Goal: Task Accomplishment & Management: Use online tool/utility

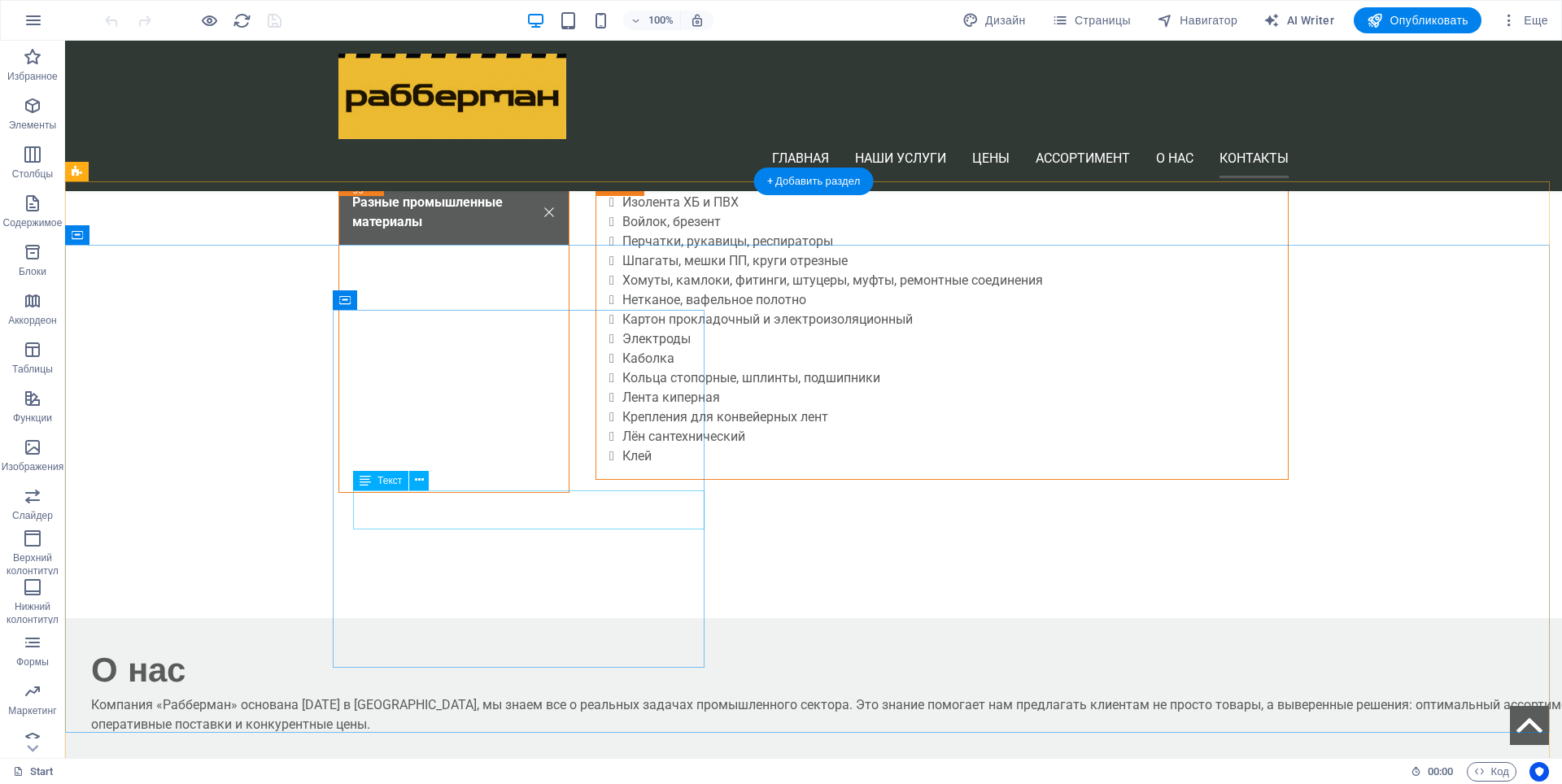
scroll to position [4554, 0]
click at [433, 452] on div "Текст" at bounding box center [396, 442] width 87 height 20
click at [341, 301] on icon at bounding box center [345, 300] width 12 height 19
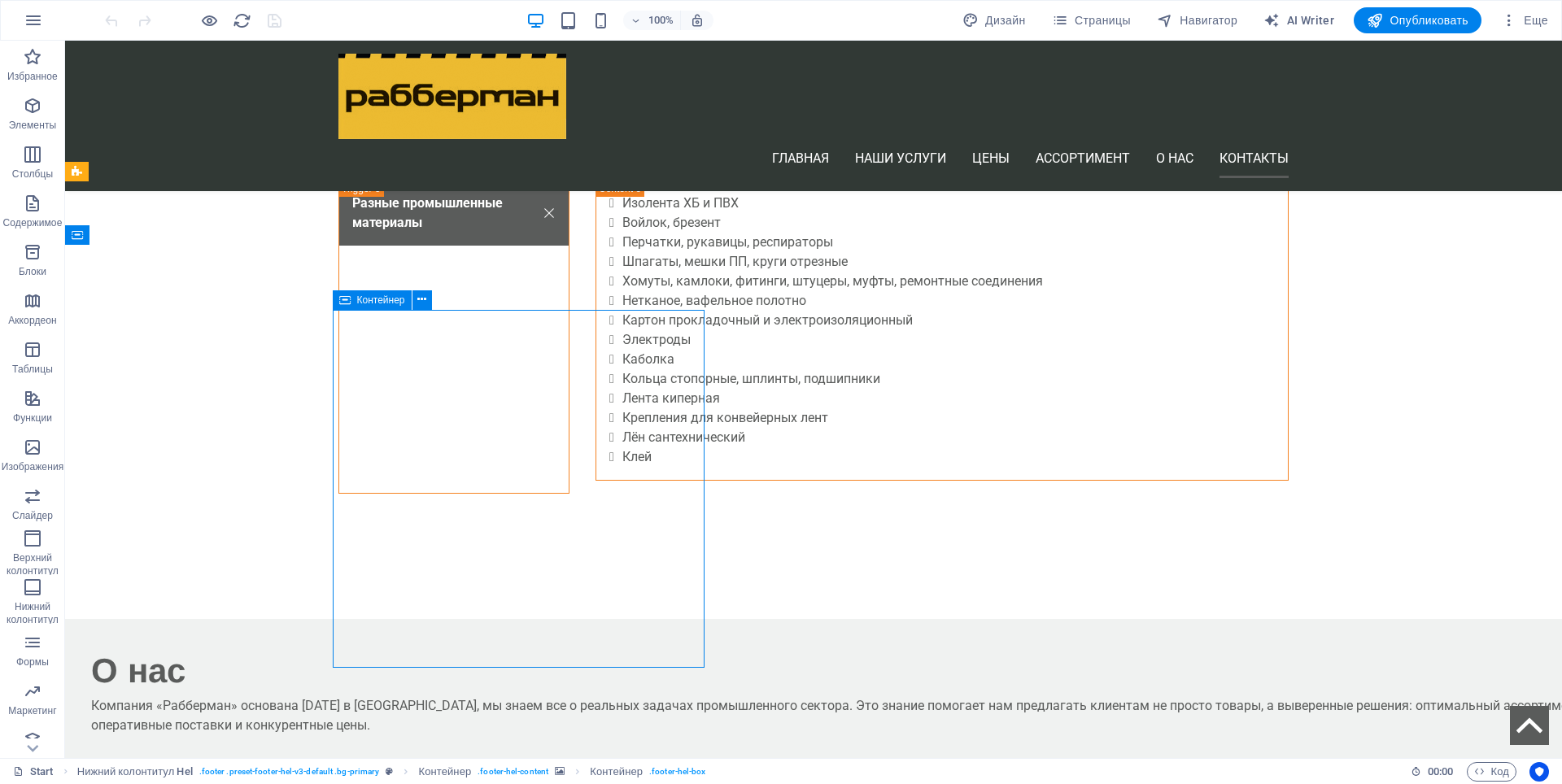
click at [341, 301] on icon at bounding box center [345, 300] width 12 height 19
select select "px"
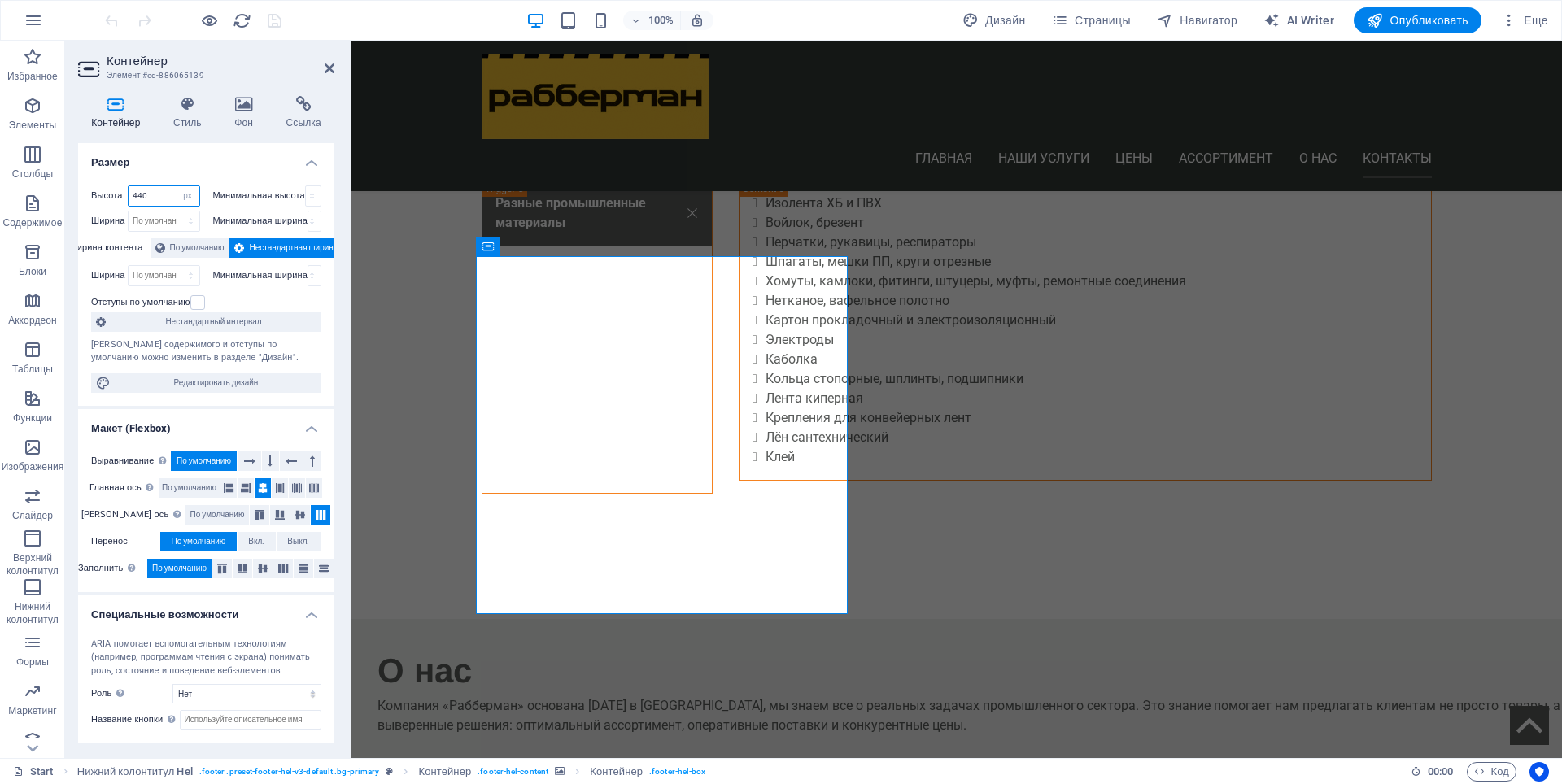
drag, startPoint x: 148, startPoint y: 199, endPoint x: 138, endPoint y: 200, distance: 10.0
click at [138, 200] on input "440" at bounding box center [163, 196] width 71 height 19
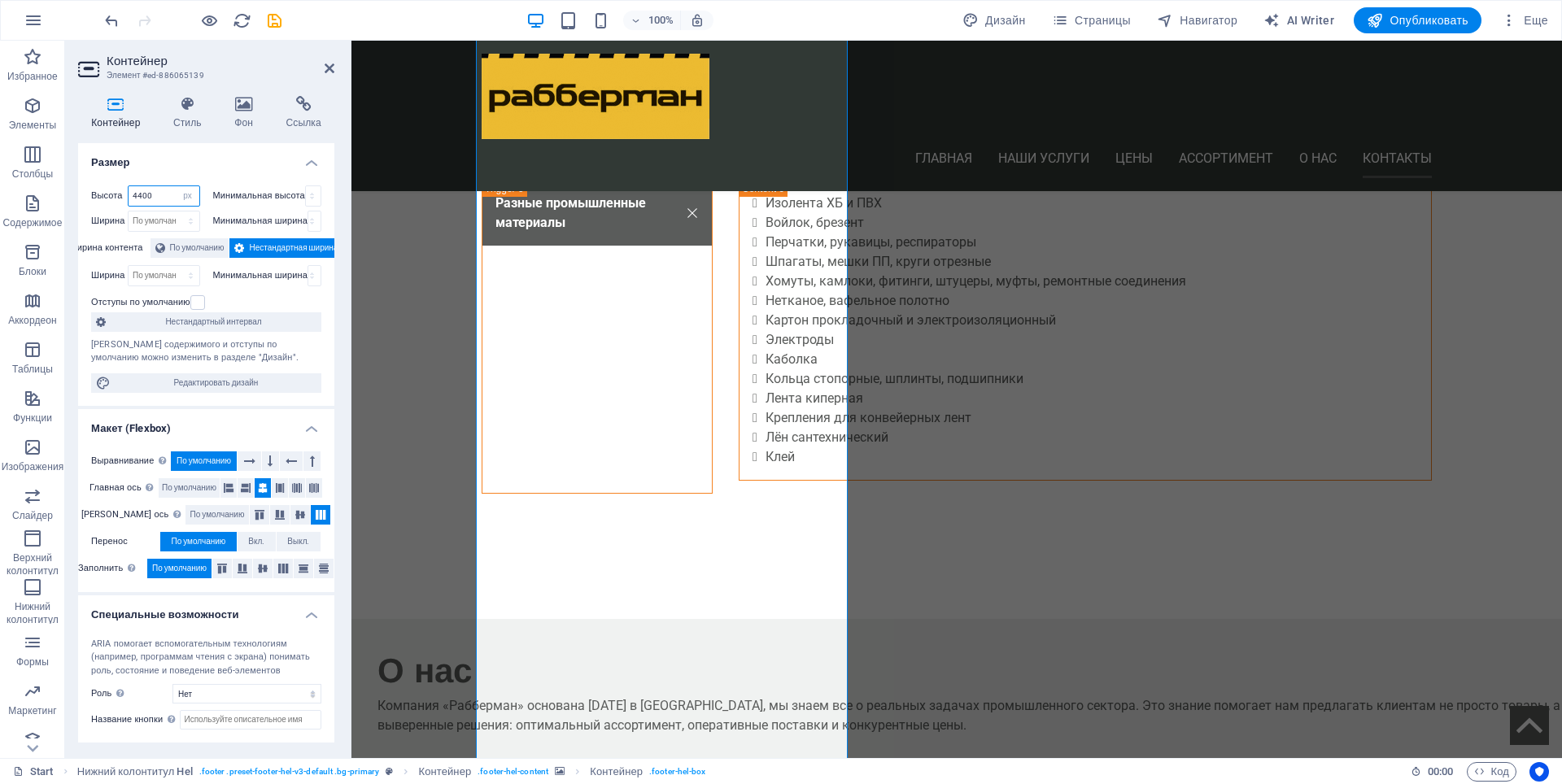
click at [137, 193] on input "4400" at bounding box center [163, 196] width 71 height 19
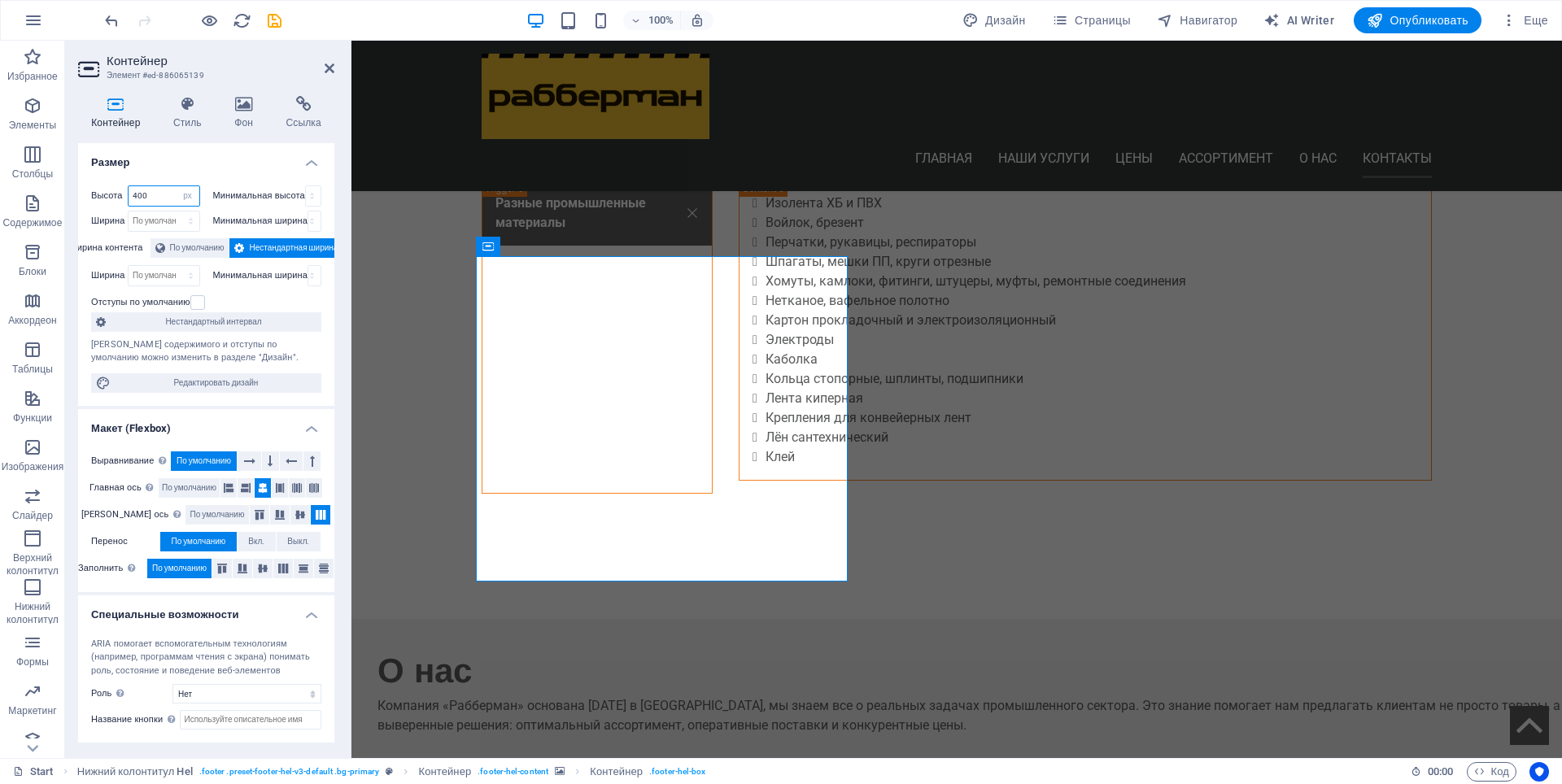
click at [137, 194] on input "400" at bounding box center [163, 196] width 71 height 19
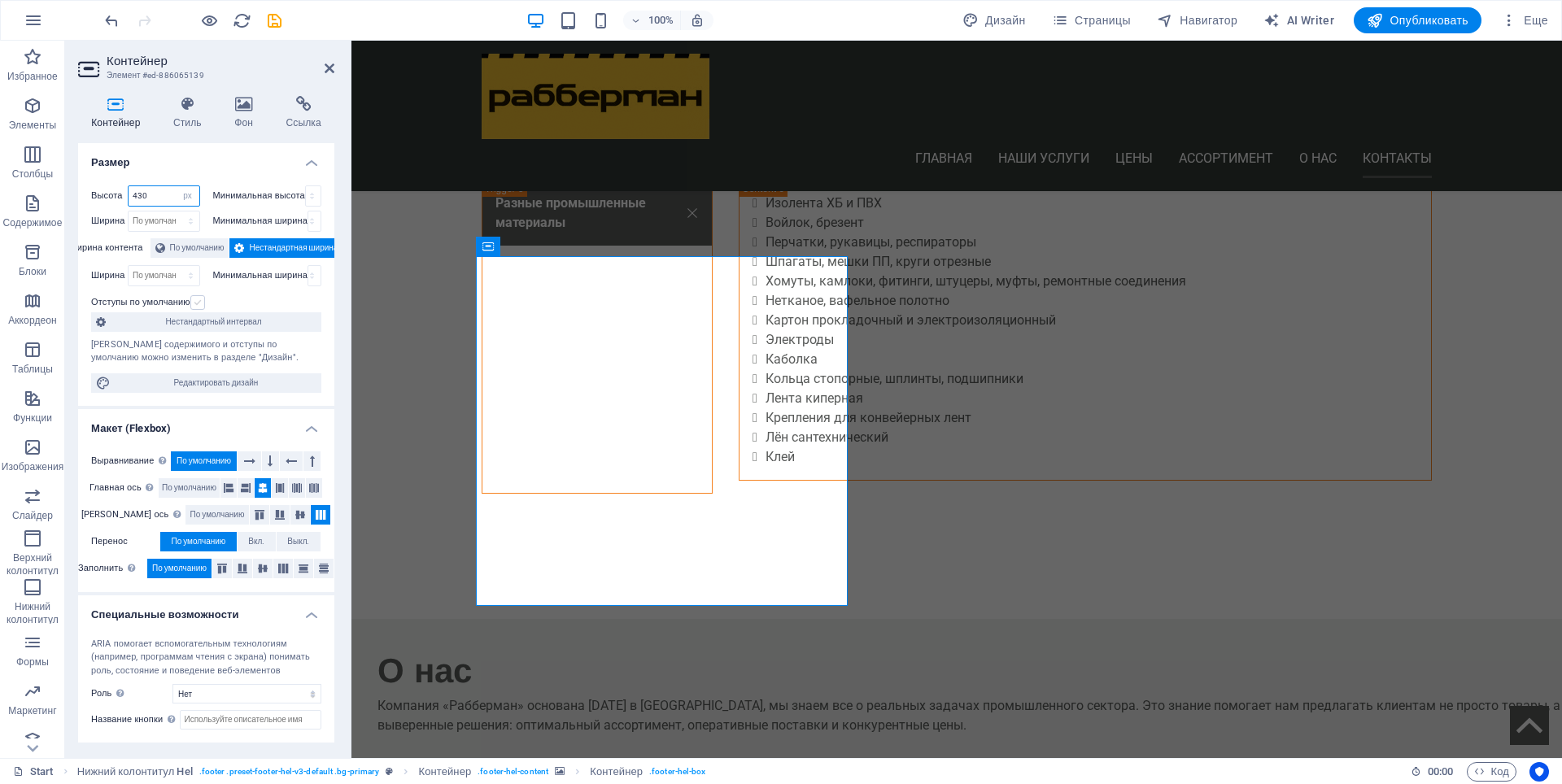
type input "430"
click at [201, 300] on label at bounding box center [197, 302] width 15 height 15
click at [0, 0] on input "Отступы по умолчанию" at bounding box center [0, 0] width 0 height 0
click at [201, 300] on label at bounding box center [197, 302] width 15 height 15
click at [0, 0] on input "Отступы по умолчанию" at bounding box center [0, 0] width 0 height 0
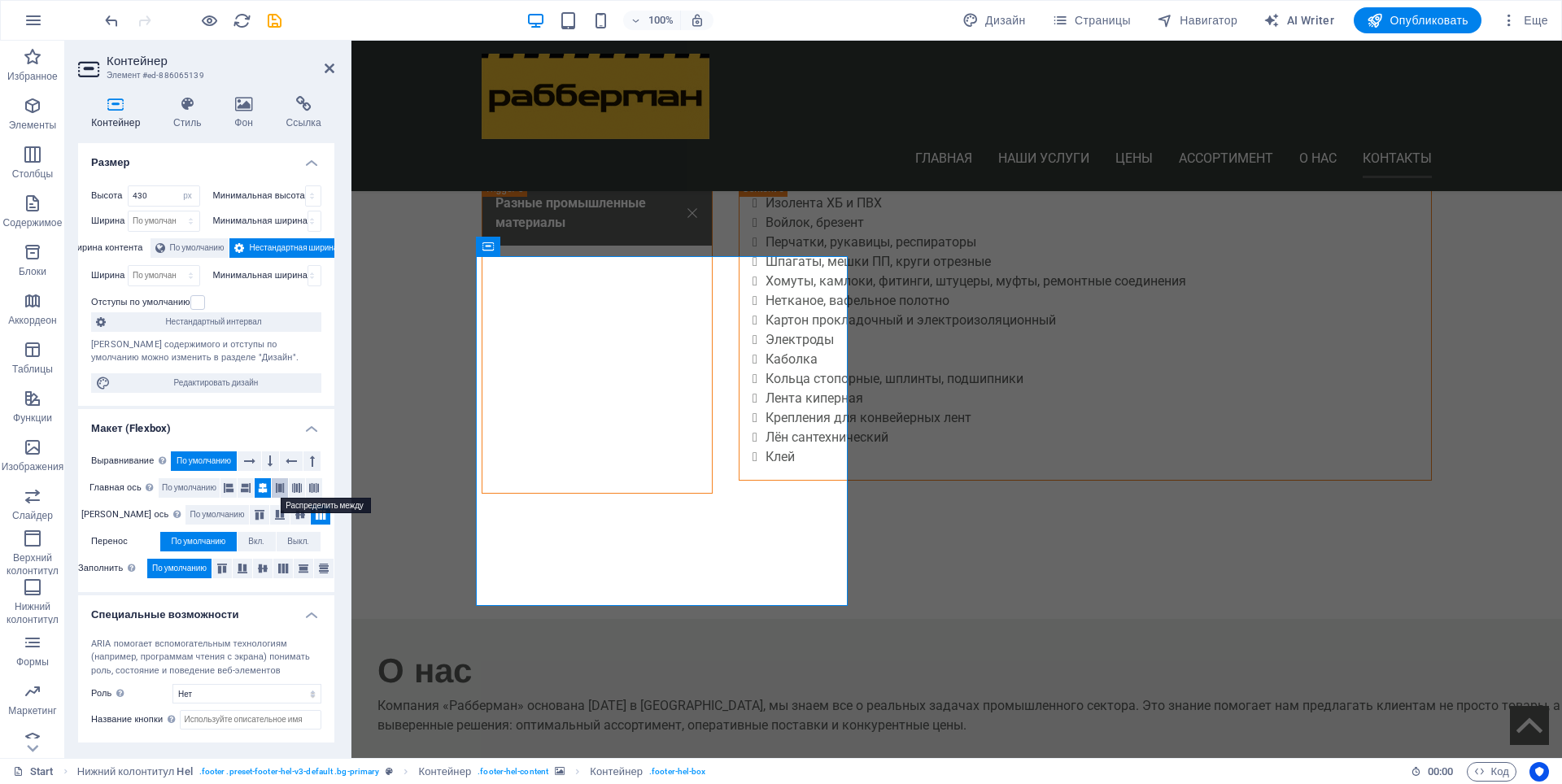
click at [280, 490] on icon at bounding box center [280, 488] width 10 height 19
click at [295, 489] on icon at bounding box center [297, 488] width 10 height 19
click at [310, 489] on icon at bounding box center [314, 488] width 10 height 19
click at [270, 518] on icon at bounding box center [280, 515] width 19 height 10
click at [250, 510] on icon at bounding box center [260, 515] width 19 height 10
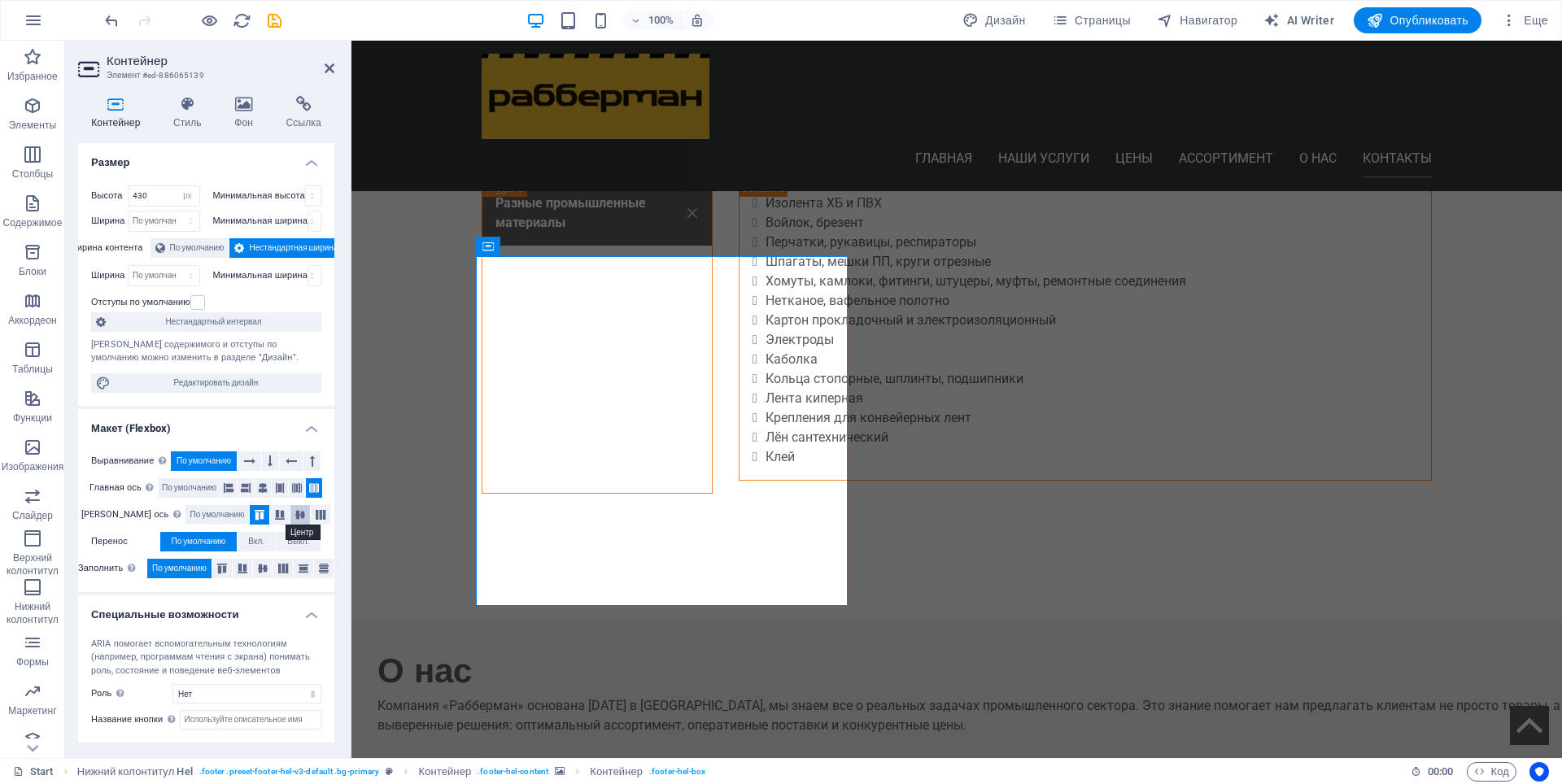
click at [291, 516] on icon at bounding box center [300, 515] width 19 height 10
click at [250, 514] on icon at bounding box center [260, 515] width 19 height 10
click at [311, 516] on icon at bounding box center [321, 515] width 19 height 10
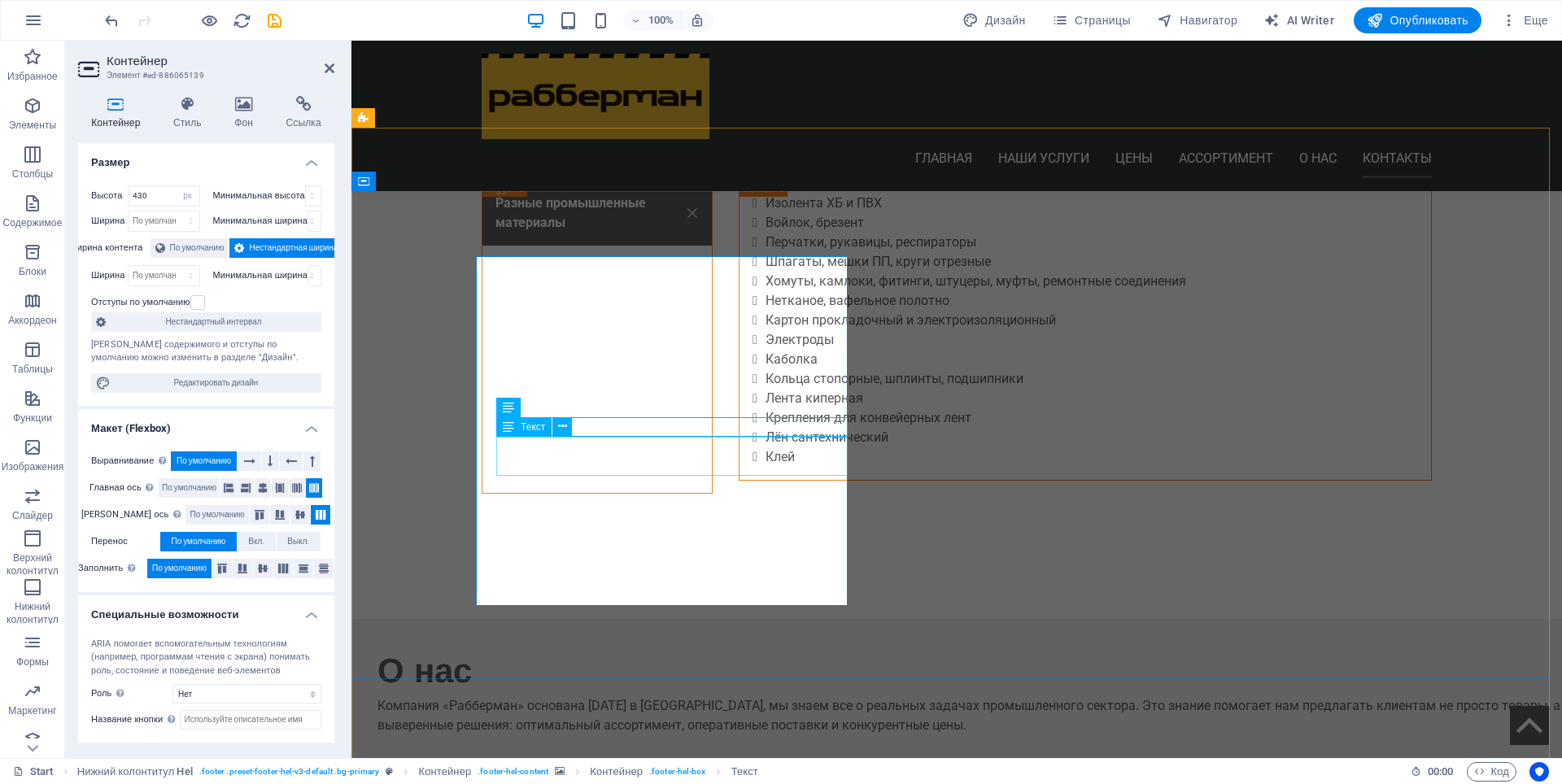
click at [581, 312] on icon at bounding box center [583, 310] width 12 height 17
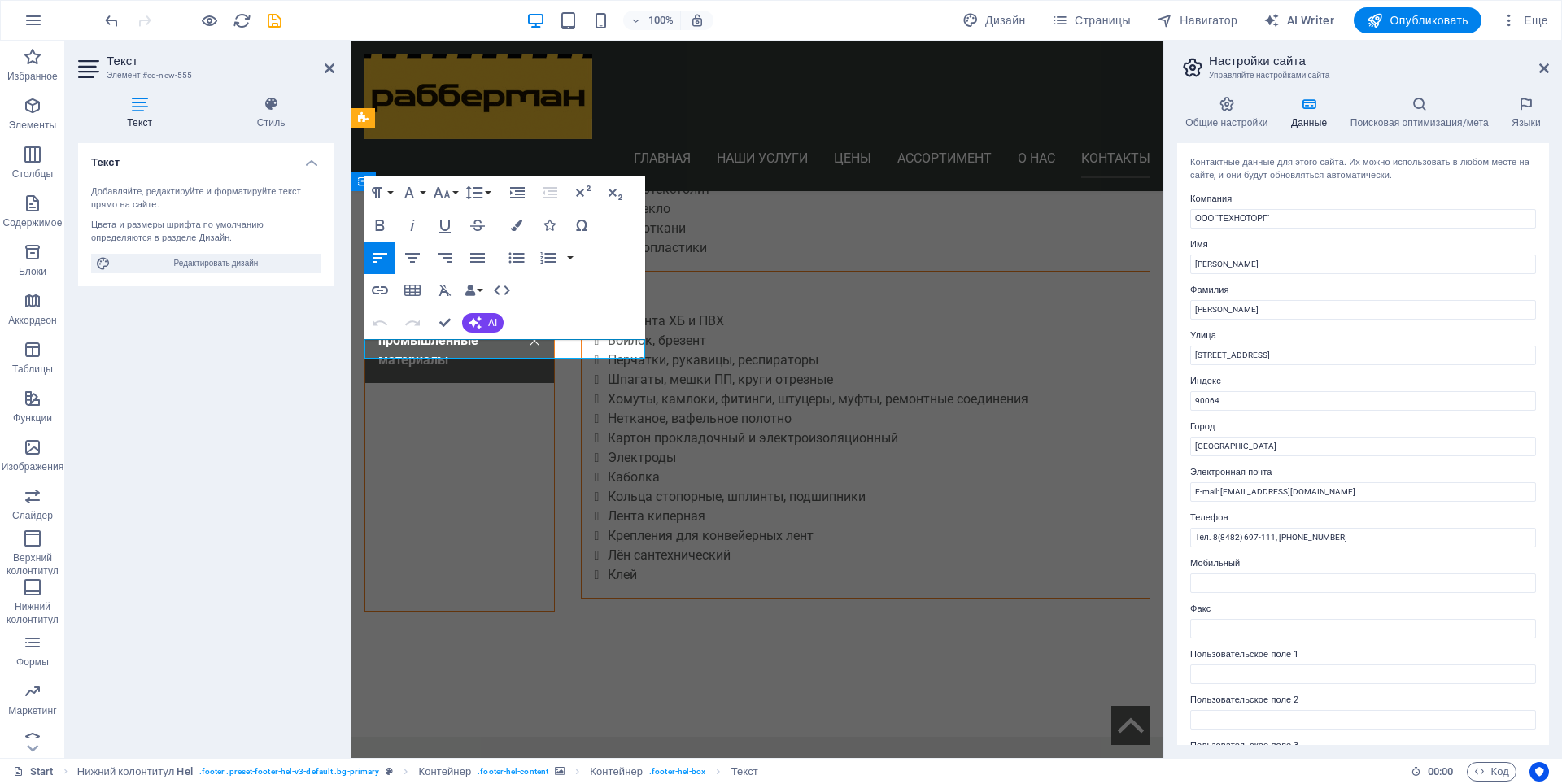
scroll to position [4609, 0]
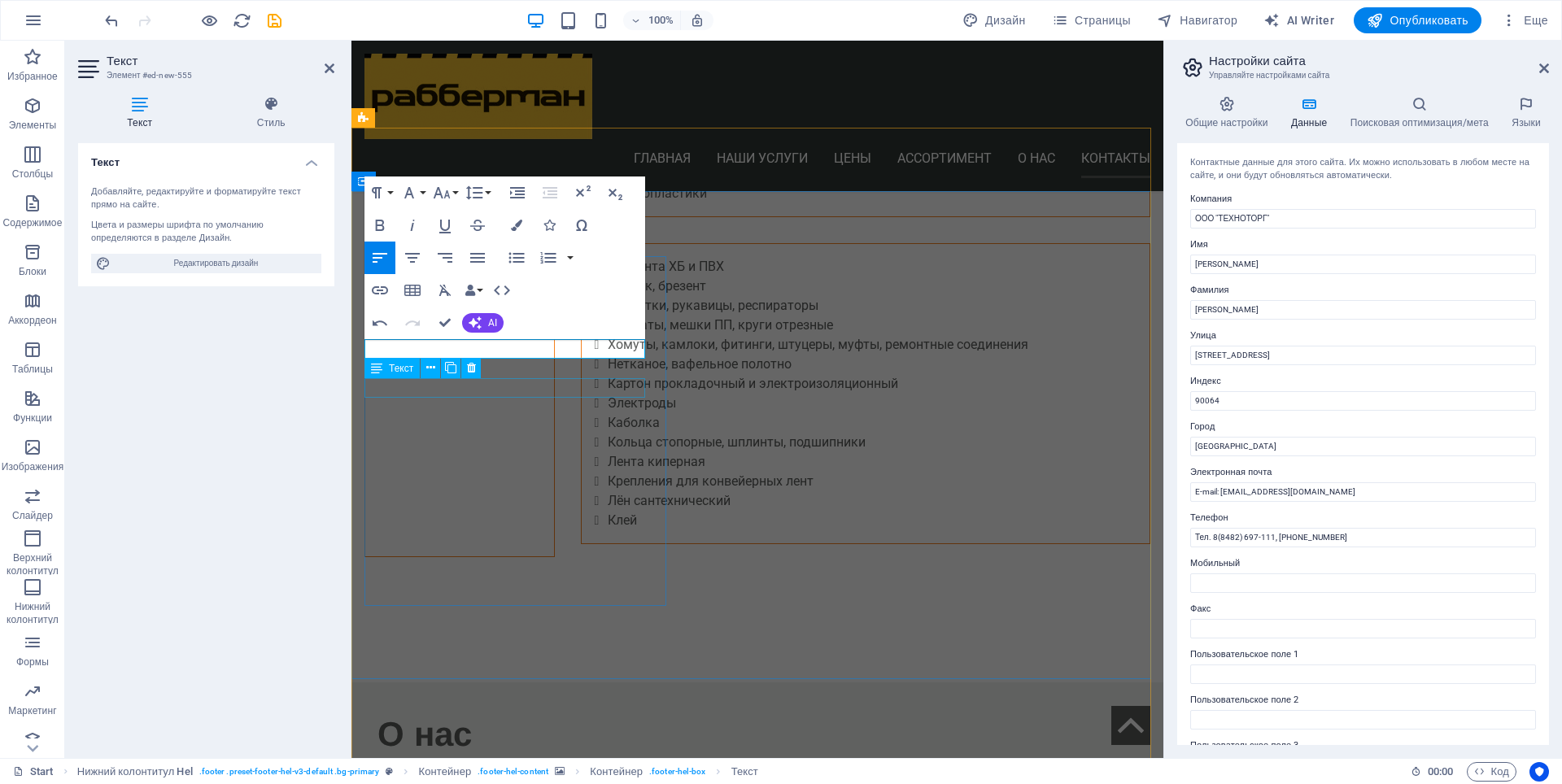
drag, startPoint x: 587, startPoint y: 384, endPoint x: 542, endPoint y: 407, distance: 50.5
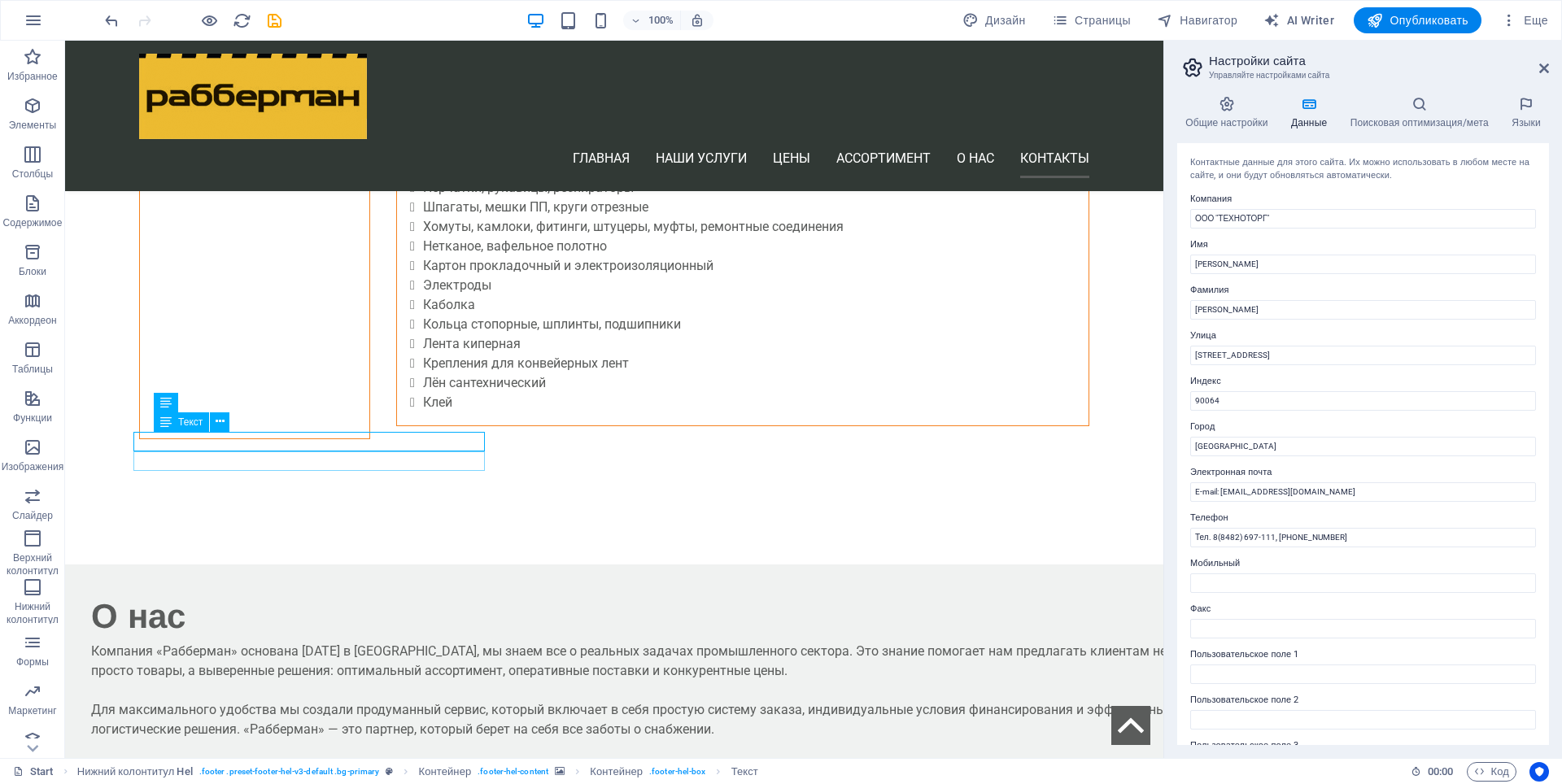
scroll to position [4480, 0]
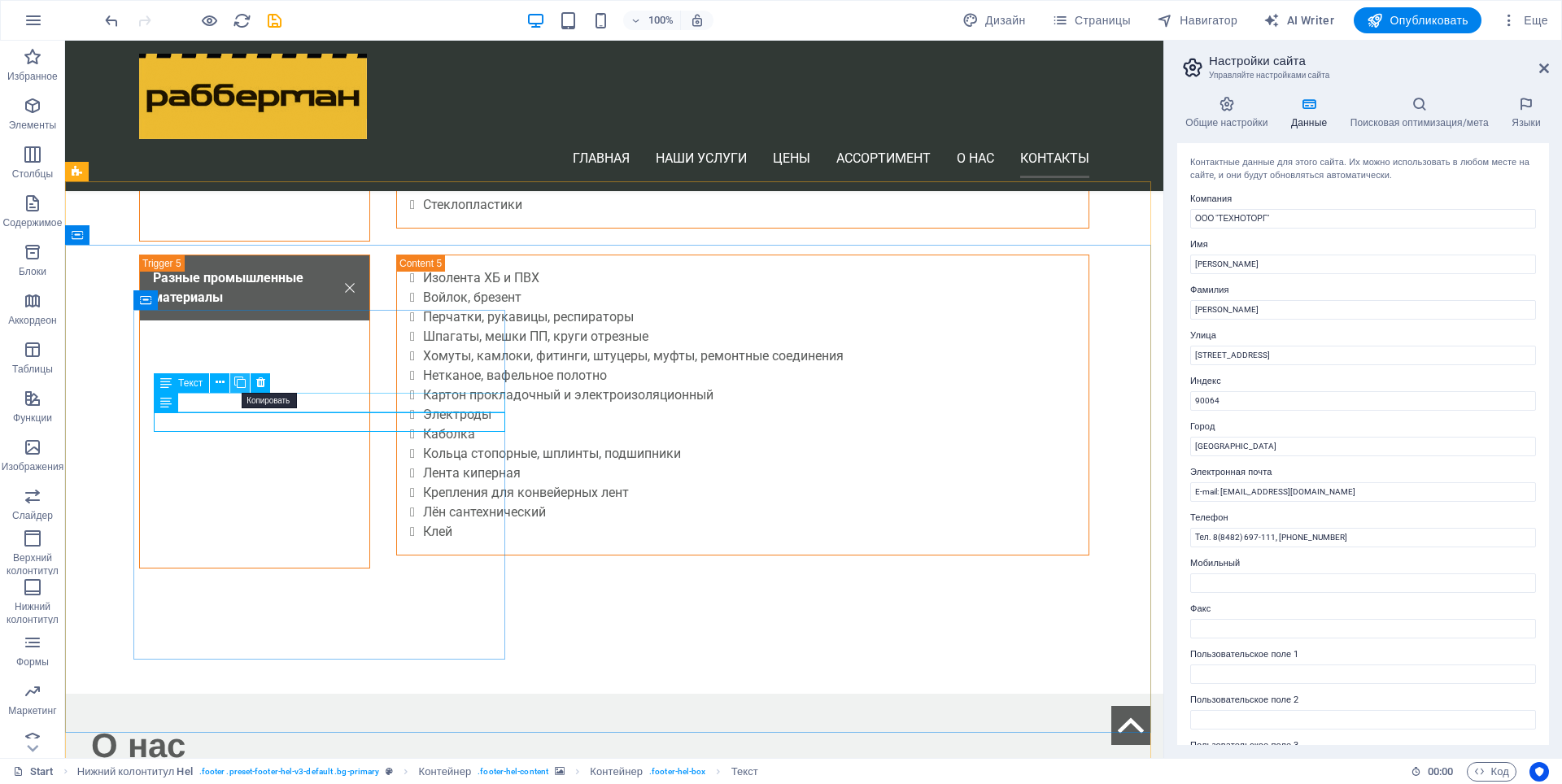
click at [242, 384] on icon at bounding box center [240, 383] width 12 height 17
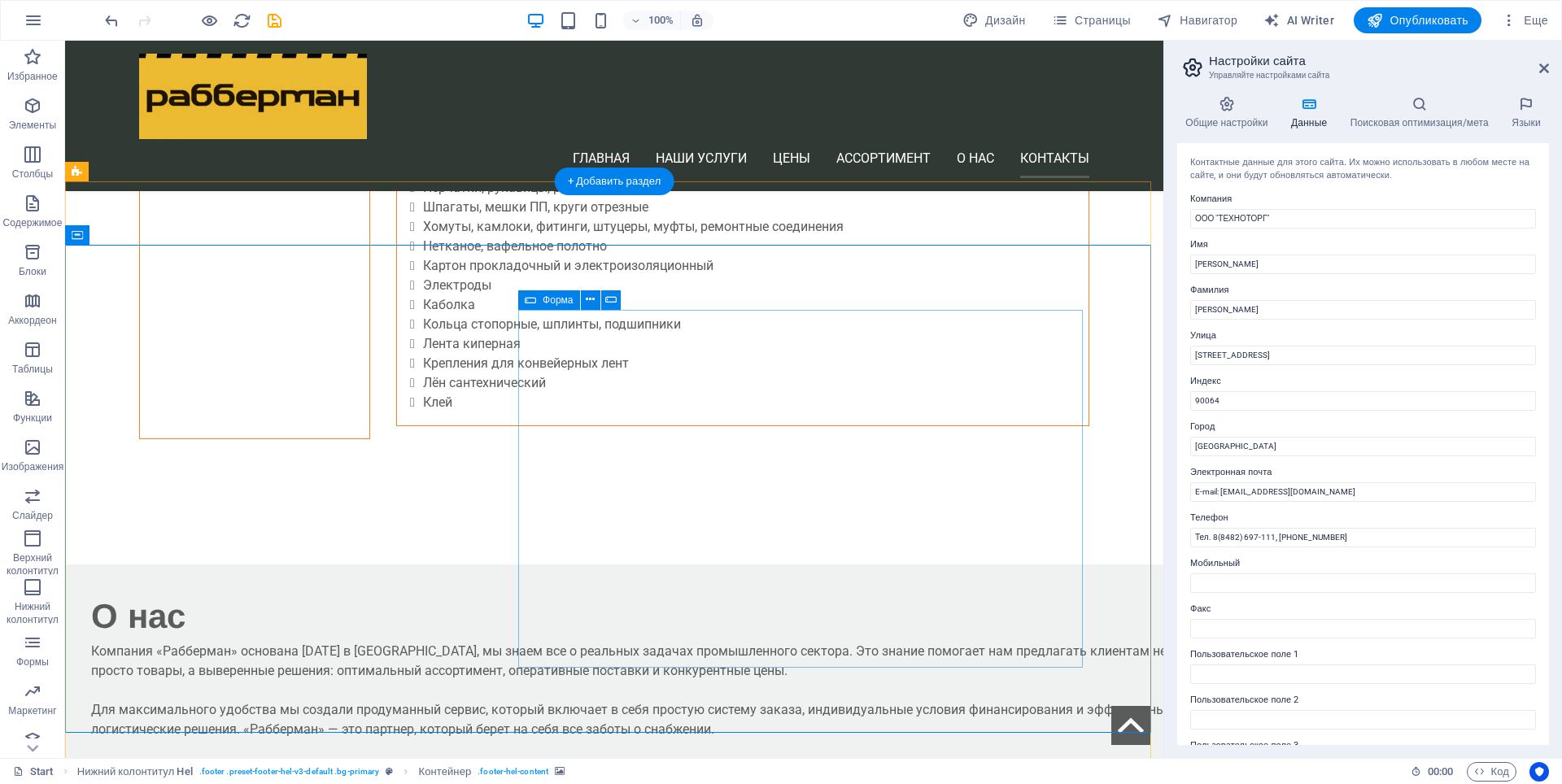
scroll to position [4480, 0]
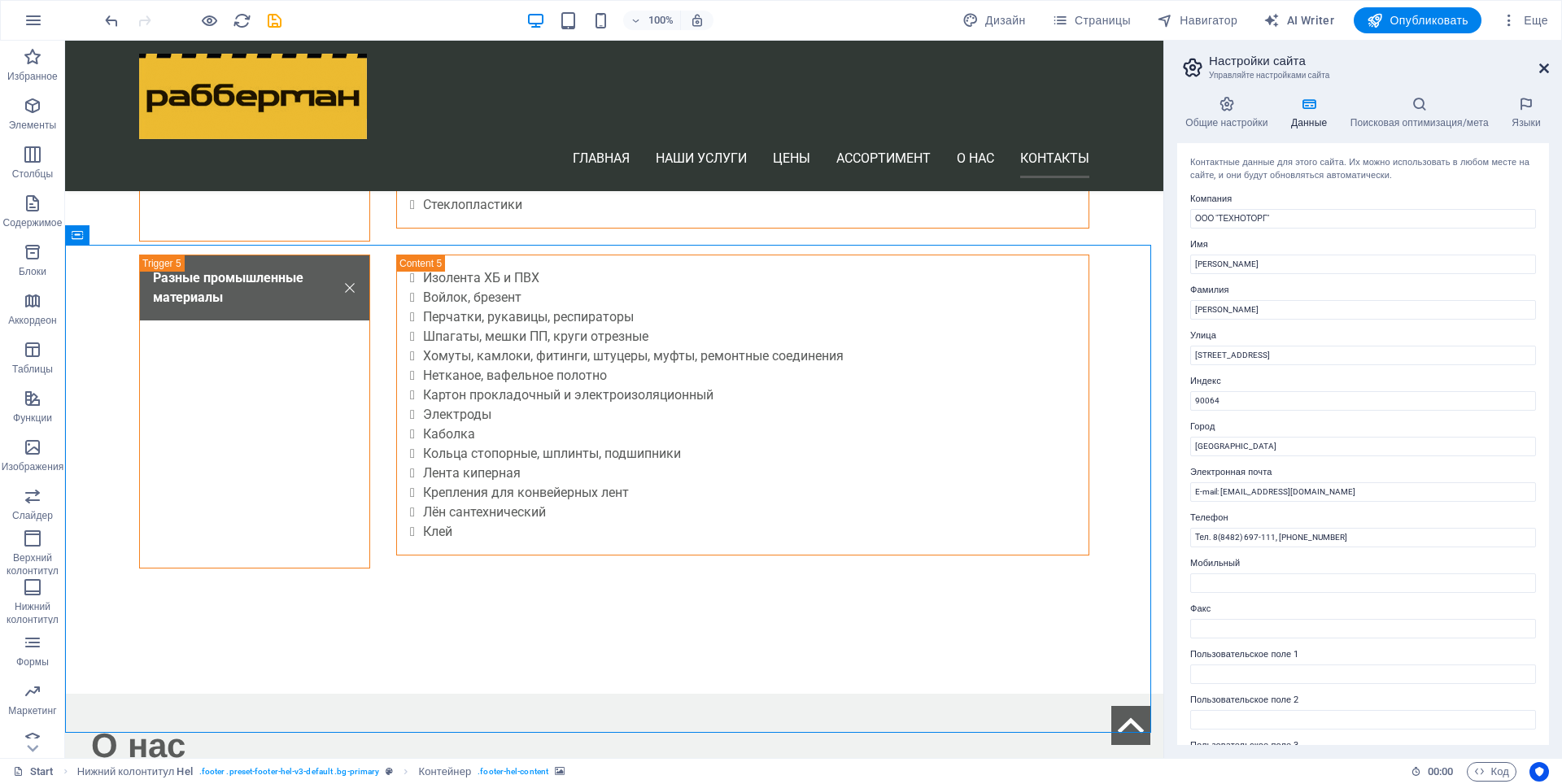
click at [1548, 64] on icon at bounding box center [1545, 68] width 10 height 13
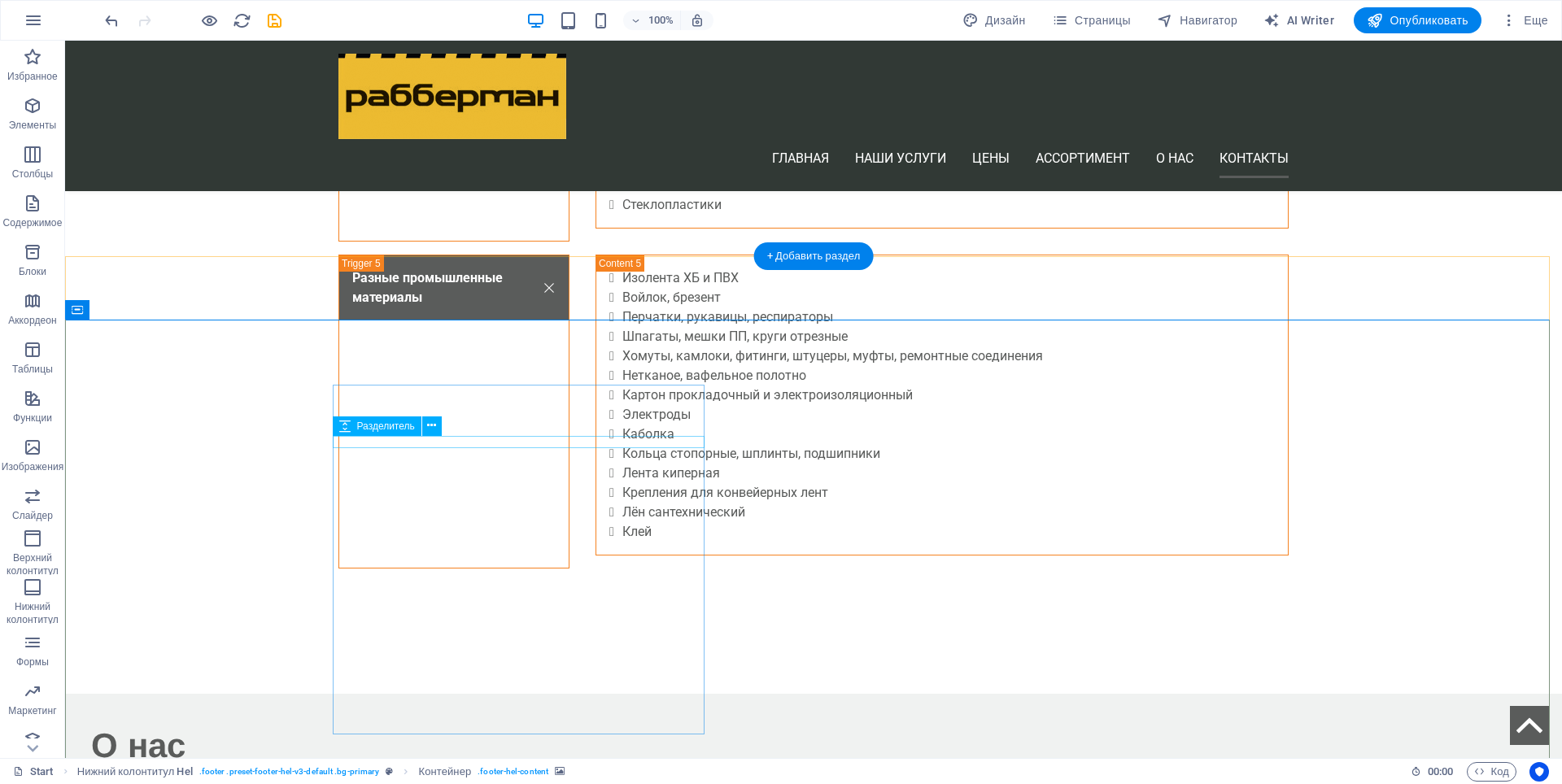
select select "px"
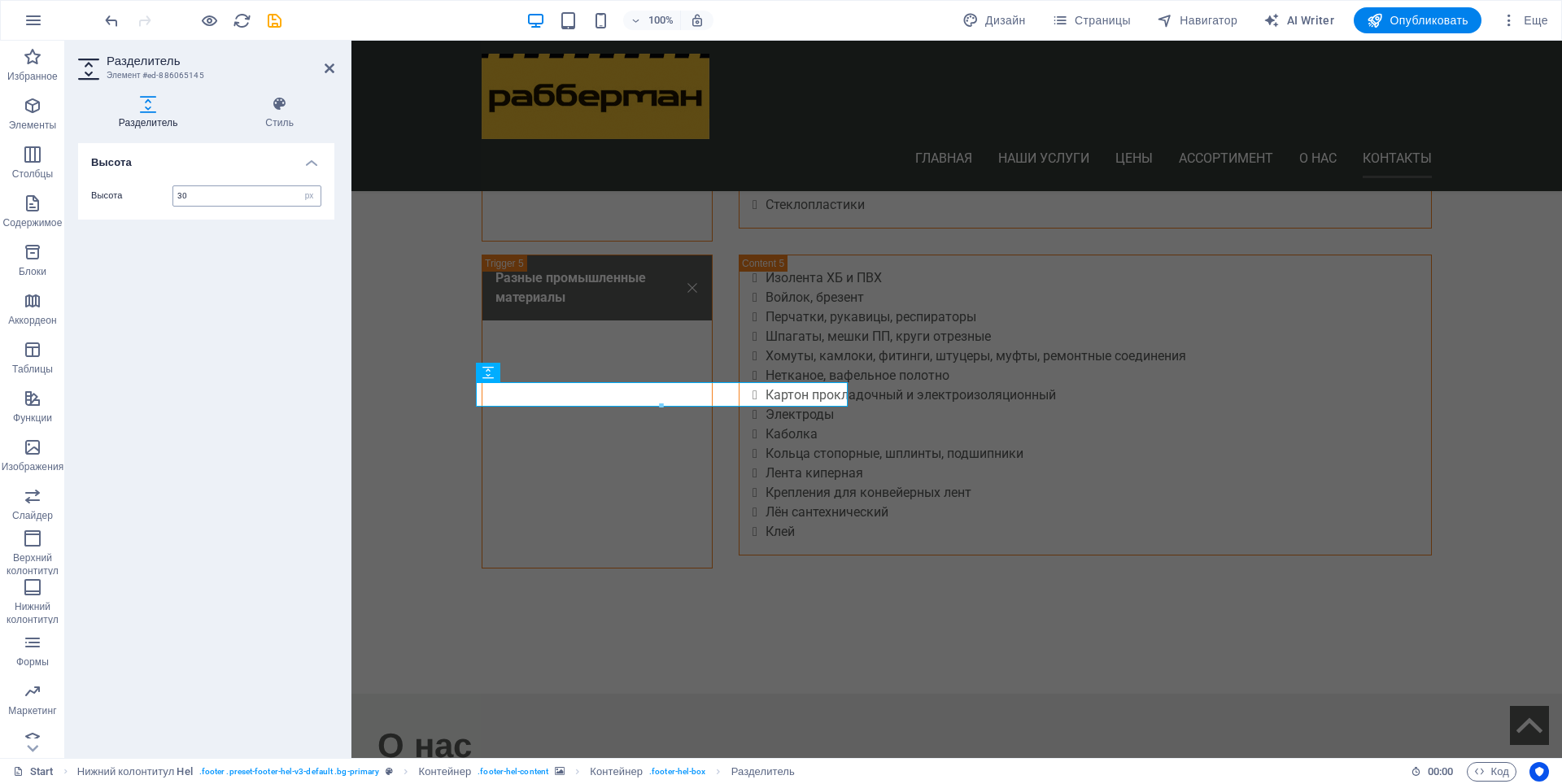
click at [173, 201] on input "30" at bounding box center [247, 196] width 148 height 19
type input "15"
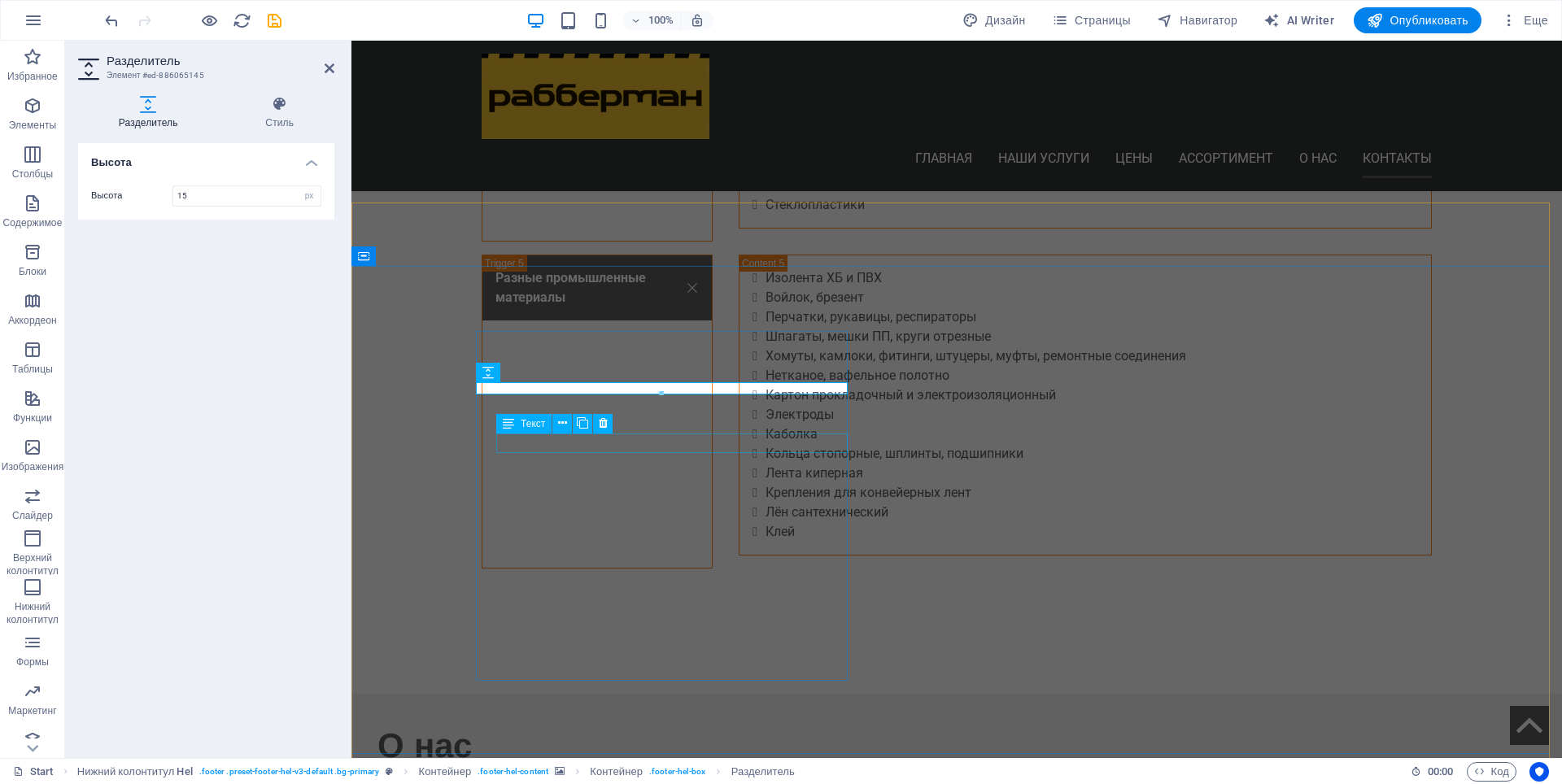
drag, startPoint x: 666, startPoint y: 435, endPoint x: 952, endPoint y: 437, distance: 286.0
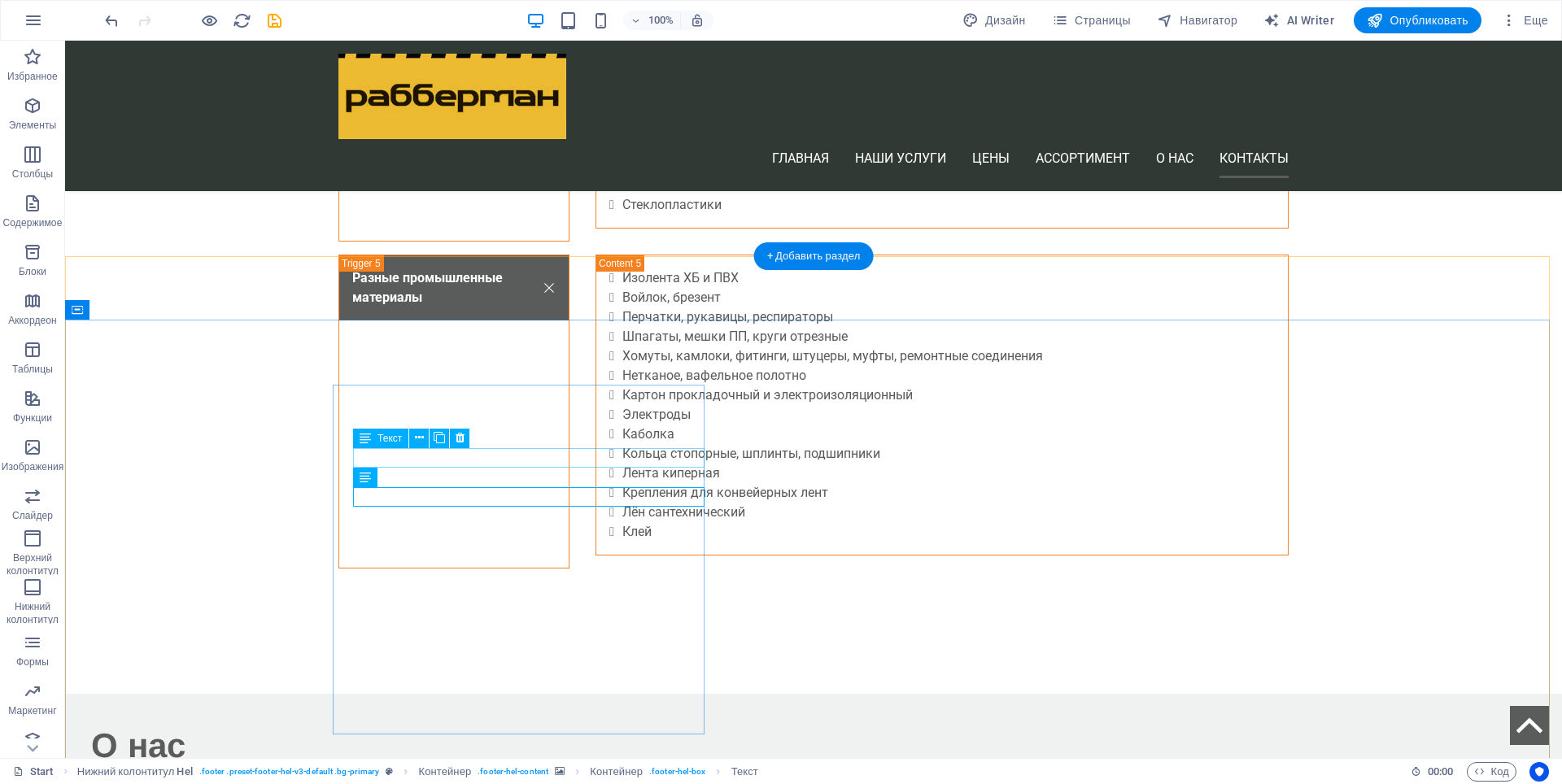
click at [421, 439] on icon at bounding box center [419, 438] width 9 height 17
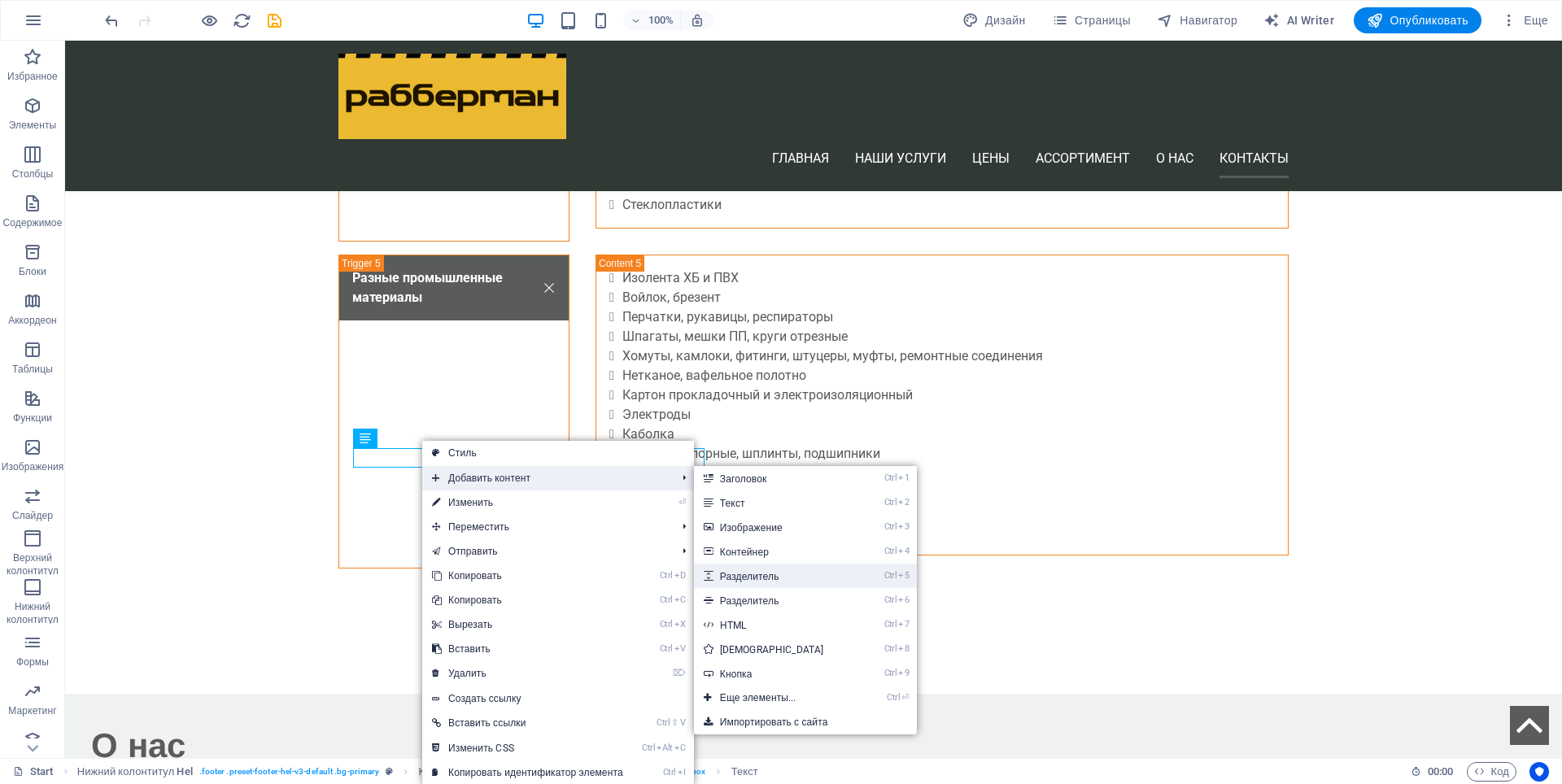
click at [753, 573] on link "Ctrl 5 Разделитель" at bounding box center [775, 575] width 162 height 24
select select "px"
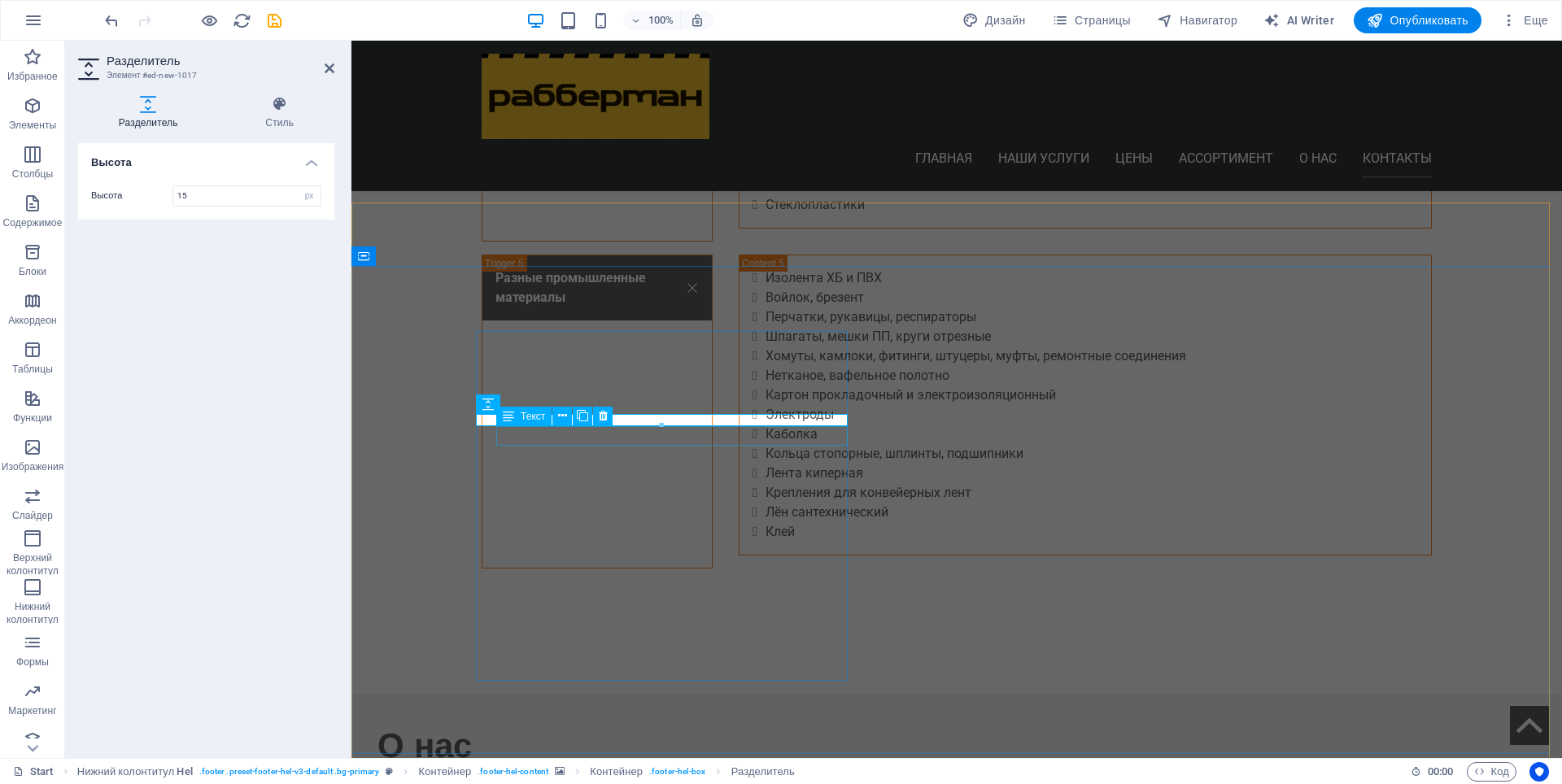
type input "15"
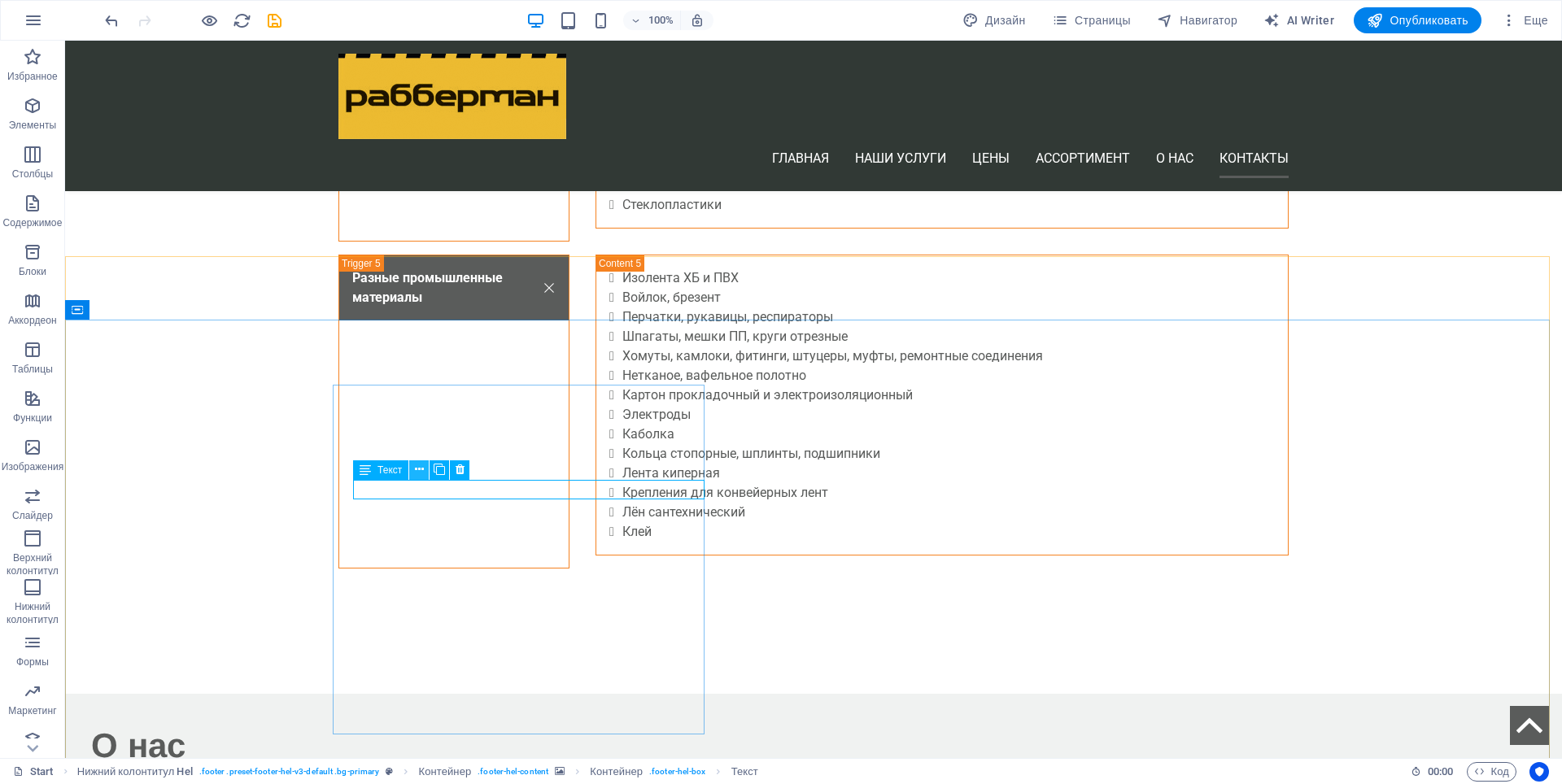
click at [423, 472] on icon at bounding box center [419, 470] width 9 height 17
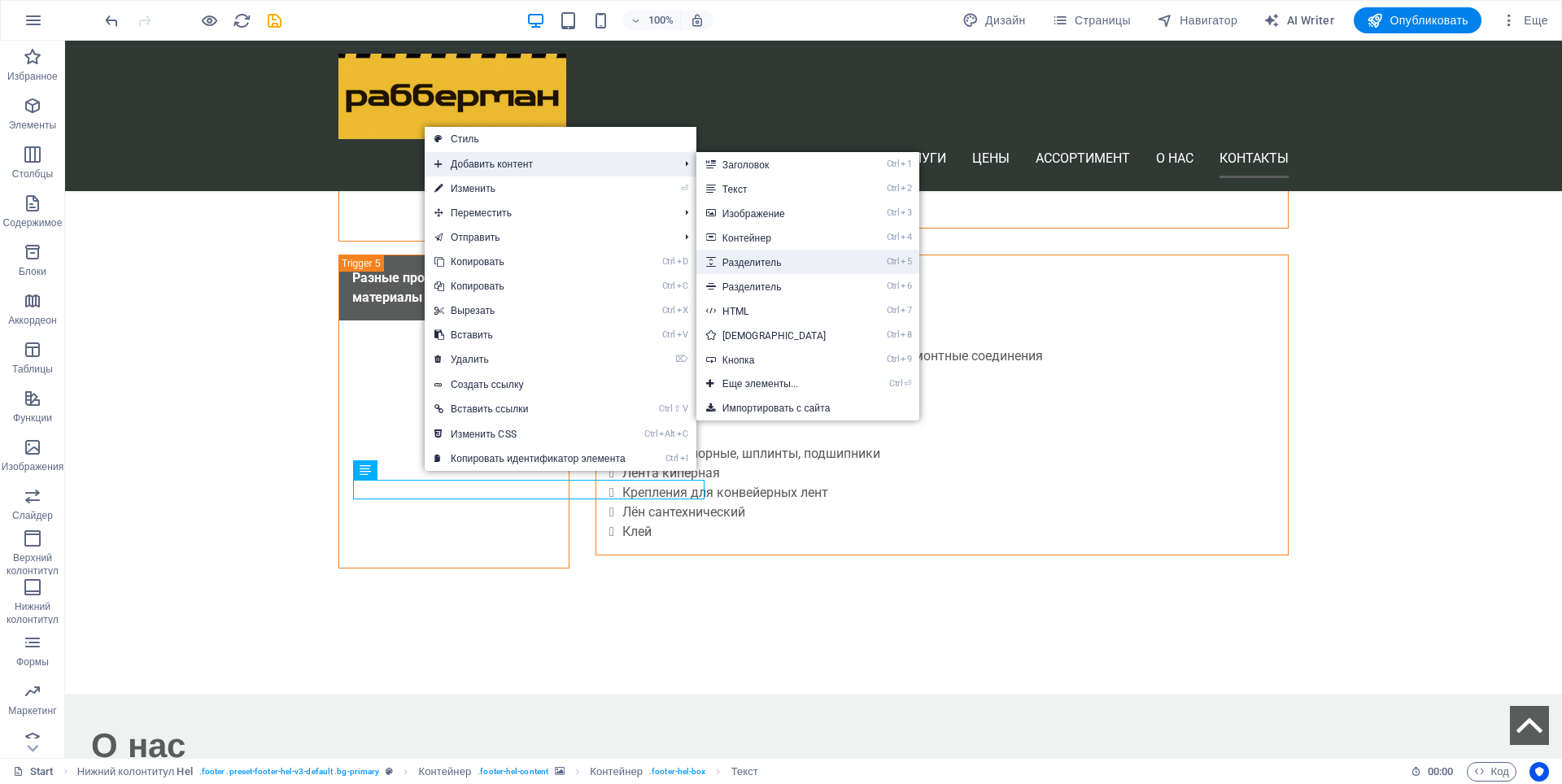
click at [765, 262] on link "Ctrl 5 Разделитель" at bounding box center [778, 261] width 162 height 24
select select "px"
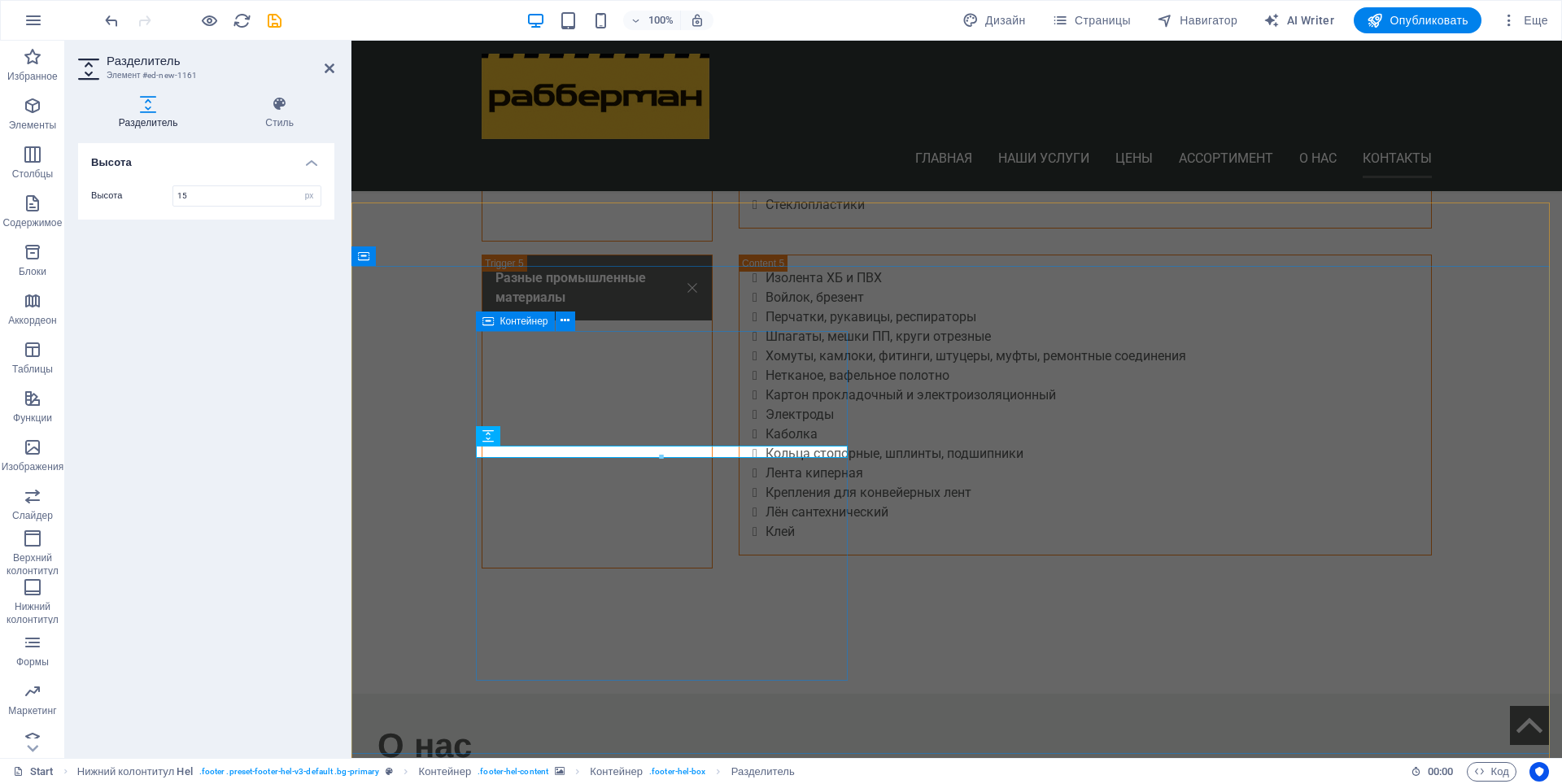
type input "15"
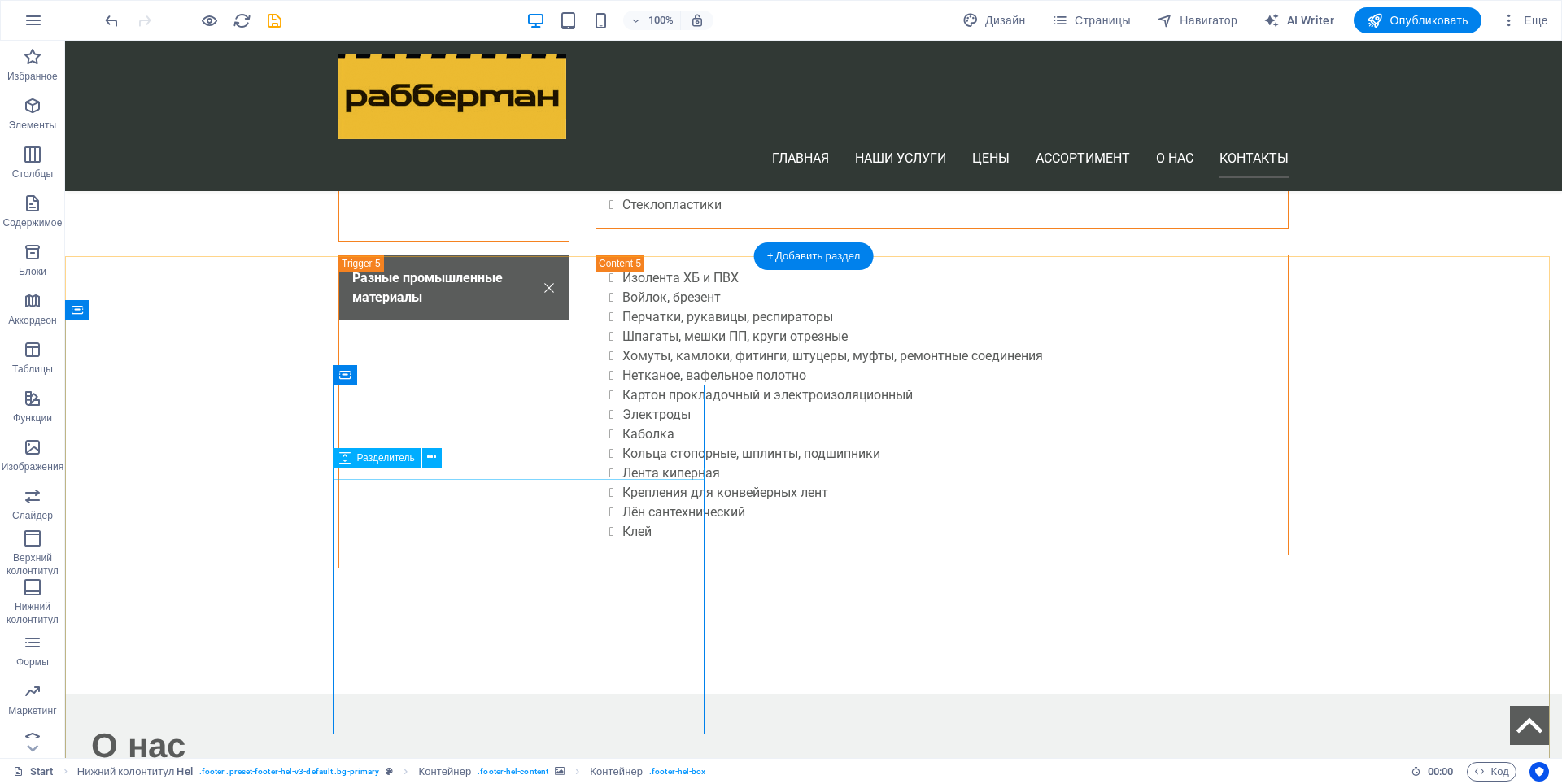
select select "px"
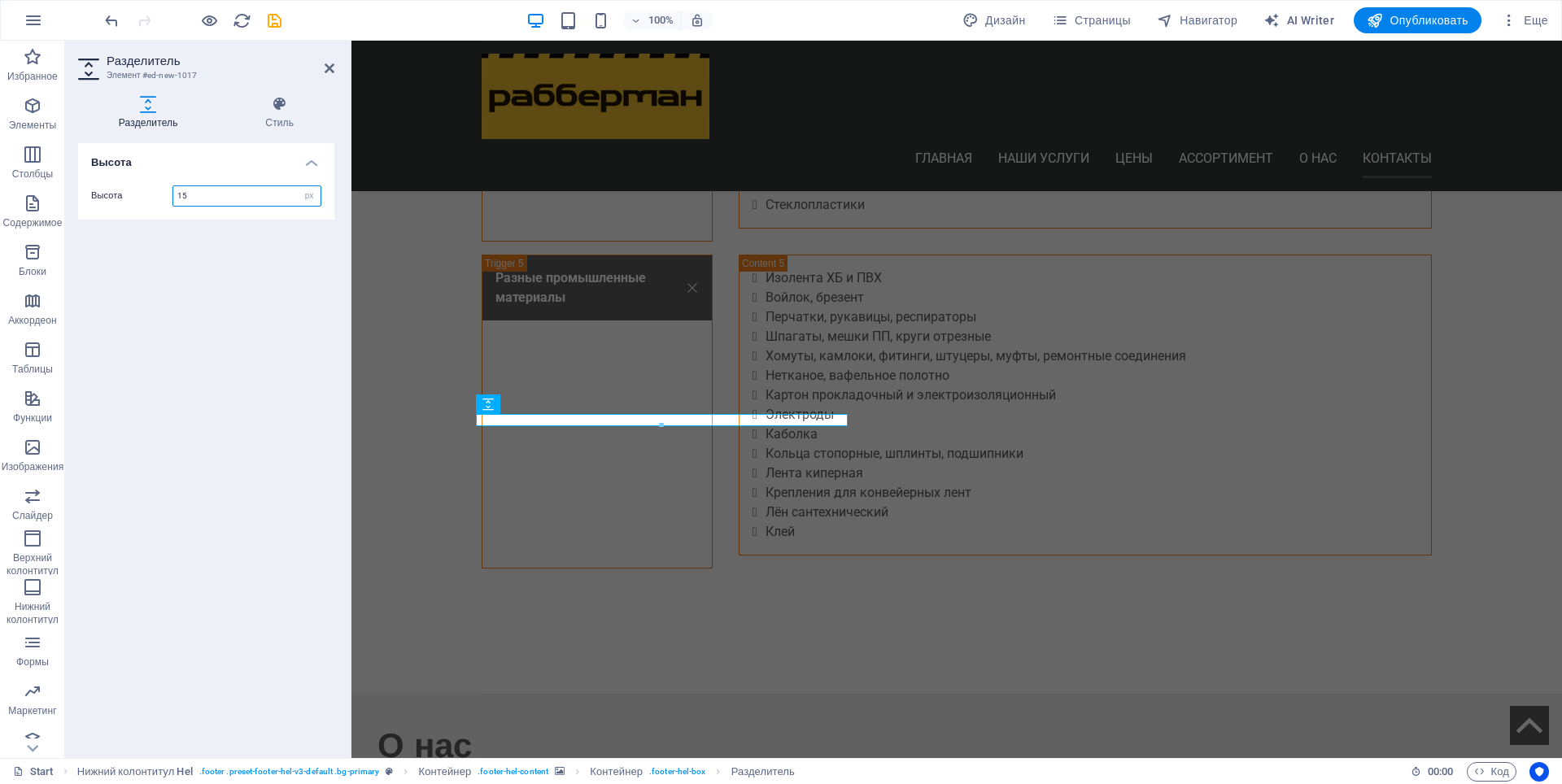
drag, startPoint x: 188, startPoint y: 202, endPoint x: 177, endPoint y: 203, distance: 11.0
click at [177, 203] on input "15" at bounding box center [247, 196] width 148 height 19
type input "10"
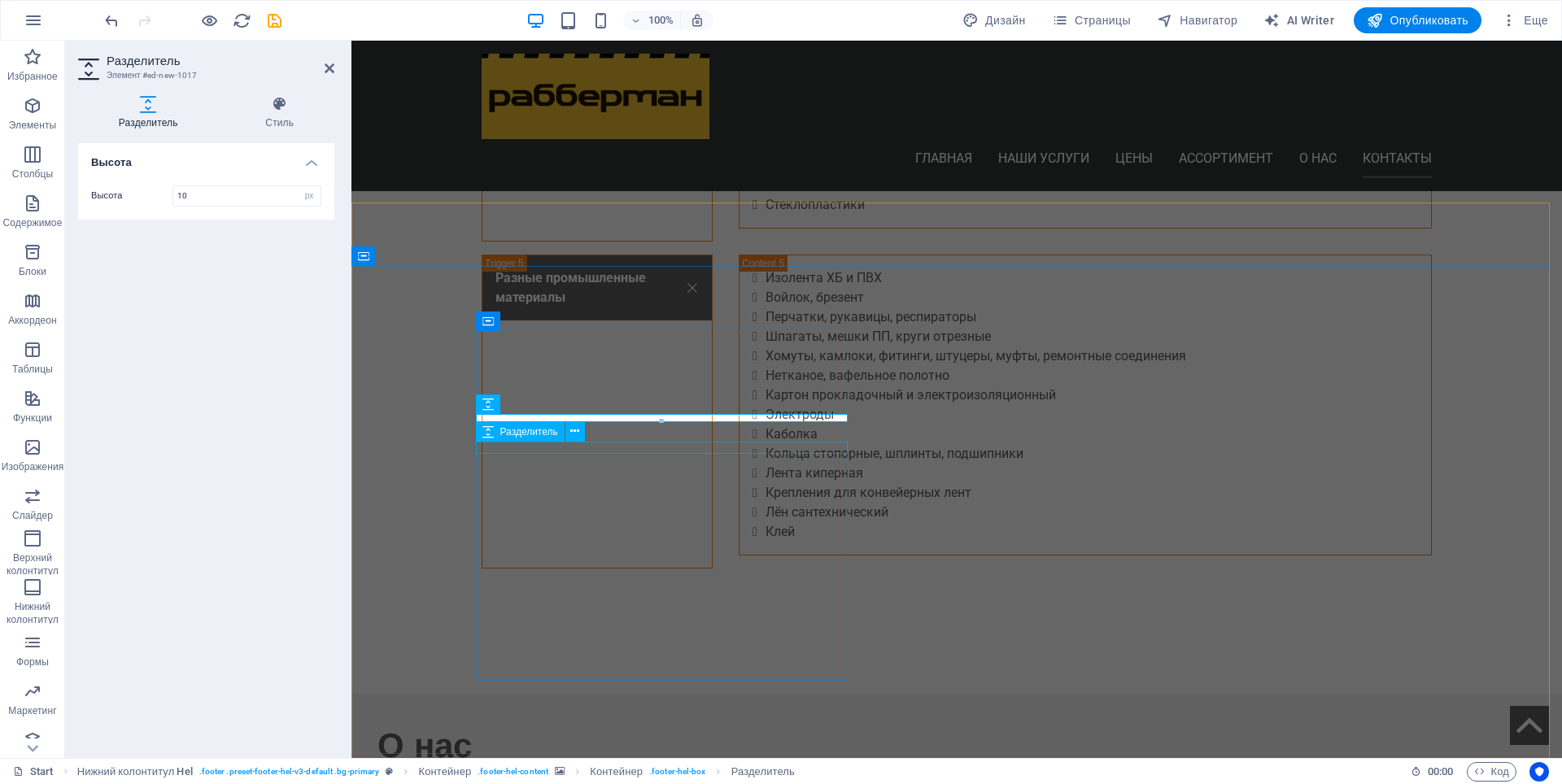
select select "px"
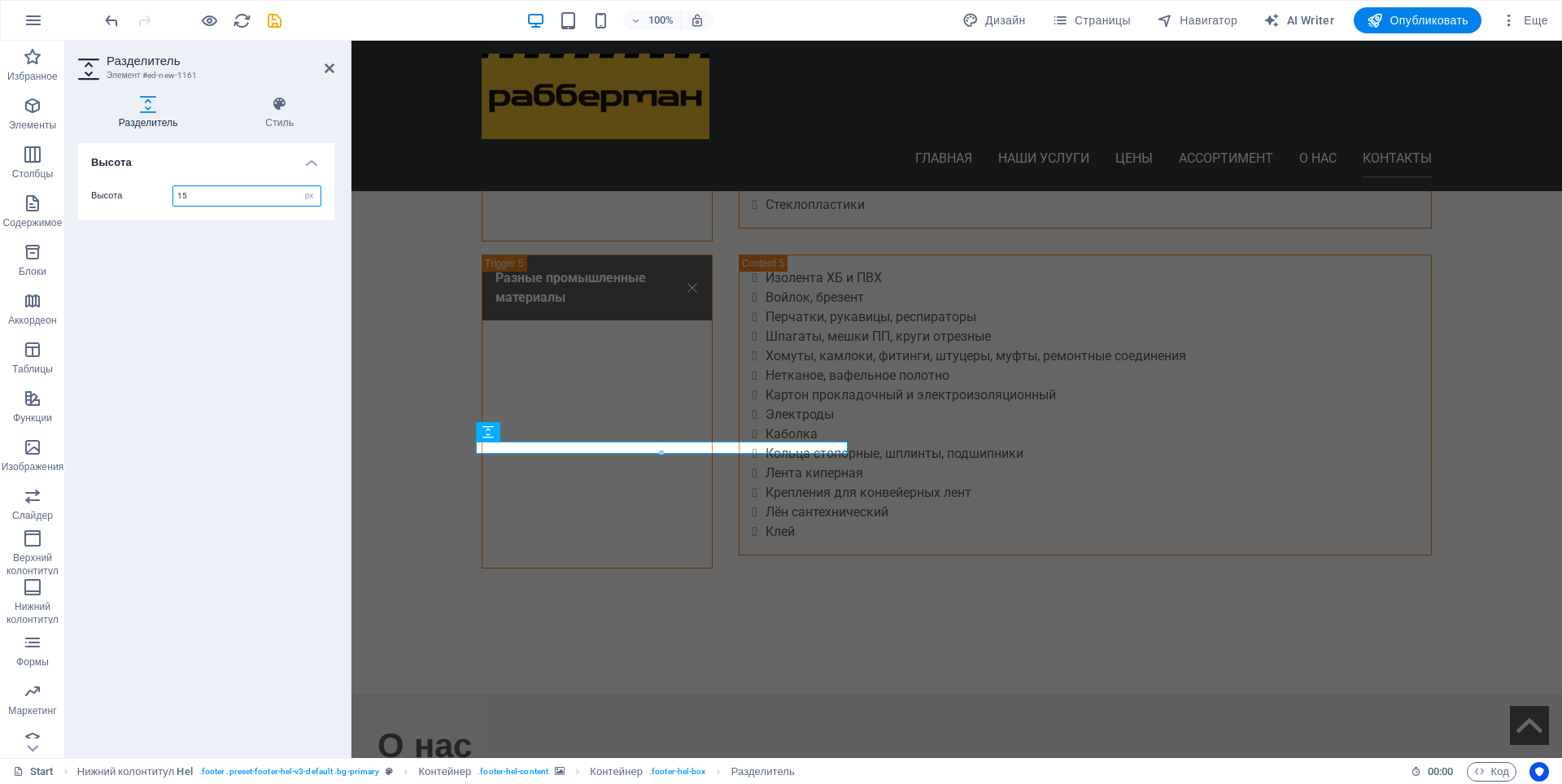
click at [178, 201] on input "15" at bounding box center [247, 196] width 148 height 19
type input "10"
click at [575, 437] on icon at bounding box center [574, 431] width 9 height 17
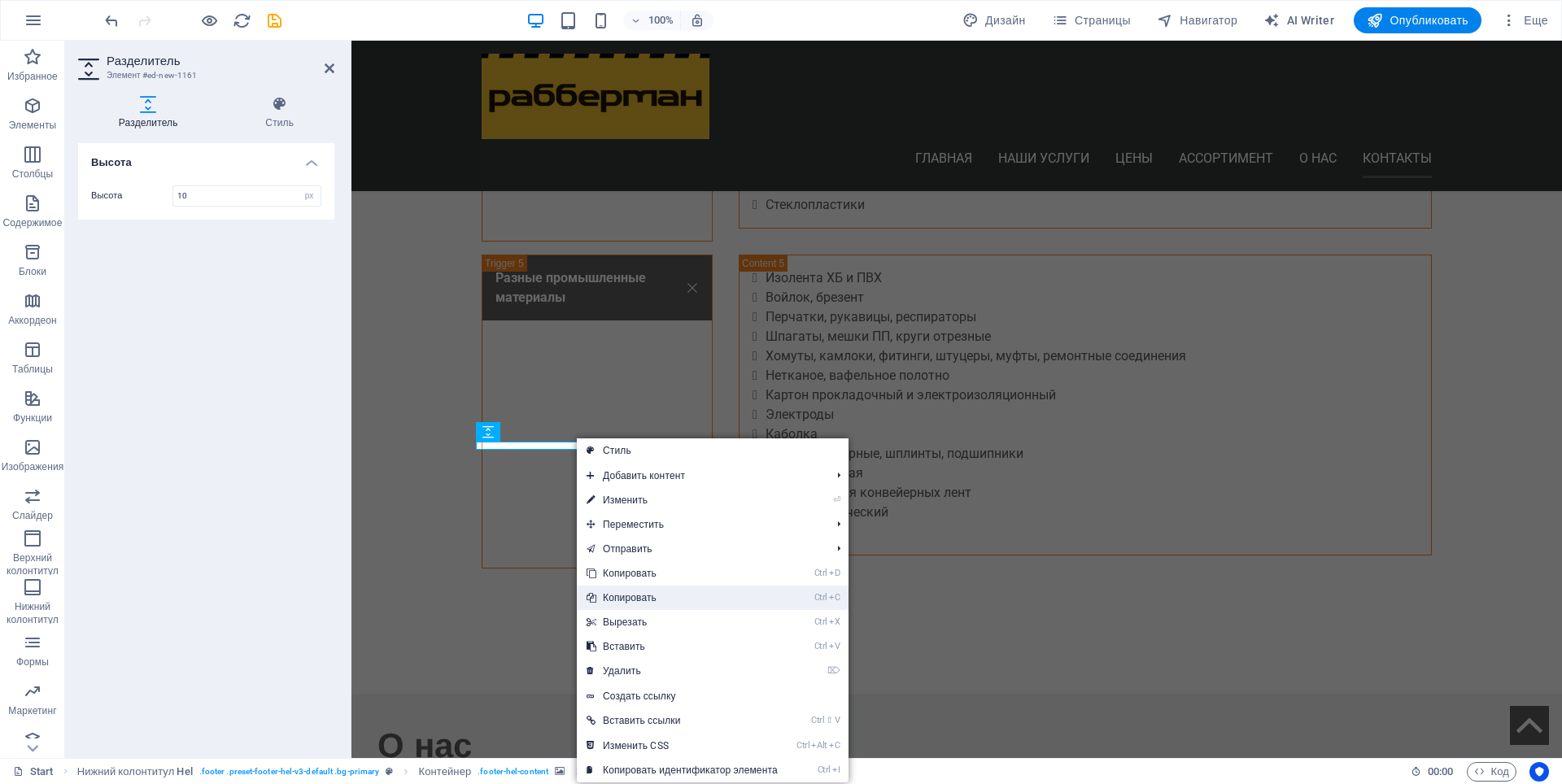
click at [654, 592] on link "Ctrl C Копировать" at bounding box center [682, 597] width 211 height 24
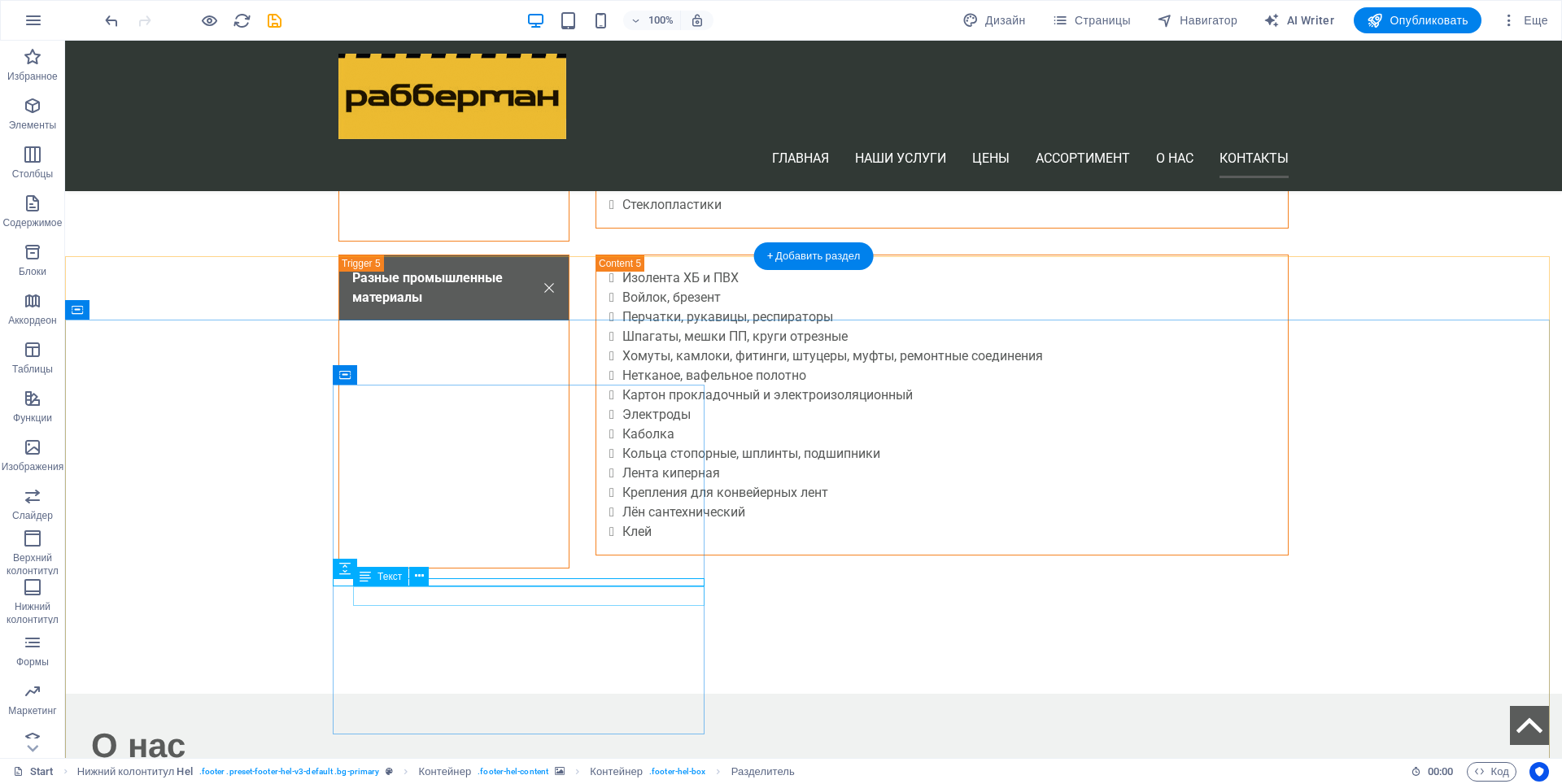
click at [417, 579] on icon at bounding box center [419, 576] width 9 height 17
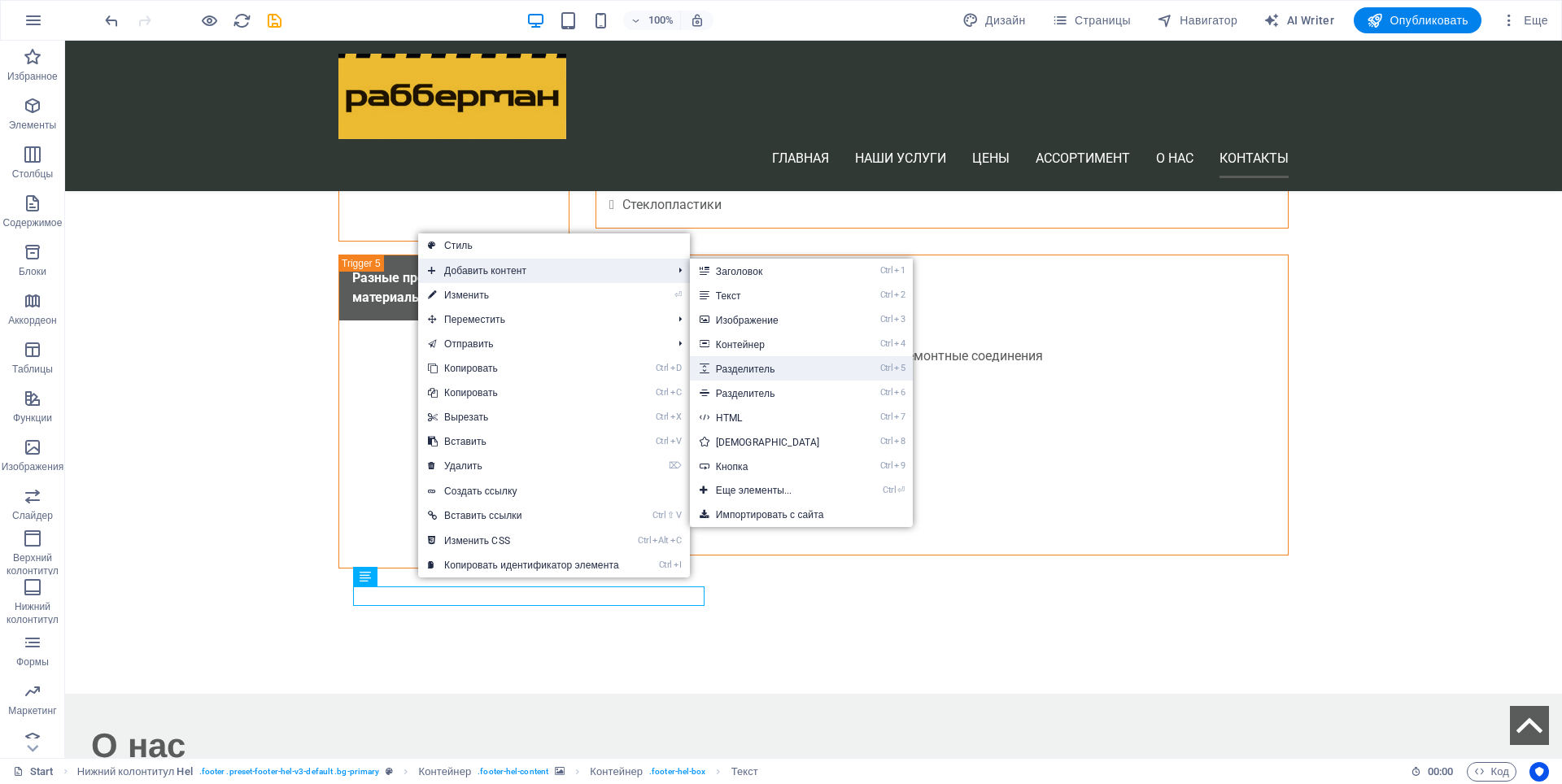
click at [746, 365] on link "Ctrl 5 Разделитель" at bounding box center [771, 368] width 162 height 24
select select "px"
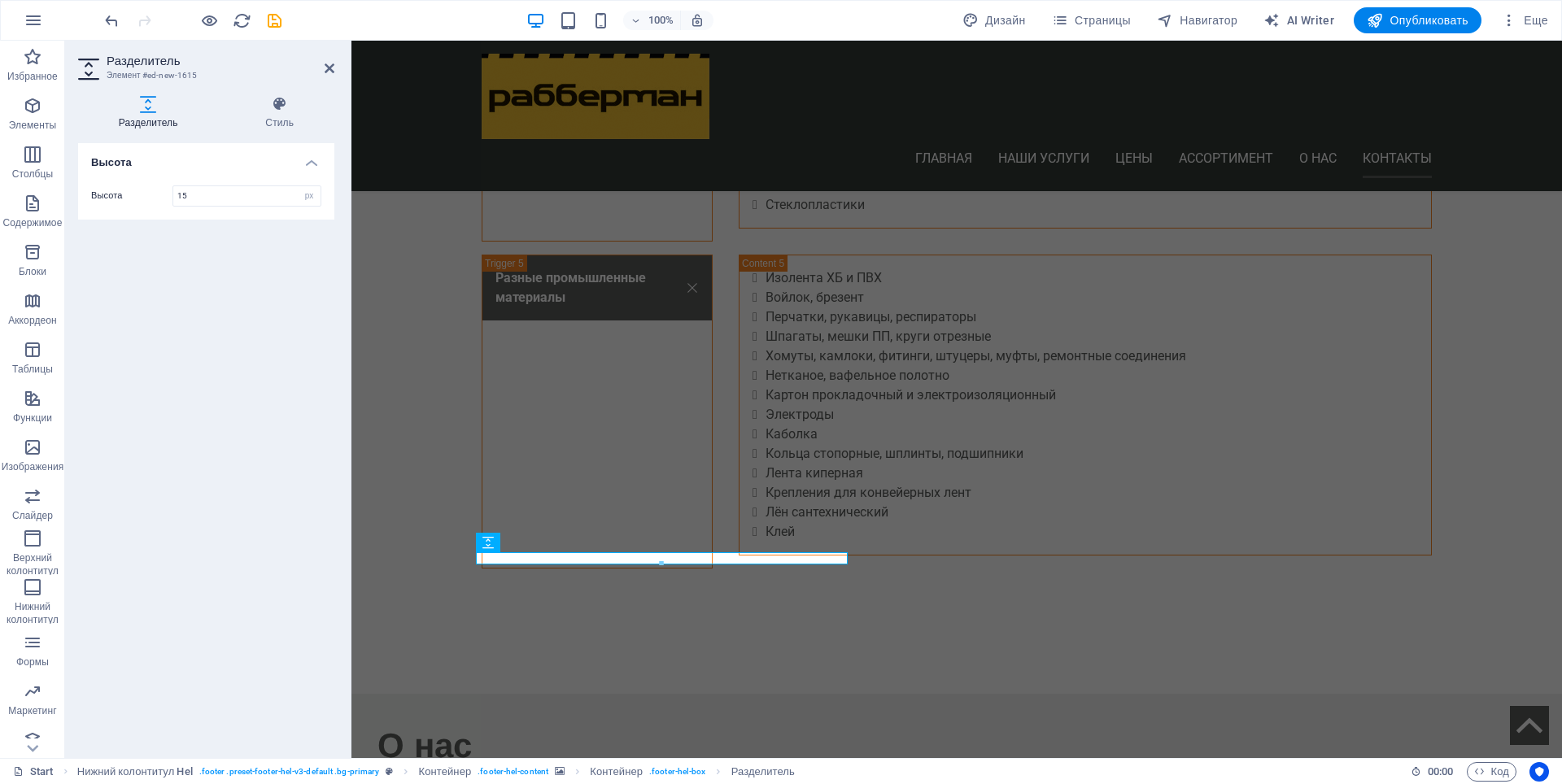
type input "15"
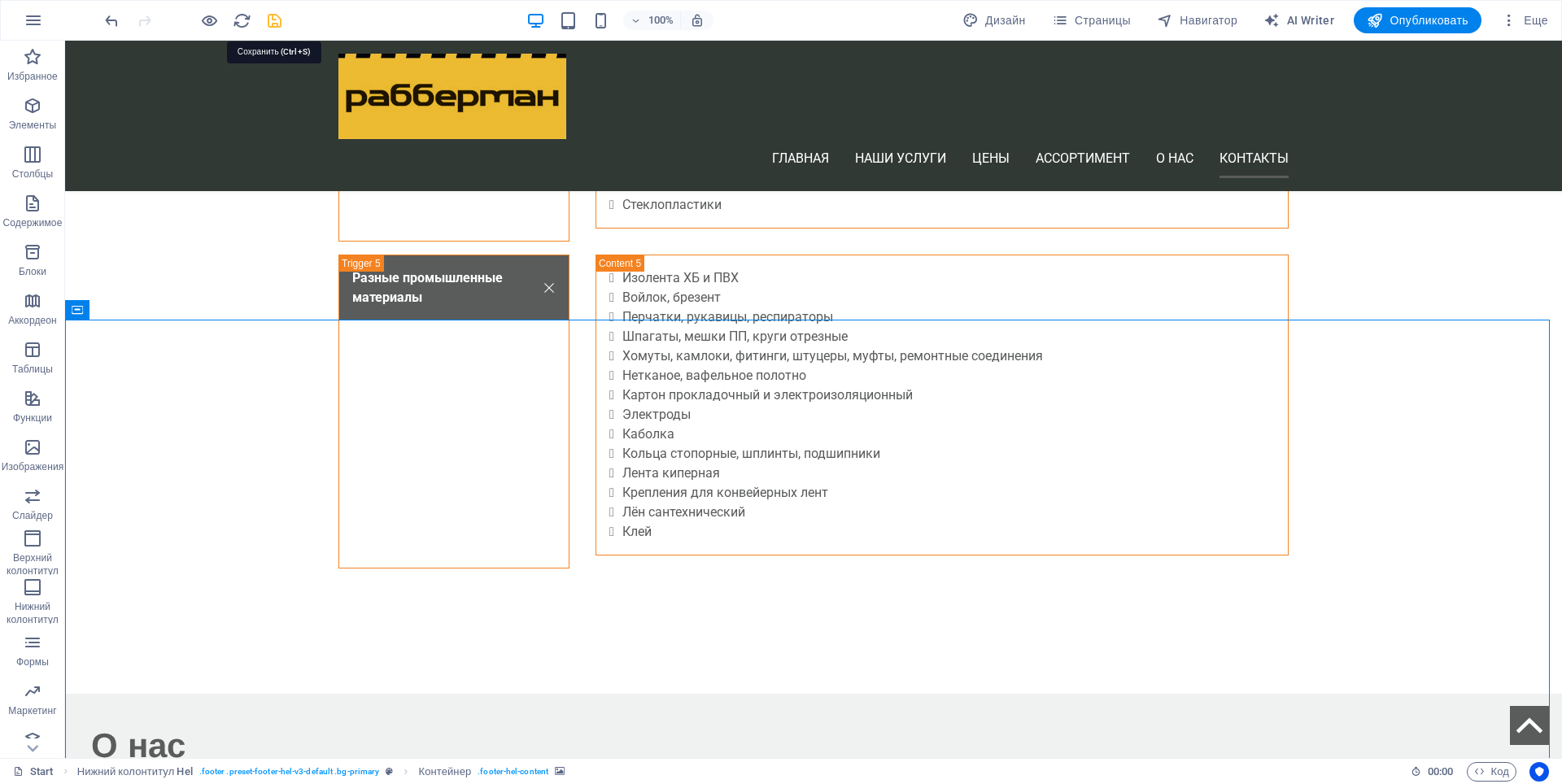
click at [272, 17] on icon "save" at bounding box center [274, 20] width 18 height 18
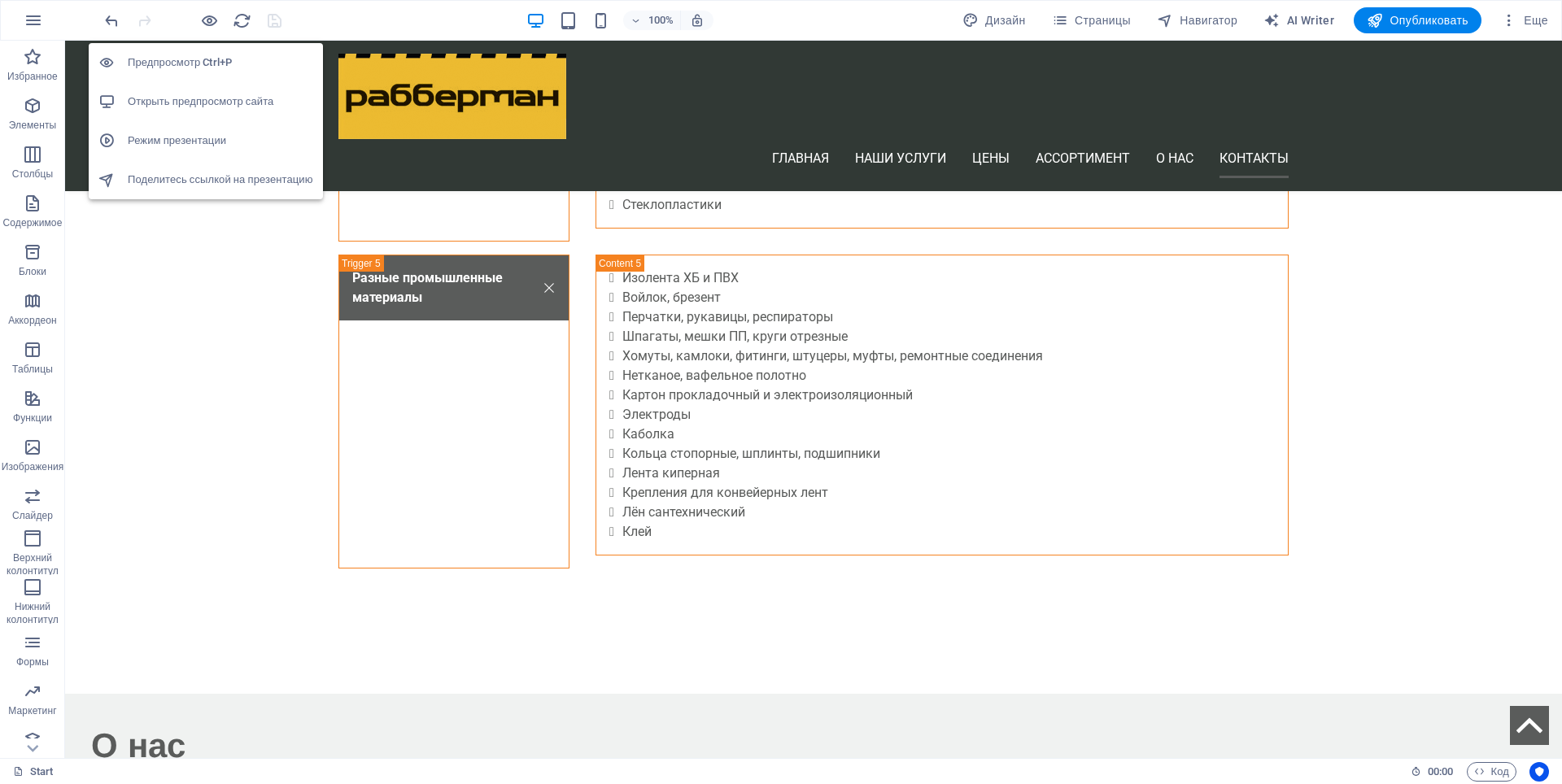
click at [207, 99] on h6 "Открыть предпросмотр сайта" at bounding box center [220, 102] width 186 height 19
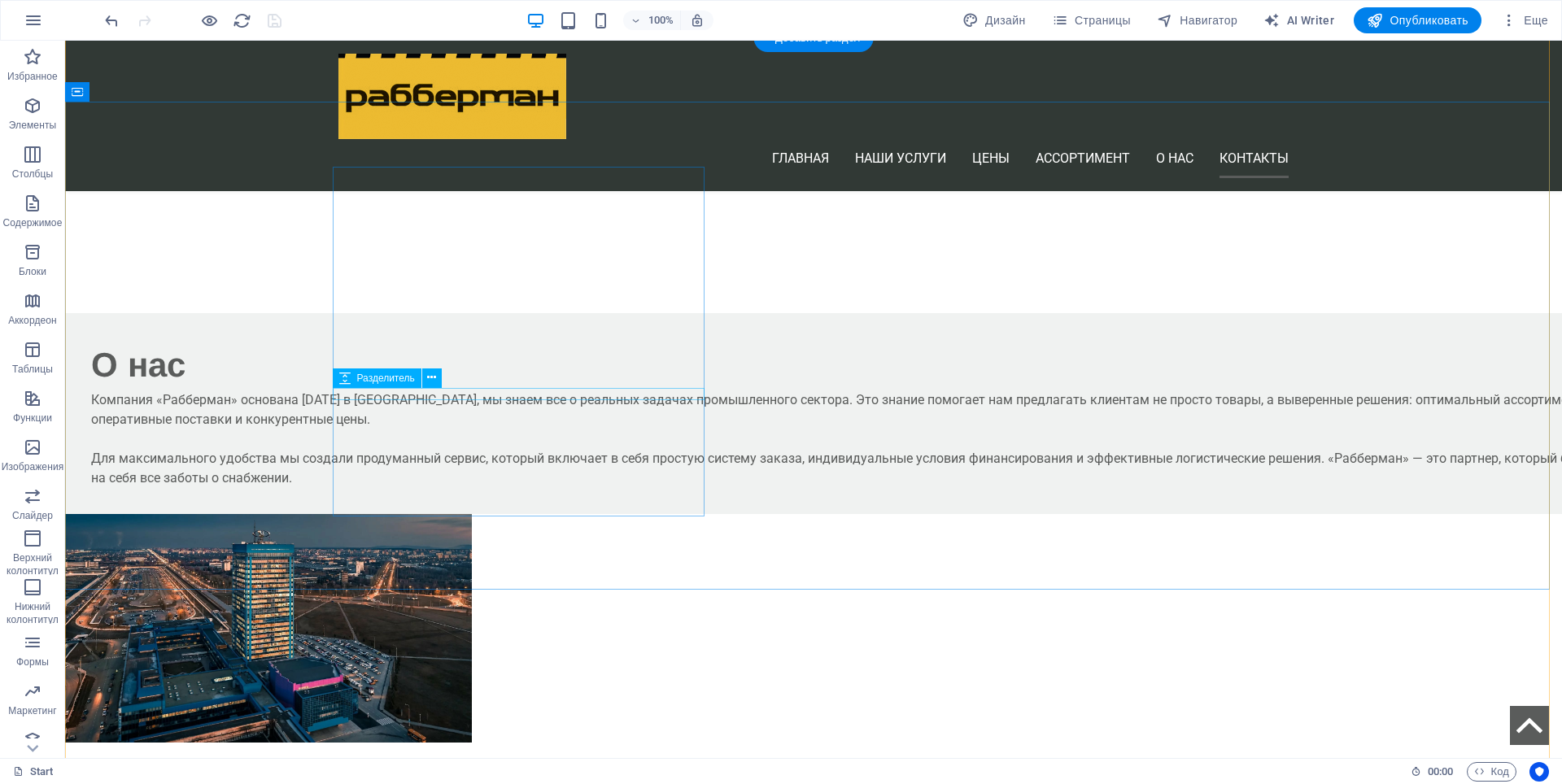
scroll to position [4887, 0]
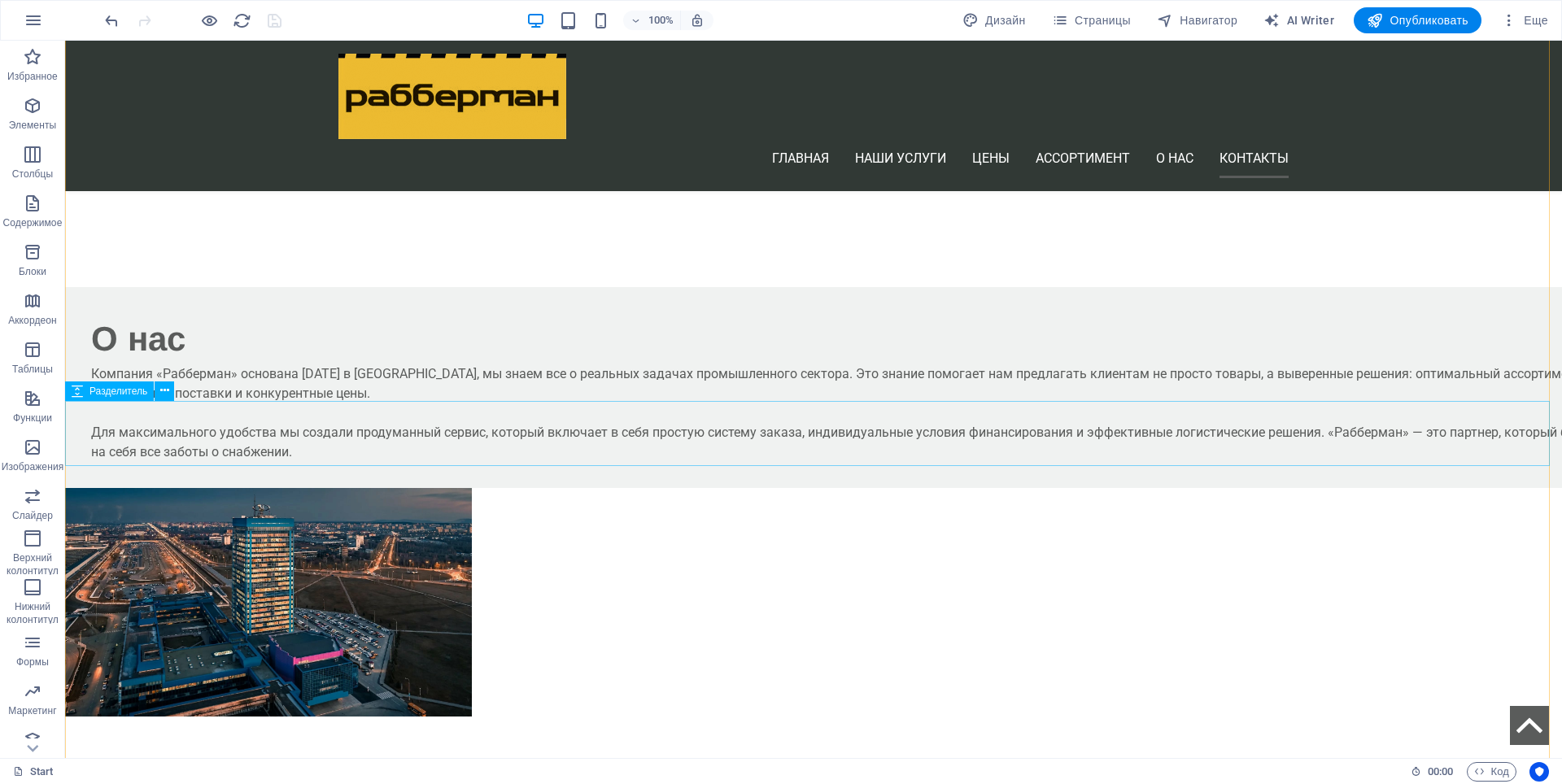
click at [32, 592] on icon "button" at bounding box center [32, 587] width 19 height 19
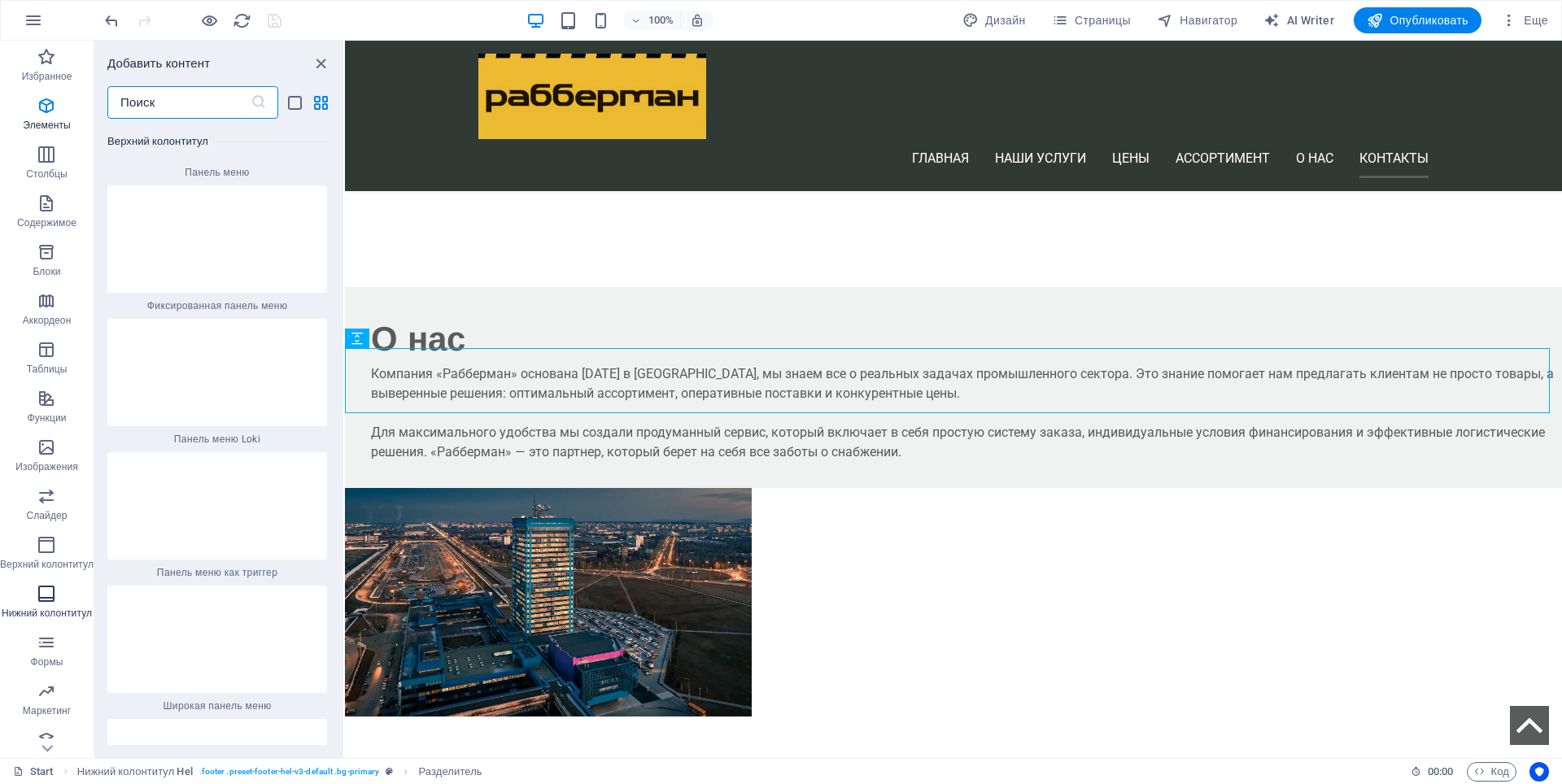
scroll to position [20620, 0]
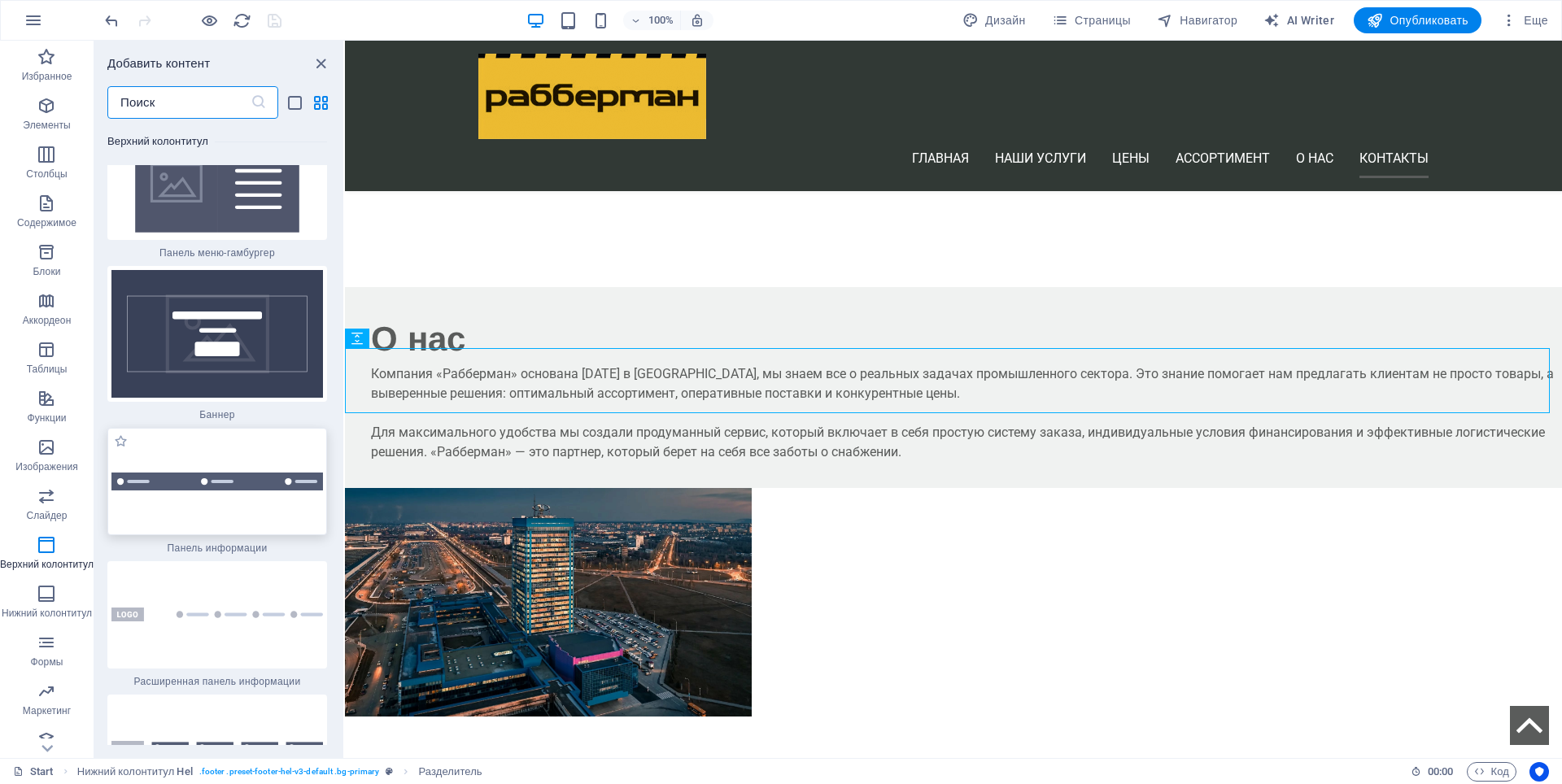
click at [239, 431] on div at bounding box center [218, 481] width 220 height 108
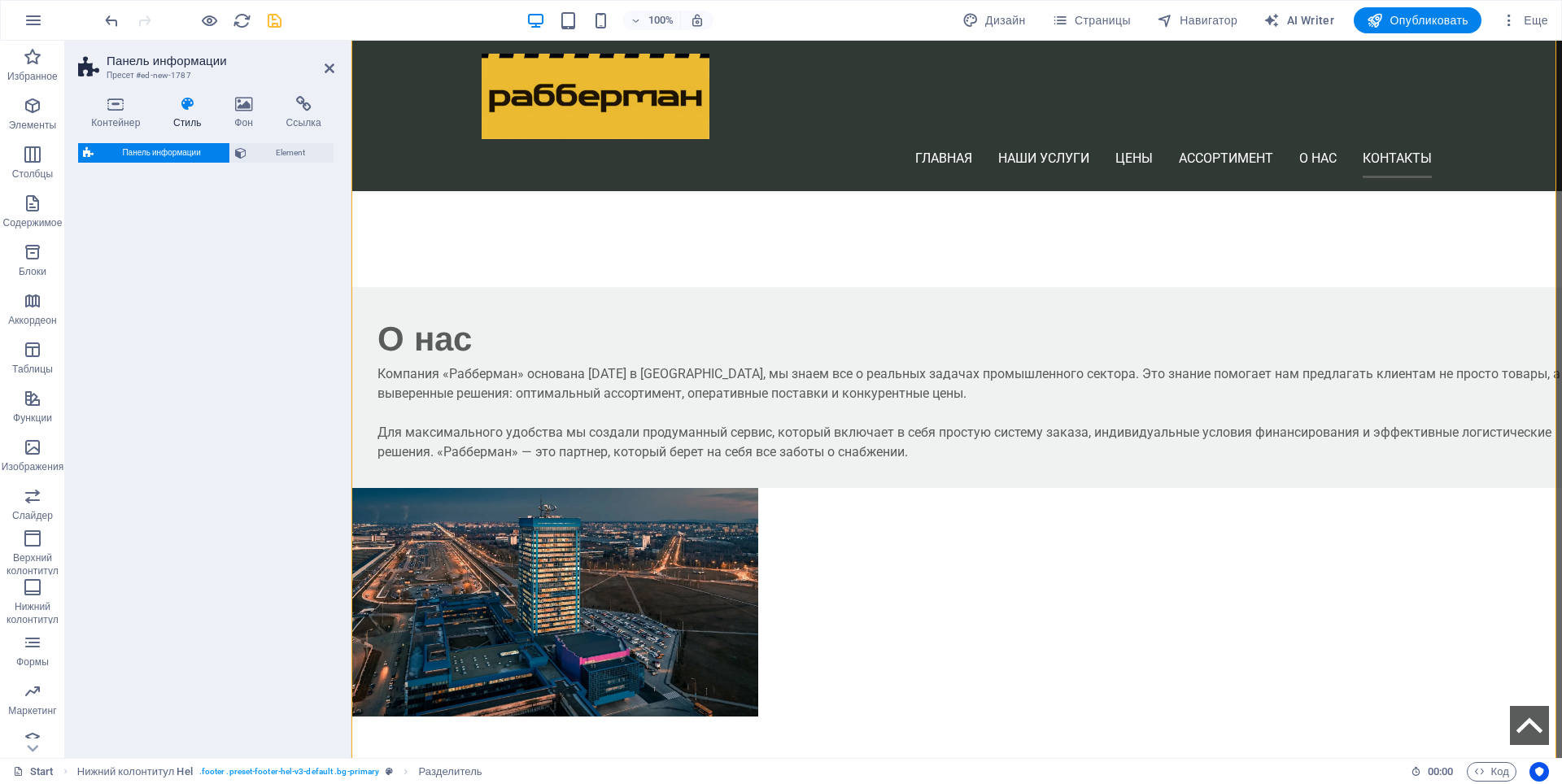
select select "rem"
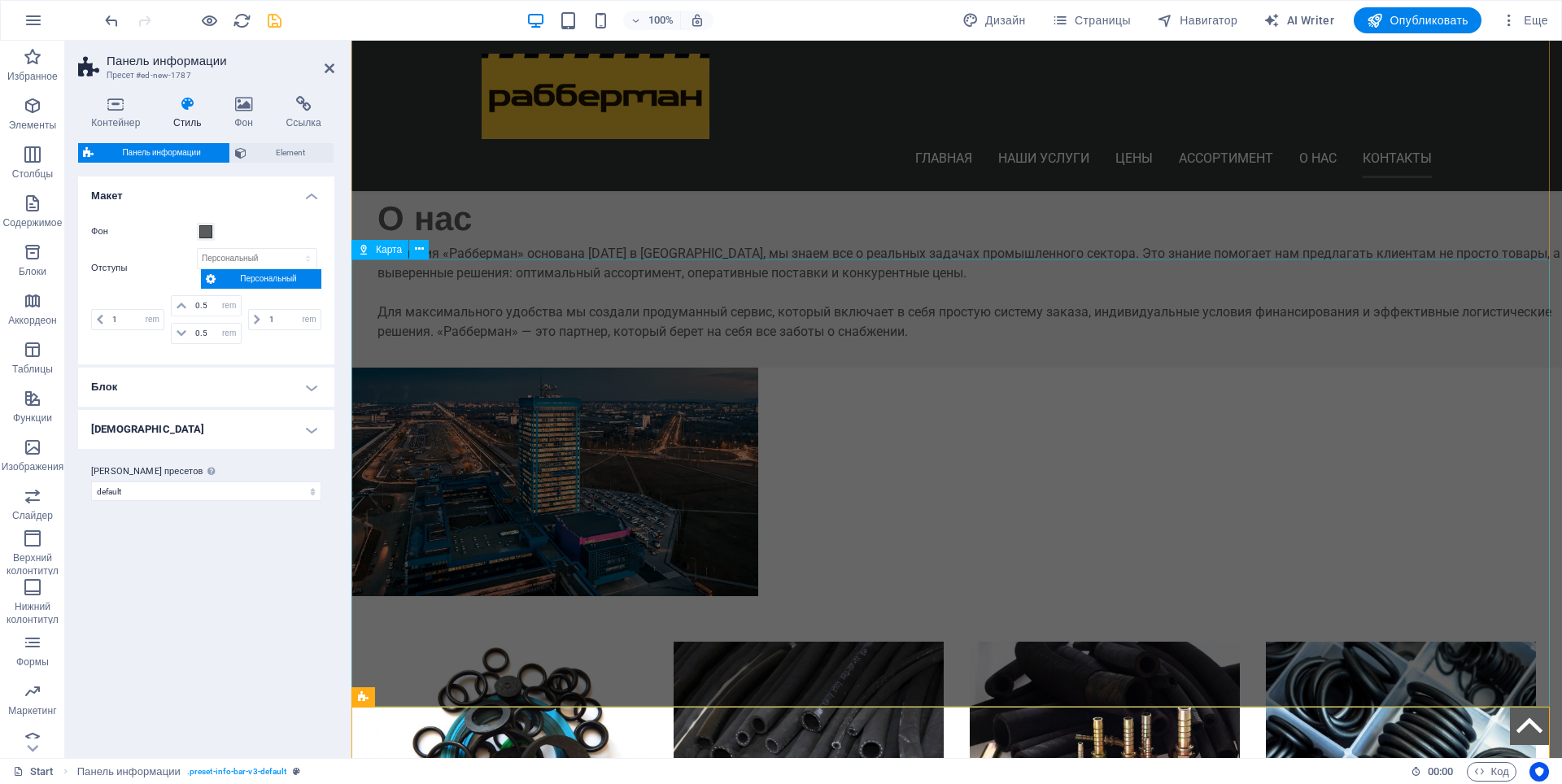
scroll to position [5040, 0]
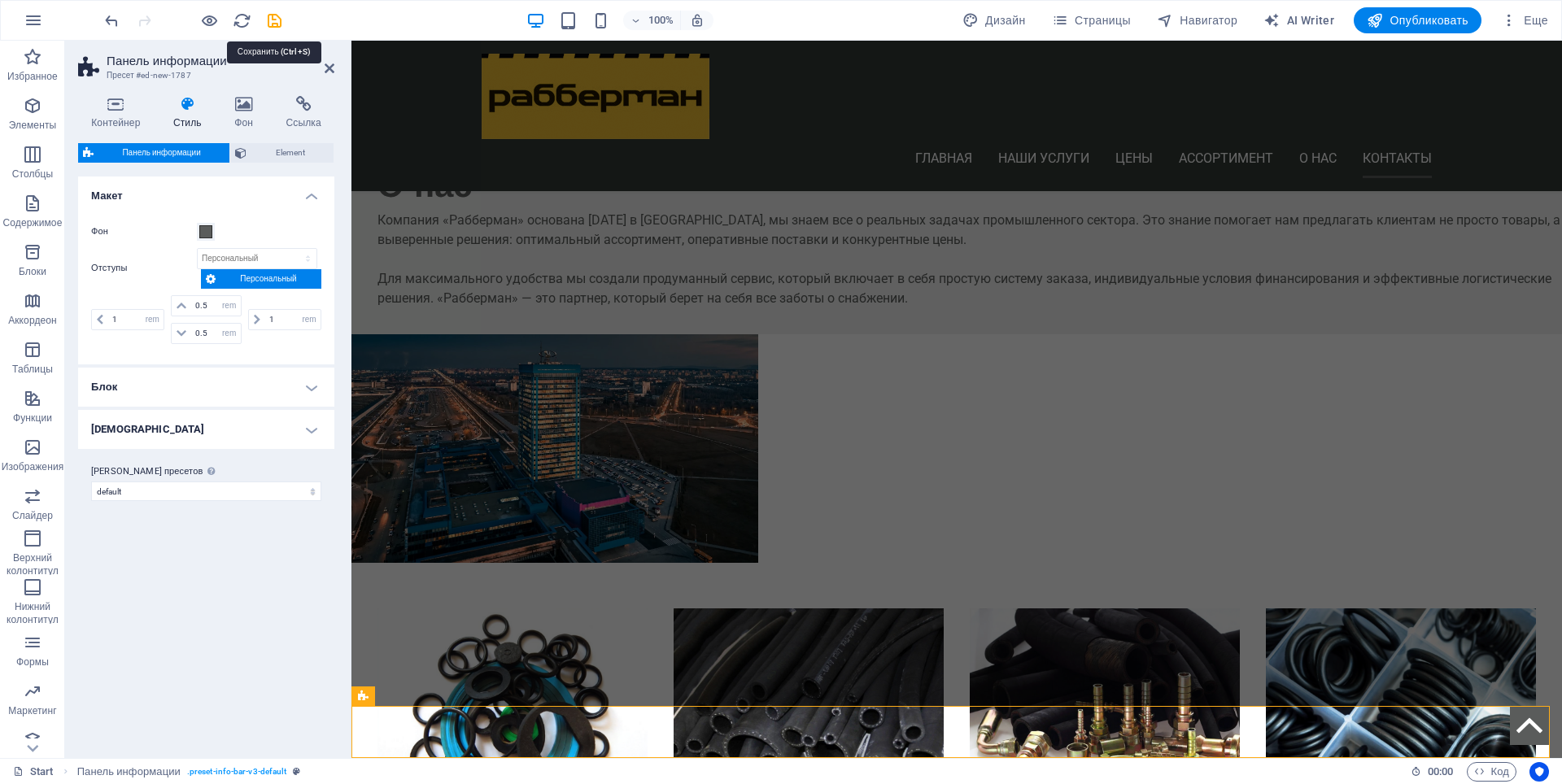
drag, startPoint x: 277, startPoint y: 19, endPoint x: 275, endPoint y: 27, distance: 8.2
click at [274, 20] on icon "save" at bounding box center [274, 20] width 18 height 18
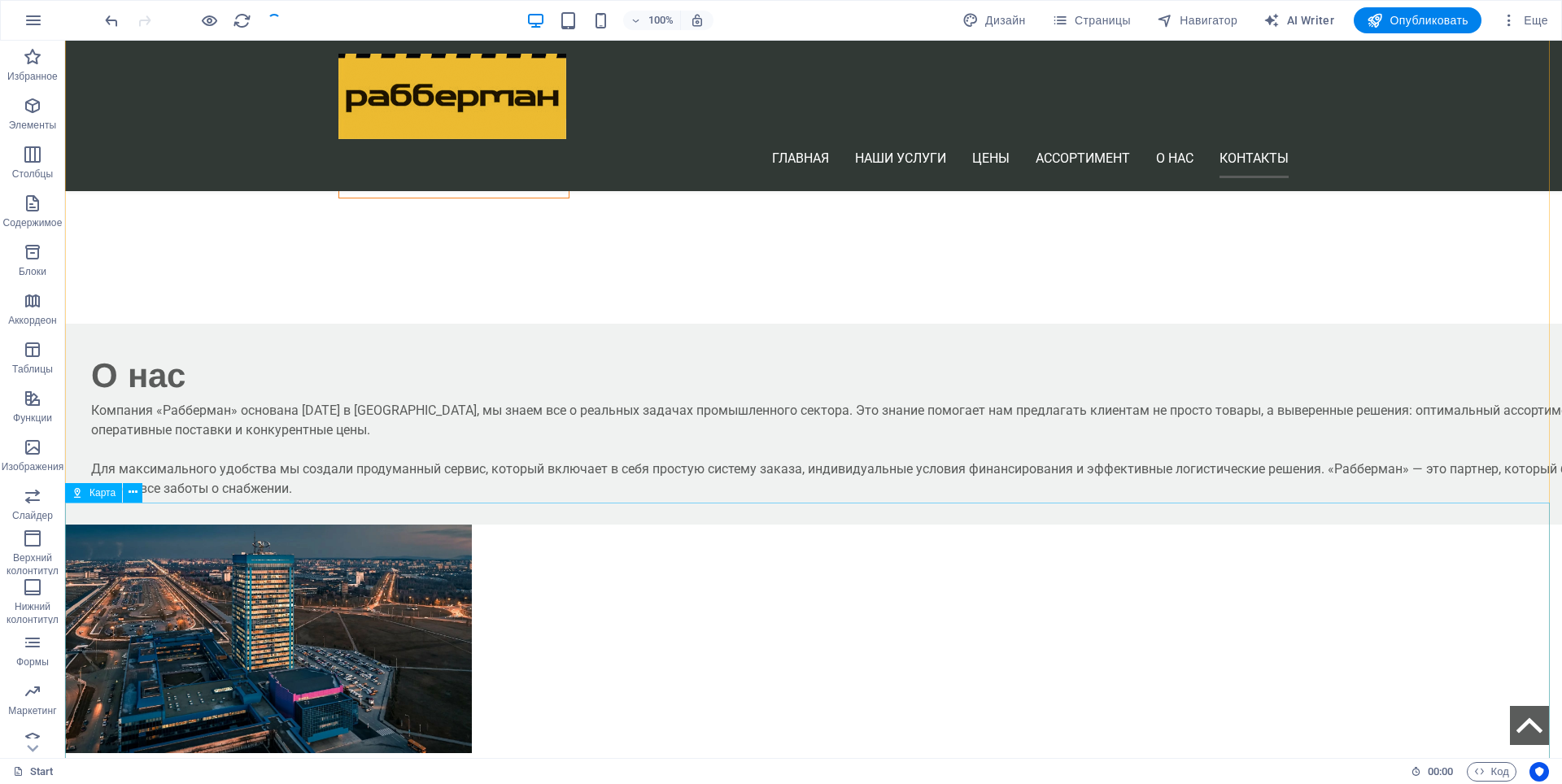
scroll to position [5094, 0]
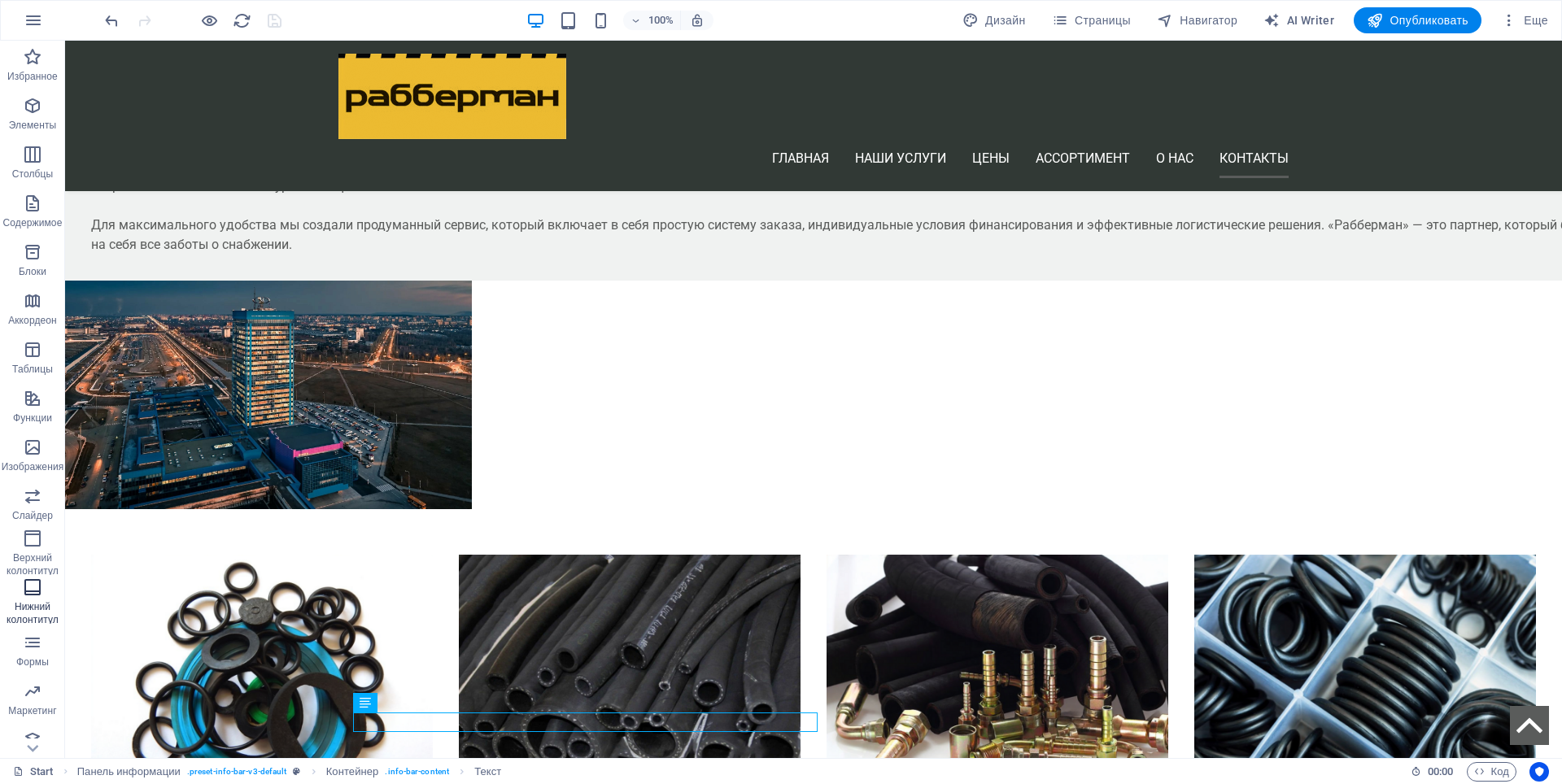
click at [32, 617] on p "Нижний колонтитул" at bounding box center [32, 613] width 65 height 26
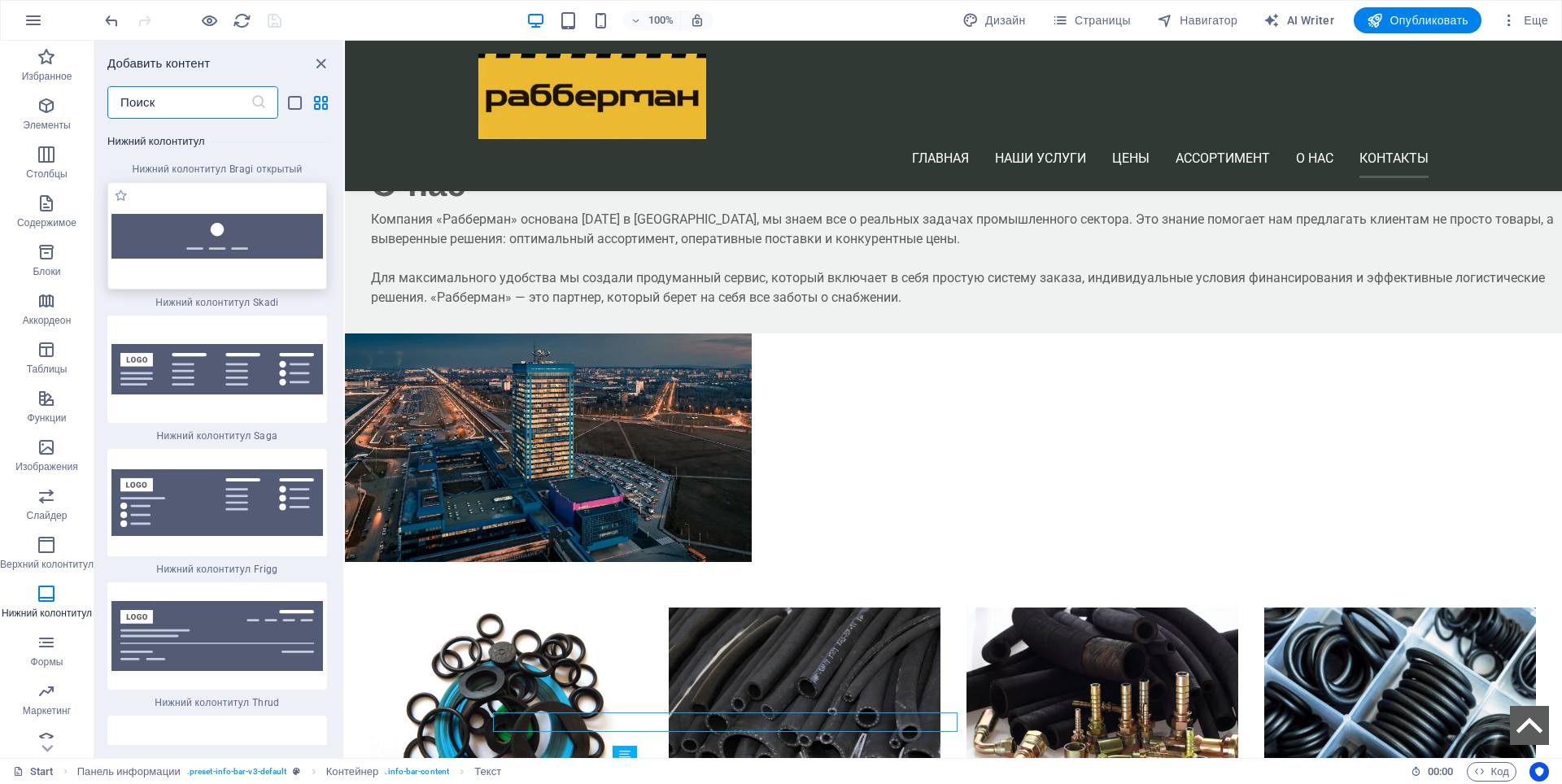
scroll to position [22888, 0]
click at [245, 600] on img at bounding box center [218, 634] width 212 height 69
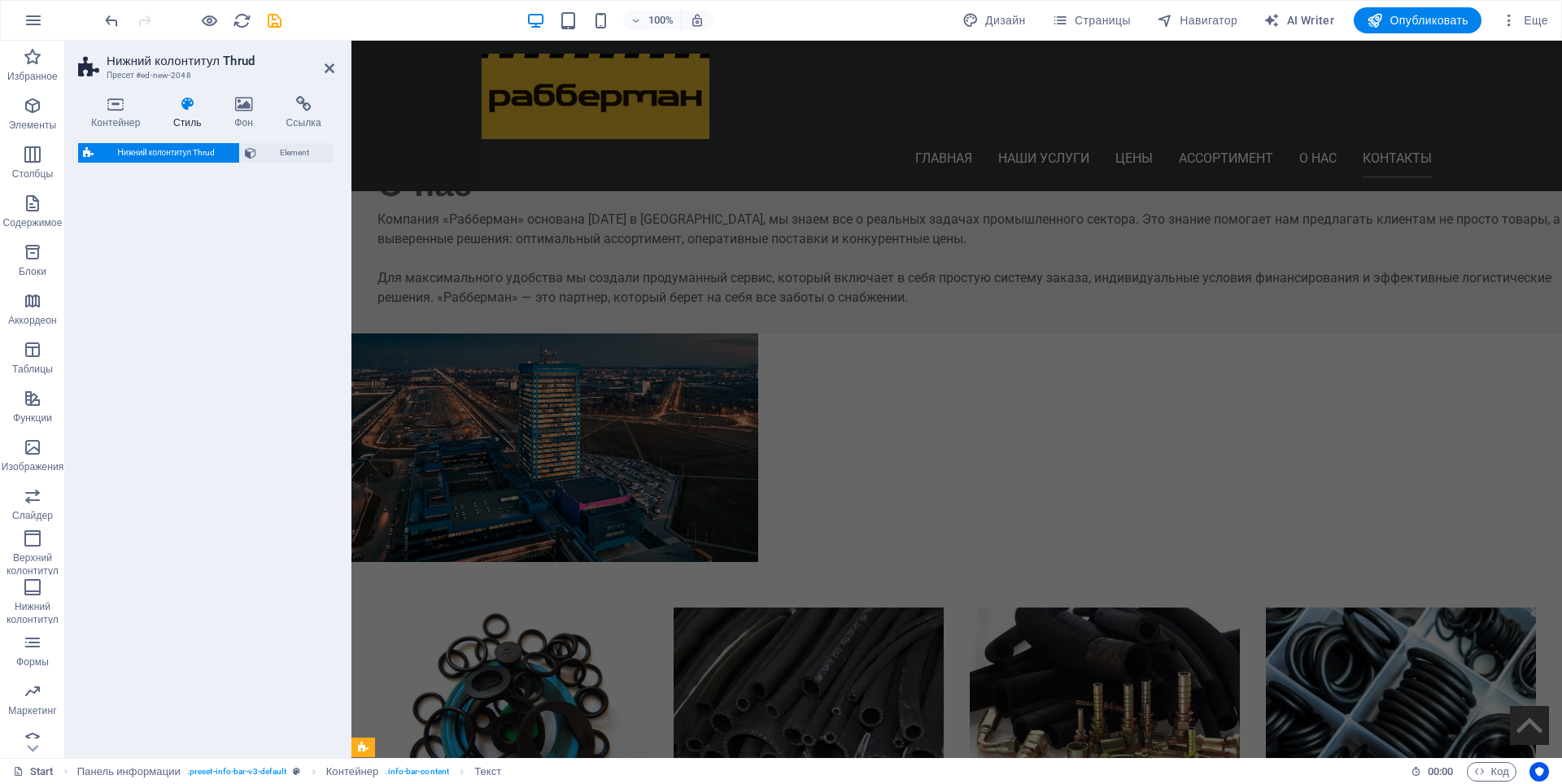
select select "rem"
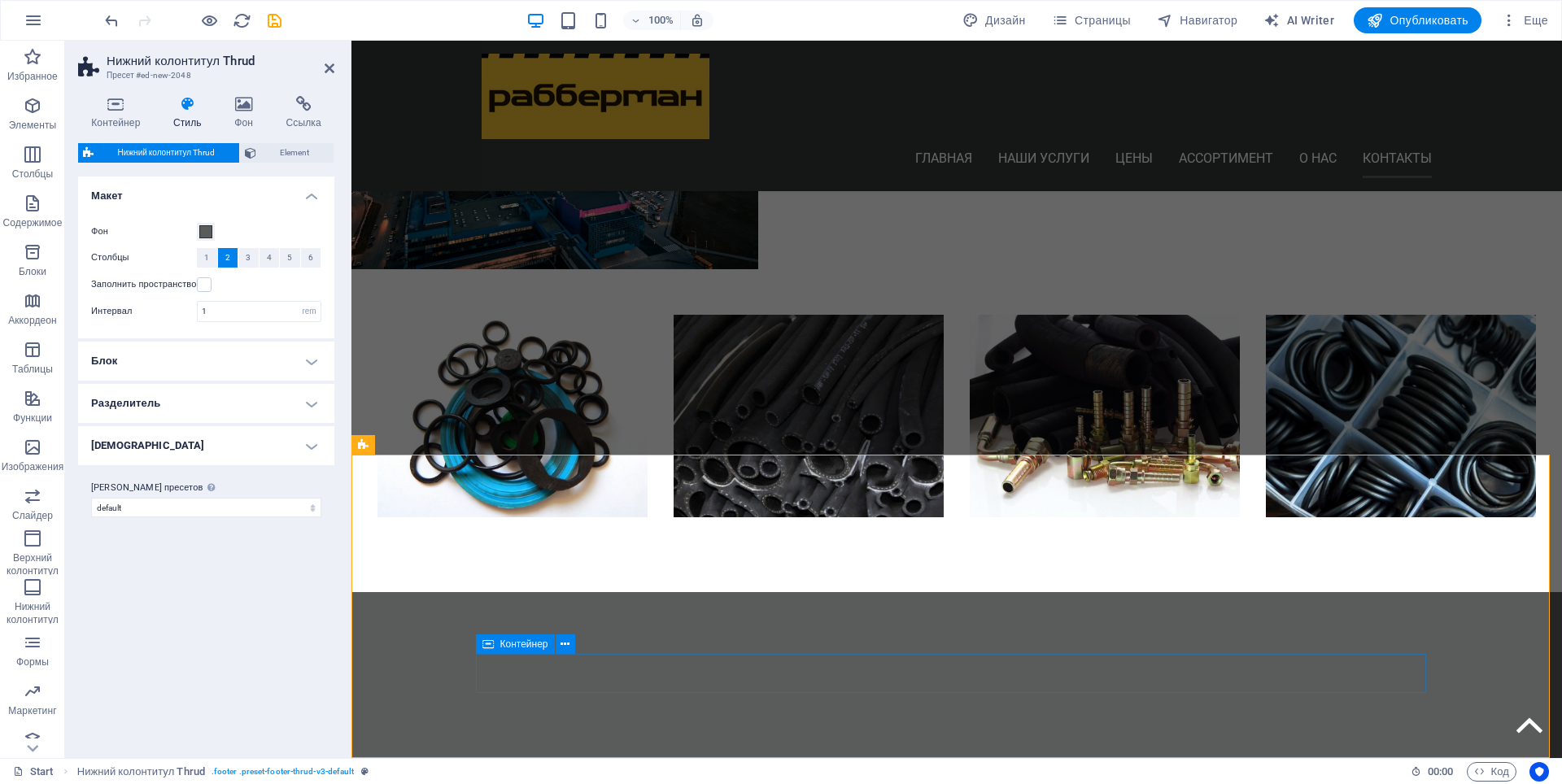
scroll to position [5343, 0]
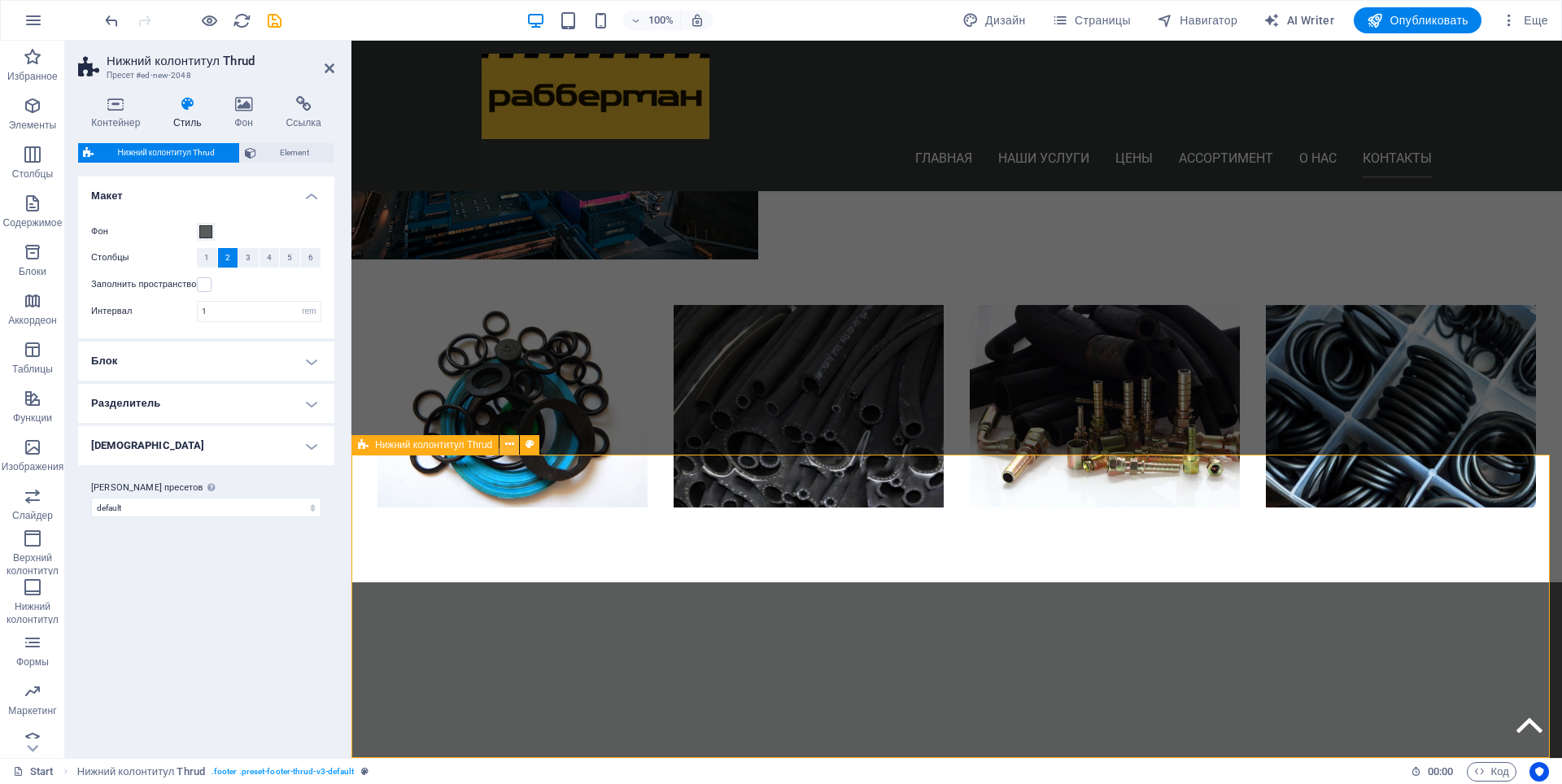
click at [510, 447] on icon at bounding box center [509, 445] width 9 height 17
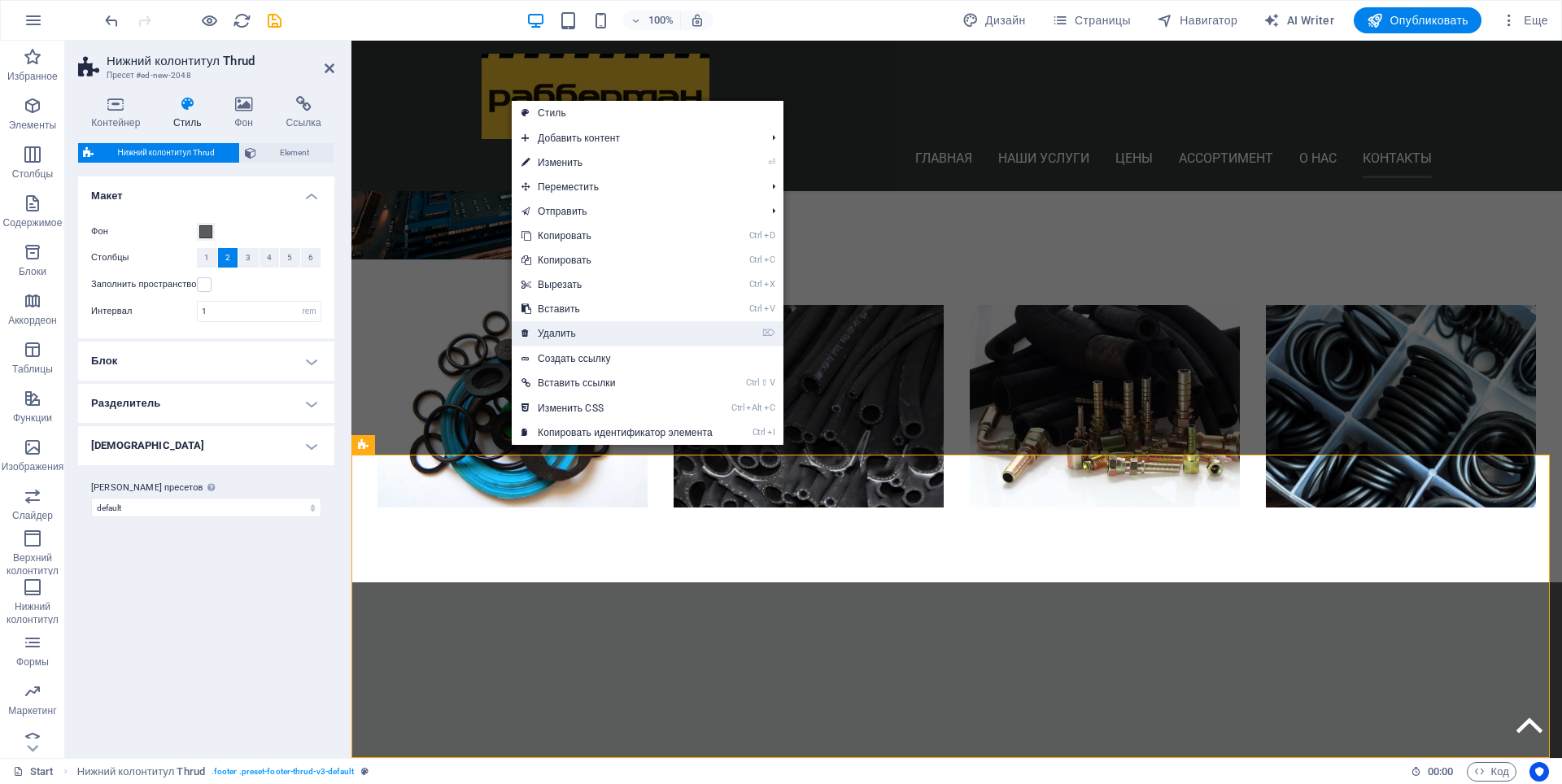
click at [572, 328] on link "⌦ Удалить" at bounding box center [617, 333] width 211 height 24
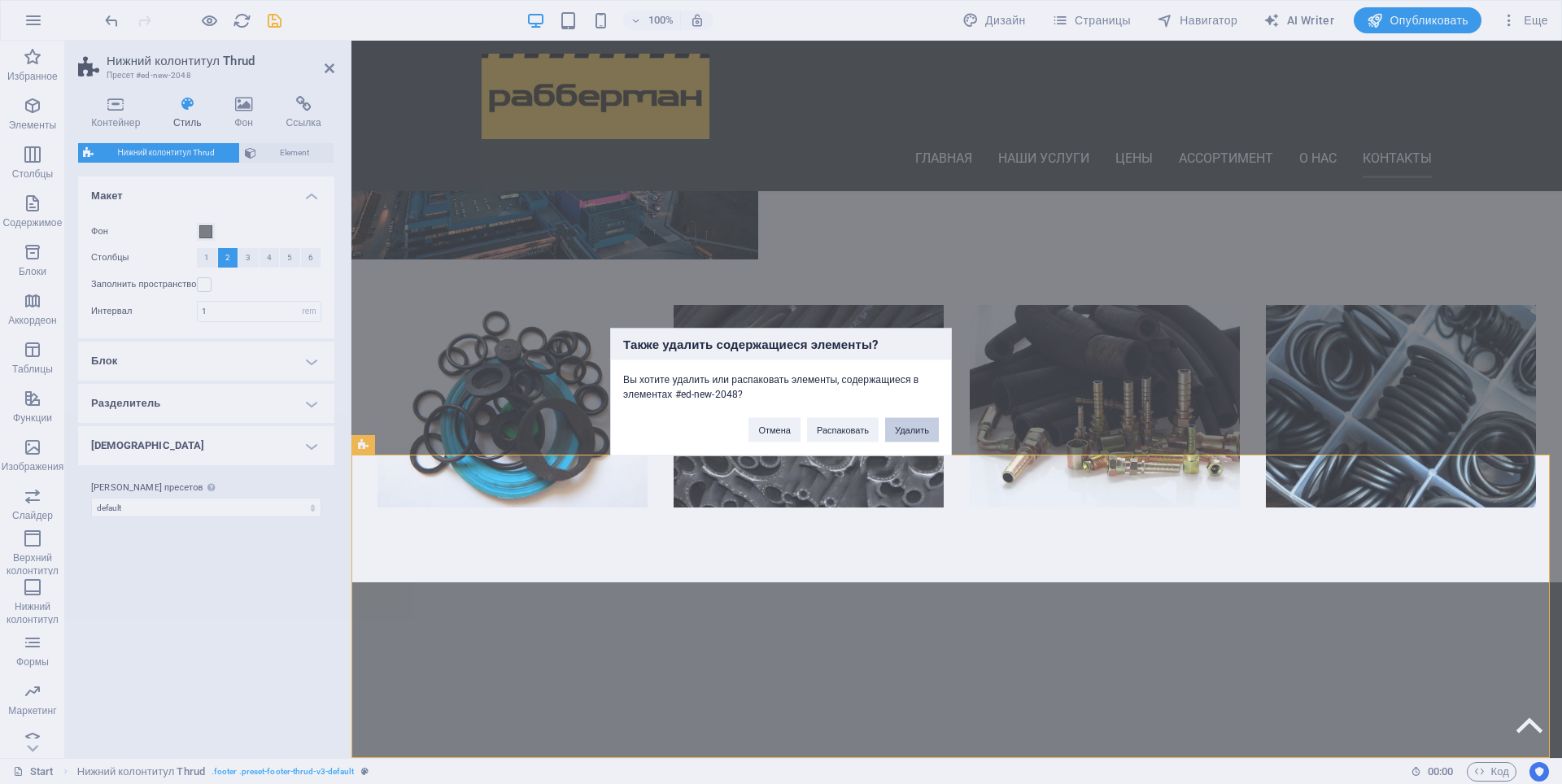
click at [902, 432] on button "Удалить" at bounding box center [912, 429] width 53 height 24
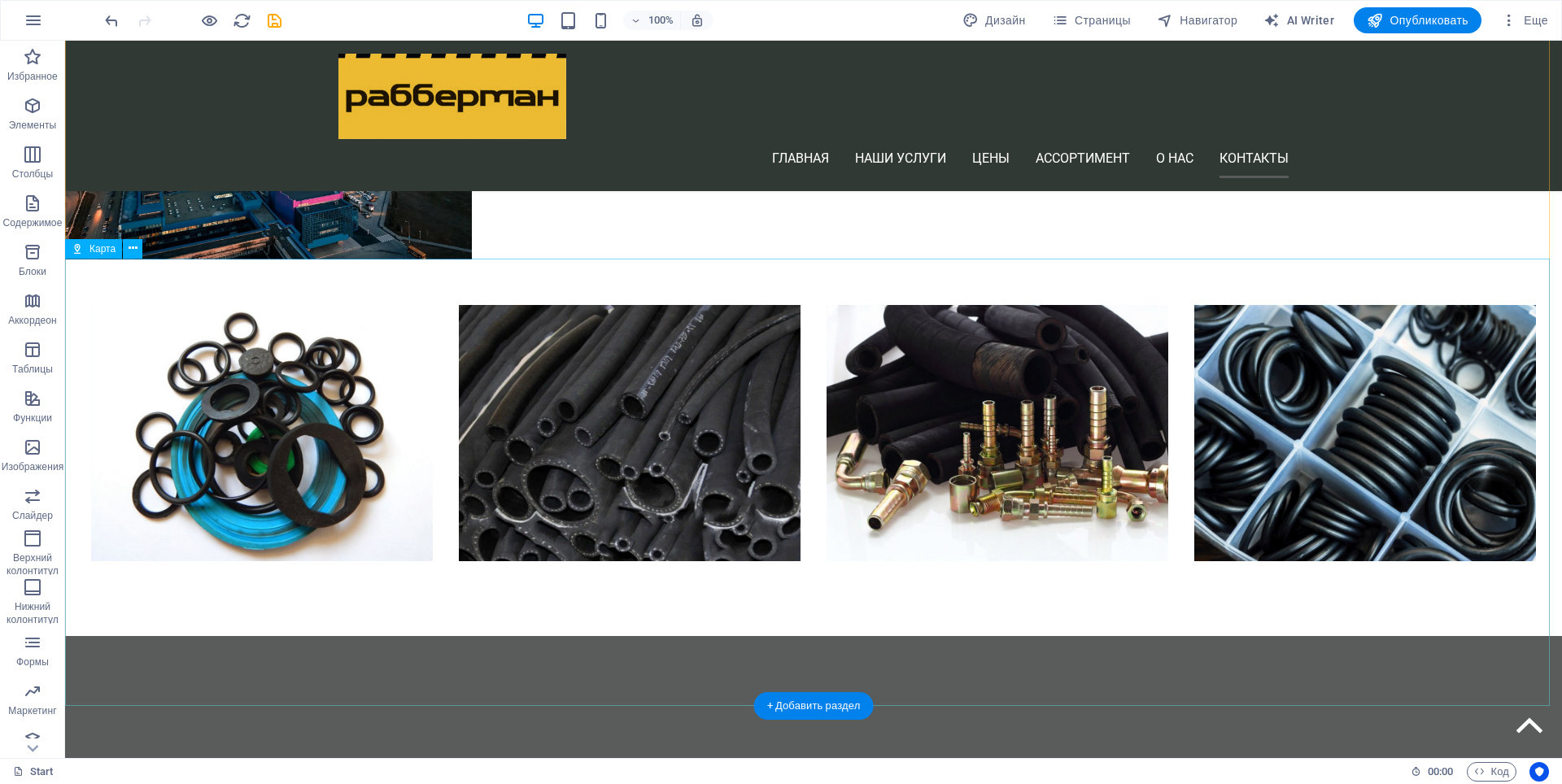
scroll to position [5094, 0]
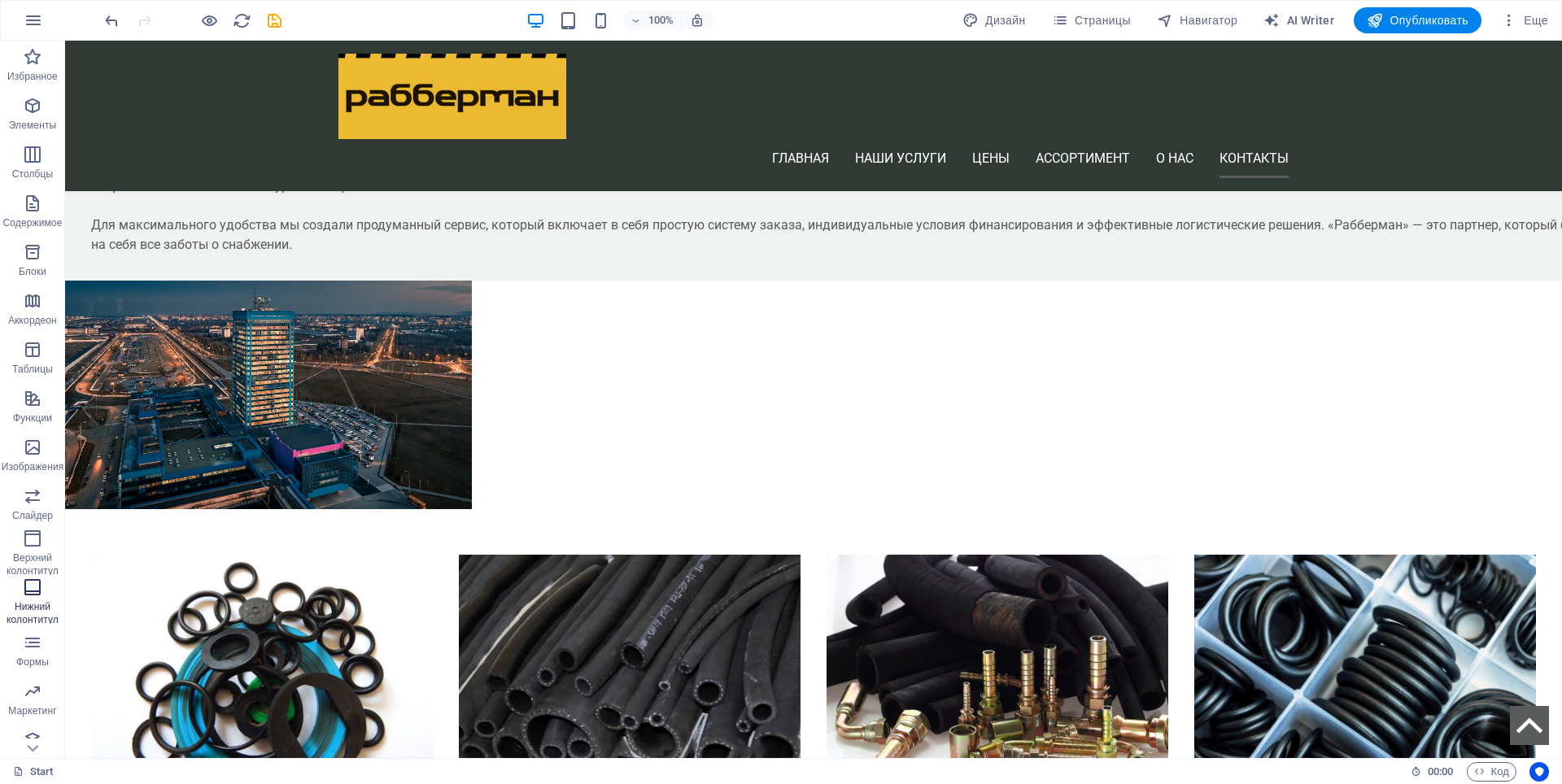
click at [33, 597] on span "Нижний колонтитул" at bounding box center [32, 603] width 65 height 52
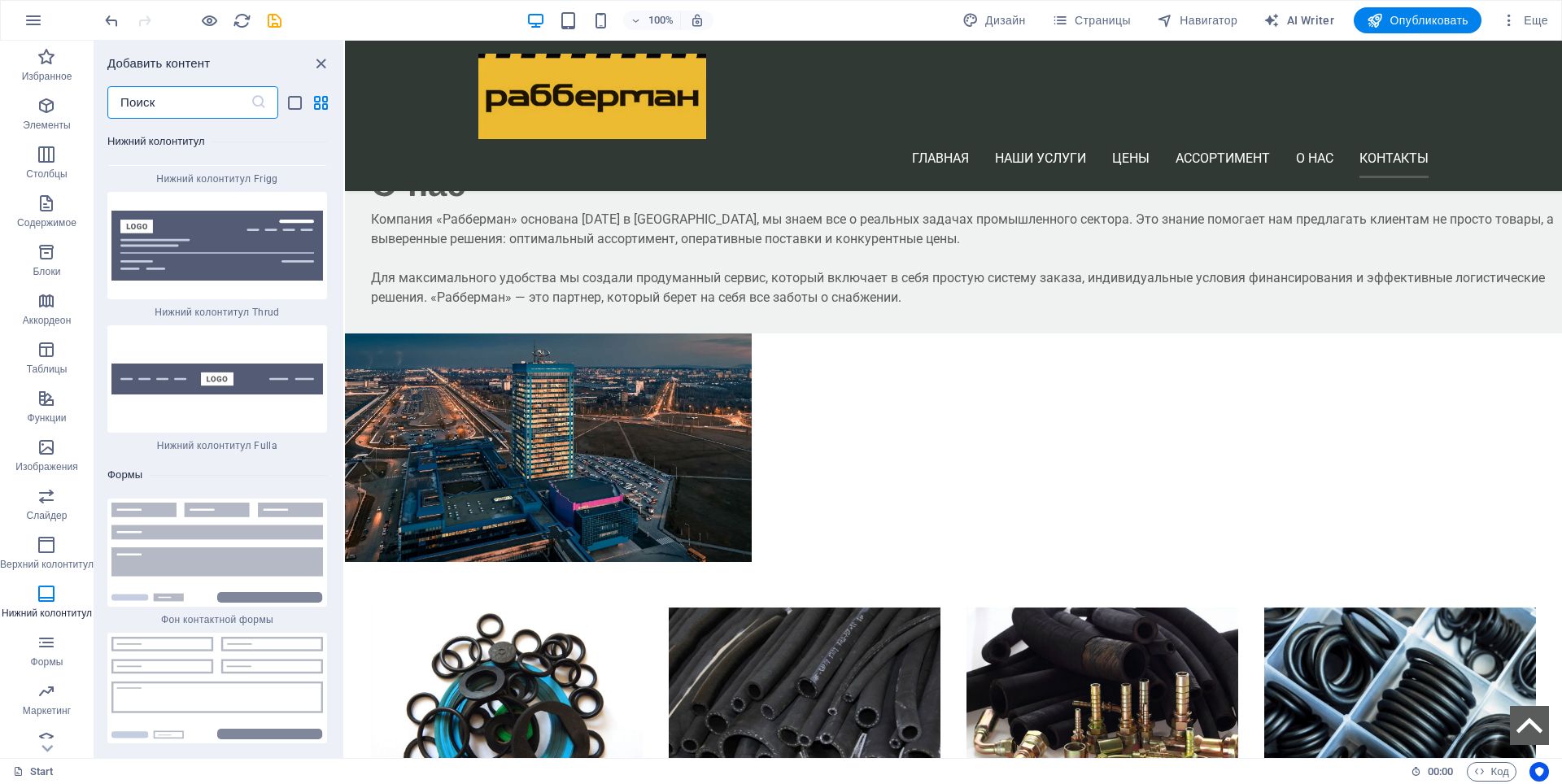
scroll to position [23294, 0]
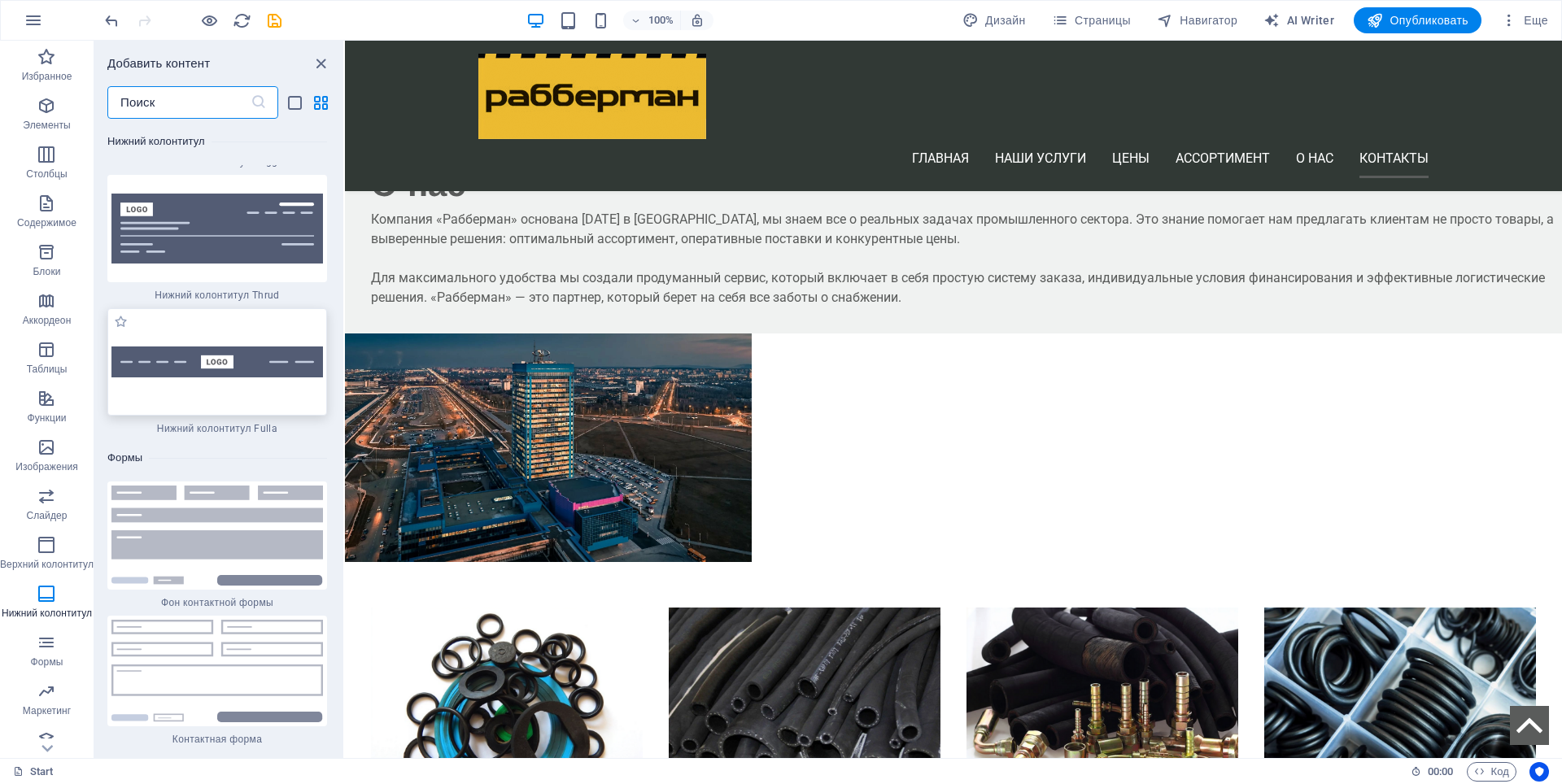
click at [230, 347] on img at bounding box center [218, 362] width 212 height 32
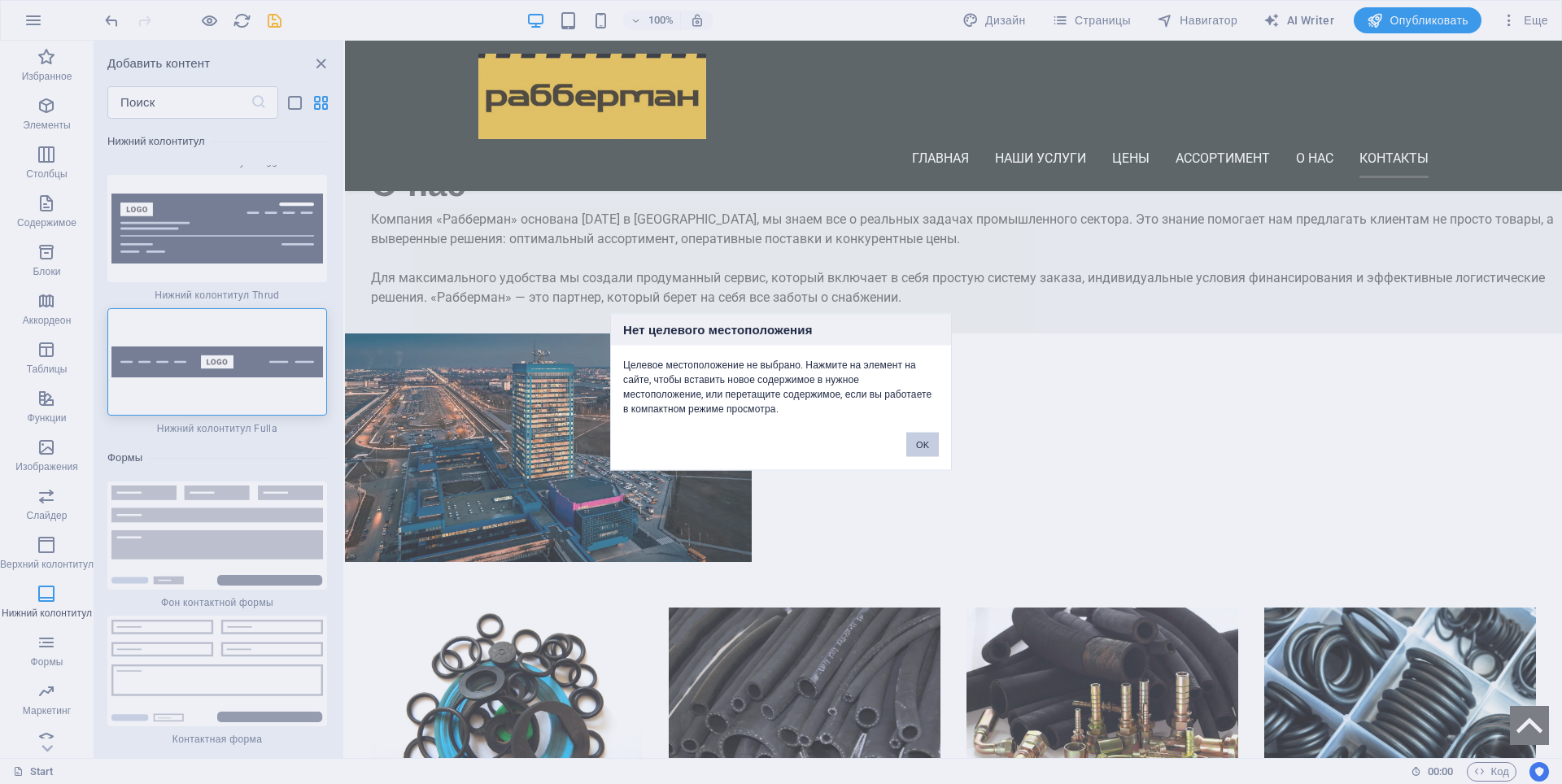
click at [918, 436] on button "OK" at bounding box center [922, 444] width 32 height 24
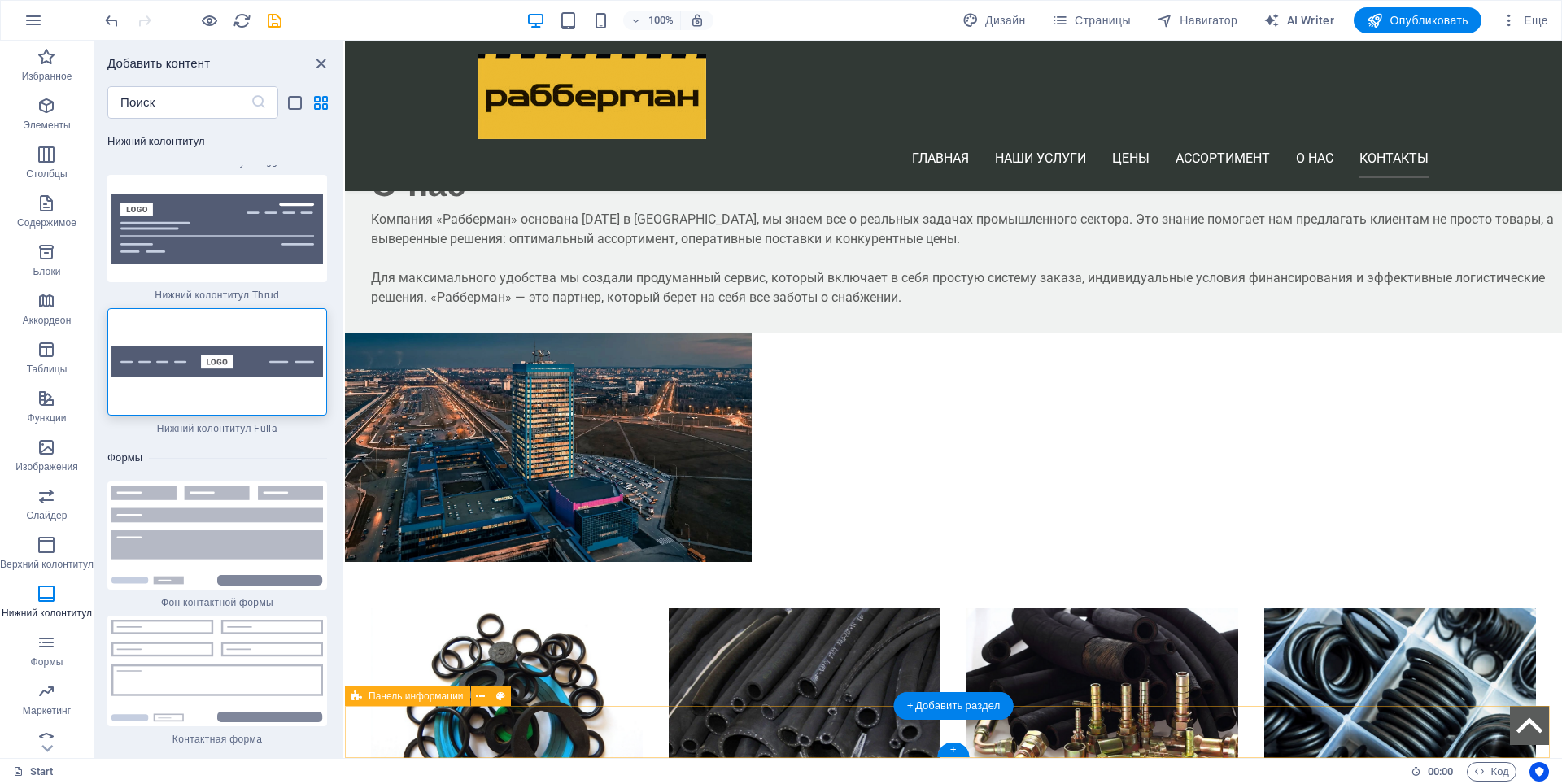
click at [251, 332] on div at bounding box center [218, 361] width 220 height 108
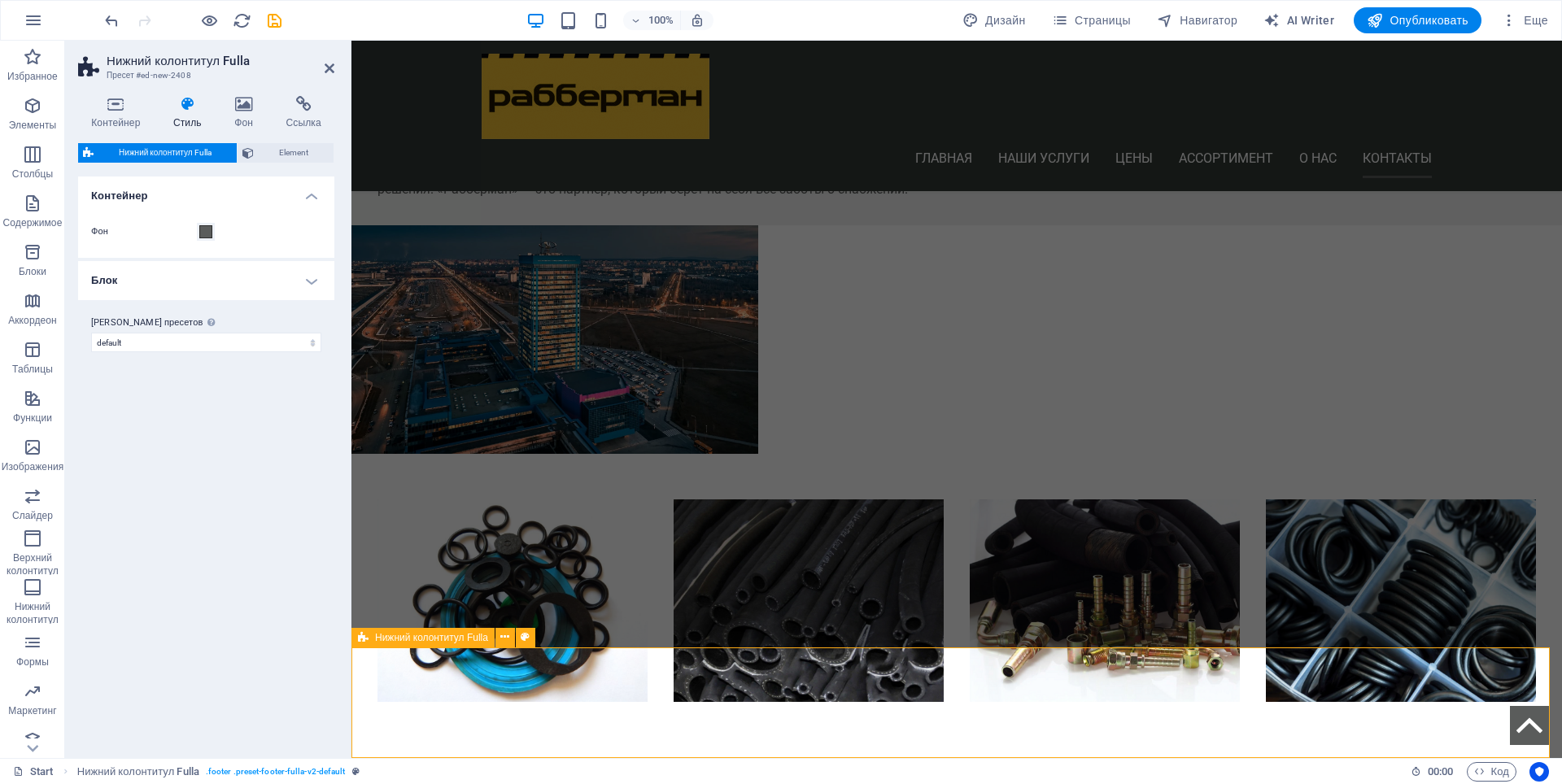
scroll to position [5151, 0]
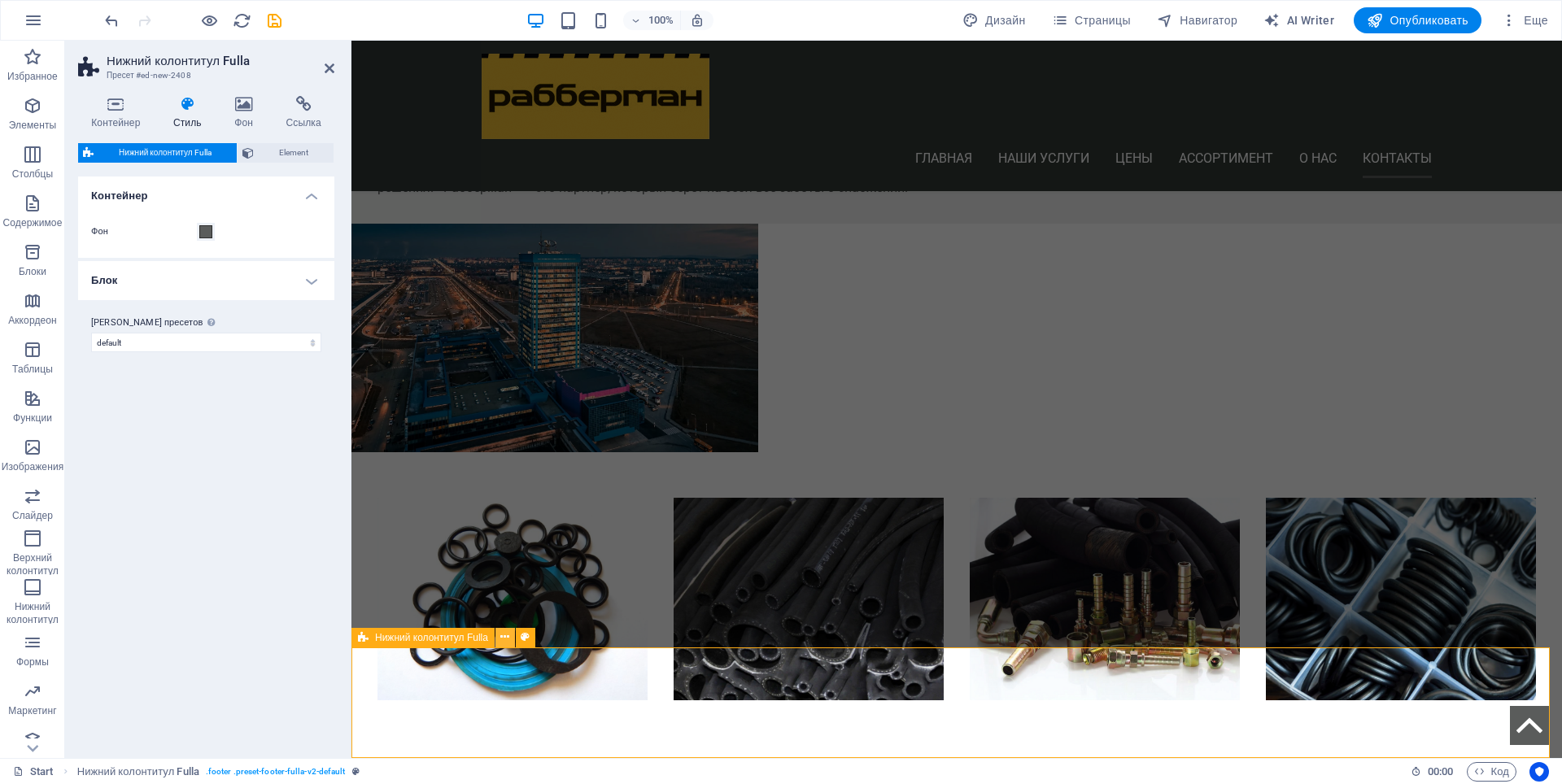
click at [504, 642] on icon at bounding box center [504, 637] width 9 height 17
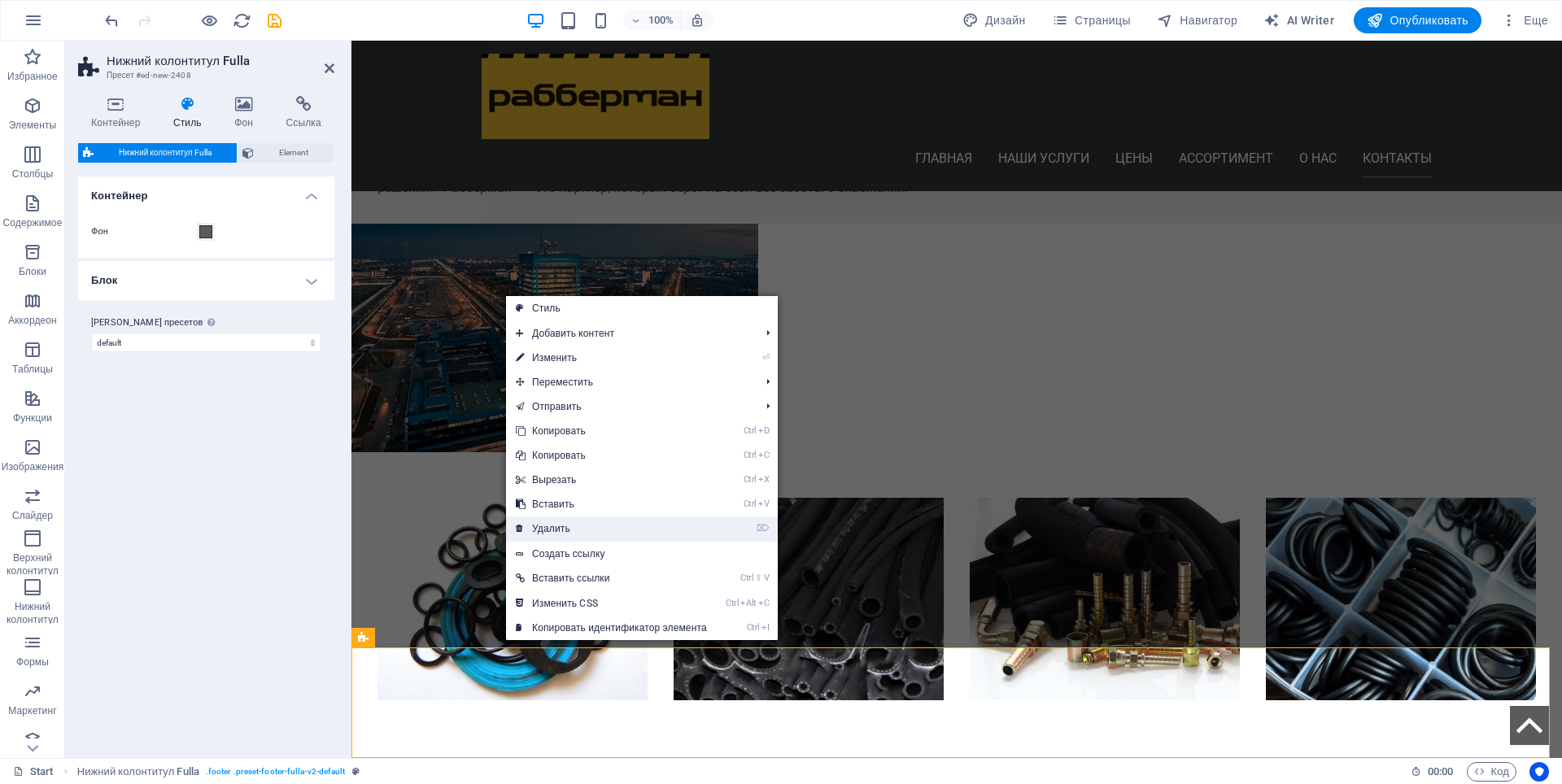
click at [564, 532] on link "⌦ Удалить" at bounding box center [611, 528] width 211 height 24
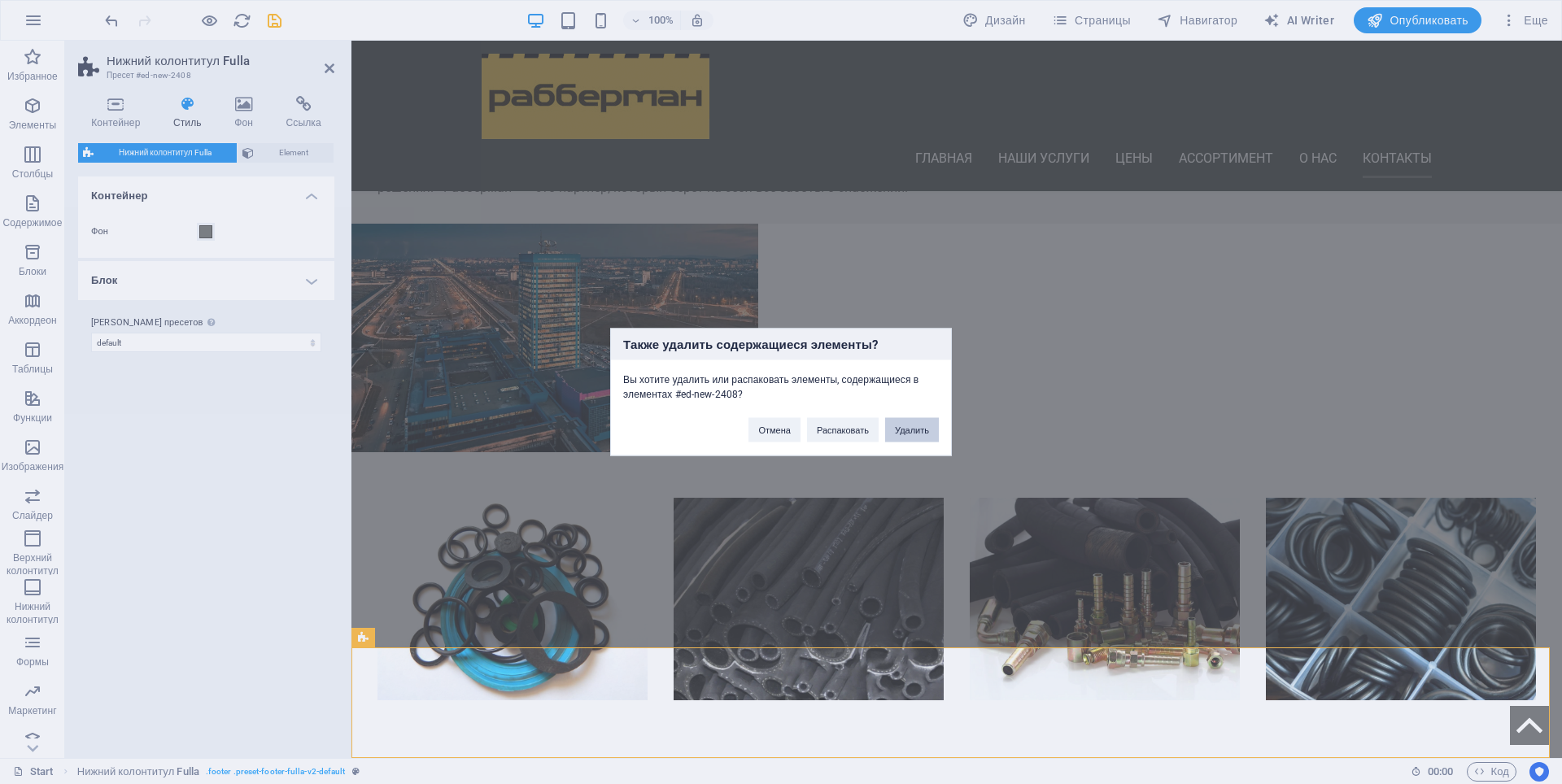
click at [924, 433] on button "Удалить" at bounding box center [912, 429] width 53 height 24
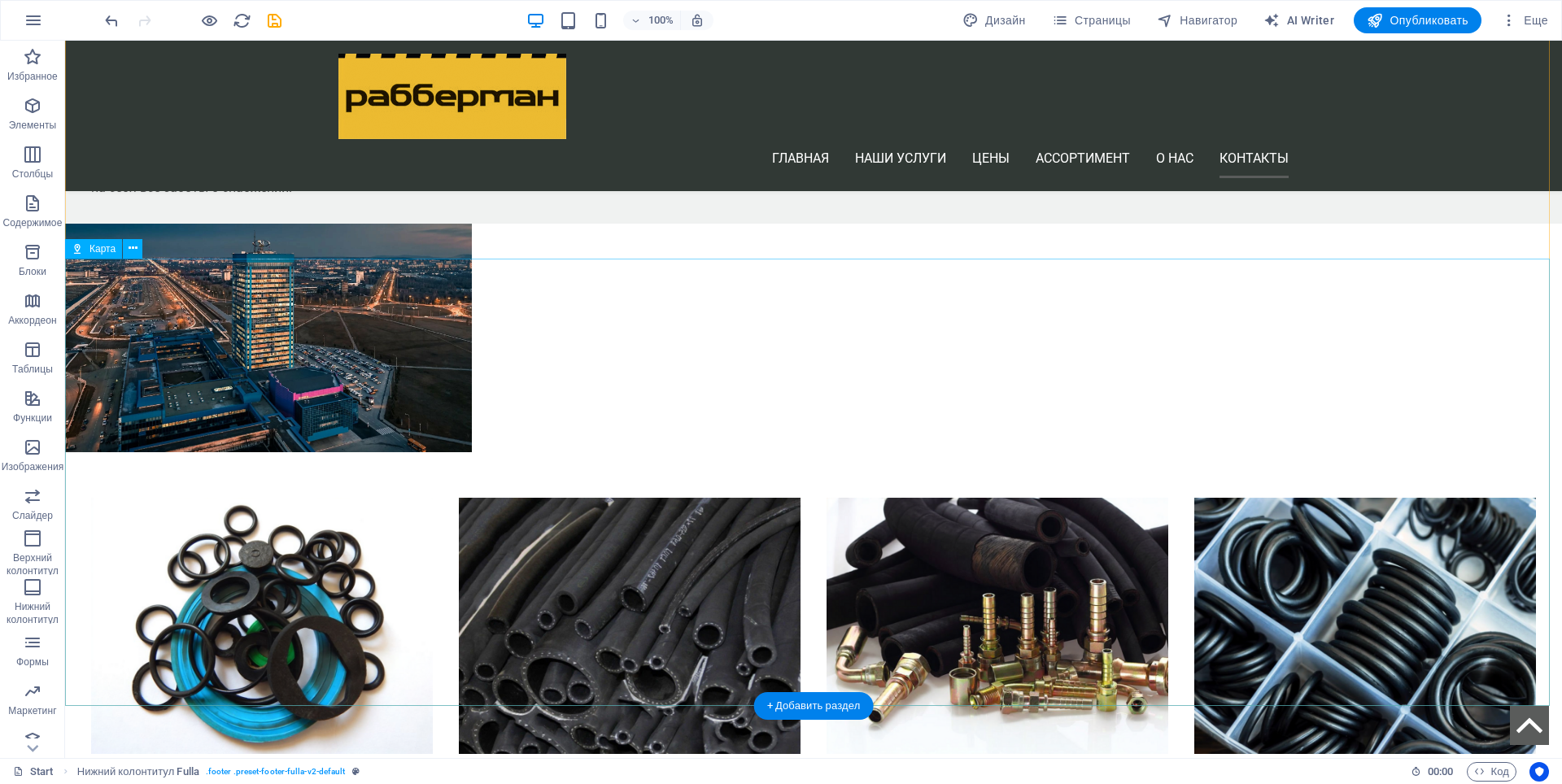
scroll to position [5094, 0]
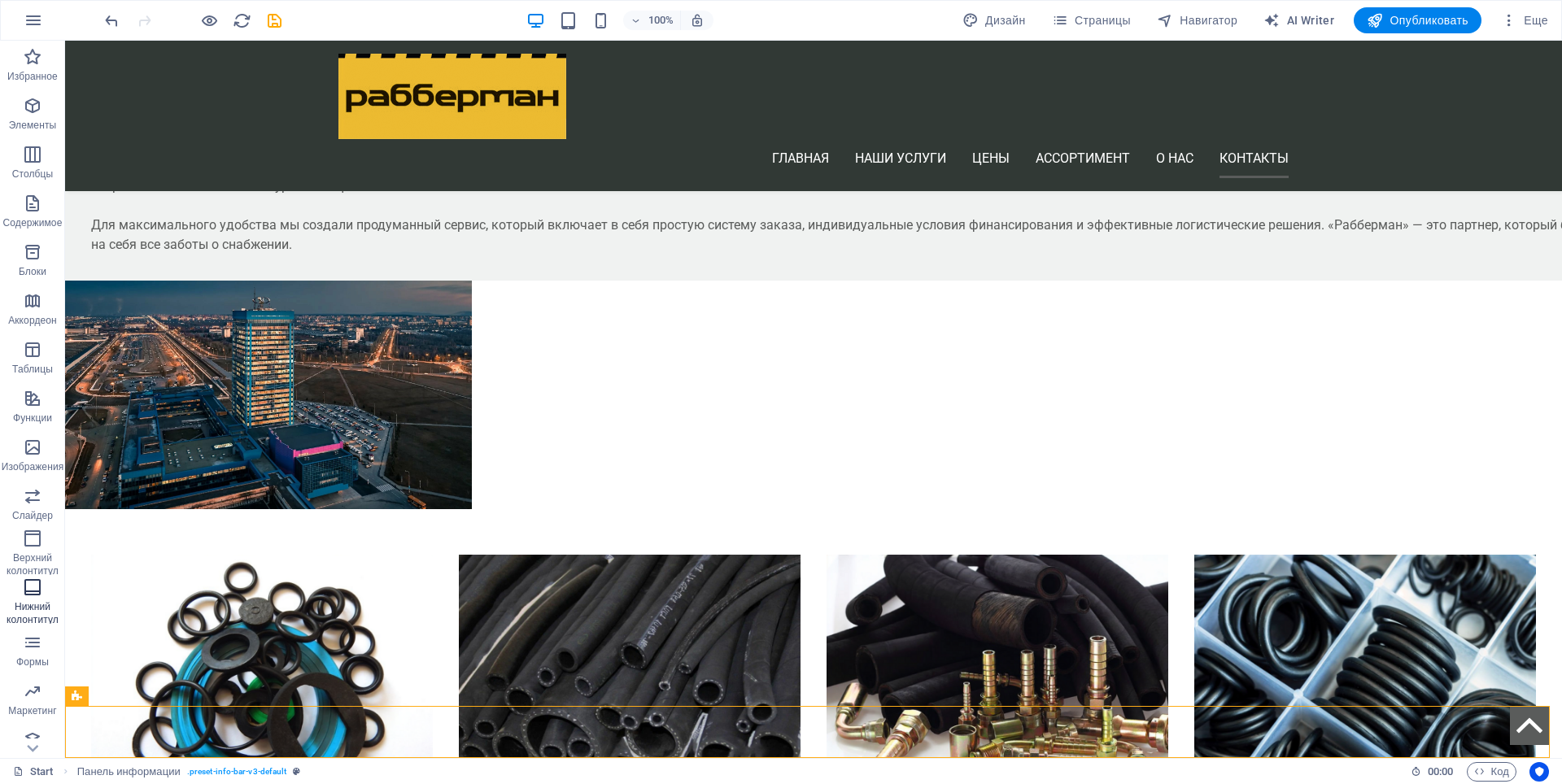
click at [28, 608] on p "Нижний колонтитул" at bounding box center [32, 613] width 65 height 26
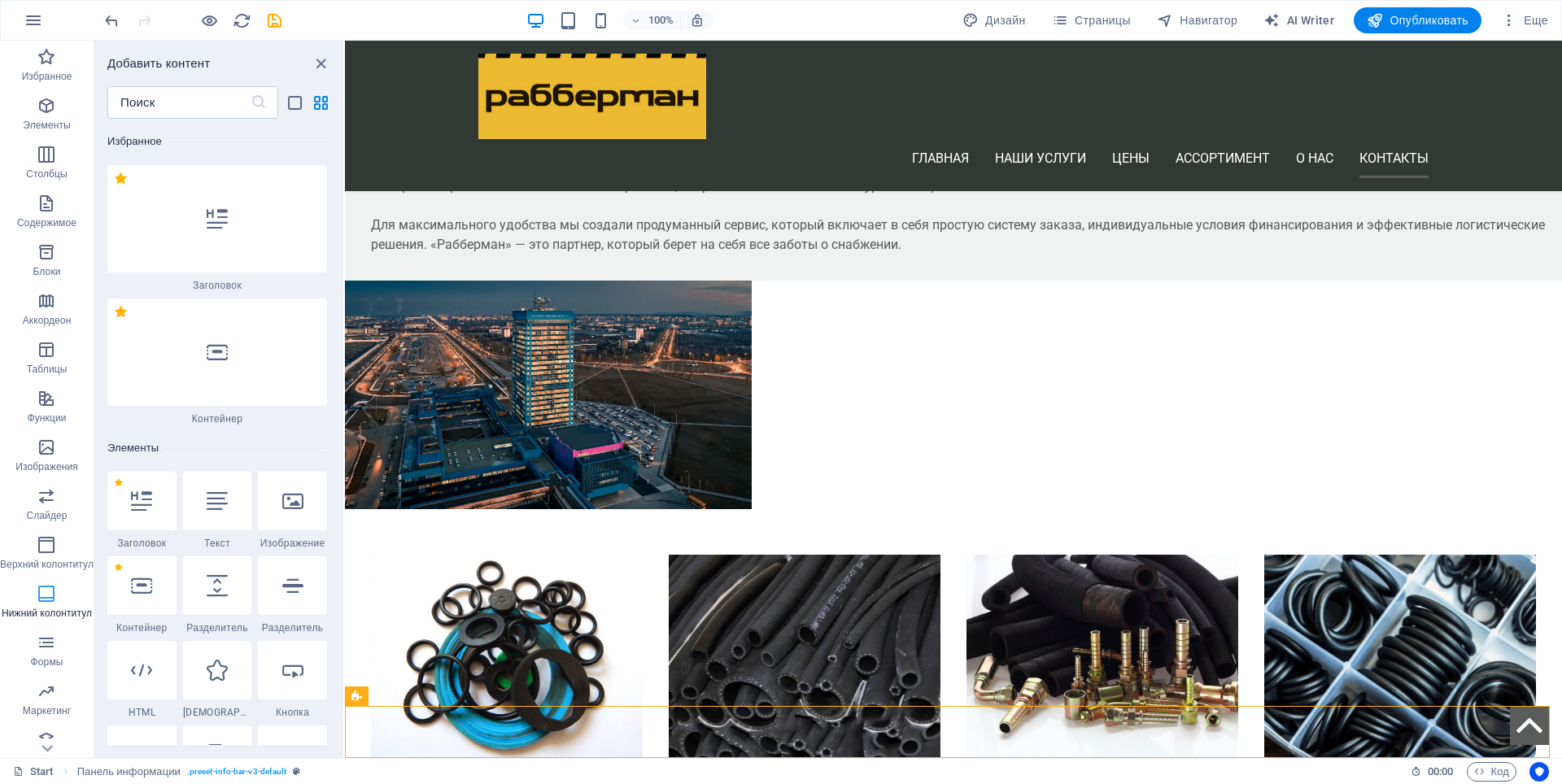
scroll to position [5041, 0]
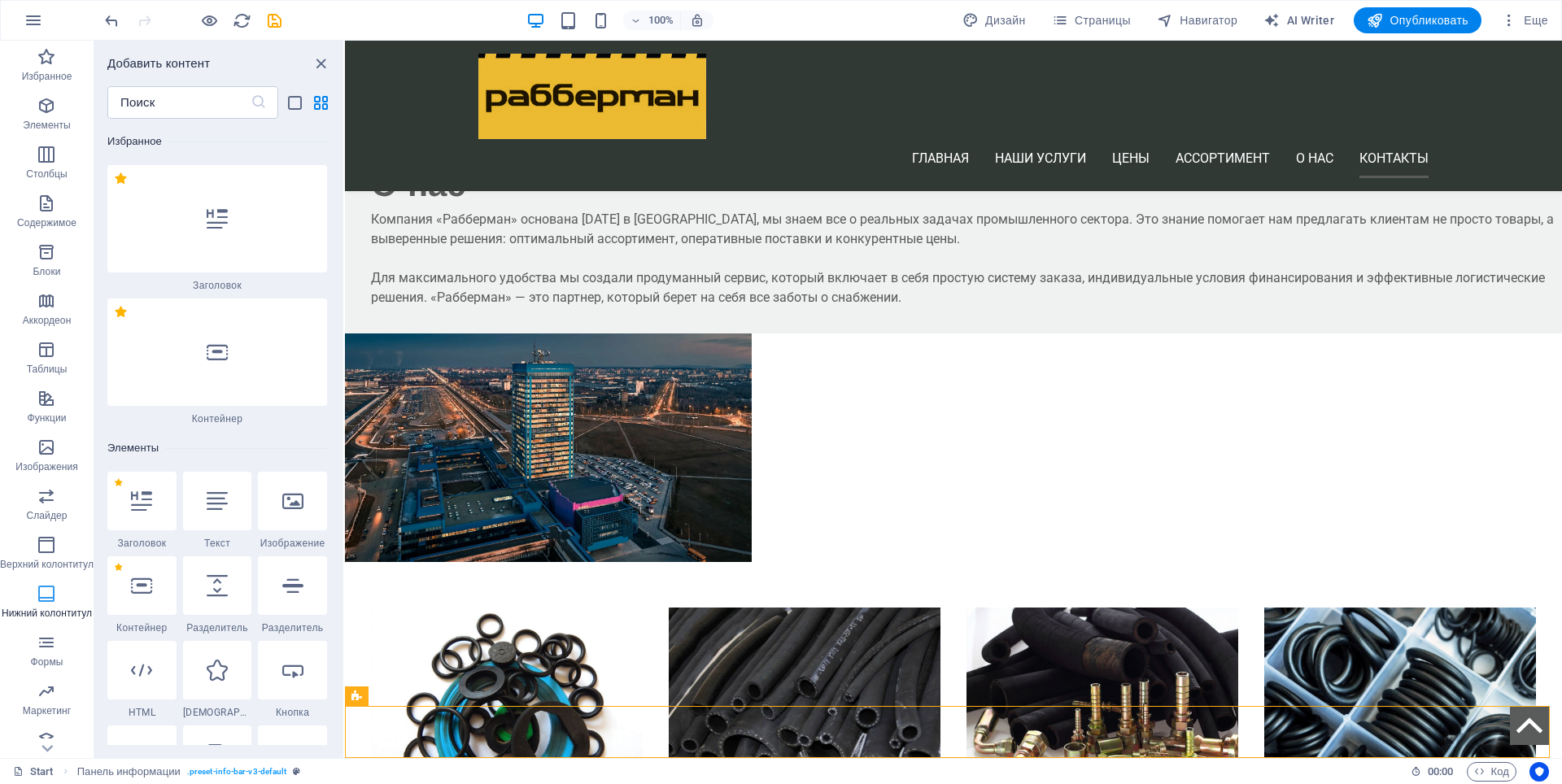
click at [35, 604] on span "Нижний колонтитул" at bounding box center [47, 603] width 93 height 39
click at [49, 597] on icon "button" at bounding box center [47, 594] width 19 height 19
click at [50, 597] on icon "button" at bounding box center [47, 594] width 19 height 19
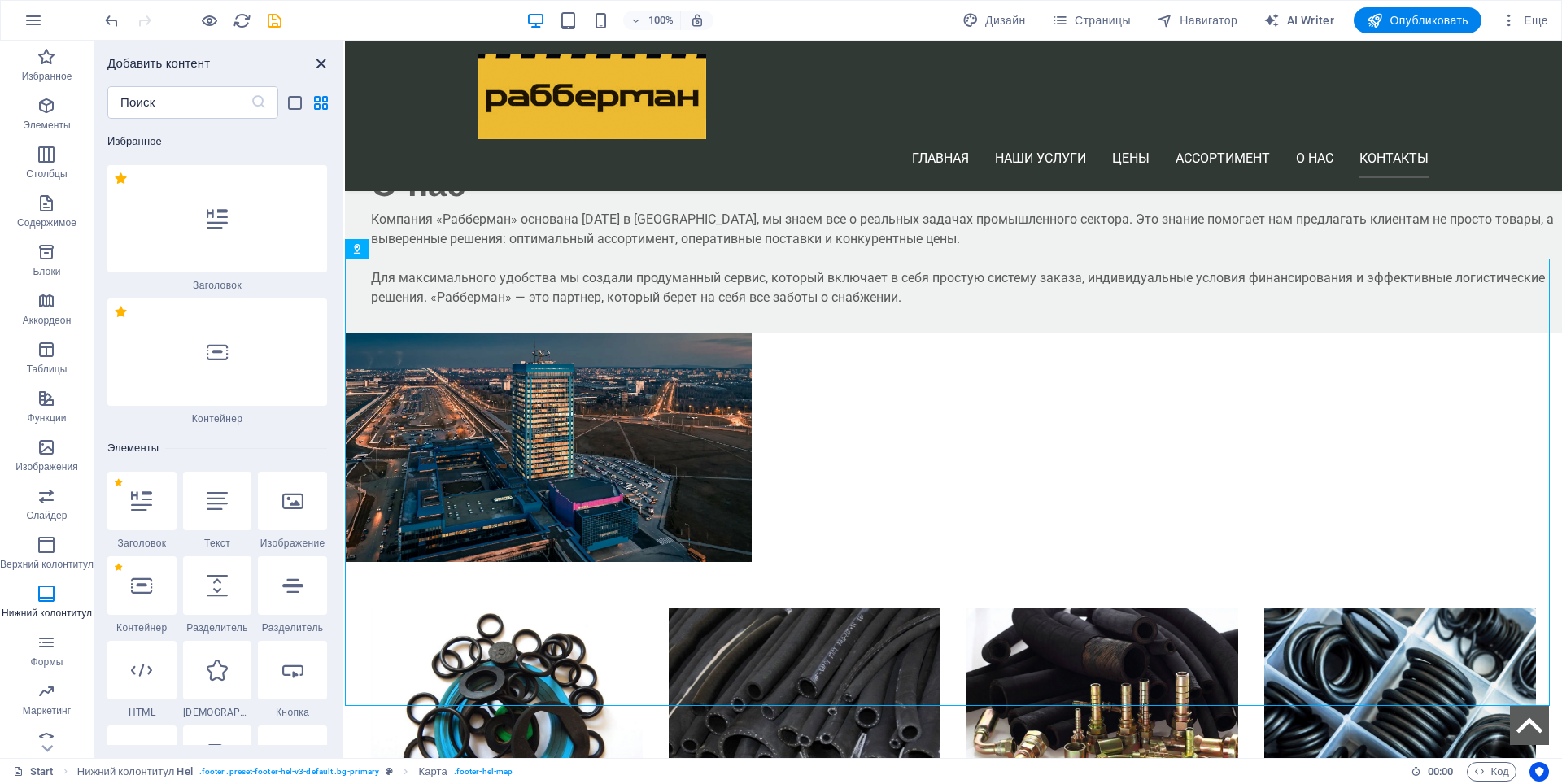
click at [318, 65] on icon "close panel" at bounding box center [321, 63] width 18 height 18
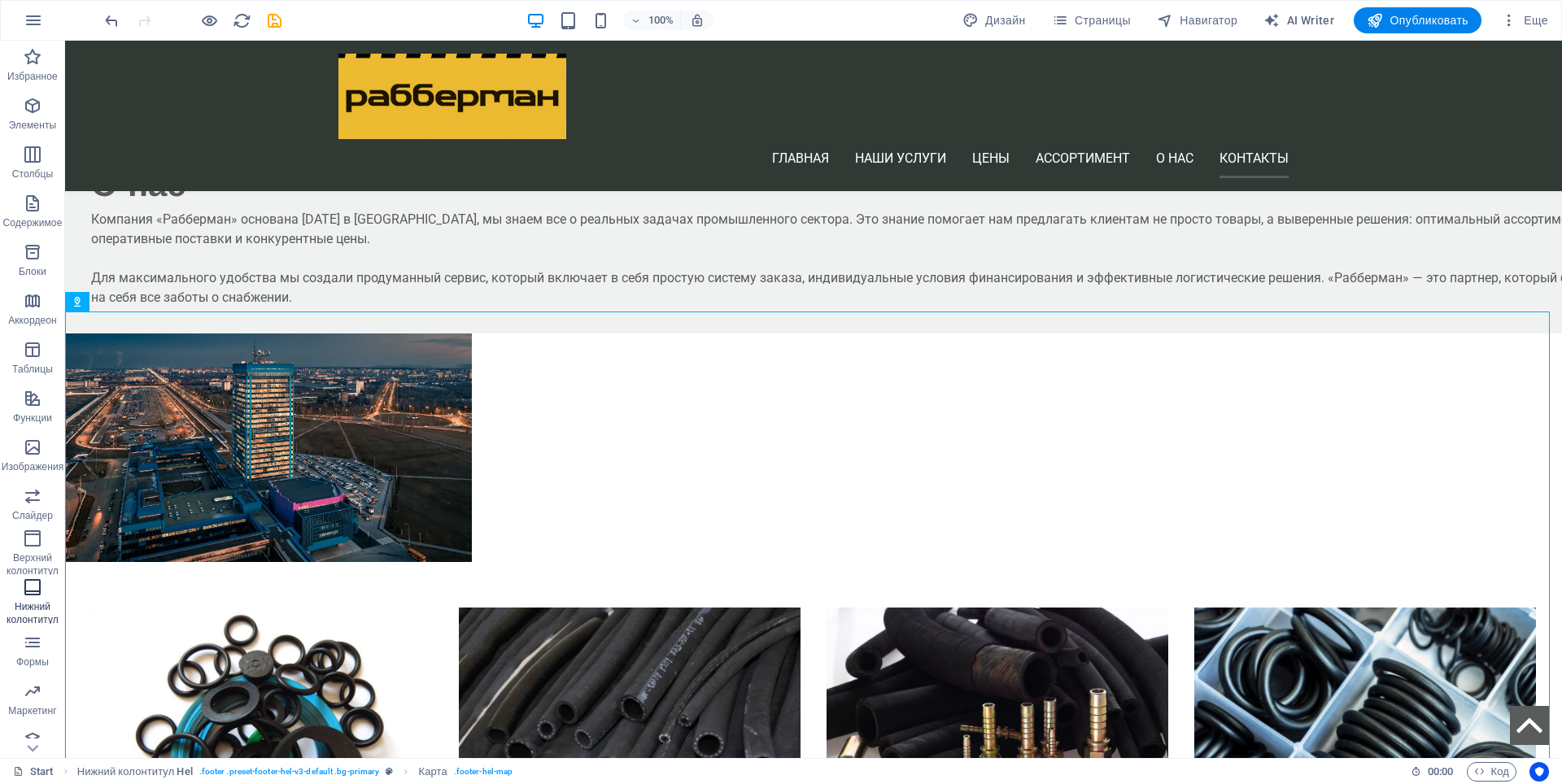
click at [41, 588] on icon "button" at bounding box center [32, 587] width 19 height 19
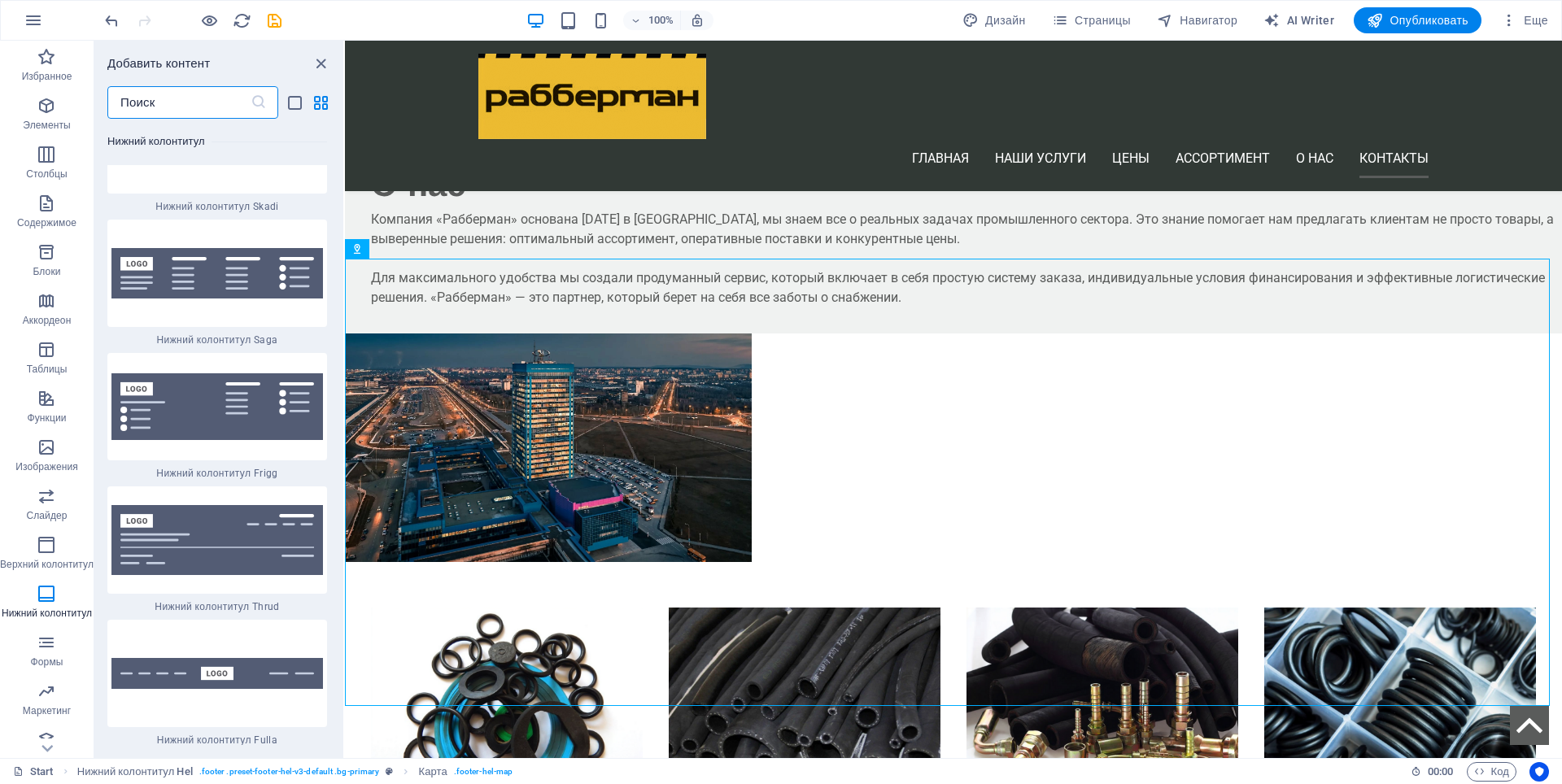
scroll to position [22968, 0]
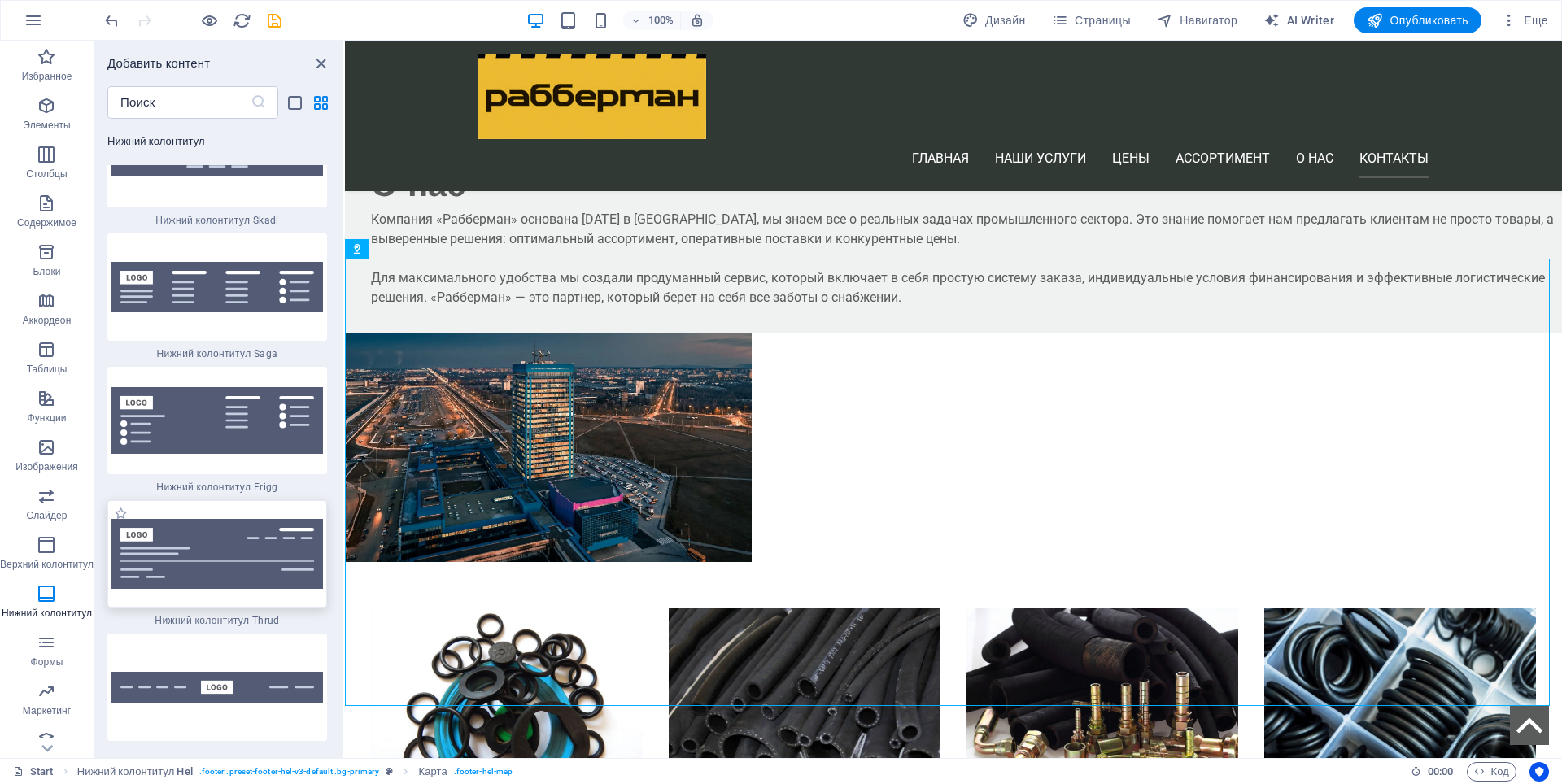
click at [223, 519] on img at bounding box center [218, 553] width 212 height 69
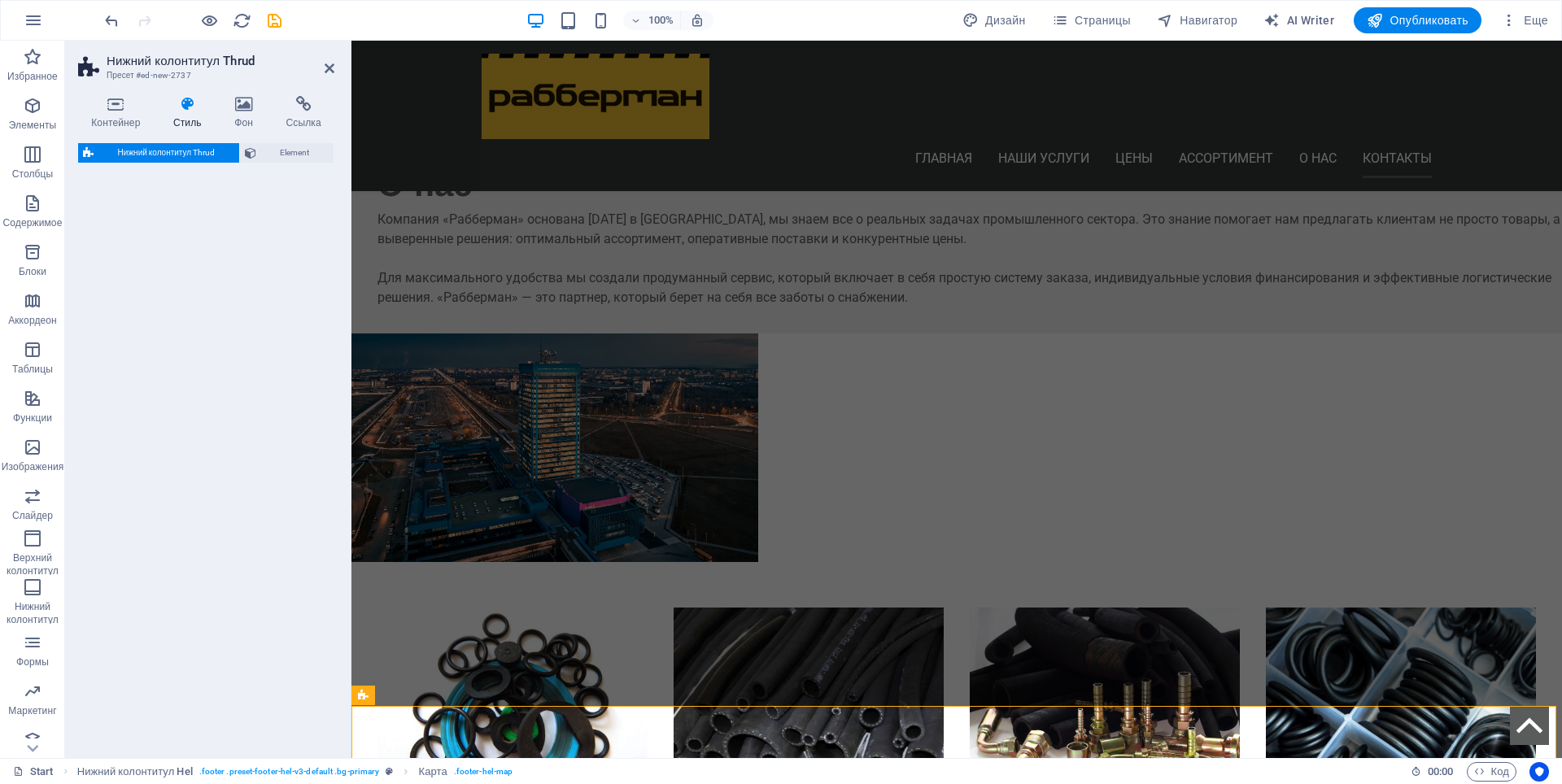
select select "rem"
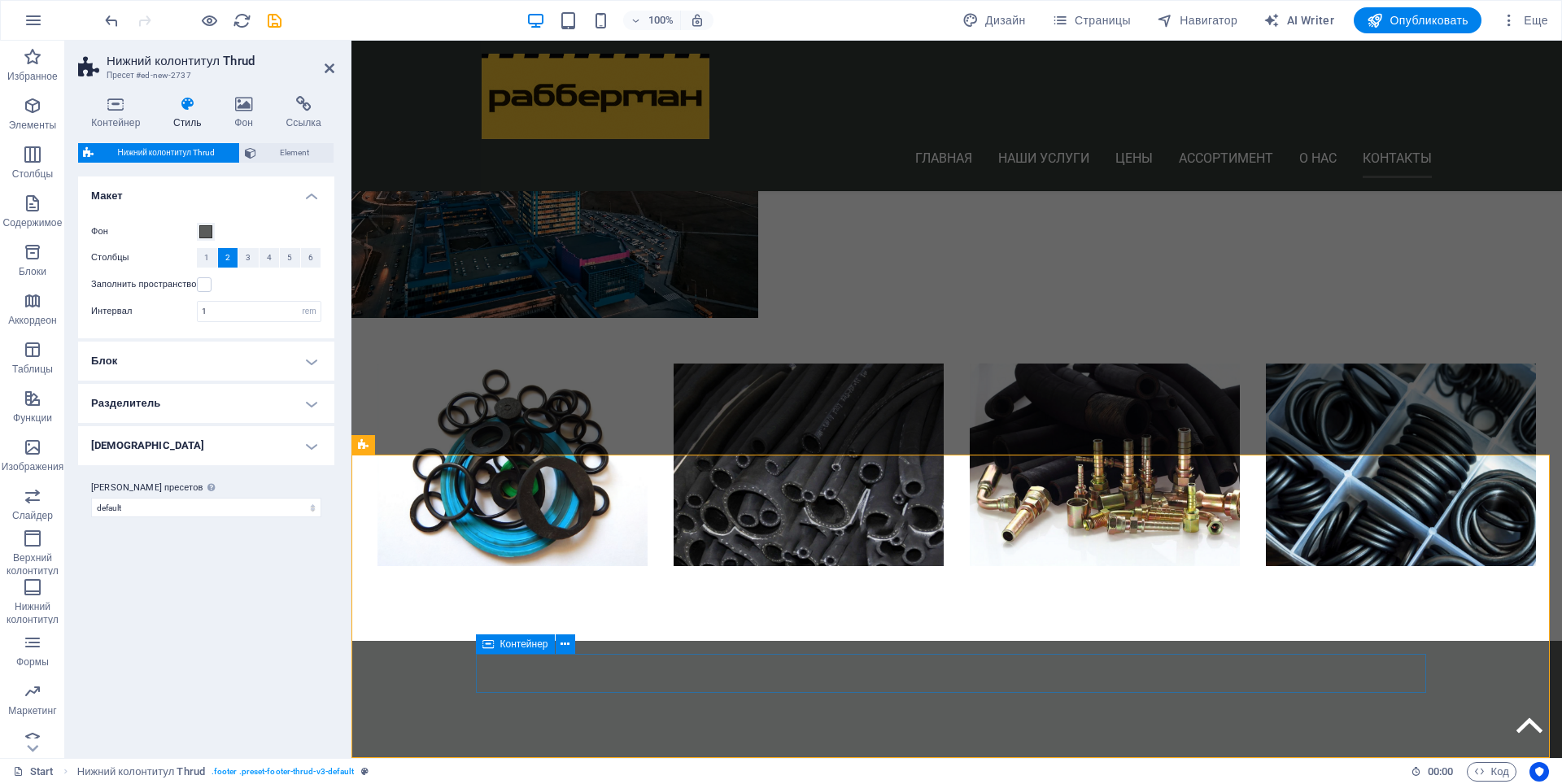
scroll to position [5343, 0]
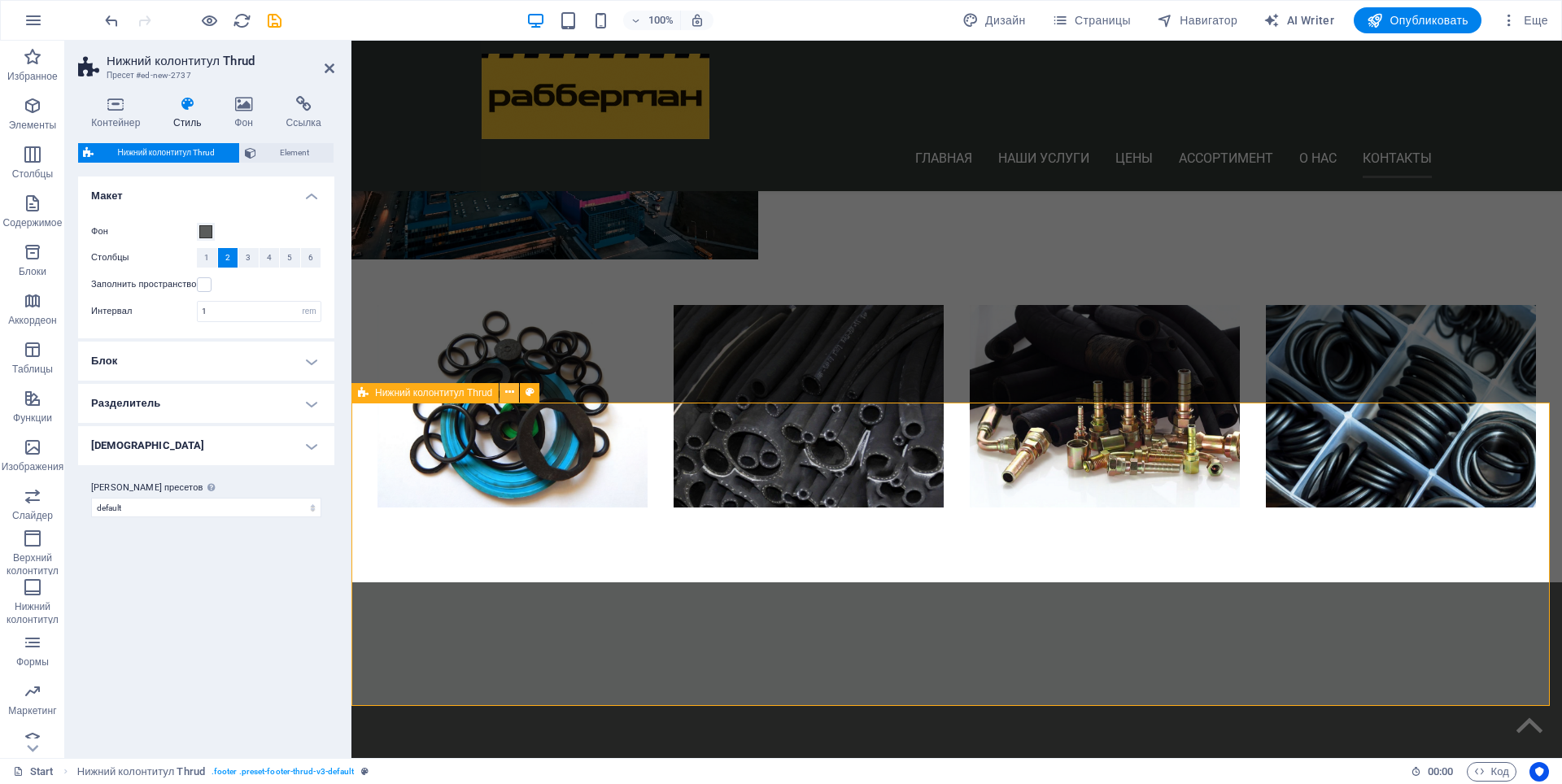
click at [507, 392] on icon at bounding box center [509, 392] width 9 height 17
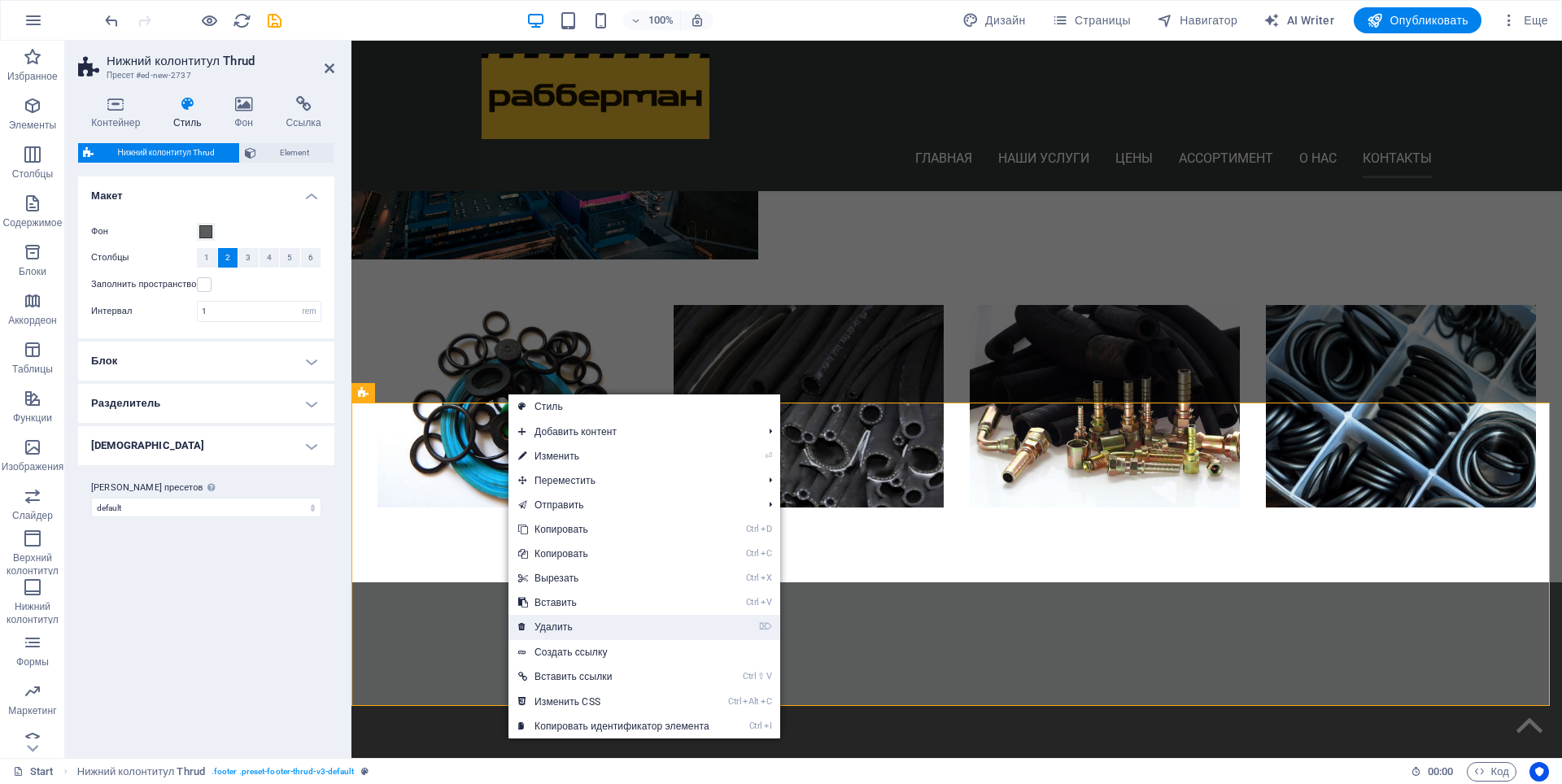
click at [550, 626] on link "⌦ Удалить" at bounding box center [613, 627] width 211 height 24
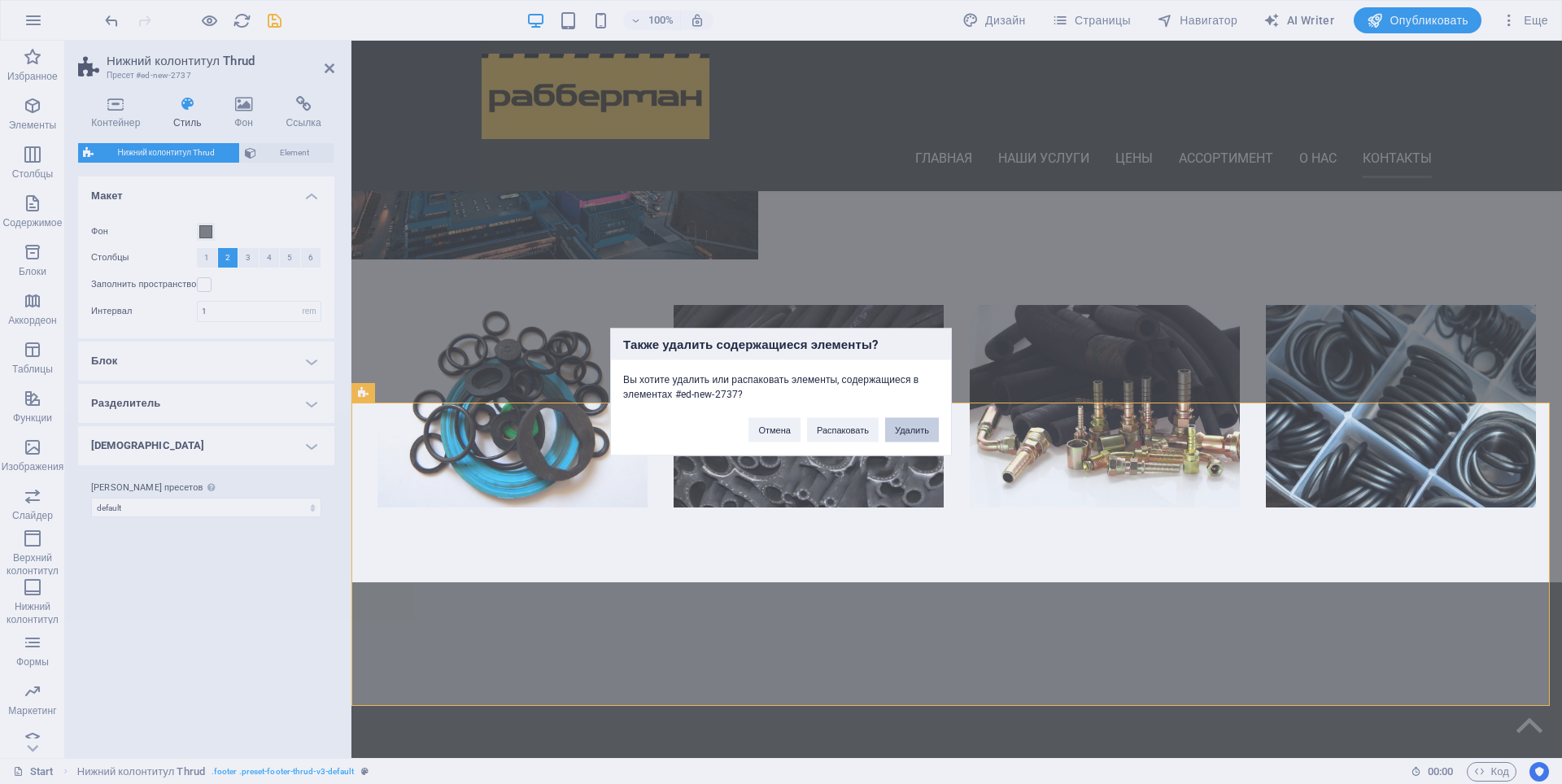
click at [918, 433] on button "Удалить" at bounding box center [912, 429] width 53 height 24
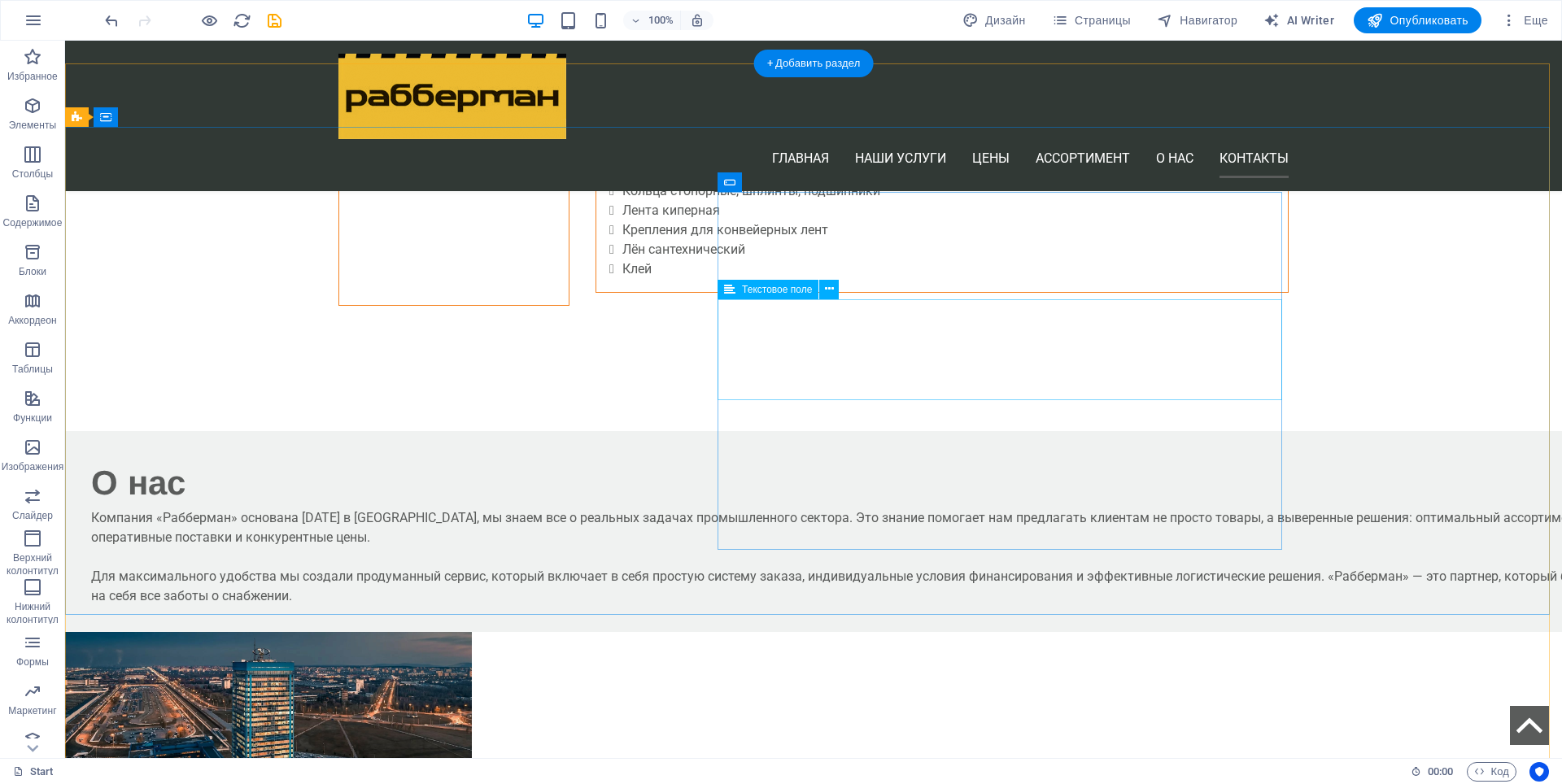
scroll to position [4606, 0]
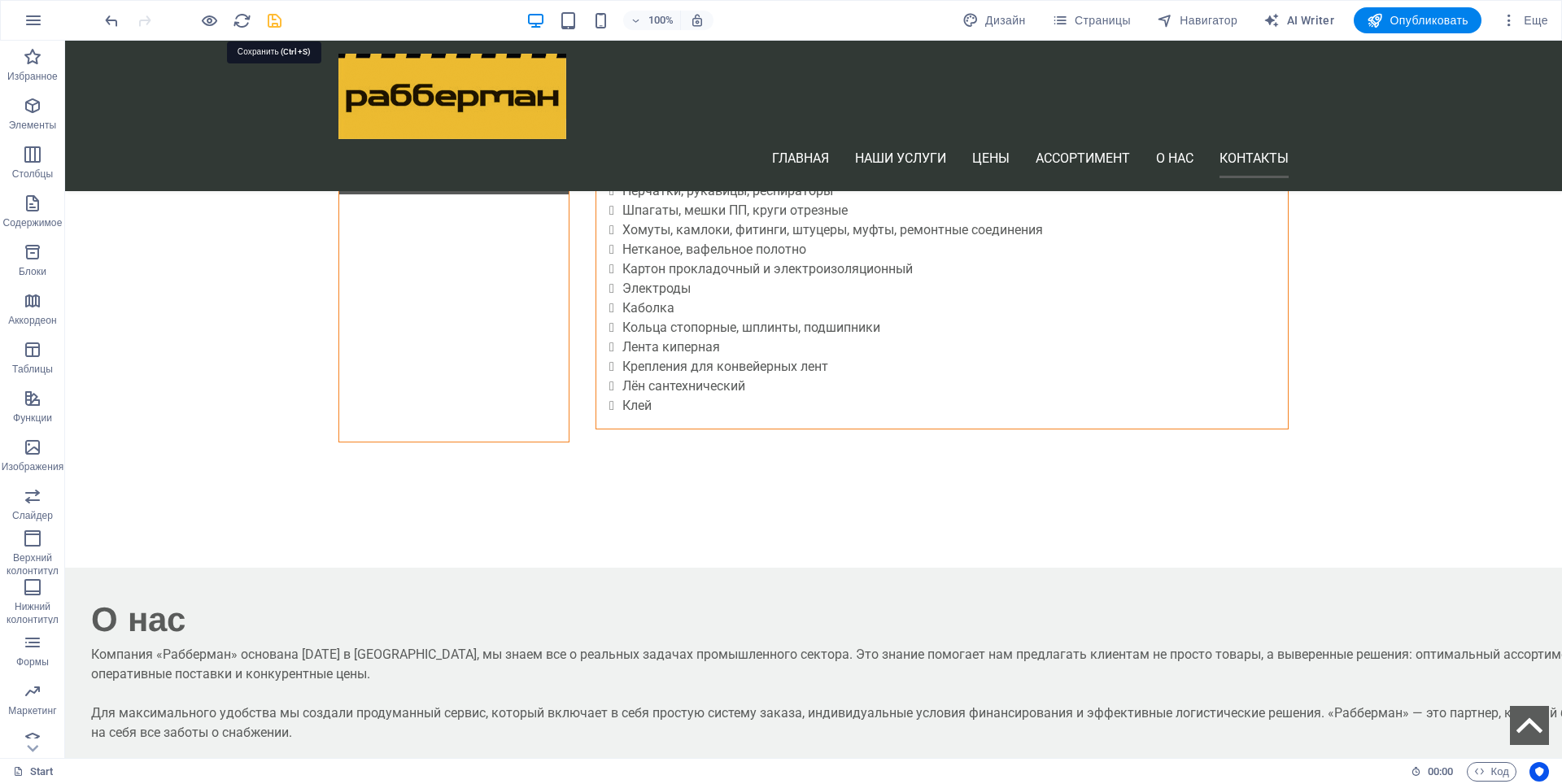
click at [272, 20] on icon "save" at bounding box center [274, 20] width 18 height 18
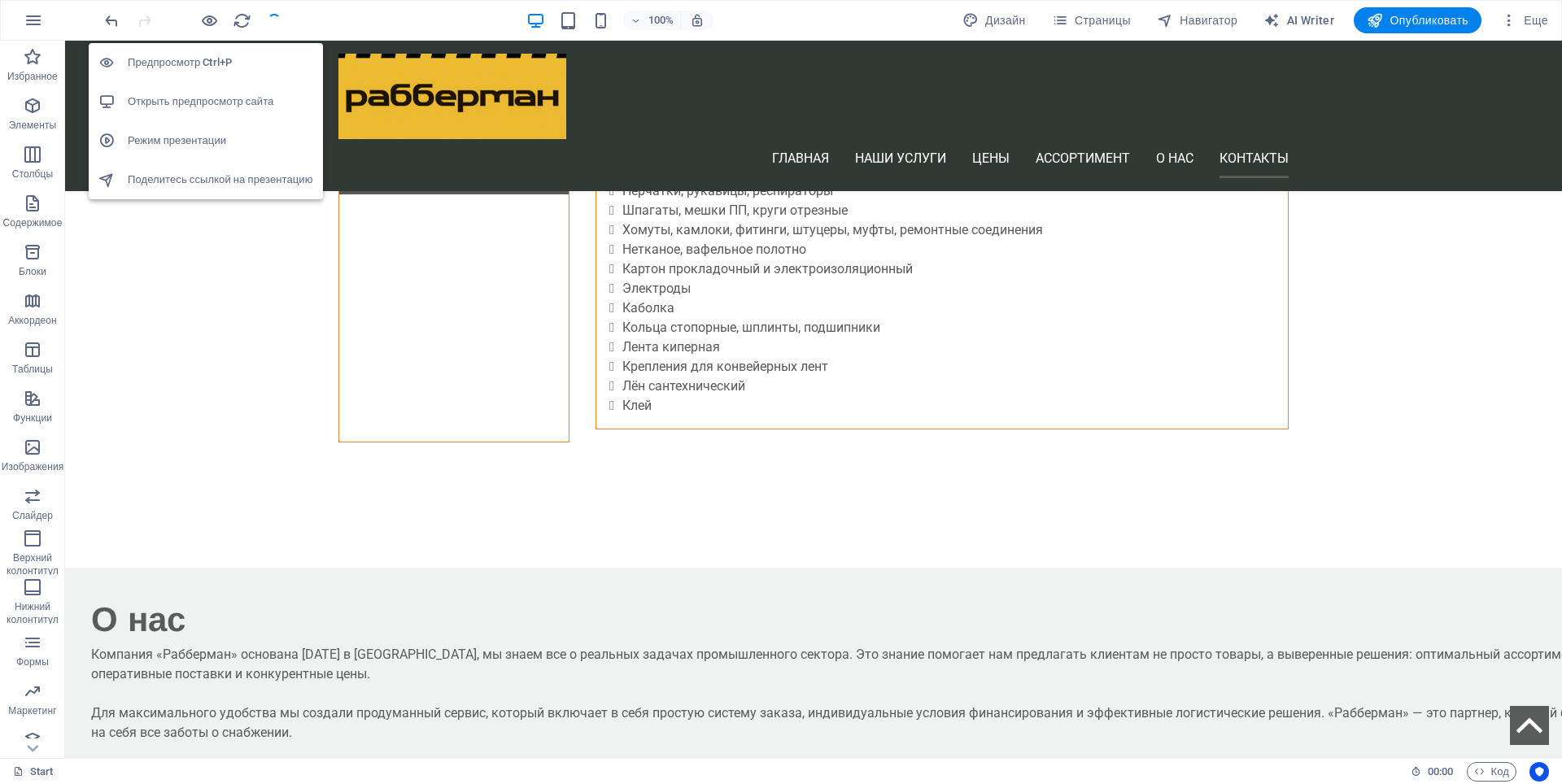
click at [188, 98] on h6 "Открыть предпросмотр сайта" at bounding box center [220, 102] width 186 height 19
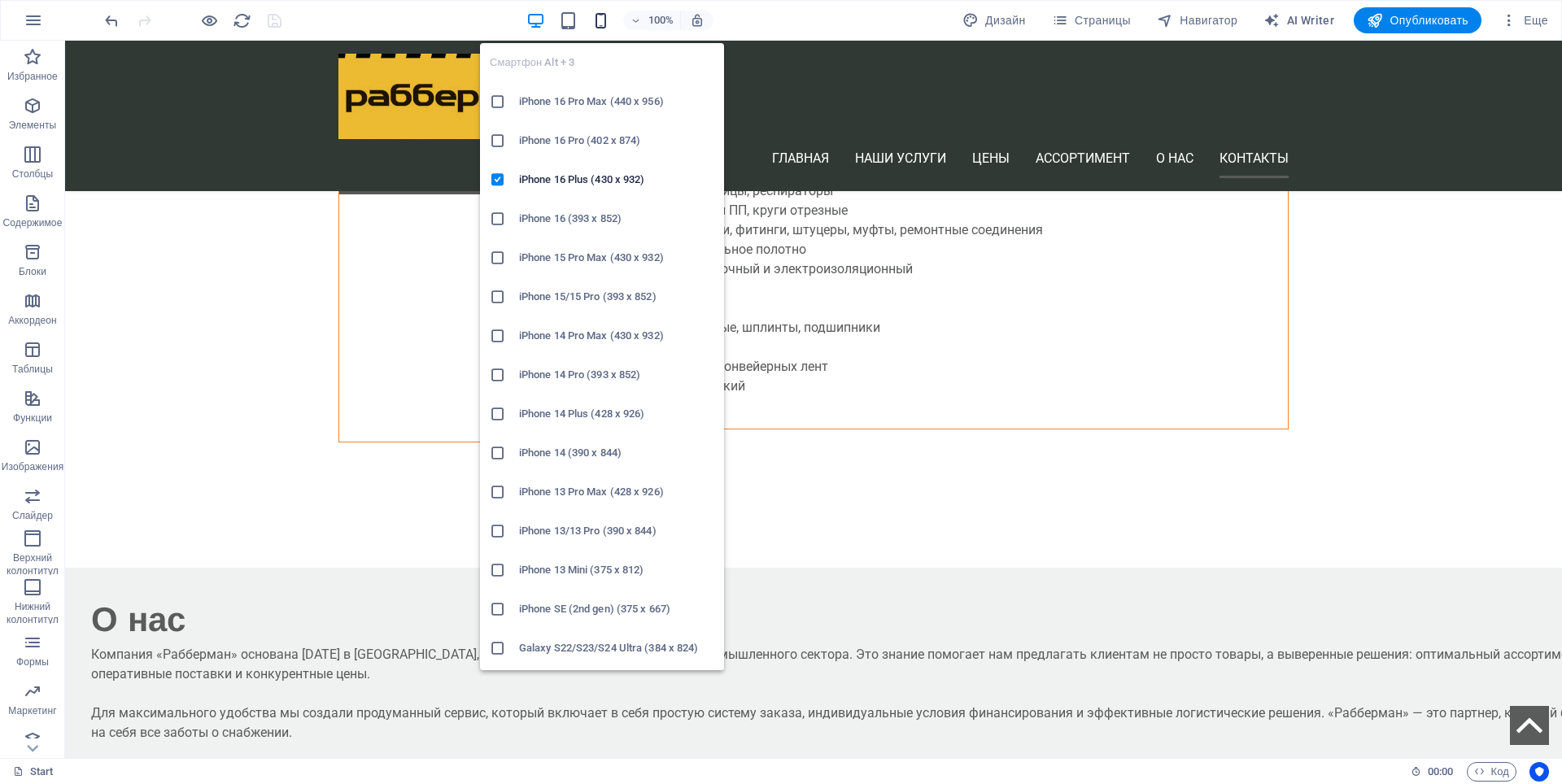
click at [598, 15] on icon "button" at bounding box center [601, 20] width 18 height 18
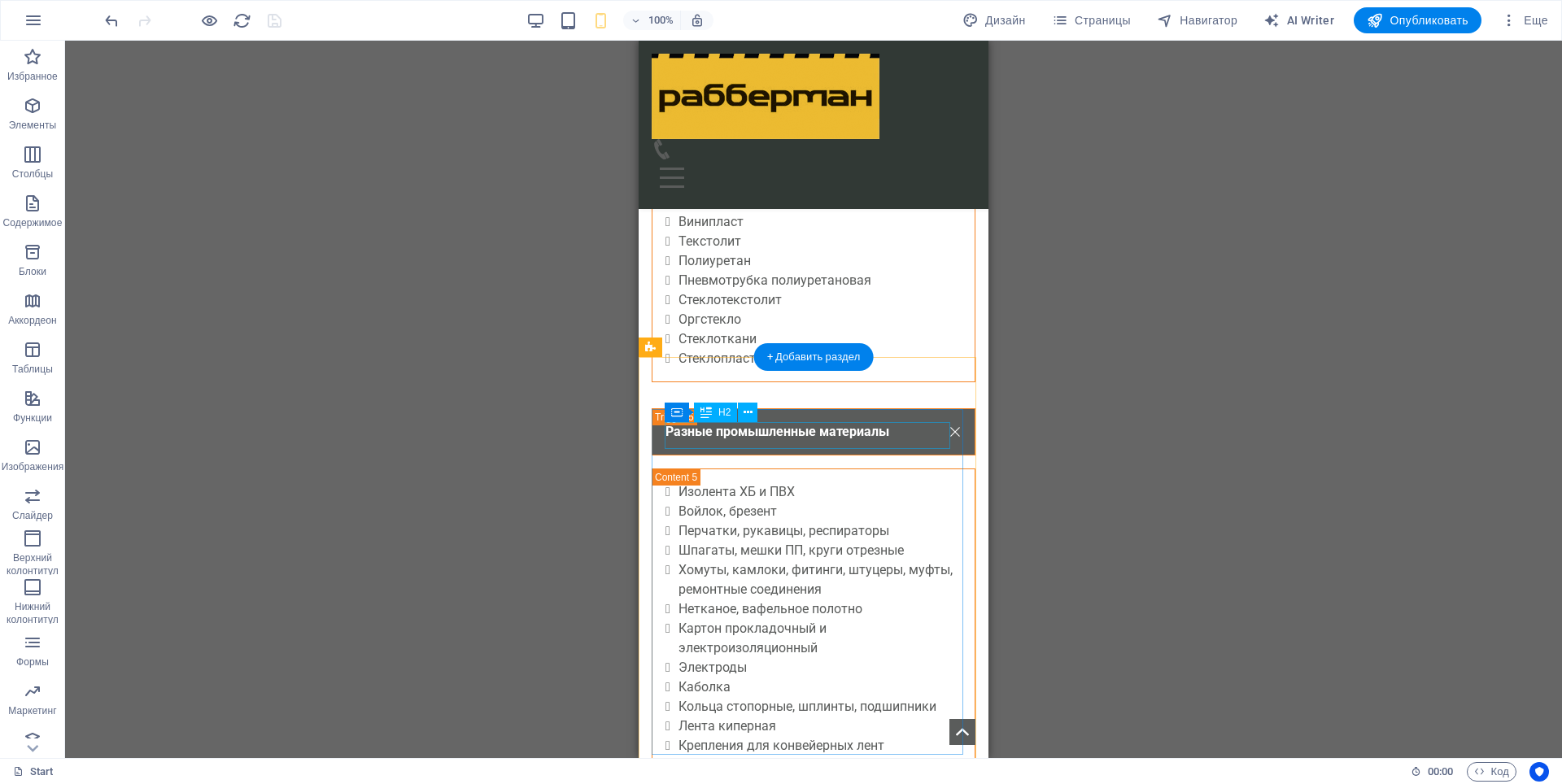
scroll to position [4443, 0]
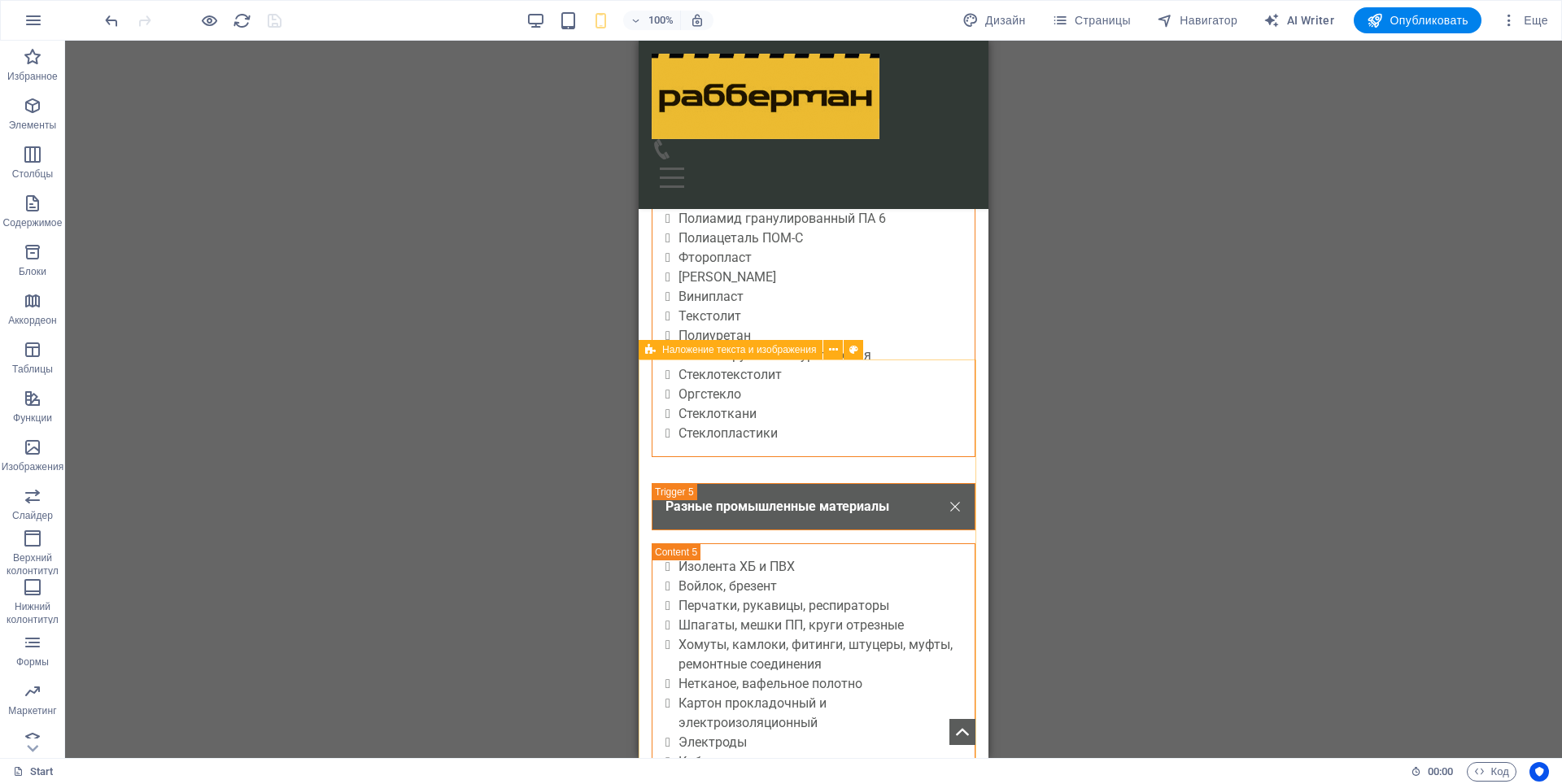
click at [703, 354] on span "Наложение текста и изображения" at bounding box center [739, 350] width 154 height 10
drag, startPoint x: 703, startPoint y: 354, endPoint x: 157, endPoint y: 352, distance: 546.0
click at [703, 354] on span "Наложение текста и изображения" at bounding box center [739, 350] width 154 height 10
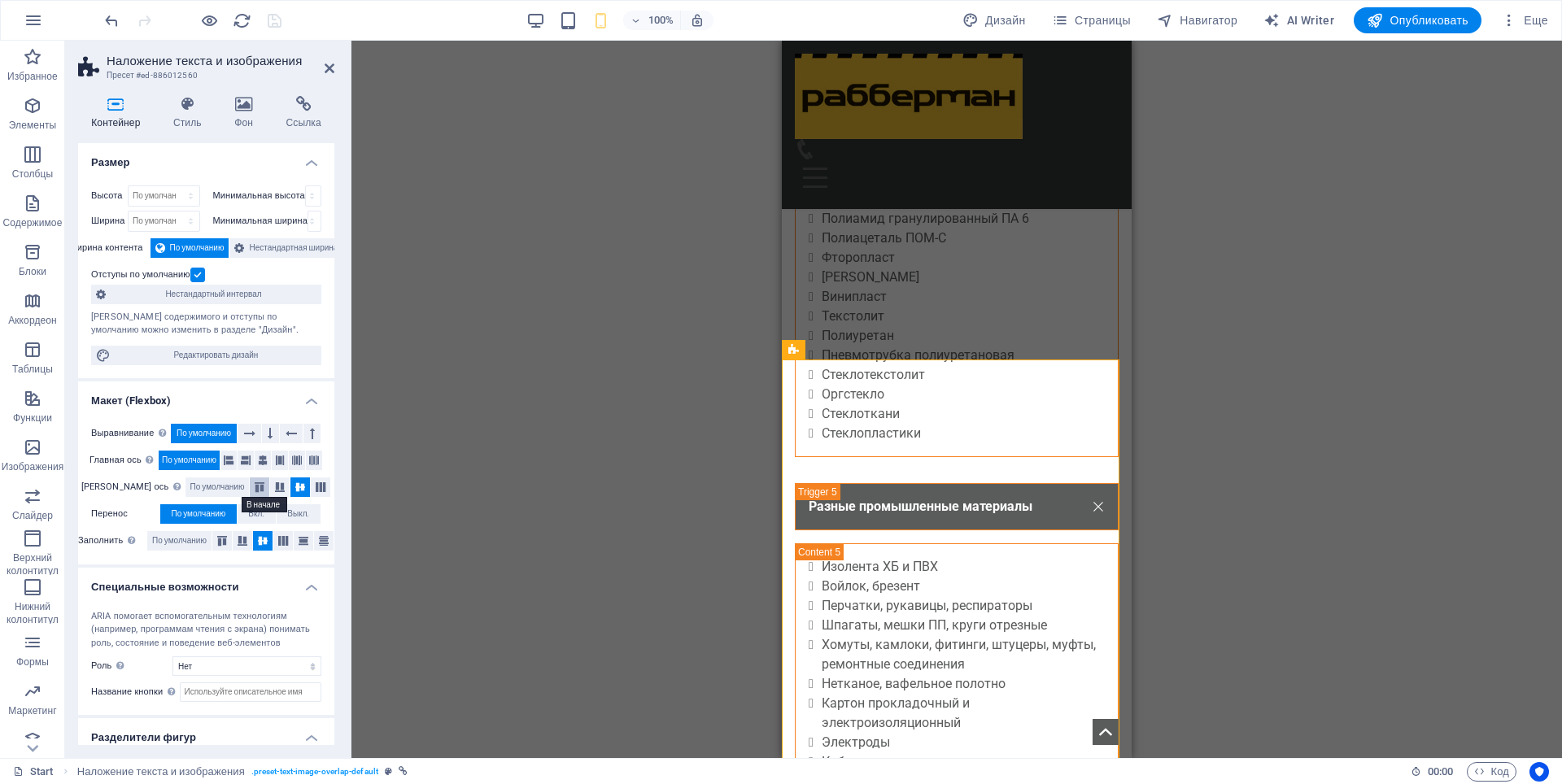
click at [250, 487] on icon at bounding box center [260, 487] width 19 height 10
click at [270, 487] on icon at bounding box center [280, 487] width 19 height 10
click at [212, 489] on span "По умолчанию" at bounding box center [218, 487] width 54 height 19
click at [267, 433] on button at bounding box center [271, 433] width 17 height 19
click at [291, 437] on icon at bounding box center [292, 433] width 12 height 19
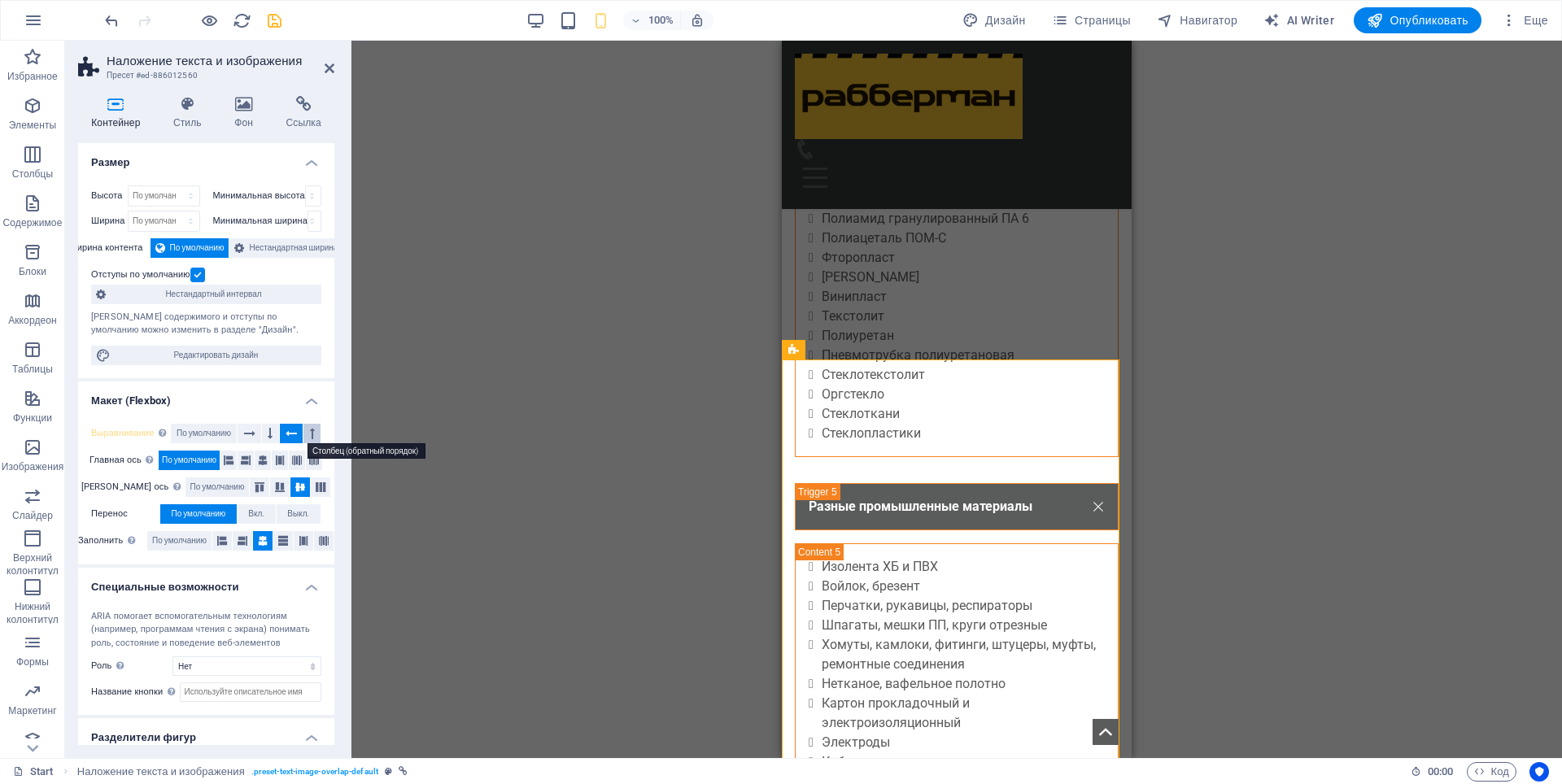
click at [312, 436] on icon at bounding box center [312, 433] width 5 height 19
click at [248, 435] on icon at bounding box center [250, 433] width 12 height 19
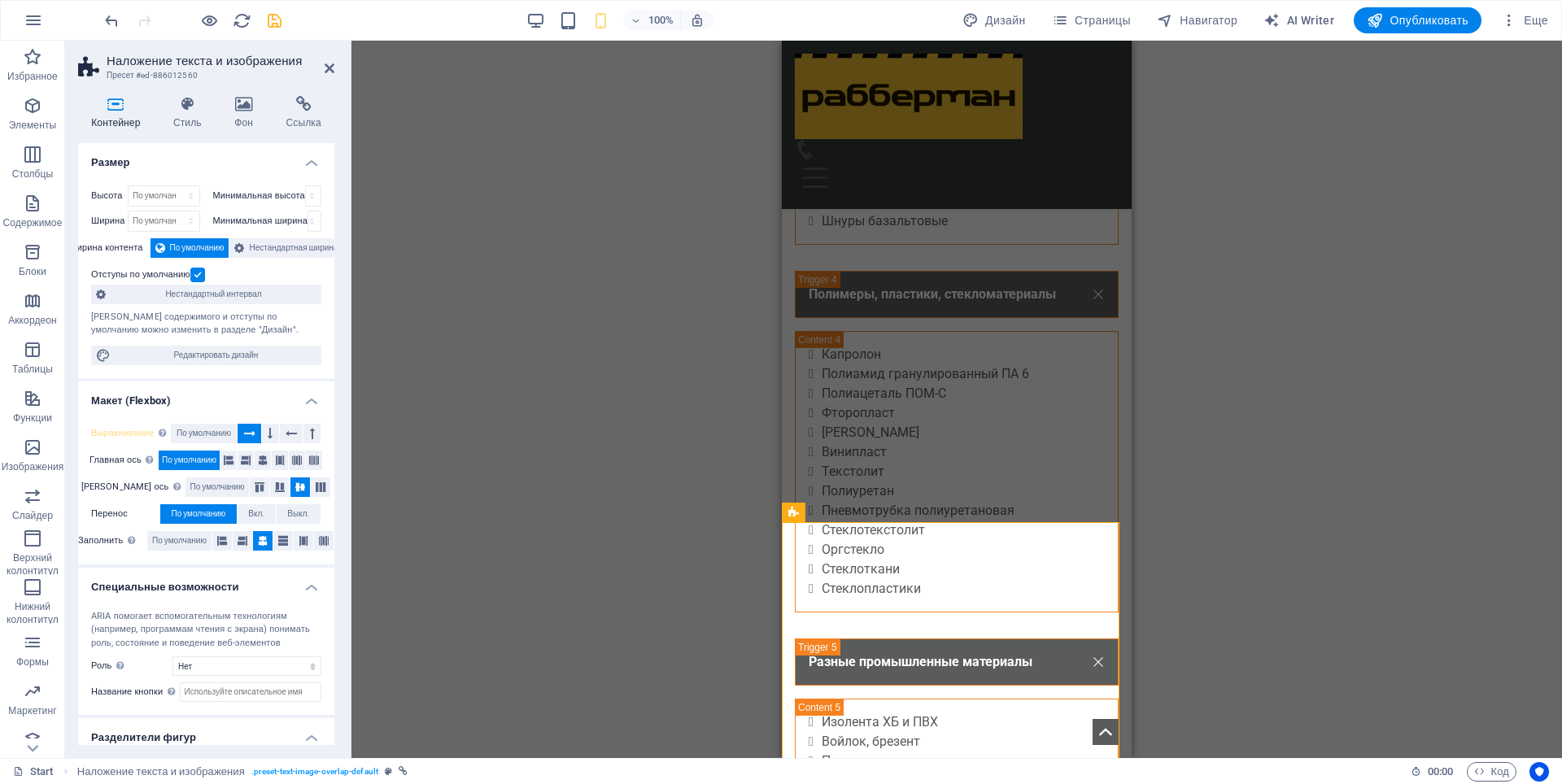
scroll to position [4280, 0]
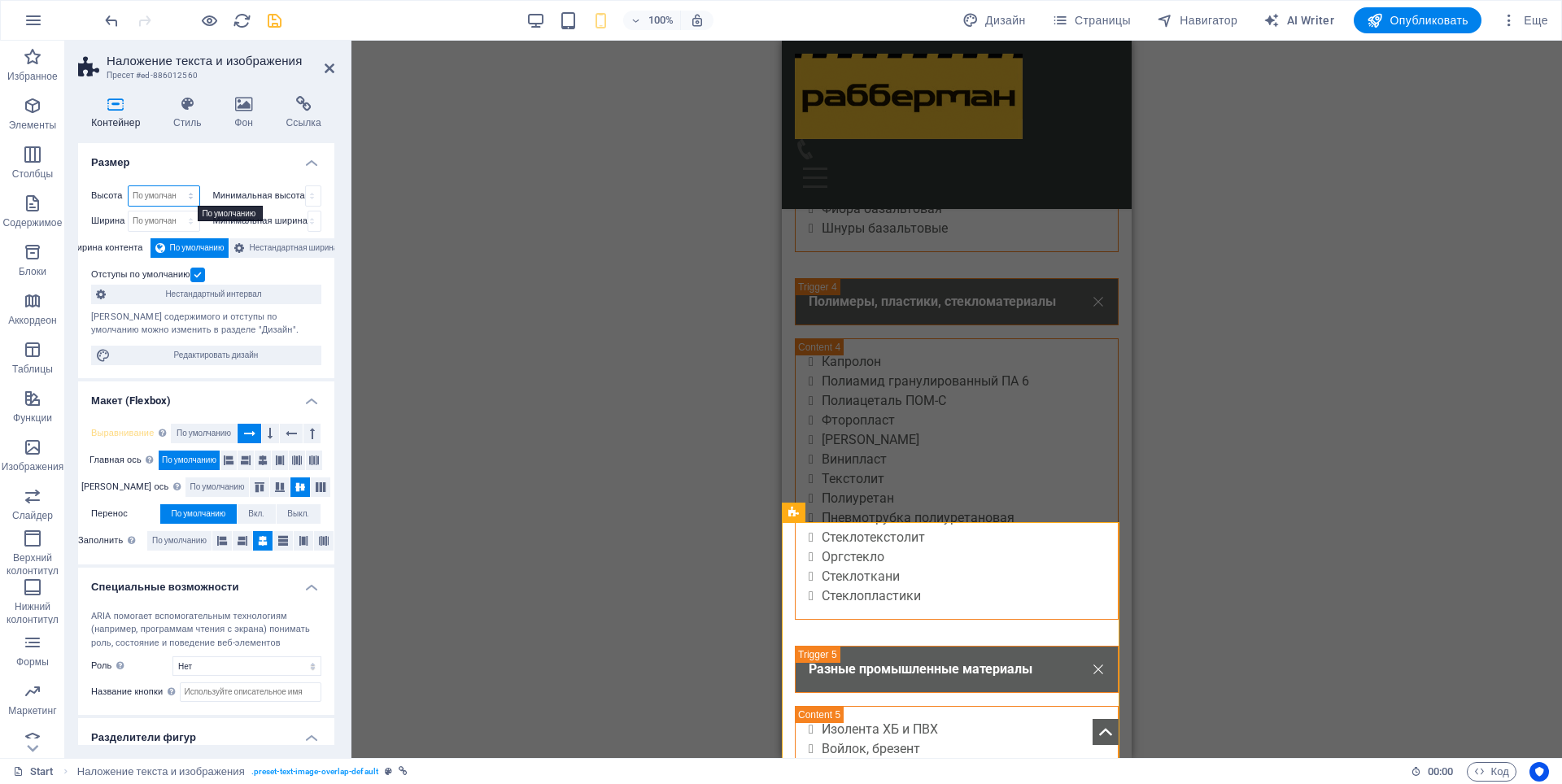
click at [146, 190] on select "По умолчанию px rem % vh vw" at bounding box center [163, 196] width 71 height 19
select select "px"
click at [174, 187] on select "По умолчанию px rem % vh vw" at bounding box center [163, 196] width 71 height 19
click at [411, 357] on div "Перетащите сюда, чтобы заменить текущее содержимое. Нажмите Ctrl, если хотите с…" at bounding box center [957, 399] width 1211 height 717
drag, startPoint x: 149, startPoint y: 195, endPoint x: 137, endPoint y: 199, distance: 12.6
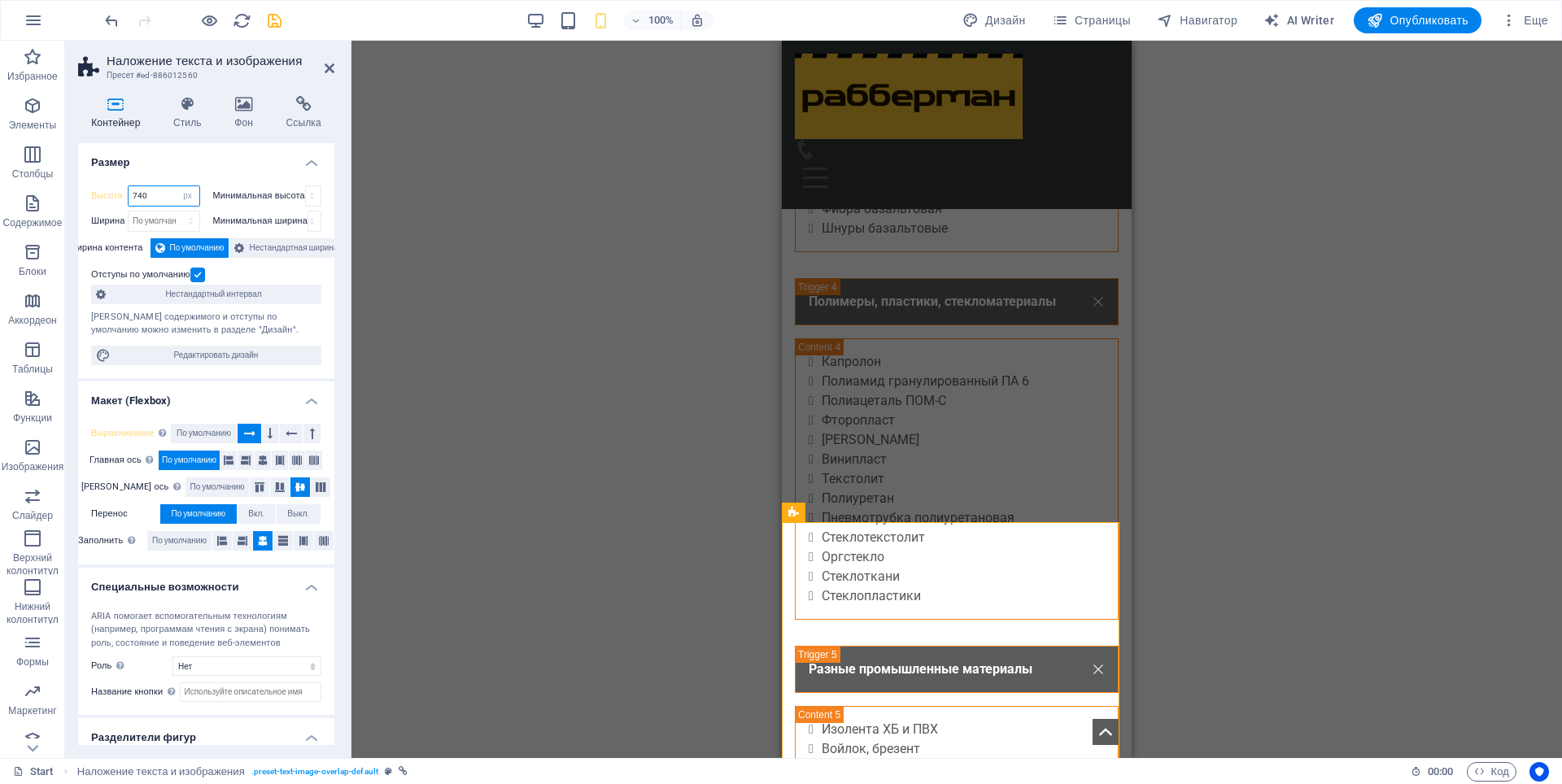
click at [137, 199] on input "740" at bounding box center [163, 196] width 71 height 19
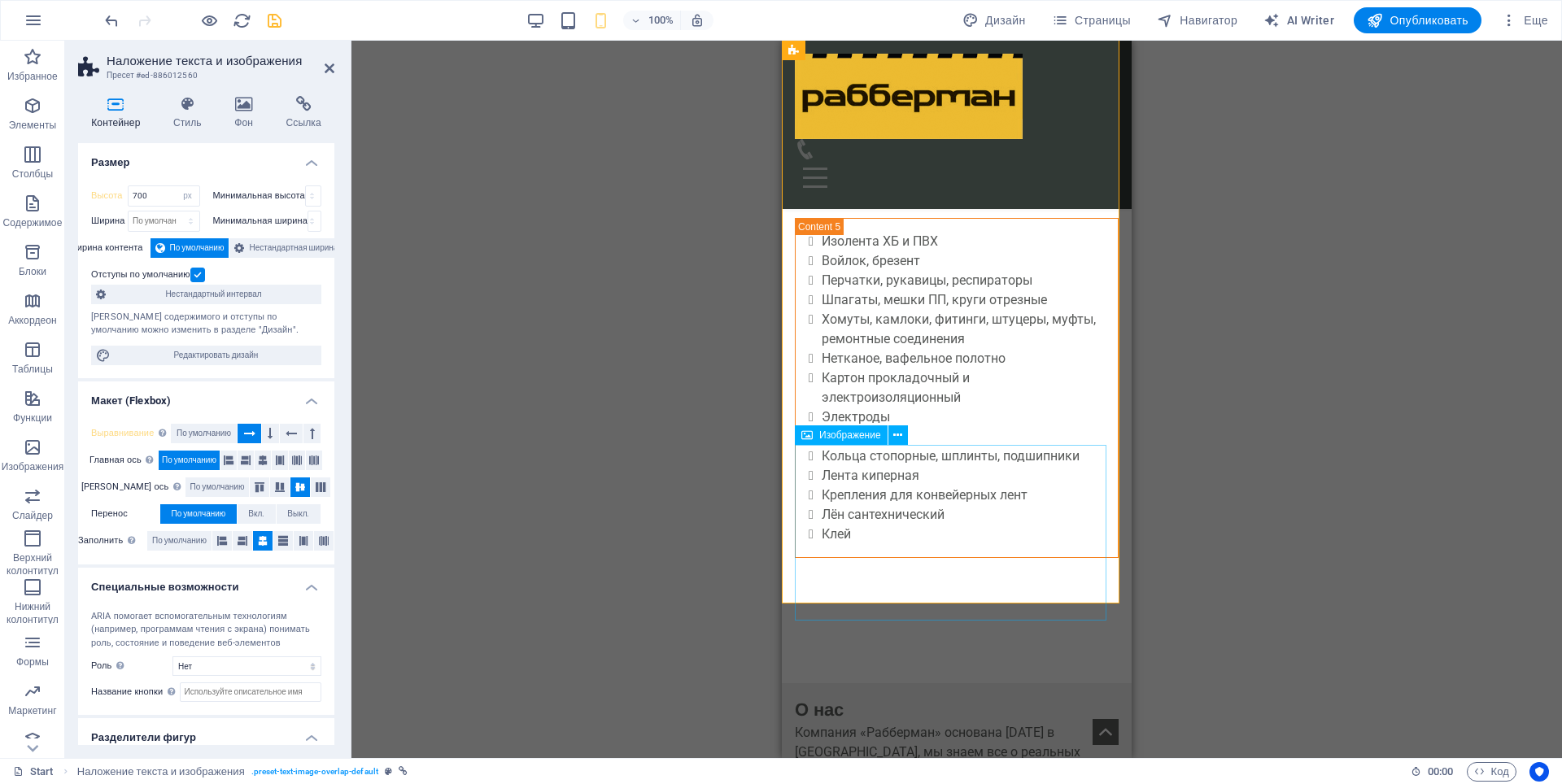
scroll to position [4687, 0]
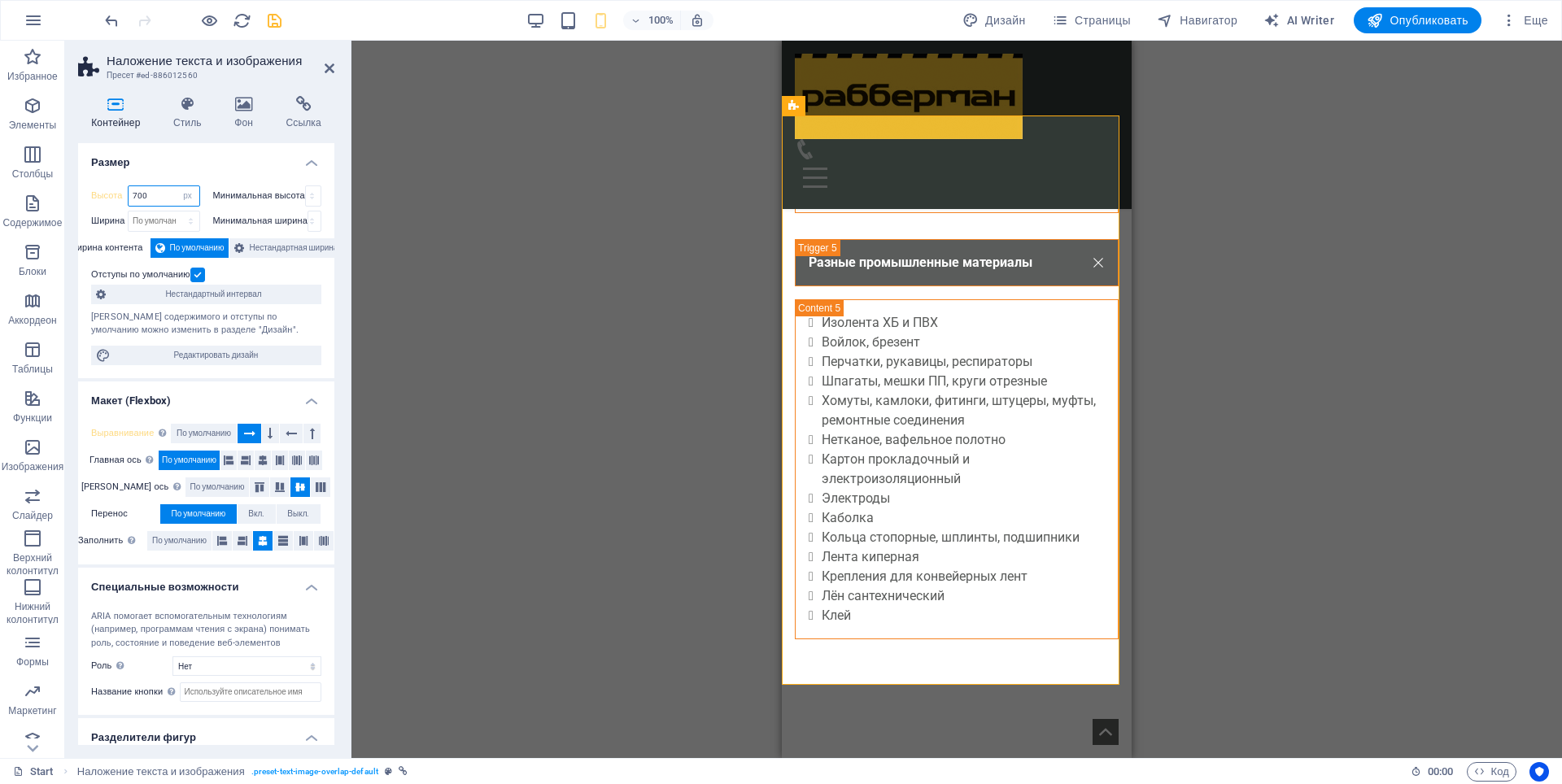
drag, startPoint x: 148, startPoint y: 190, endPoint x: 133, endPoint y: 195, distance: 15.8
click at [133, 195] on input "700" at bounding box center [163, 196] width 71 height 19
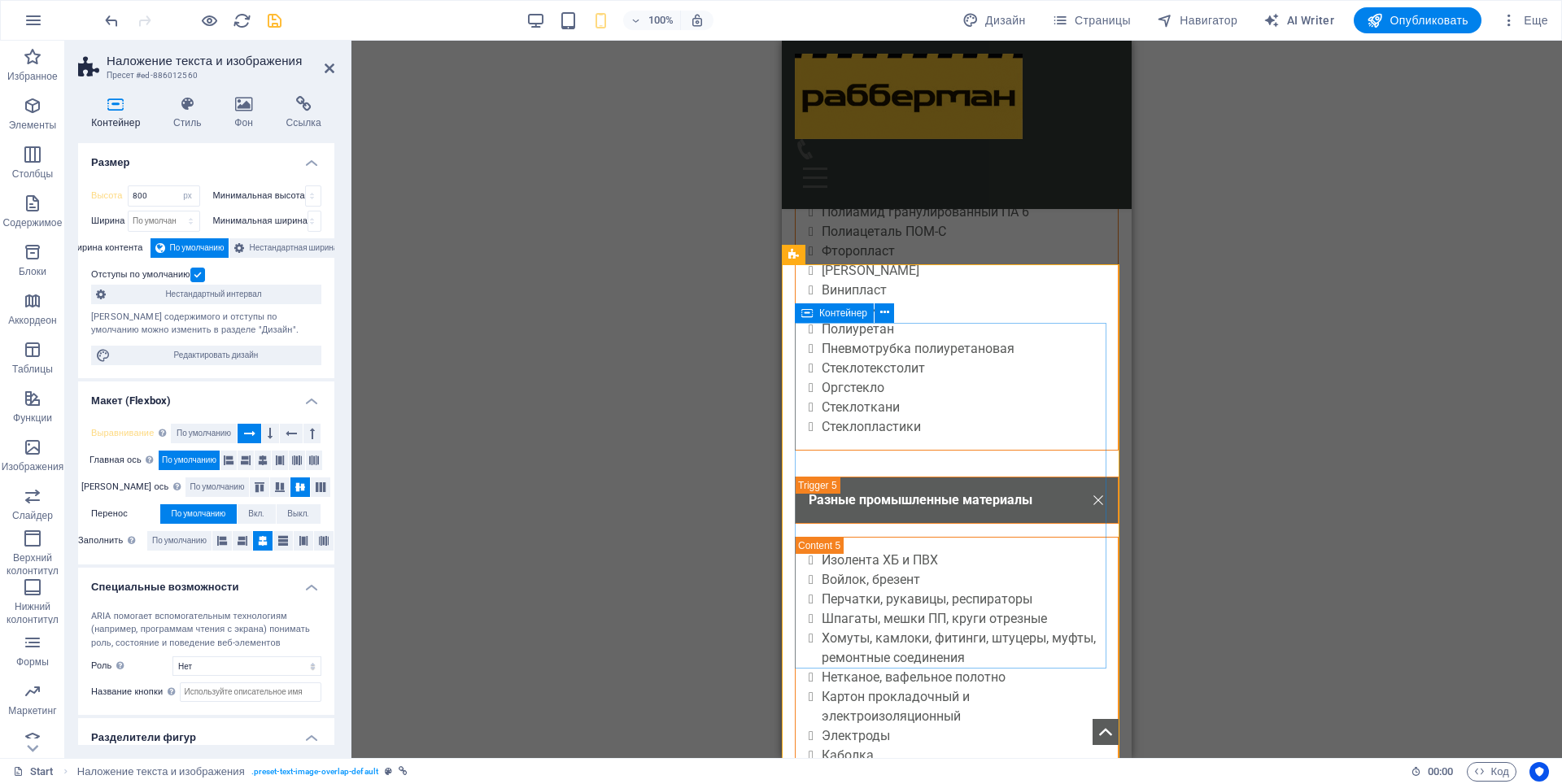
scroll to position [4443, 0]
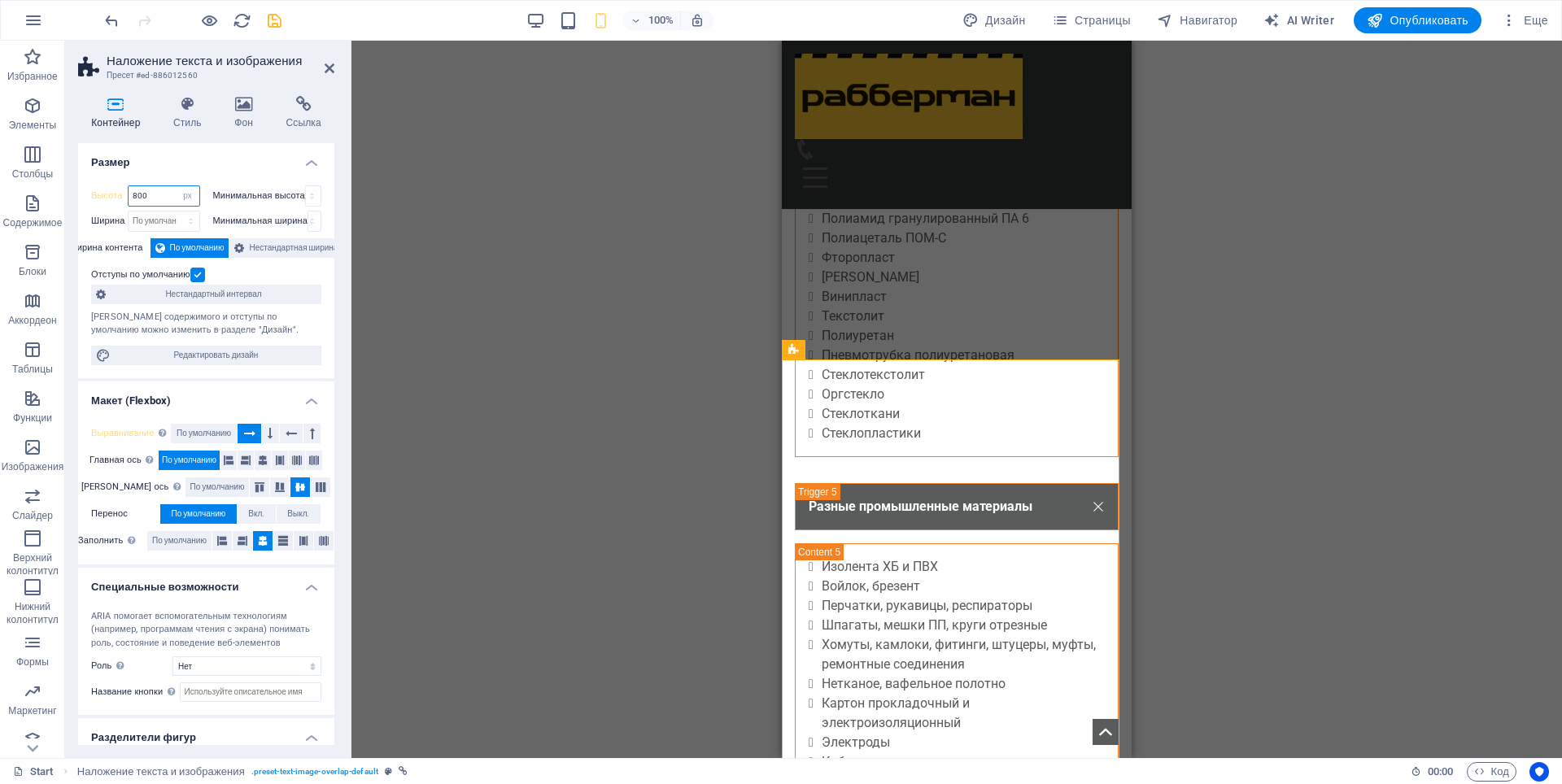
drag, startPoint x: 145, startPoint y: 199, endPoint x: 131, endPoint y: 204, distance: 14.9
click at [131, 204] on input "800" at bounding box center [163, 196] width 71 height 19
click at [137, 198] on input "750" at bounding box center [163, 196] width 71 height 19
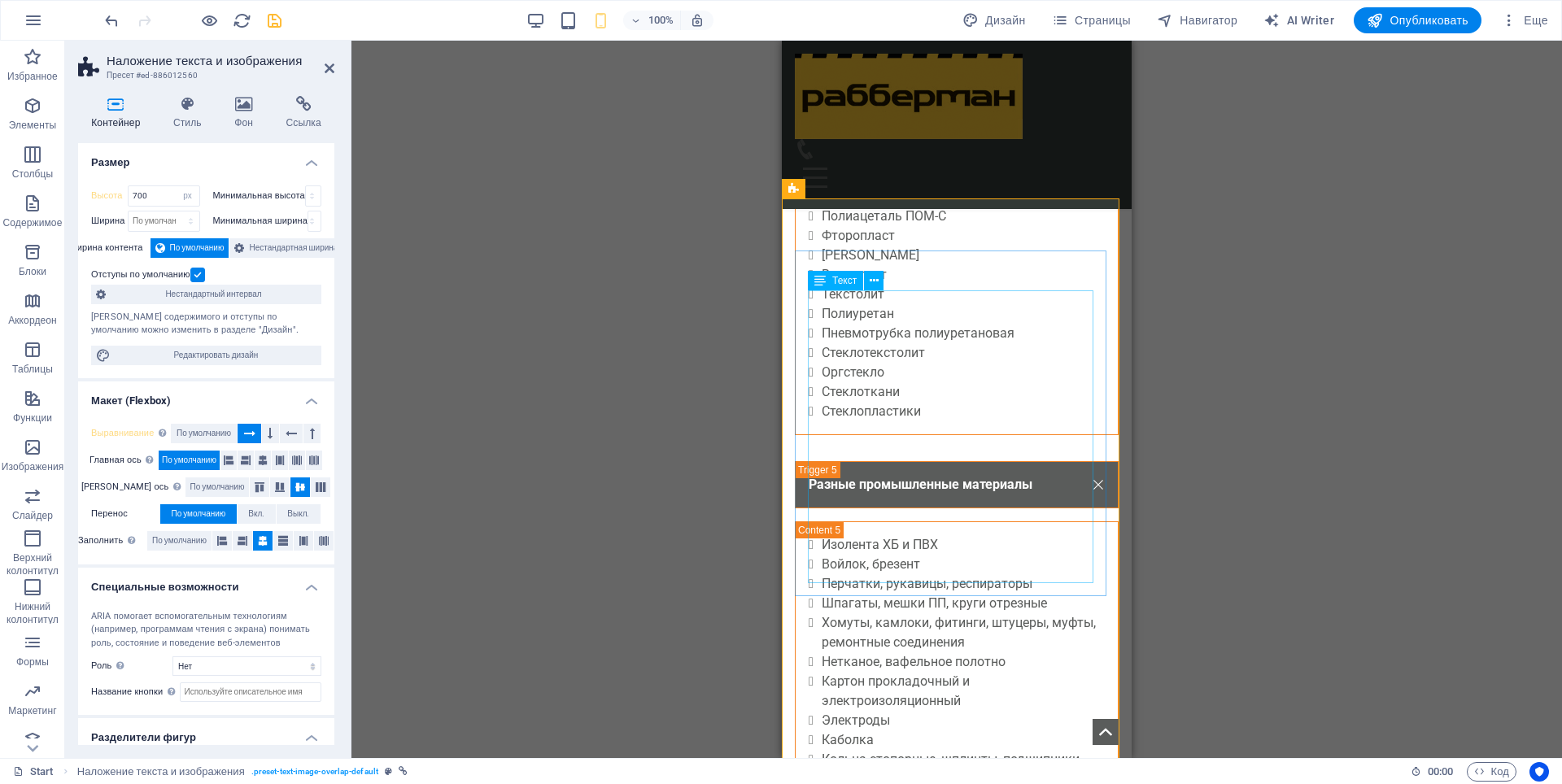
scroll to position [4768, 0]
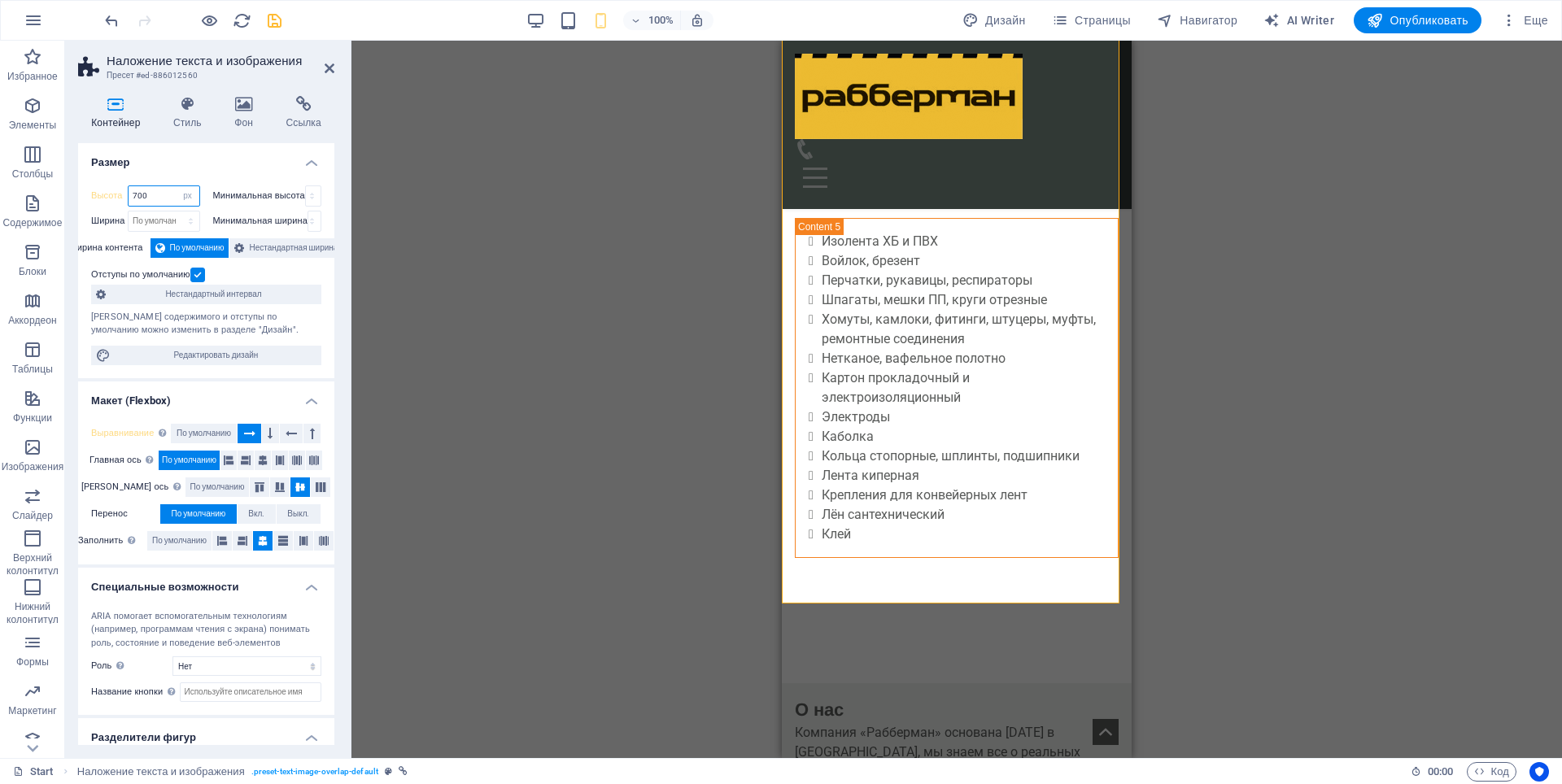
click at [134, 201] on input "700" at bounding box center [163, 196] width 71 height 19
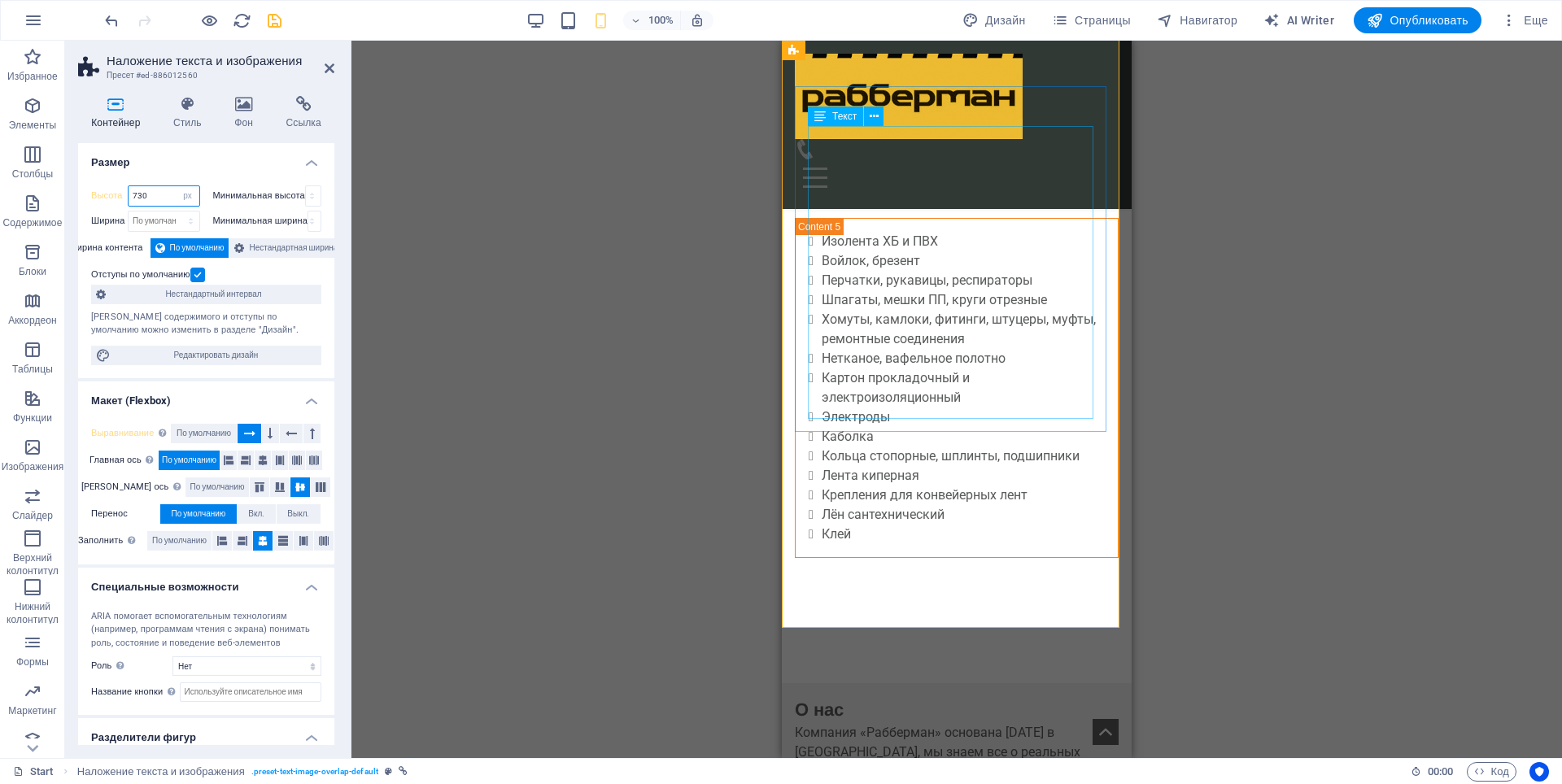
type input "730"
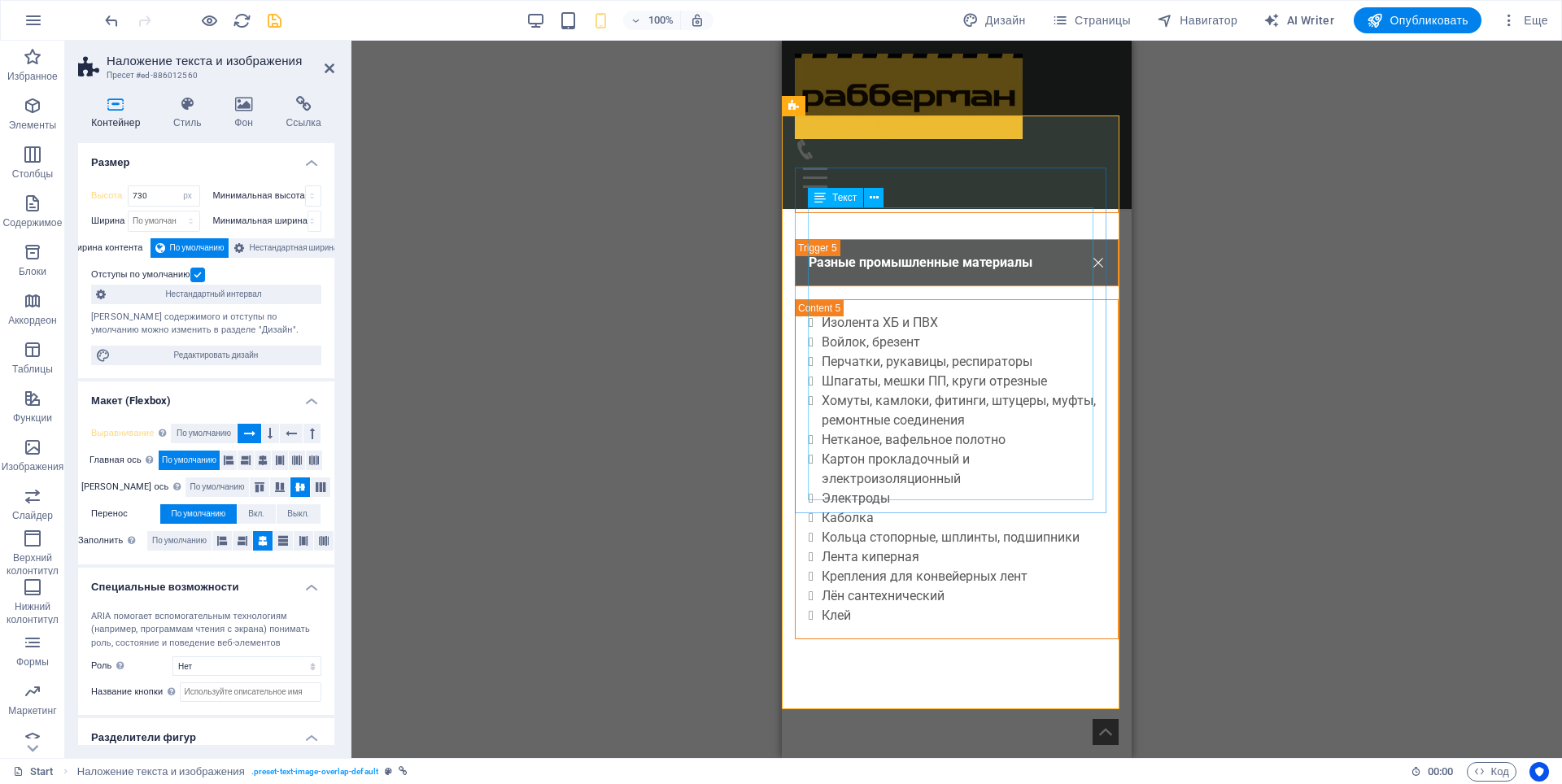
scroll to position [4524, 0]
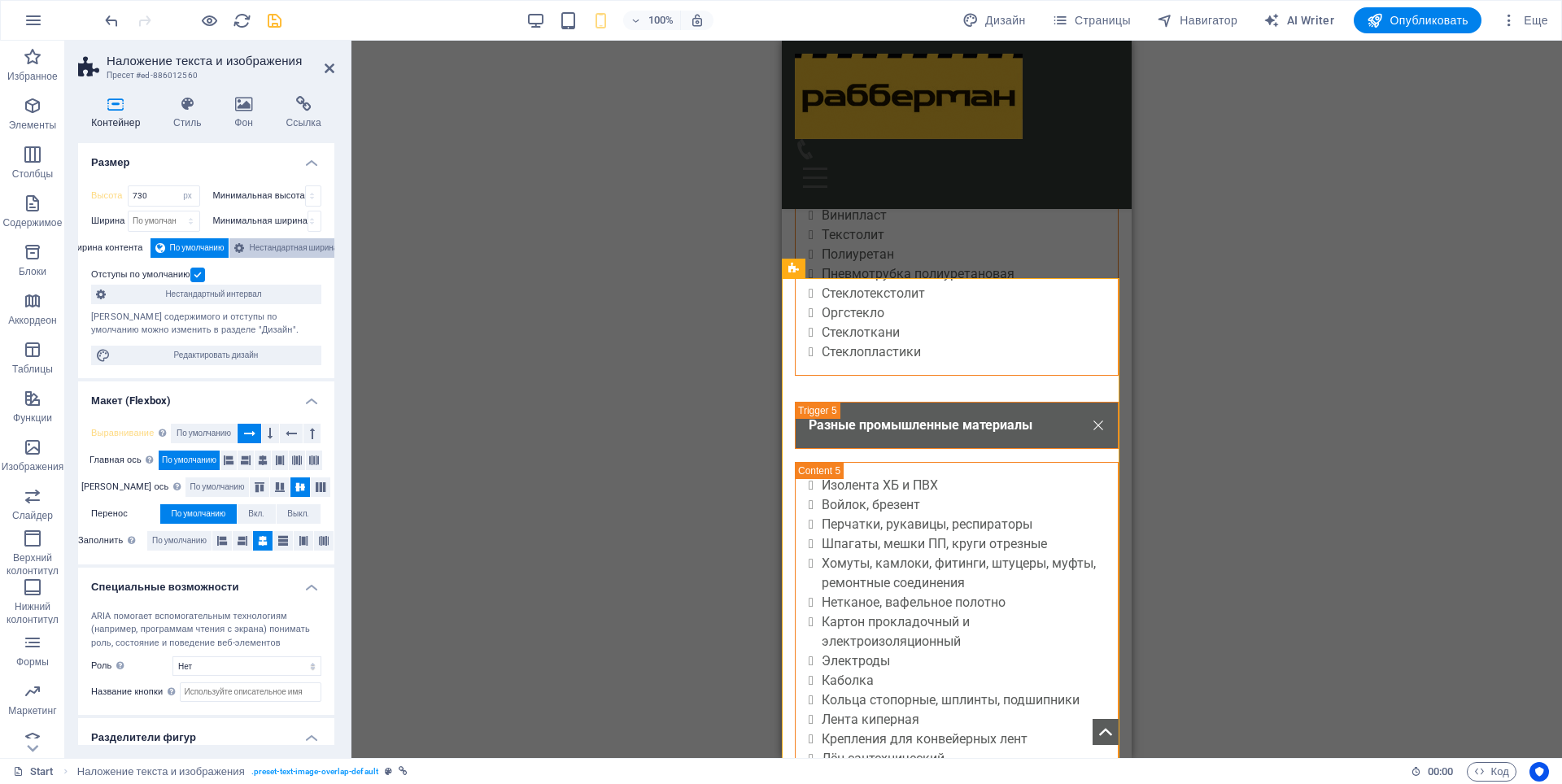
click at [281, 253] on span "Нестандартная ширина" at bounding box center [293, 248] width 88 height 19
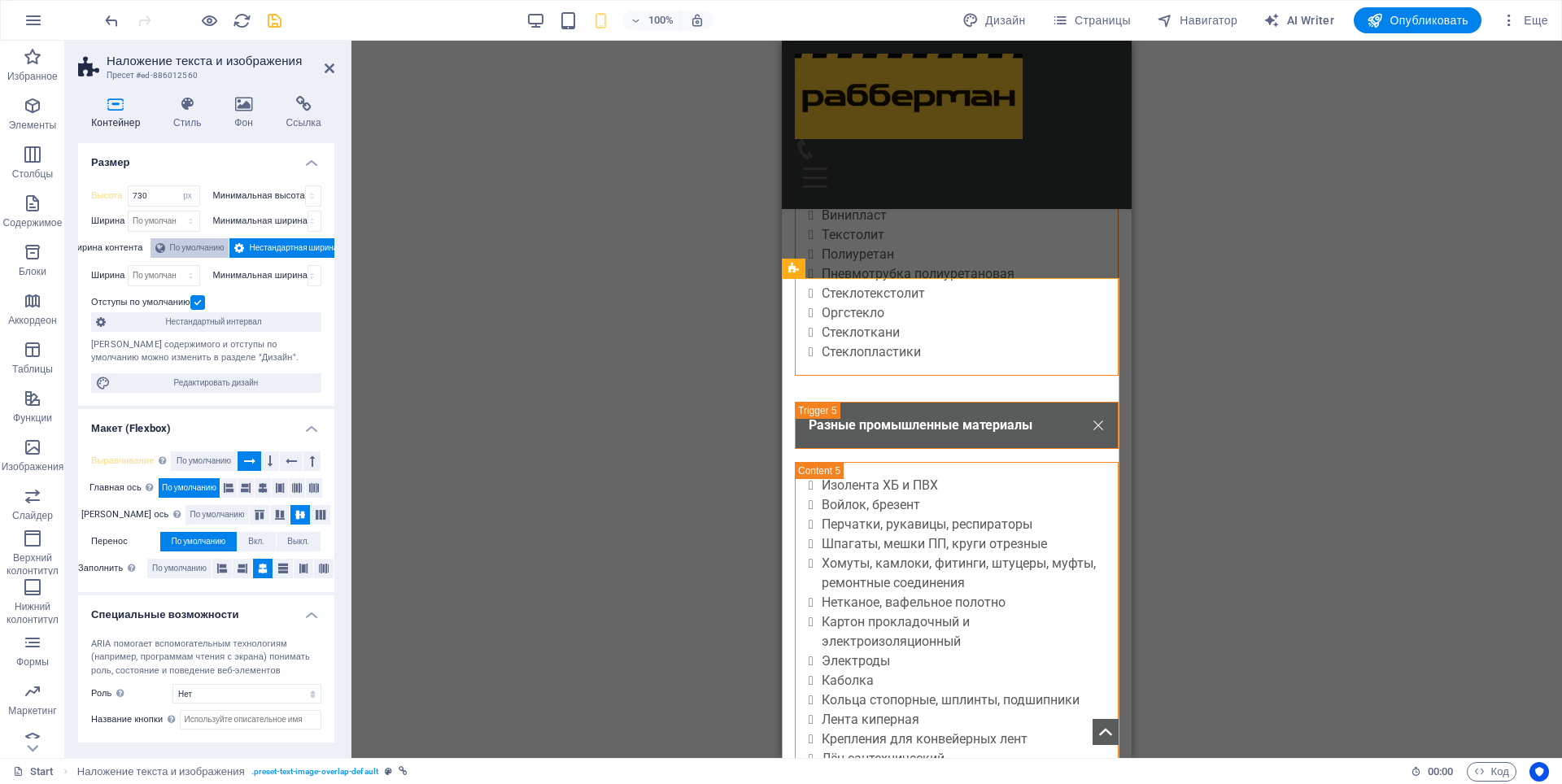
click at [192, 248] on span "По умолчанию" at bounding box center [197, 248] width 54 height 19
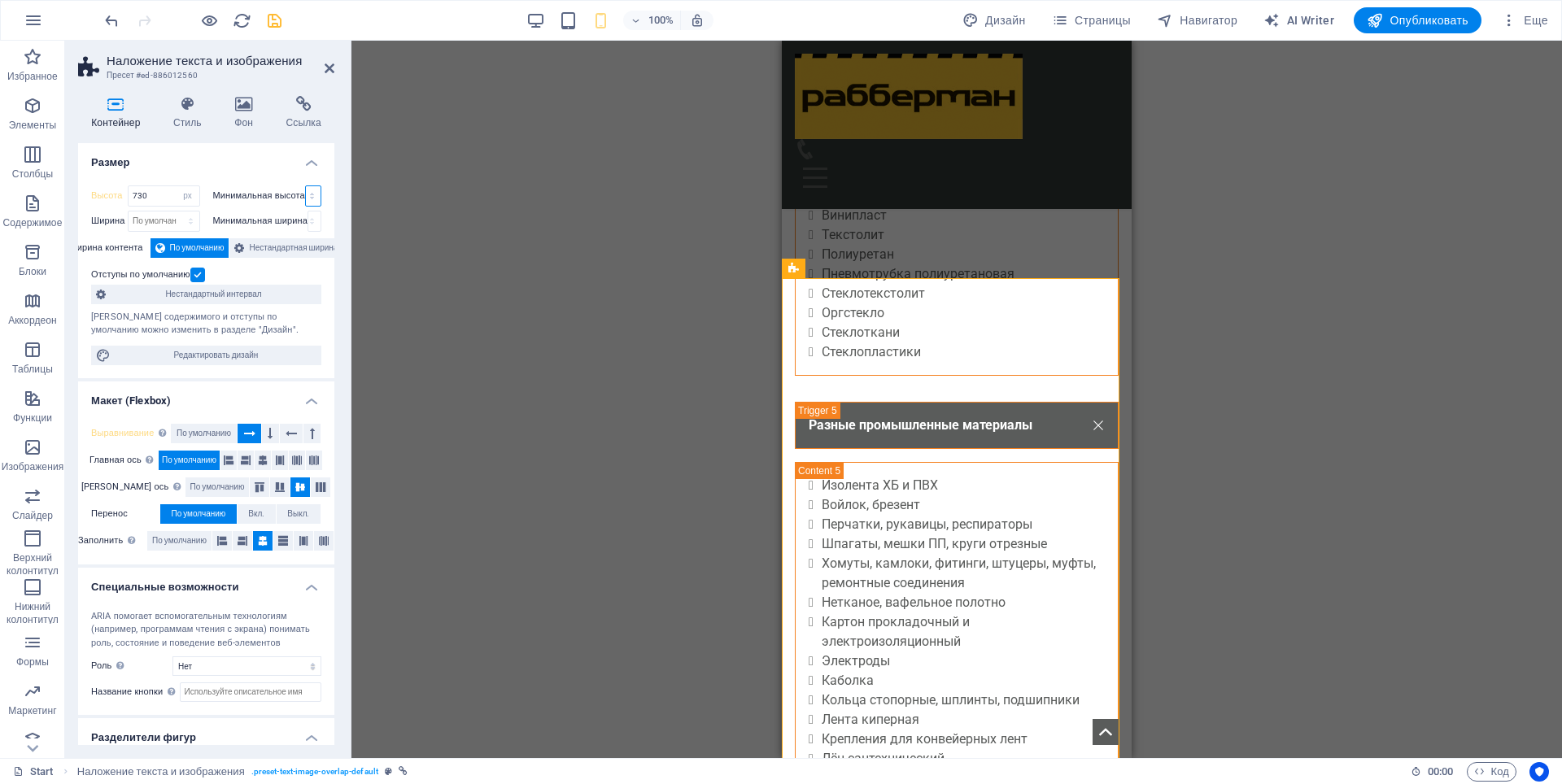
click at [310, 194] on select "Нет px rem % vh vw" at bounding box center [313, 196] width 15 height 19
select select "px"
click at [306, 187] on select "Нет px rem % vh vw" at bounding box center [313, 196] width 15 height 19
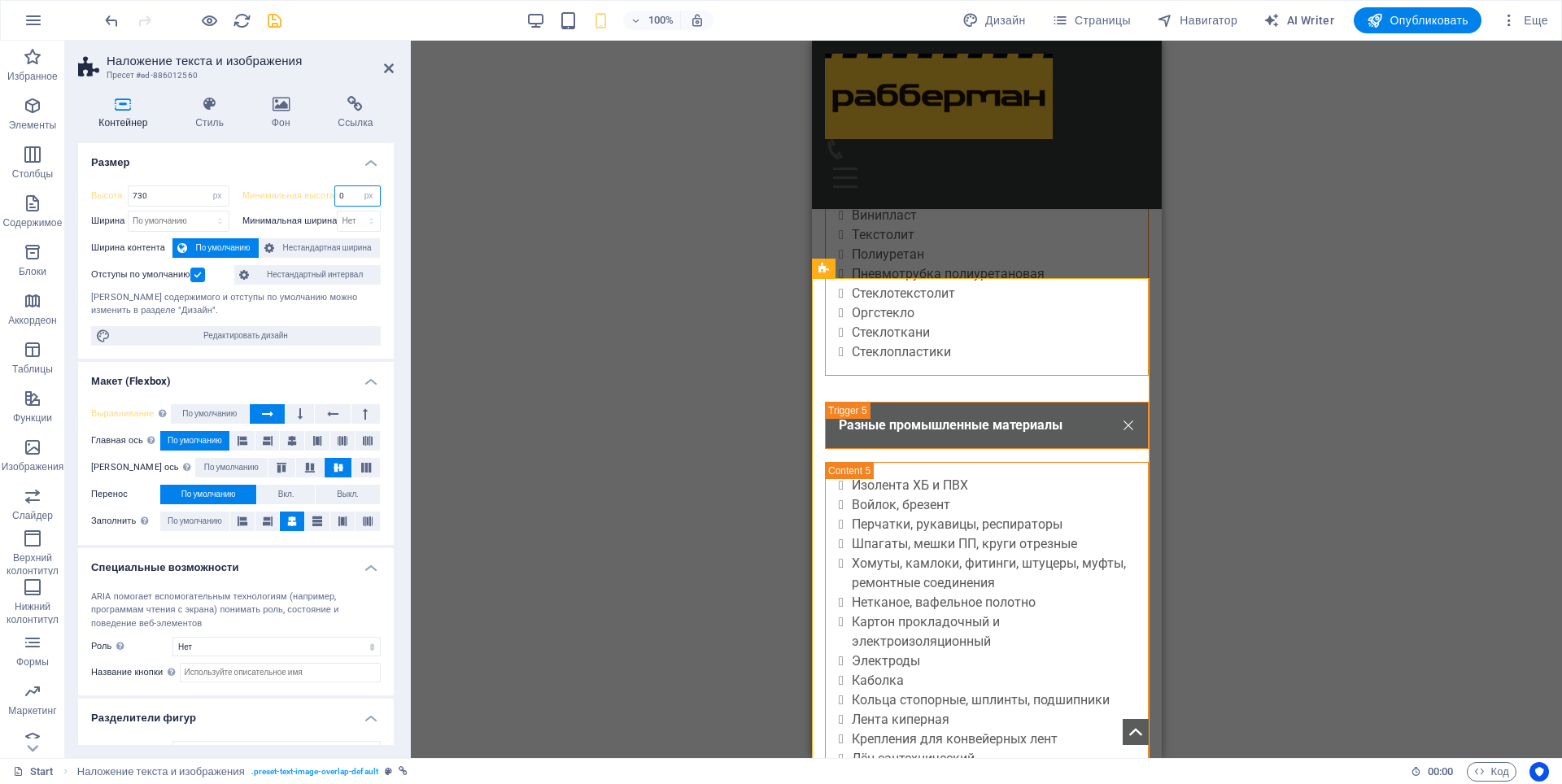
scroll to position [0, 0]
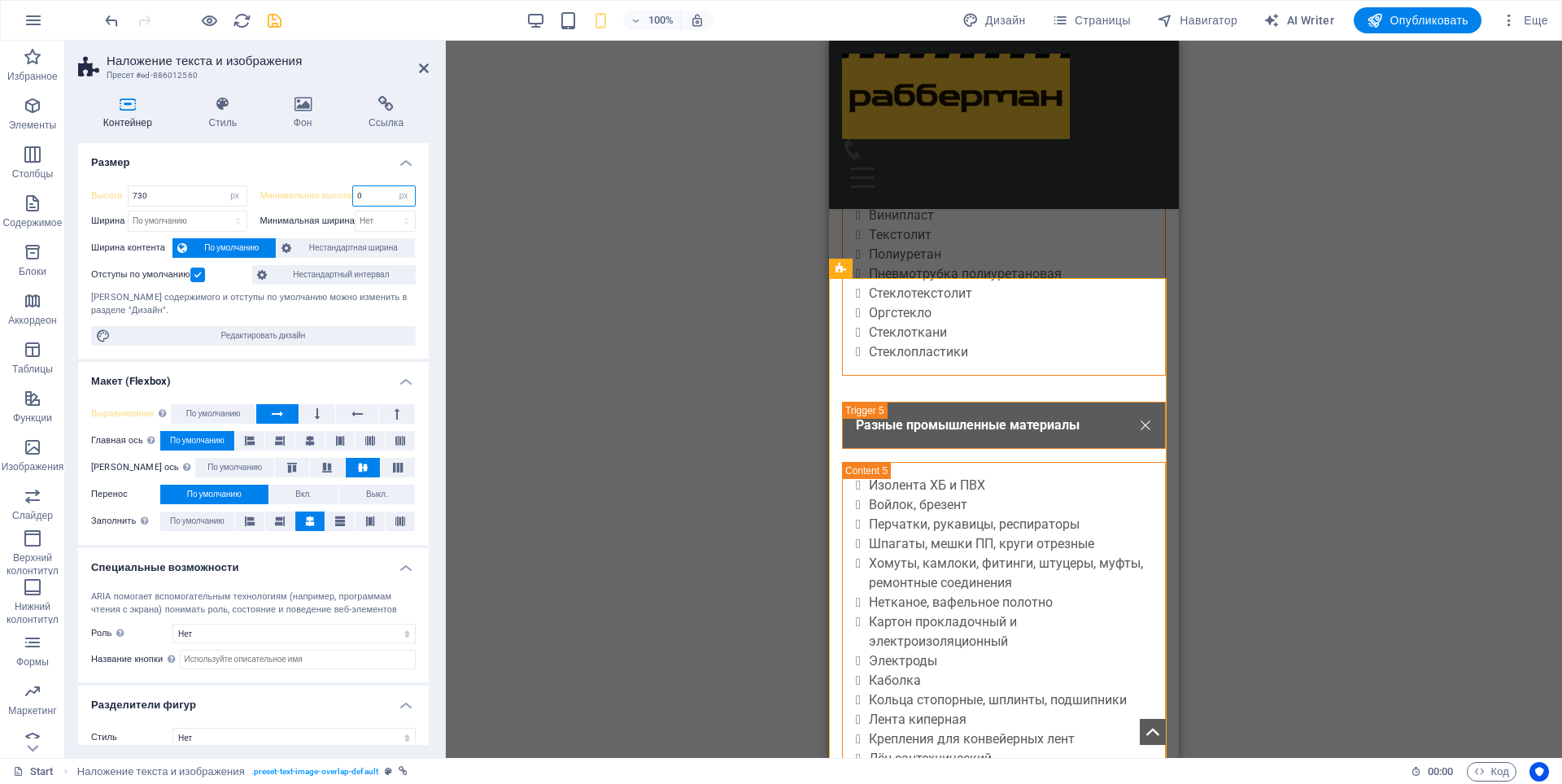
drag, startPoint x: 350, startPoint y: 222, endPoint x: 448, endPoint y: 229, distance: 98.2
click at [448, 229] on div "Наложение текста и изображения Пресет #ed-886012560 Контейнер Стиль Фон Ссылка …" at bounding box center [814, 399] width 1497 height 717
type input "600"
click at [400, 198] on select "Нет px rem % vh vw" at bounding box center [403, 196] width 22 height 19
select select "92ir9rb6r68"
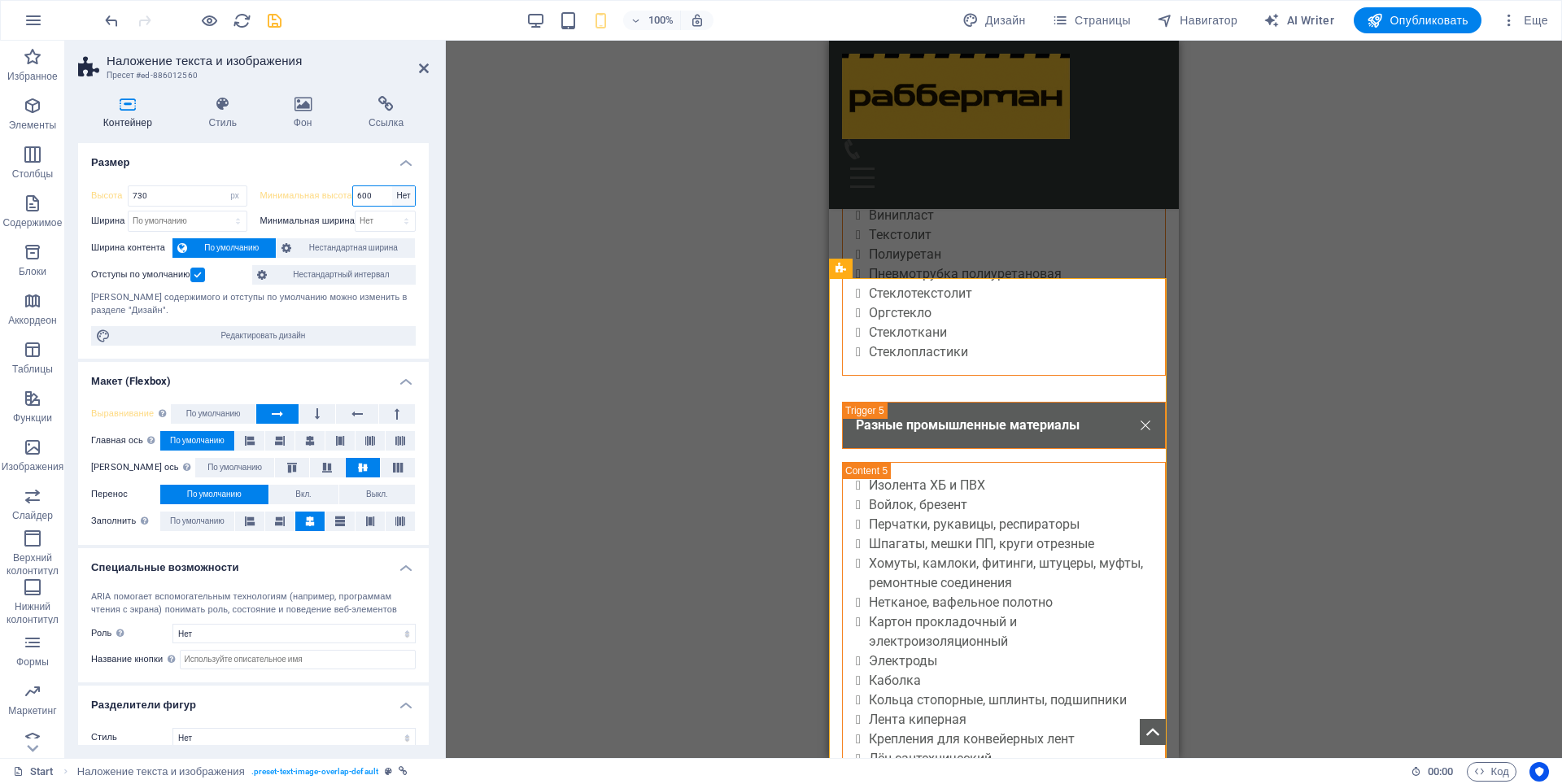
click at [393, 187] on select "Нет px rem % vh vw" at bounding box center [403, 196] width 22 height 19
type input "600"
select select "px"
click at [533, 392] on div "Перетащите сюда, чтобы заменить текущее содержимое. Нажмите Ctrl, если хотите с…" at bounding box center [1004, 399] width 1117 height 717
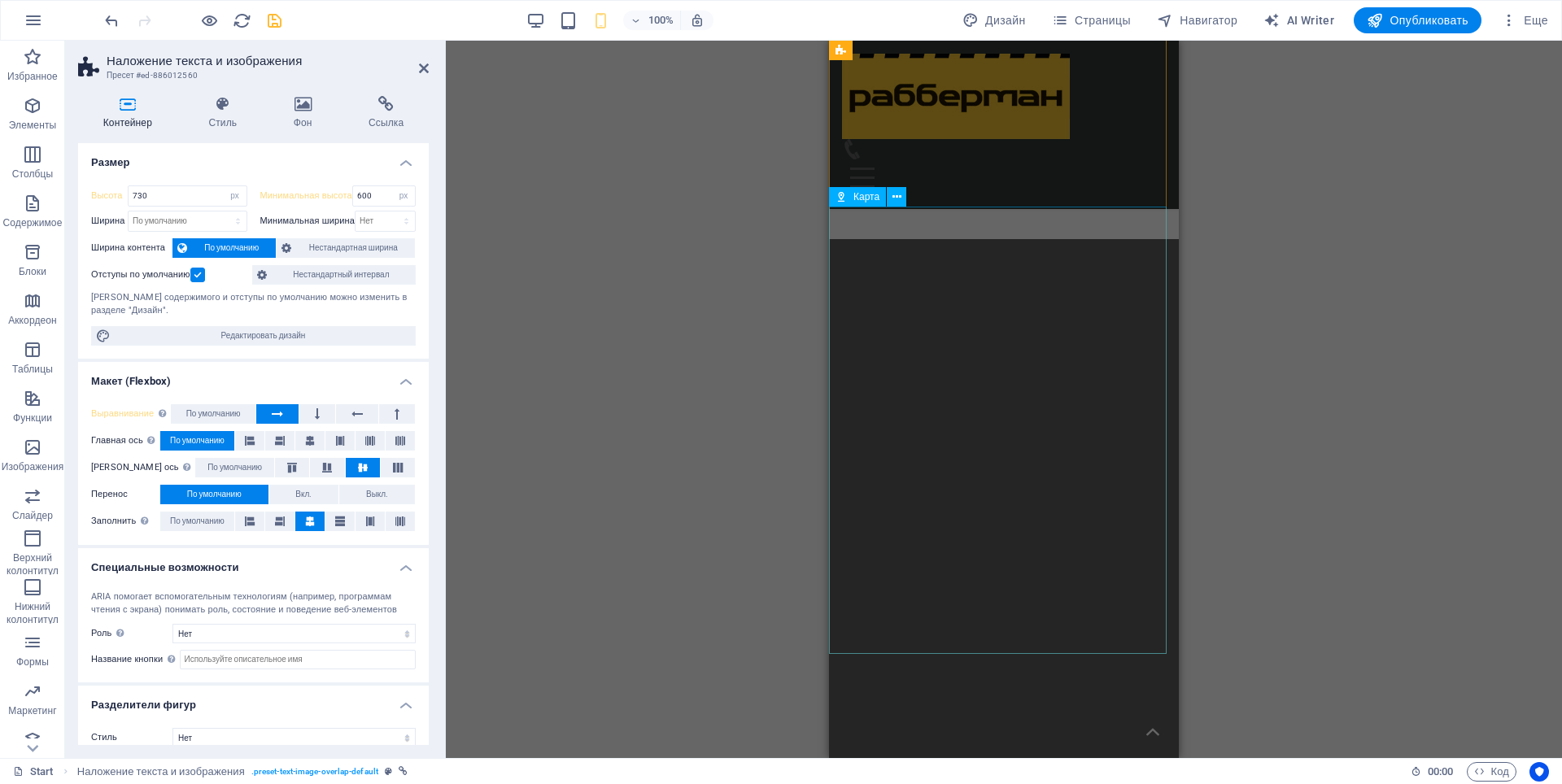
scroll to position [6118, 0]
click at [1304, 669] on div "Перетащите сюда, чтобы заменить текущее содержимое. Нажмите Ctrl, если хотите с…" at bounding box center [1004, 399] width 1117 height 717
click at [419, 68] on icon at bounding box center [424, 68] width 10 height 13
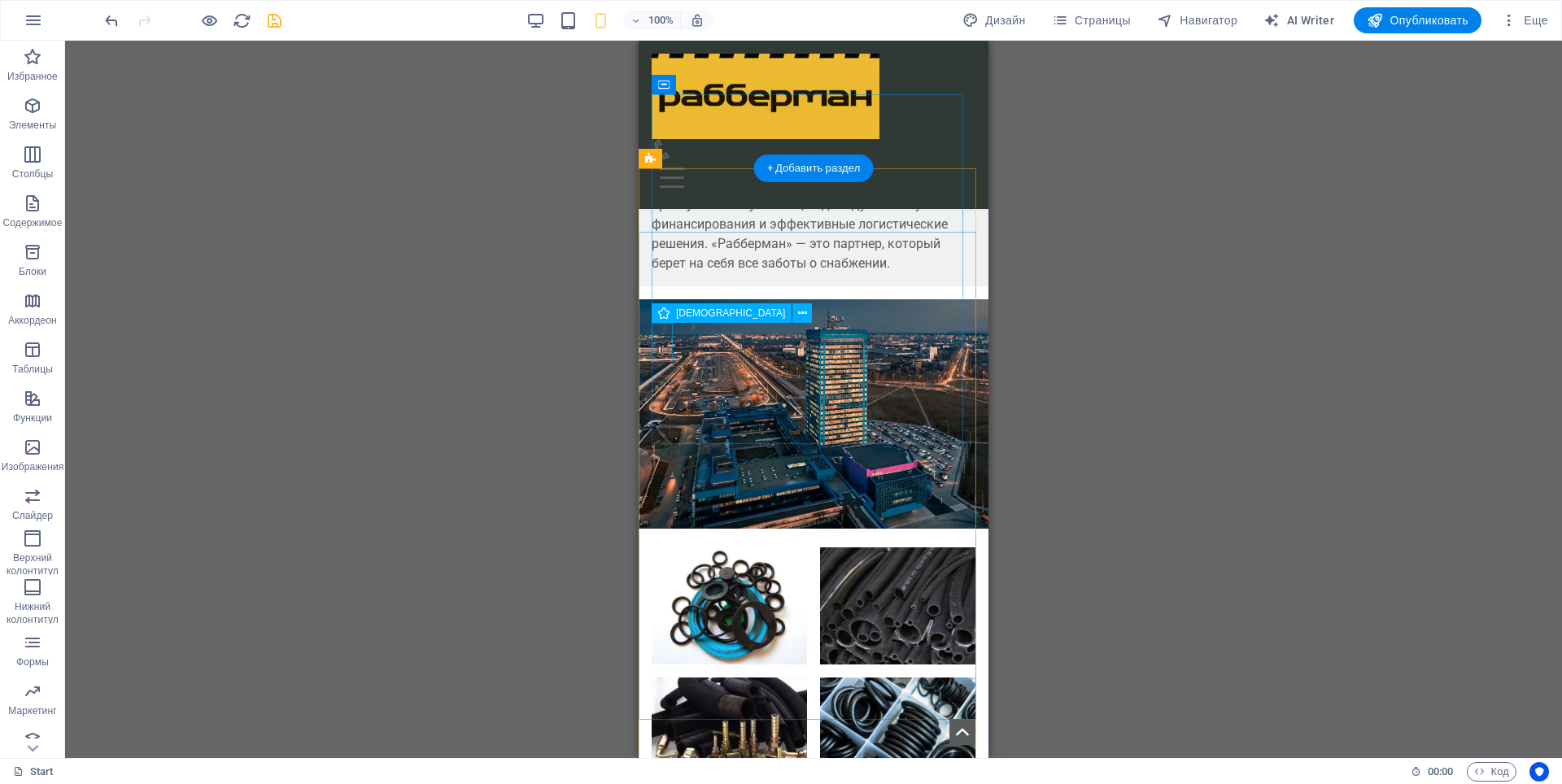
scroll to position [5467, 0]
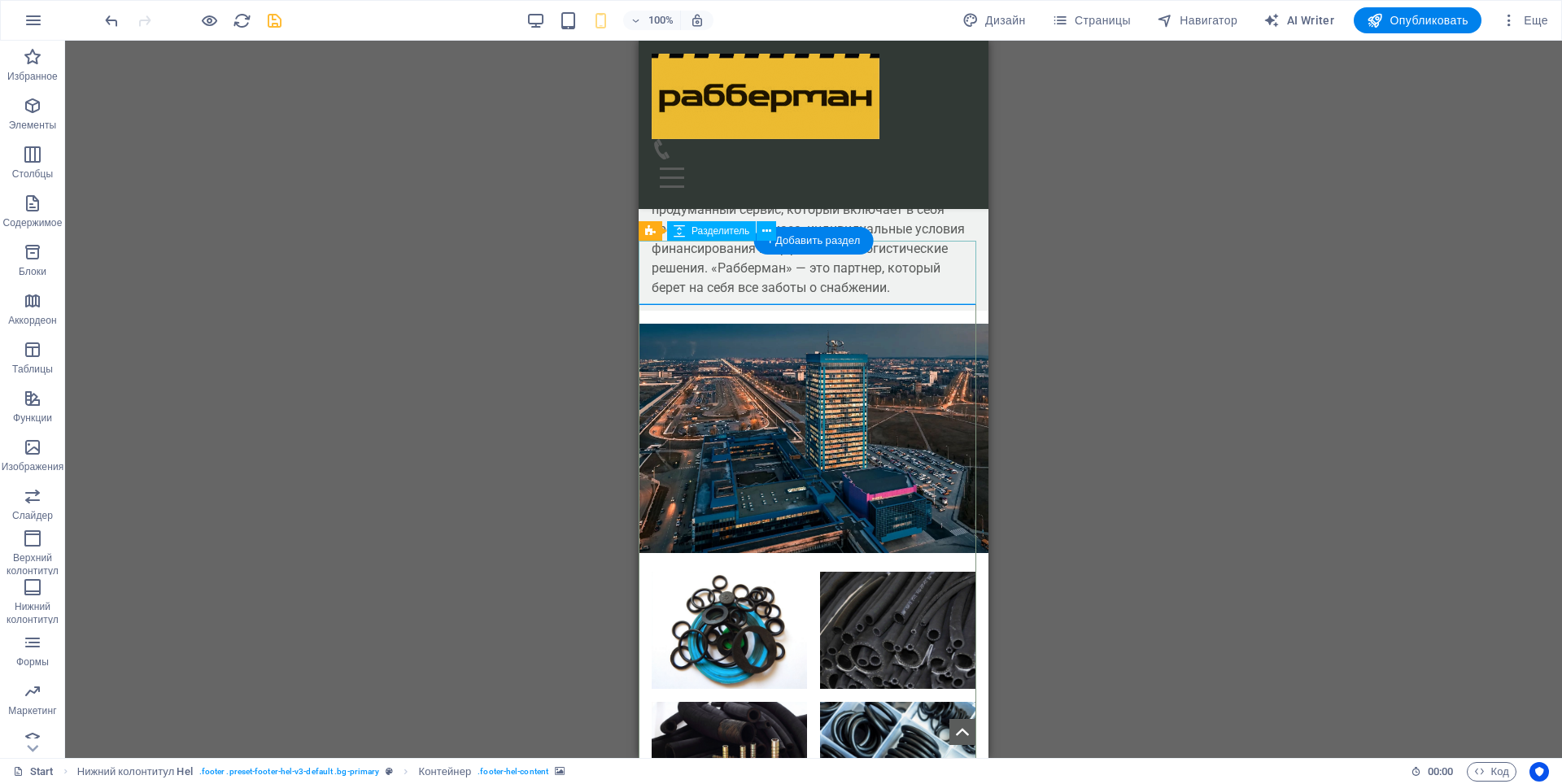
drag, startPoint x: 735, startPoint y: 277, endPoint x: 1384, endPoint y: 312, distance: 649.9
select select "px"
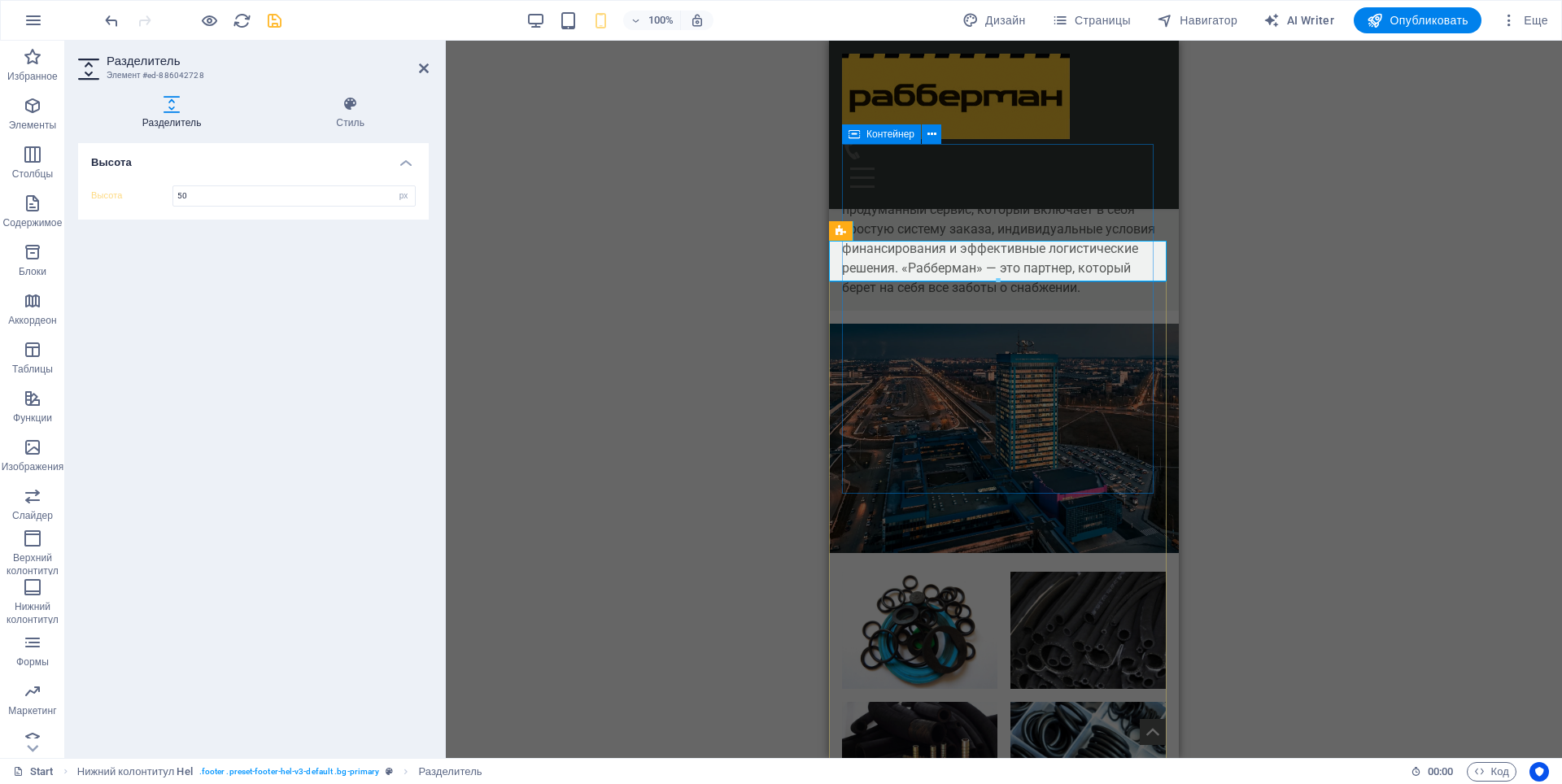
type input "50"
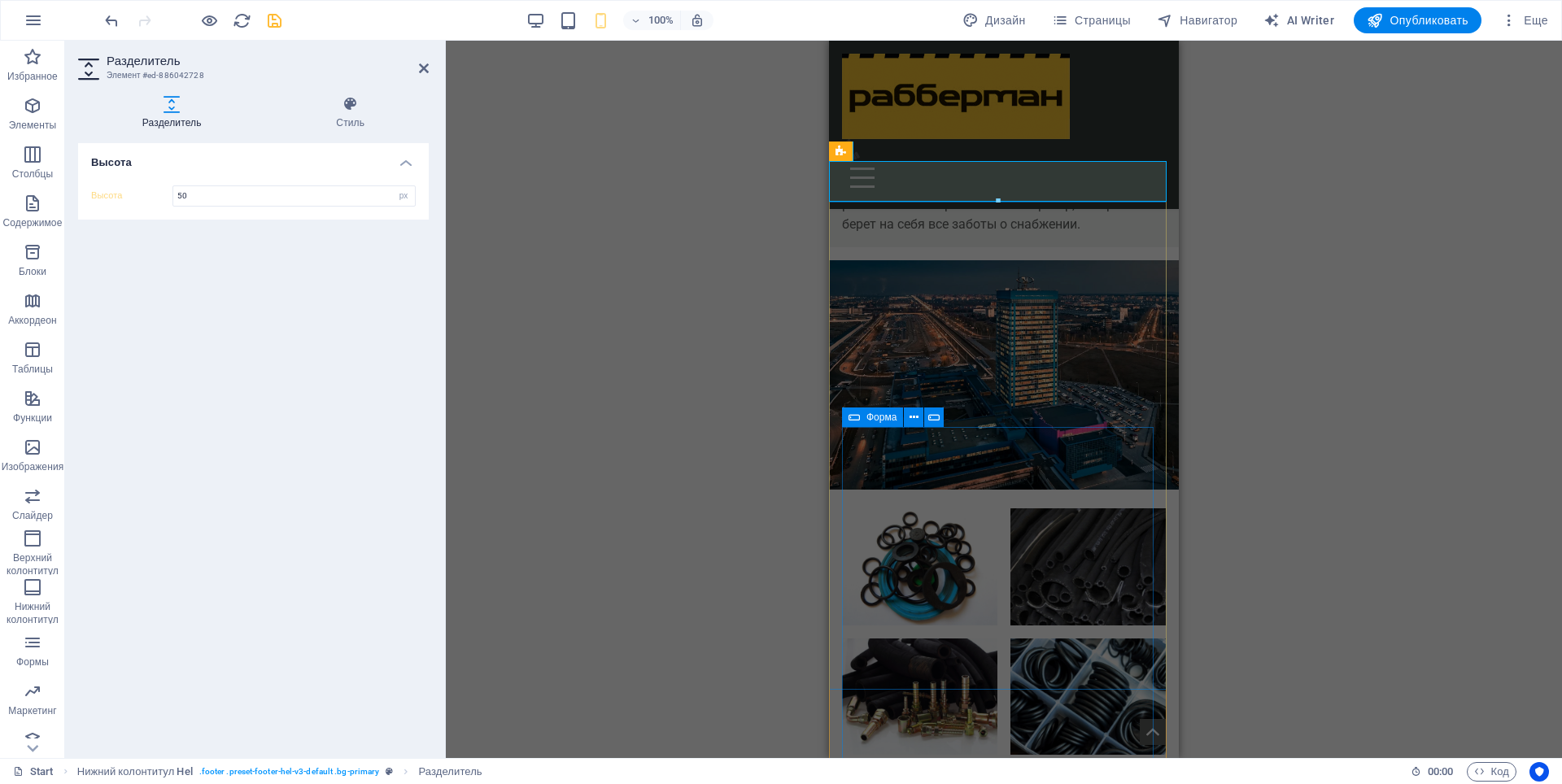
scroll to position [5548, 0]
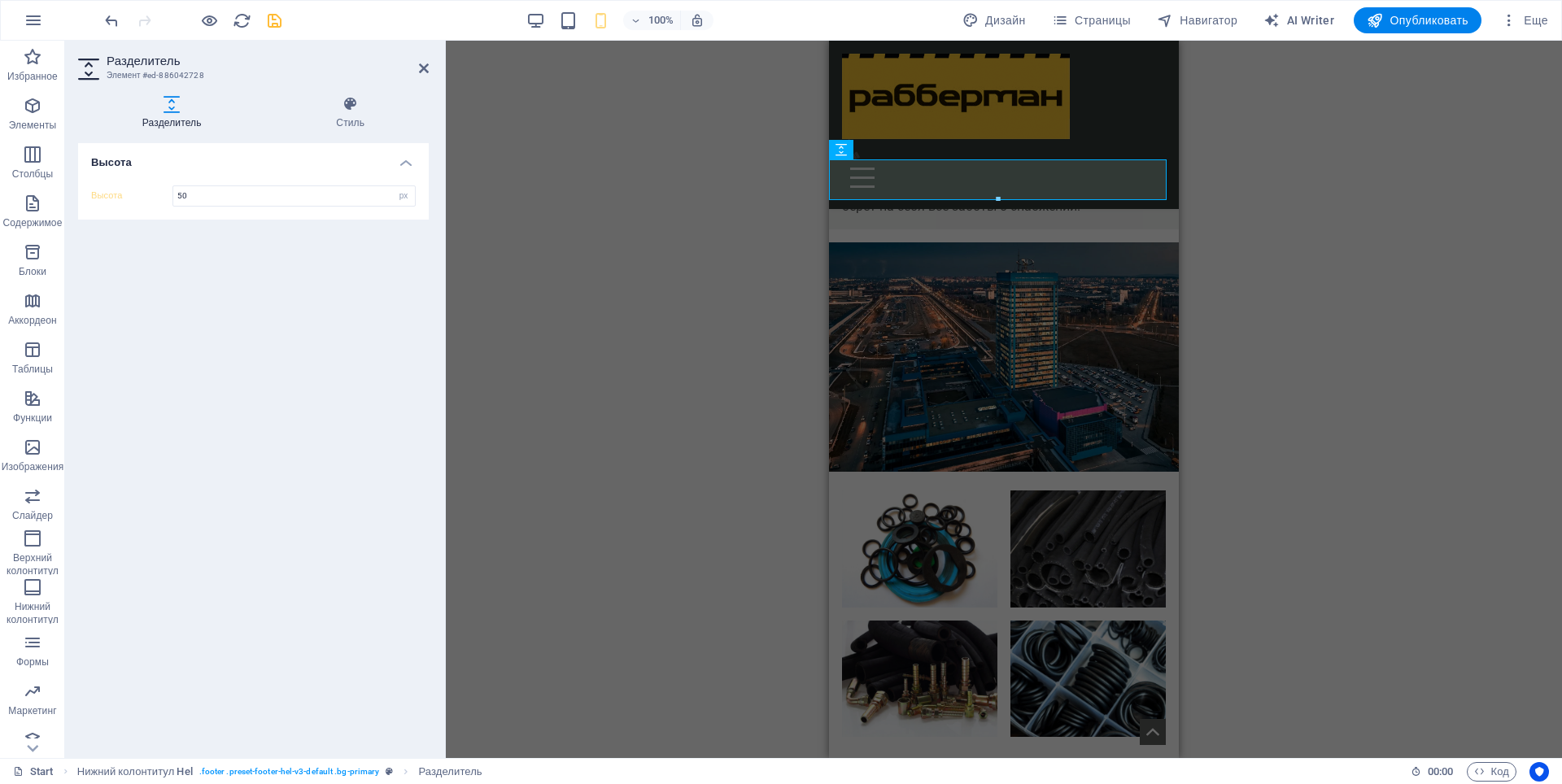
click at [649, 377] on div "H1 [PERSON_NAME] H2 Разделитель Флажок Горизонтальная форма Форма Проверка Разд…" at bounding box center [1004, 399] width 1117 height 717
drag, startPoint x: 423, startPoint y: 71, endPoint x: 429, endPoint y: 79, distance: 10.0
click at [423, 70] on icon at bounding box center [424, 68] width 10 height 13
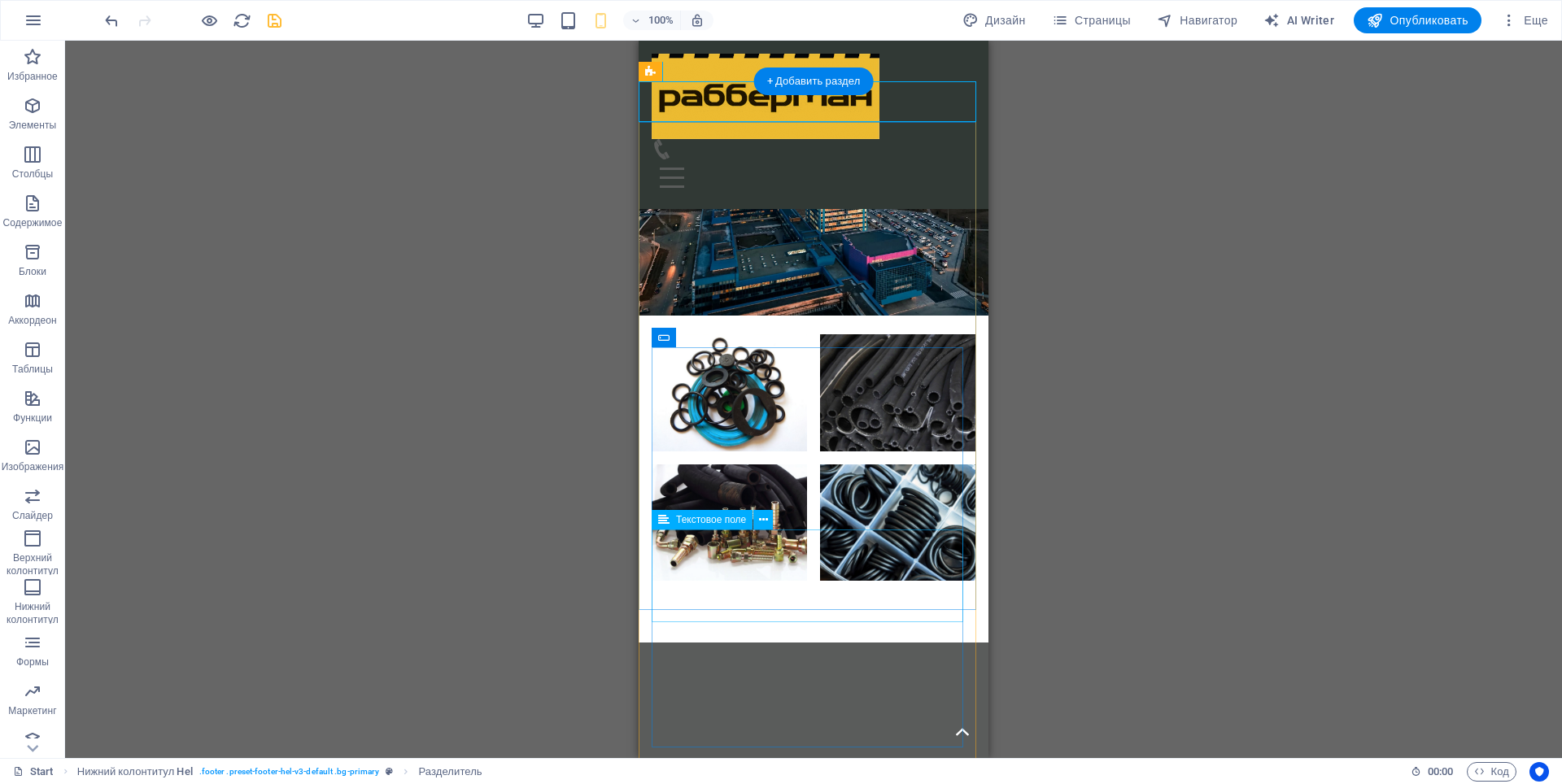
scroll to position [5711, 0]
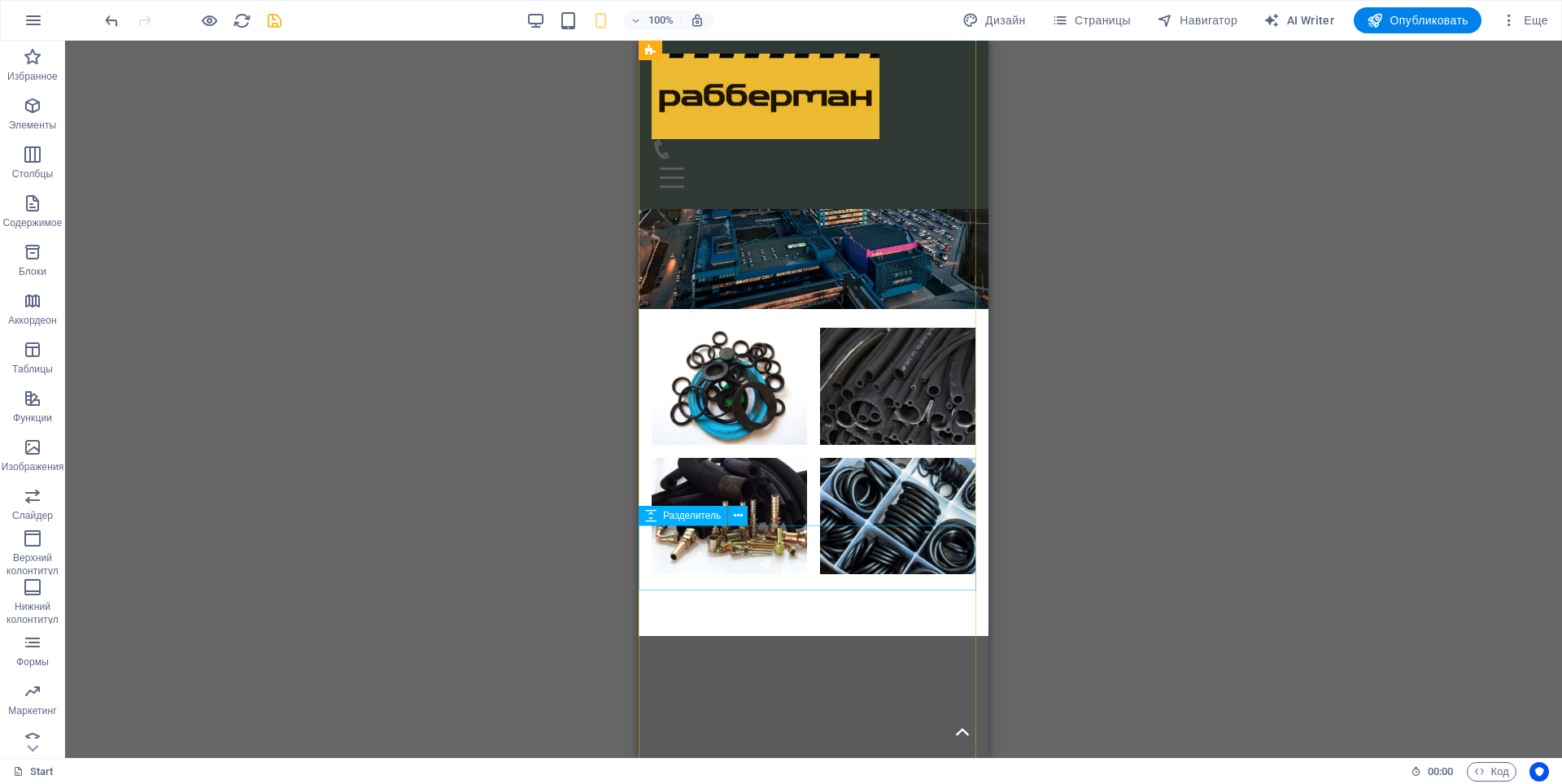
select select "px"
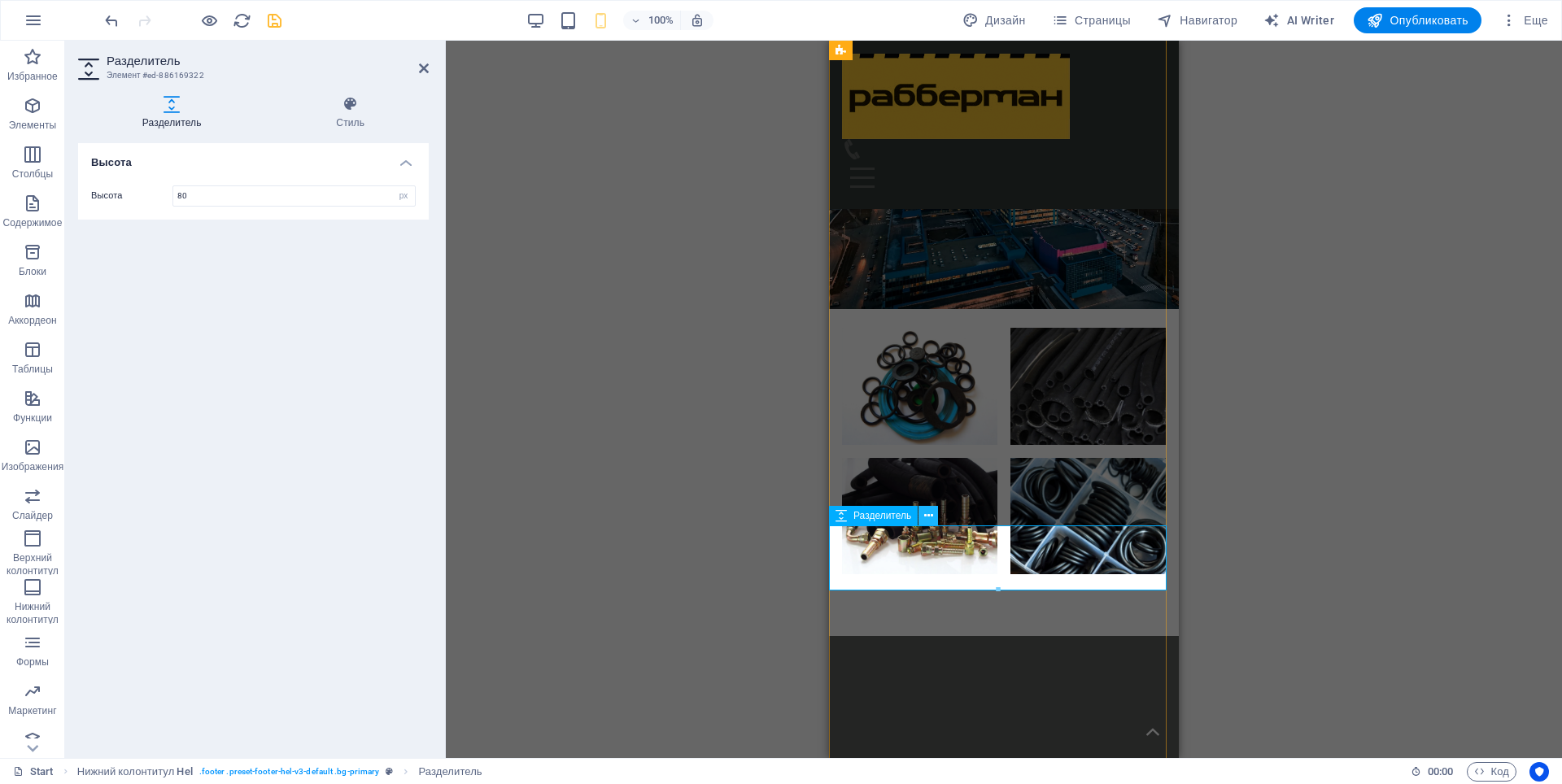
click at [925, 517] on icon at bounding box center [928, 516] width 9 height 17
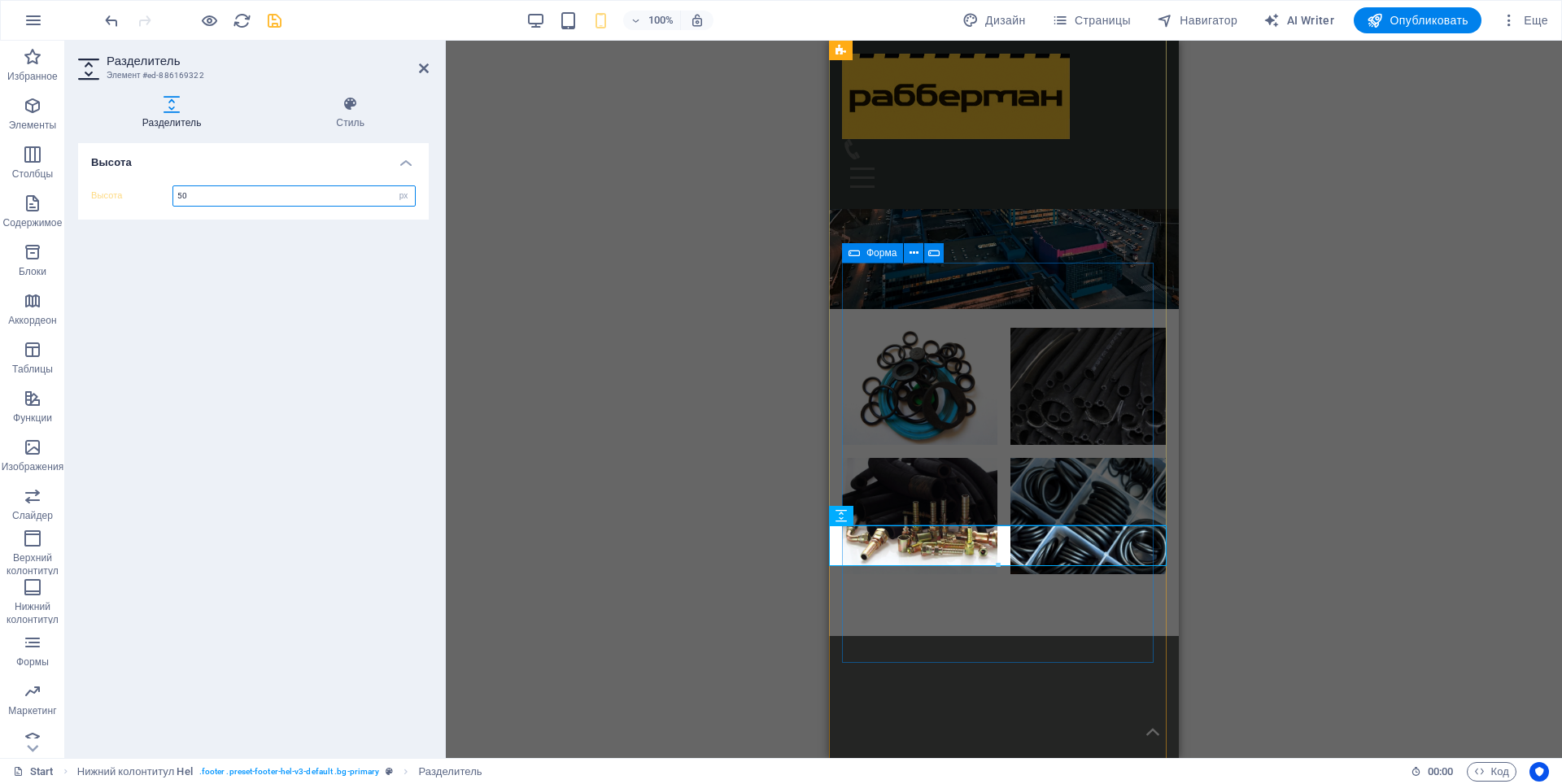
type input "50"
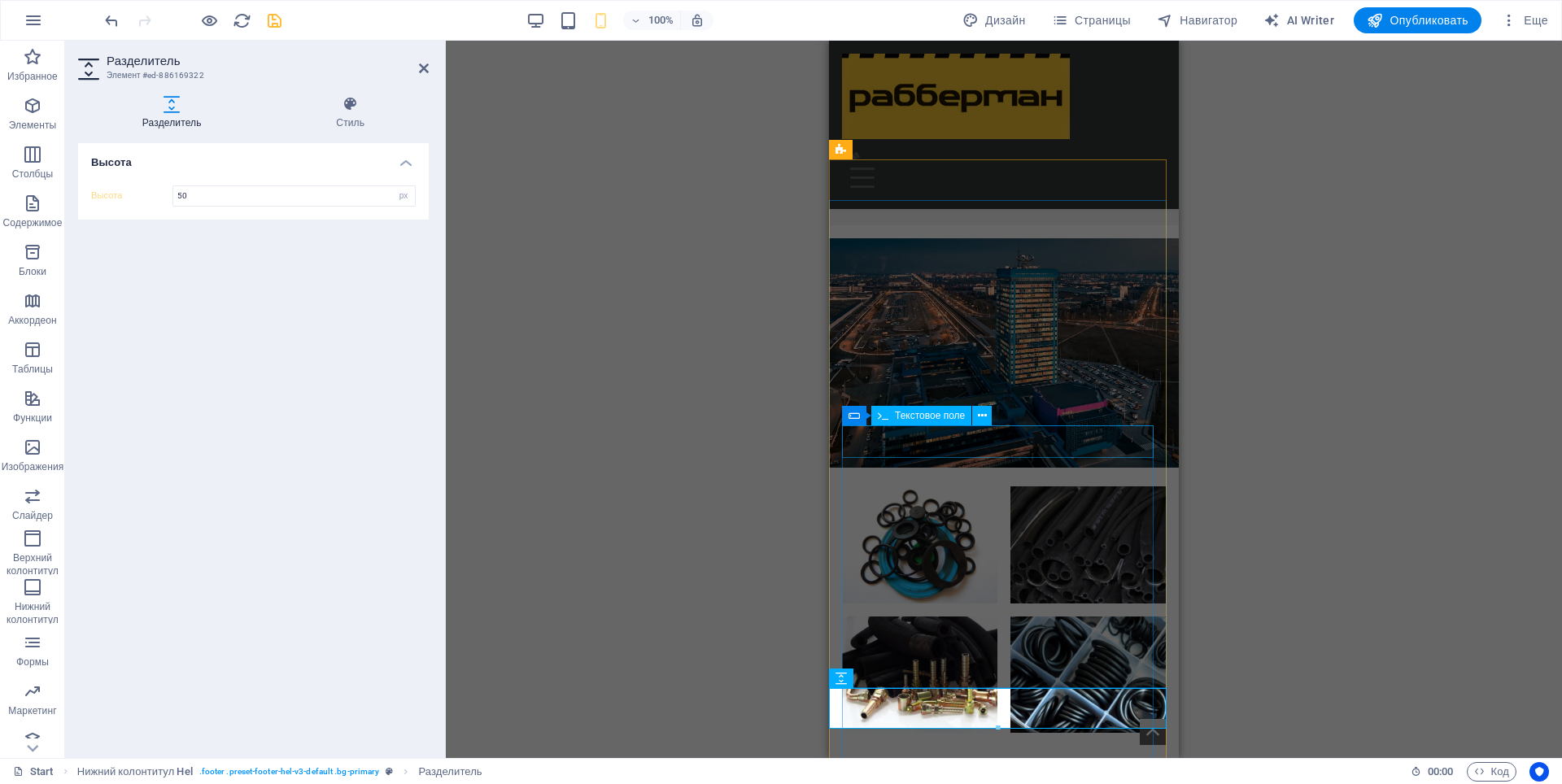
scroll to position [5548, 0]
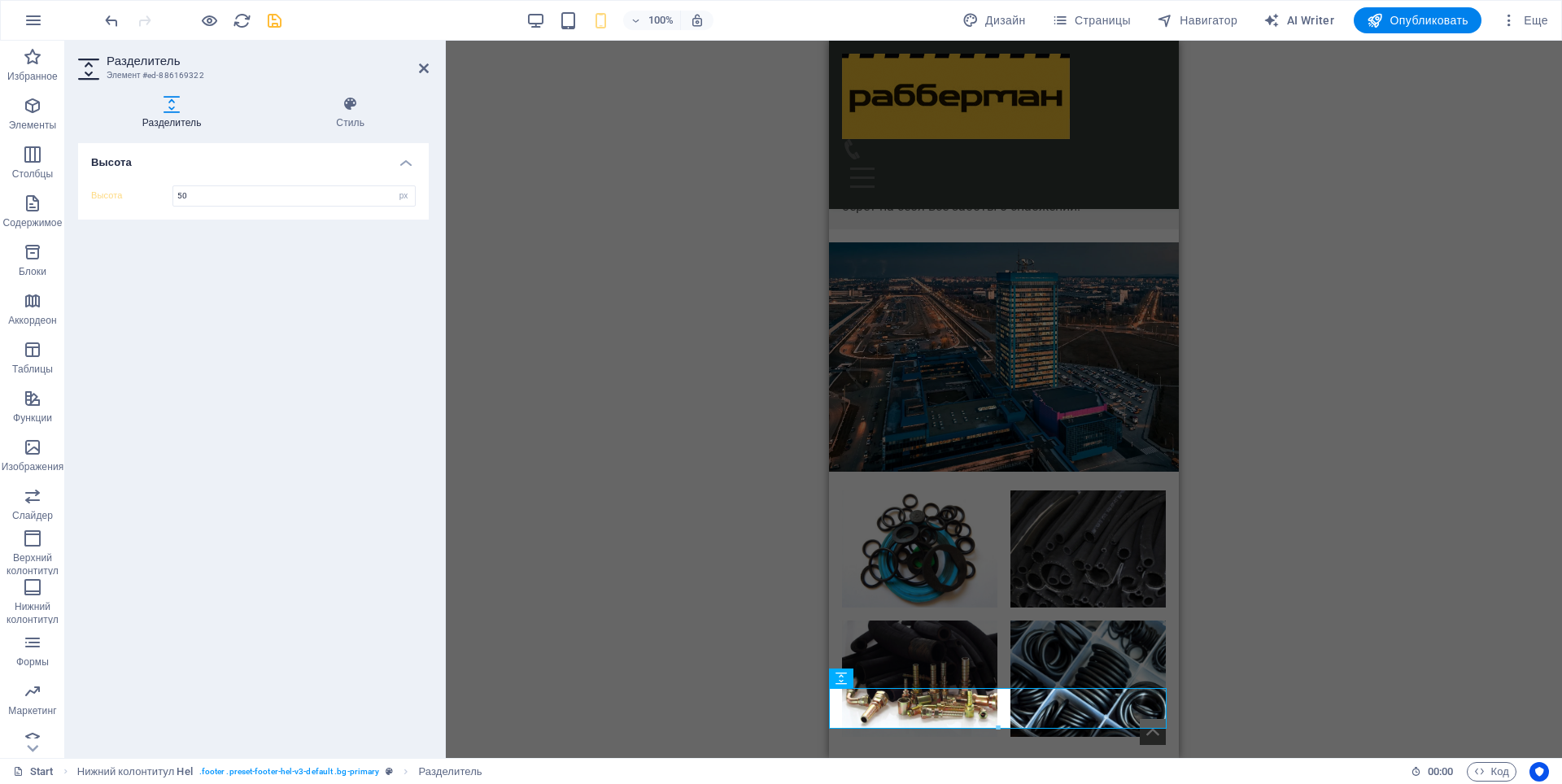
select select "px"
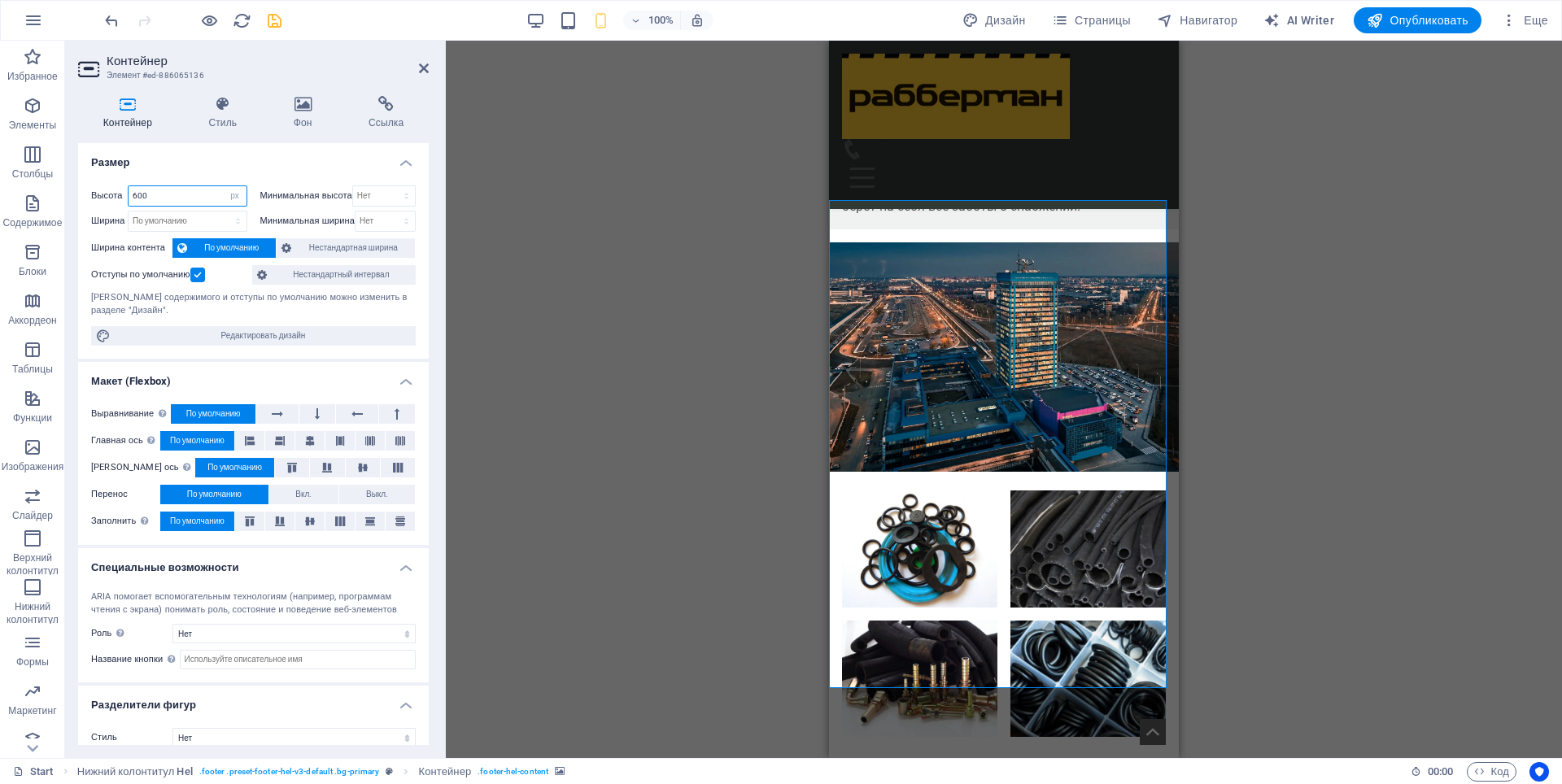
click at [137, 196] on input "600" at bounding box center [187, 196] width 118 height 19
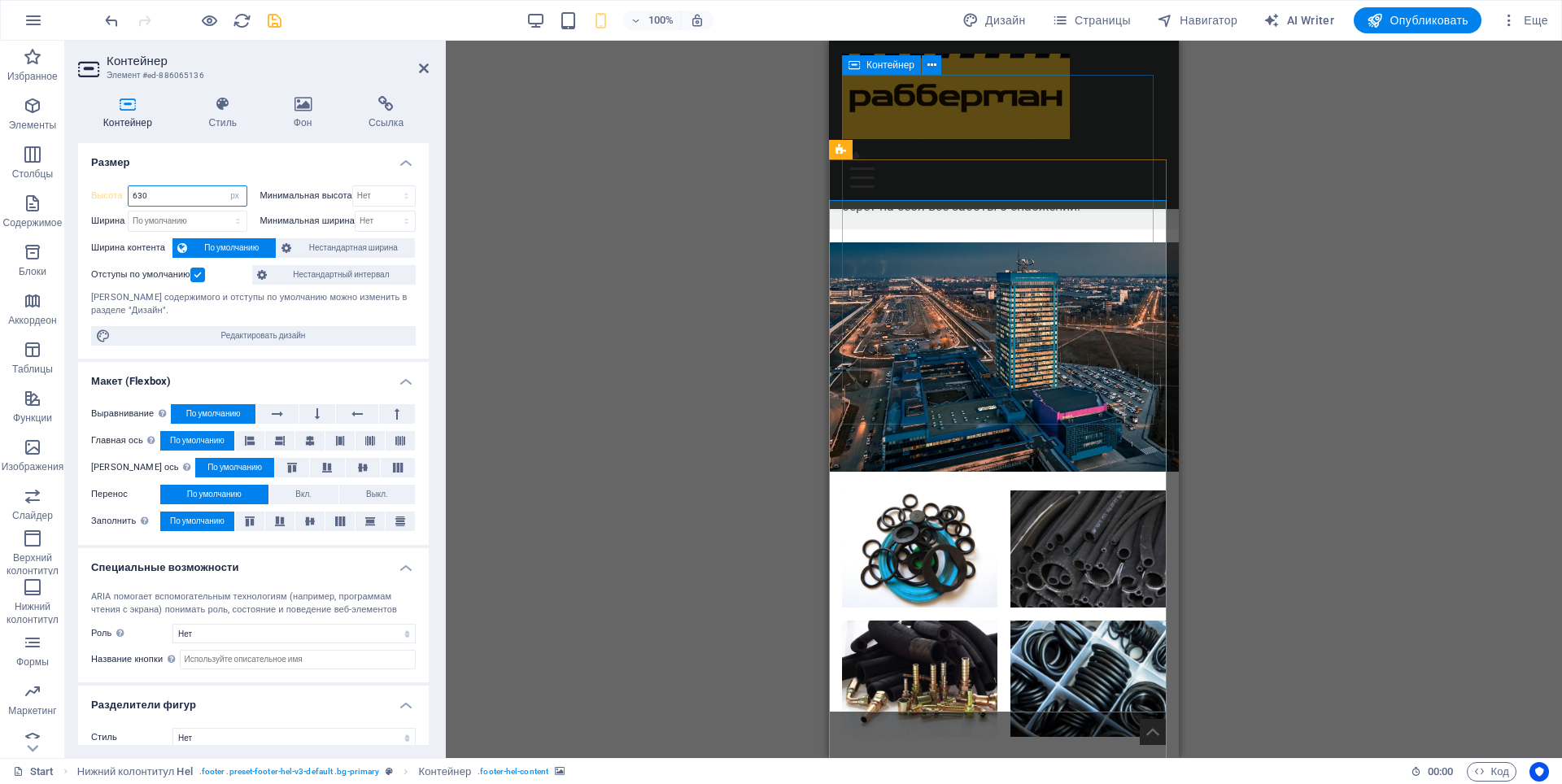
type input "630"
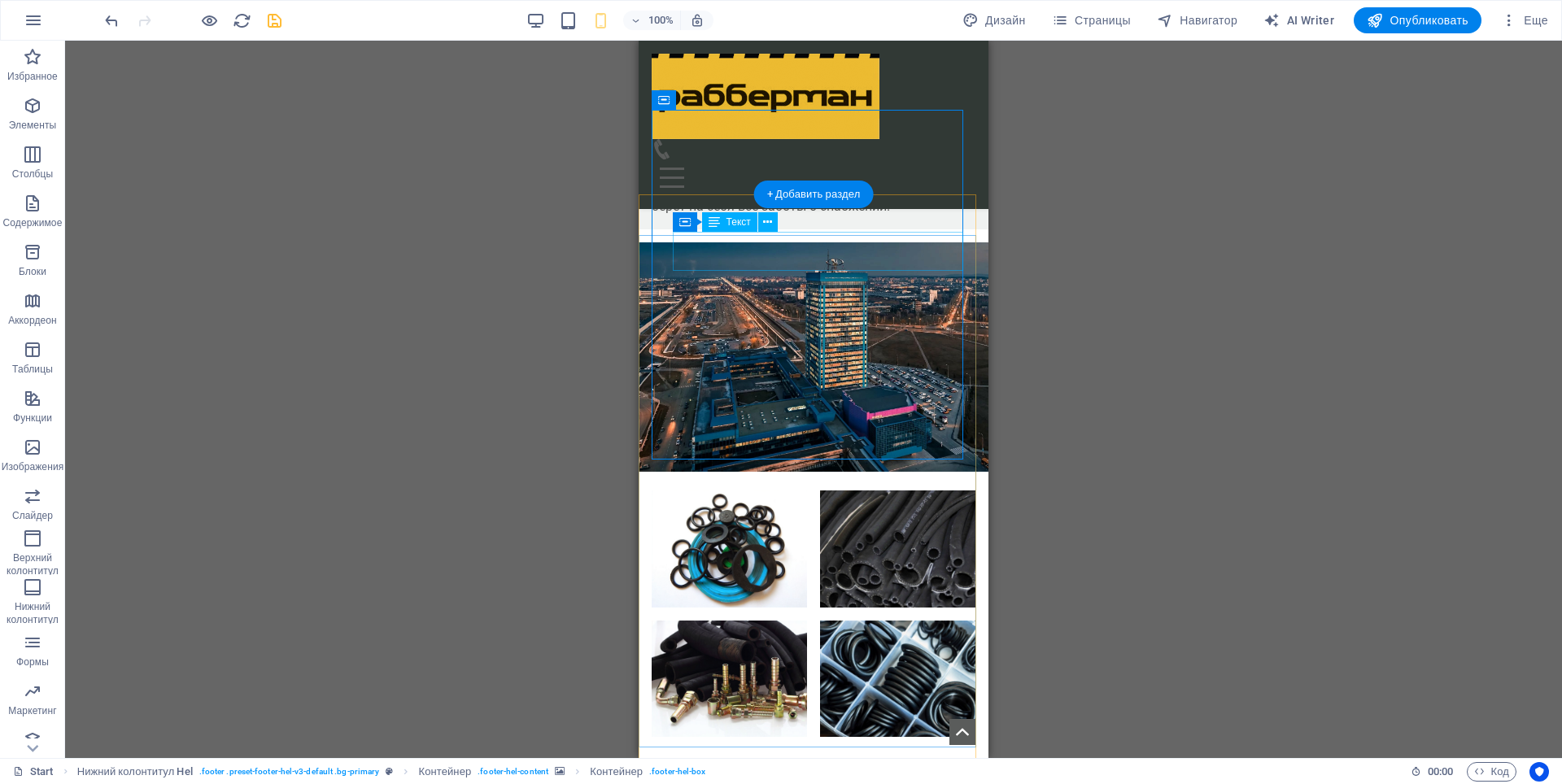
scroll to position [5467, 0]
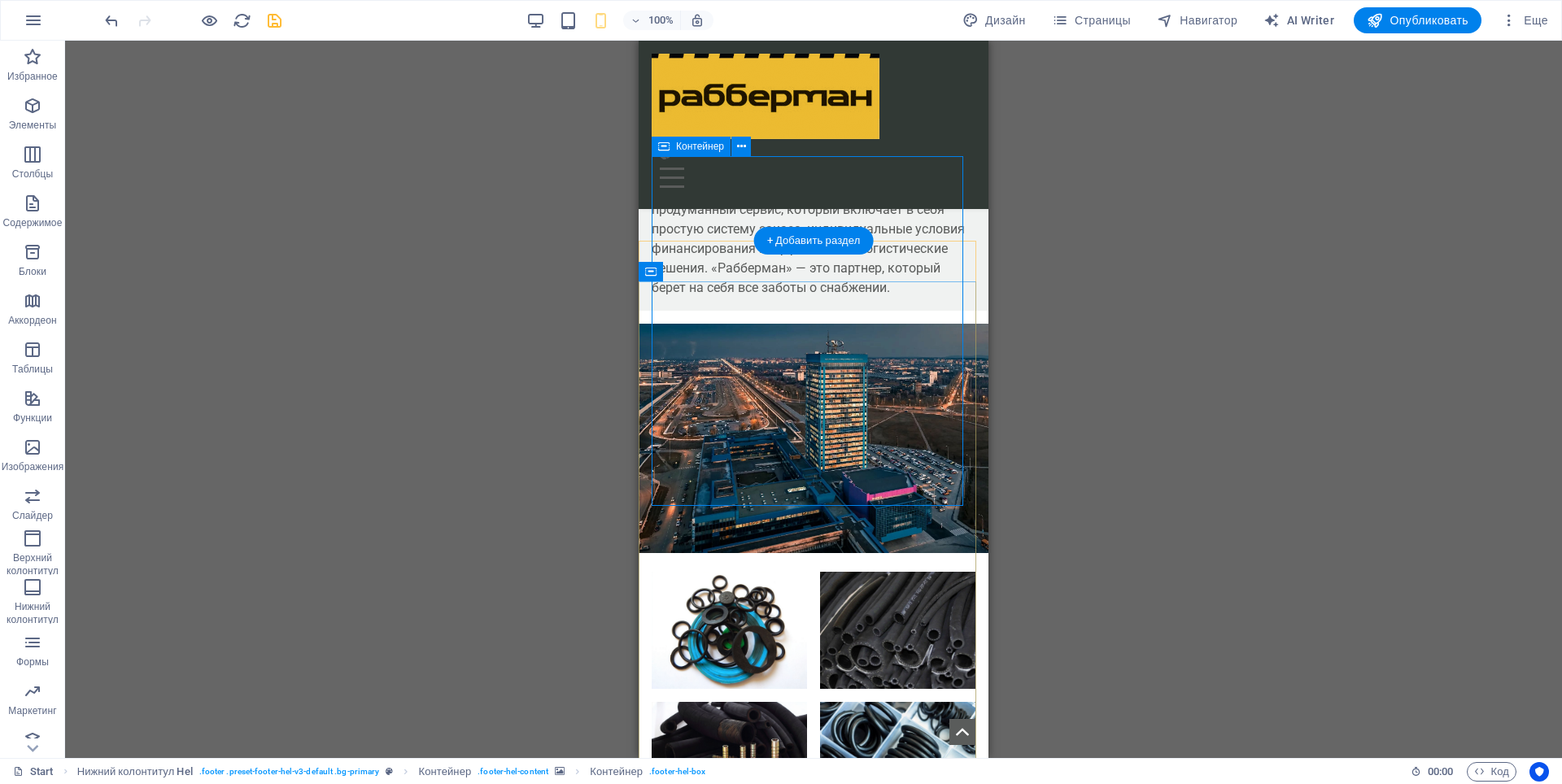
select select "px"
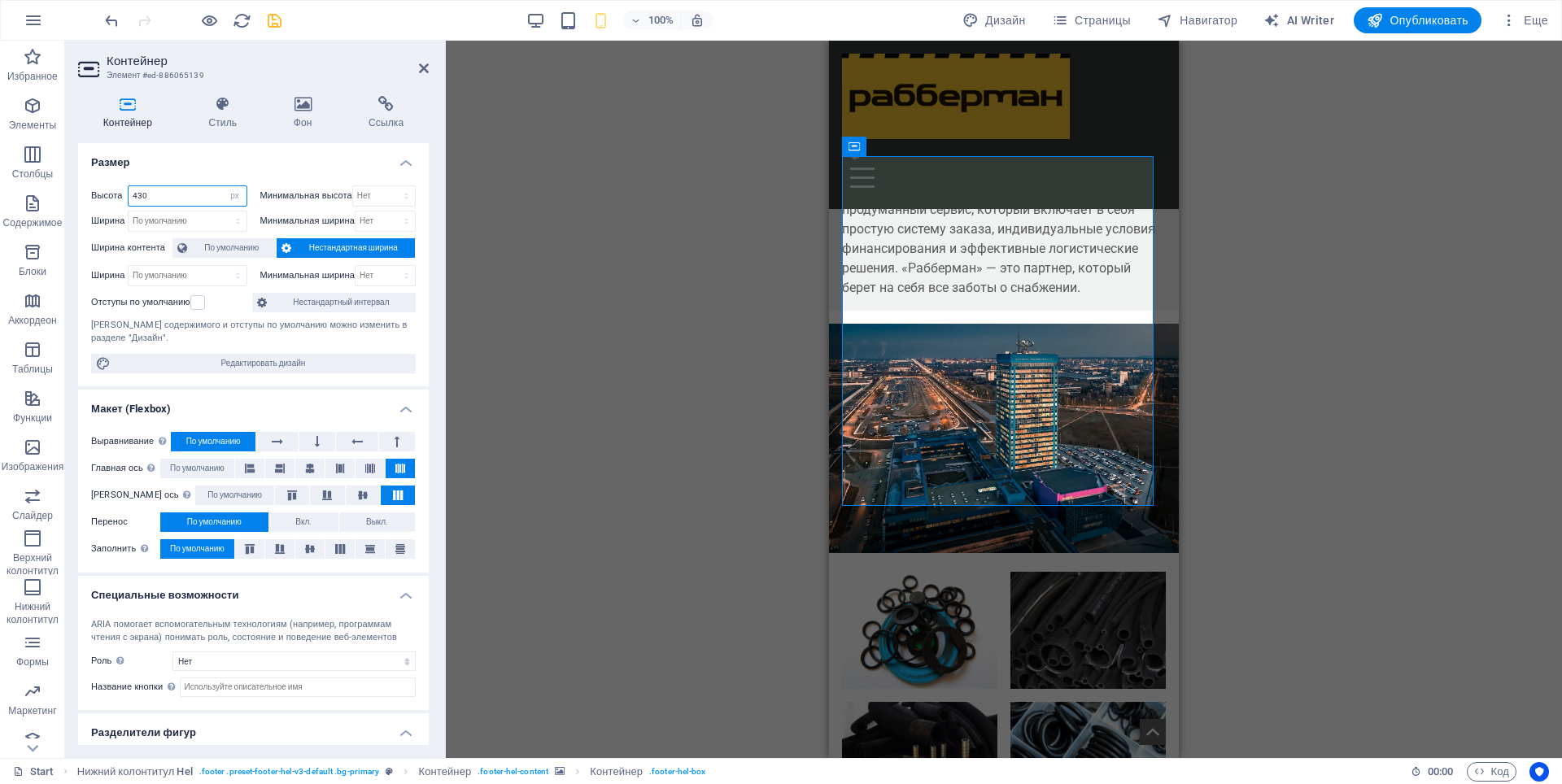
click at [138, 197] on input "430" at bounding box center [187, 196] width 118 height 19
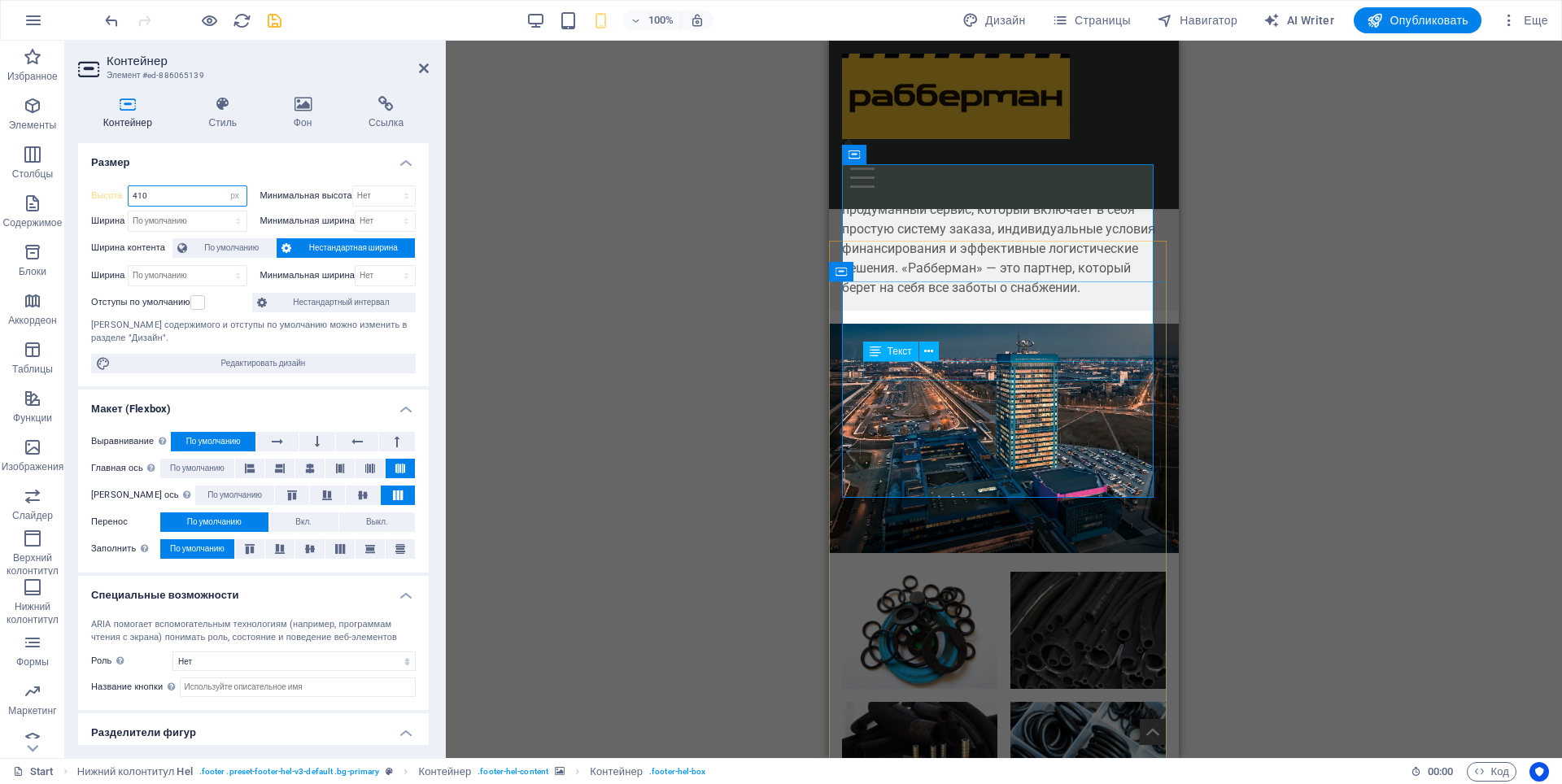
type input "410"
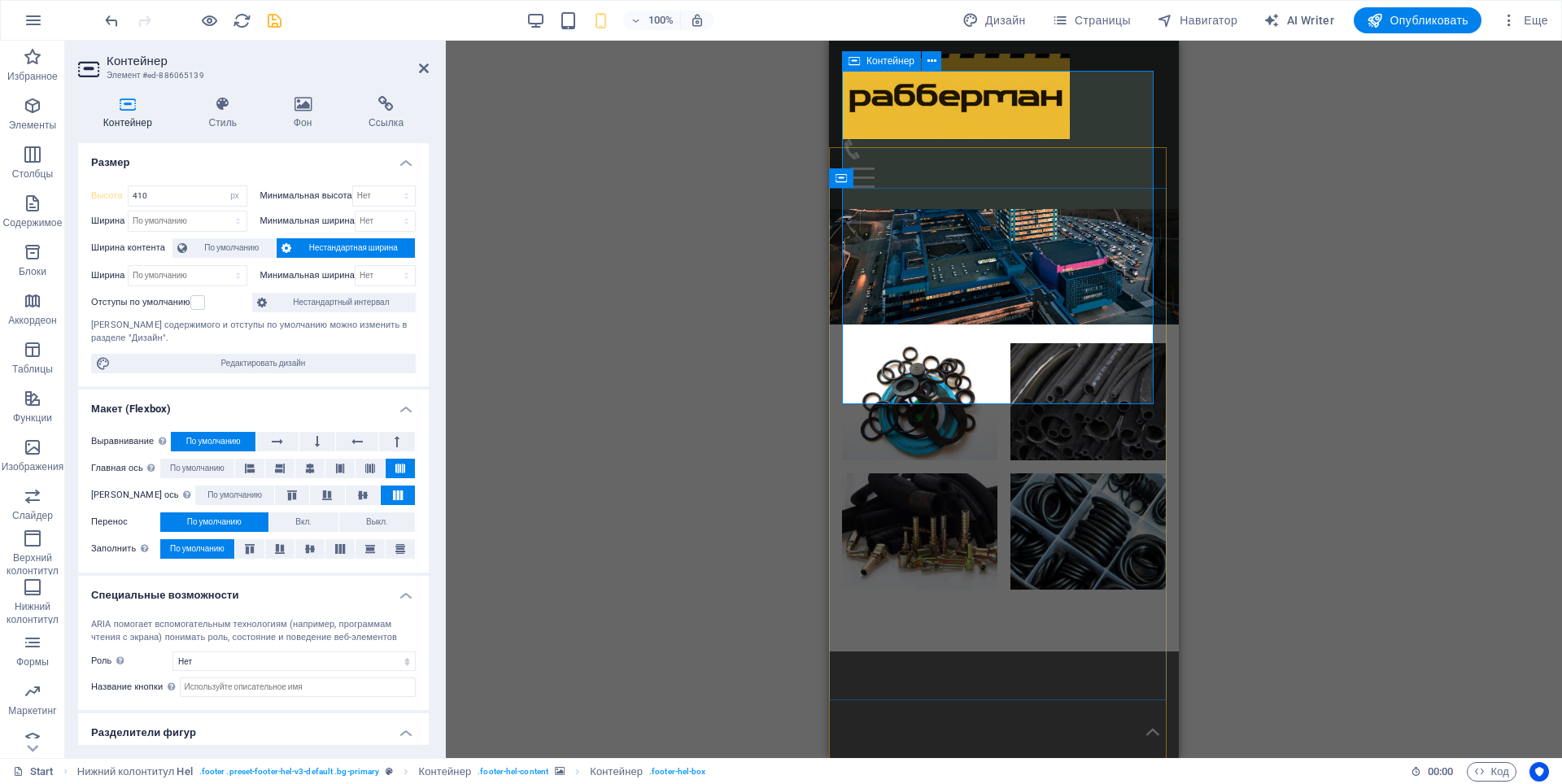
scroll to position [5711, 0]
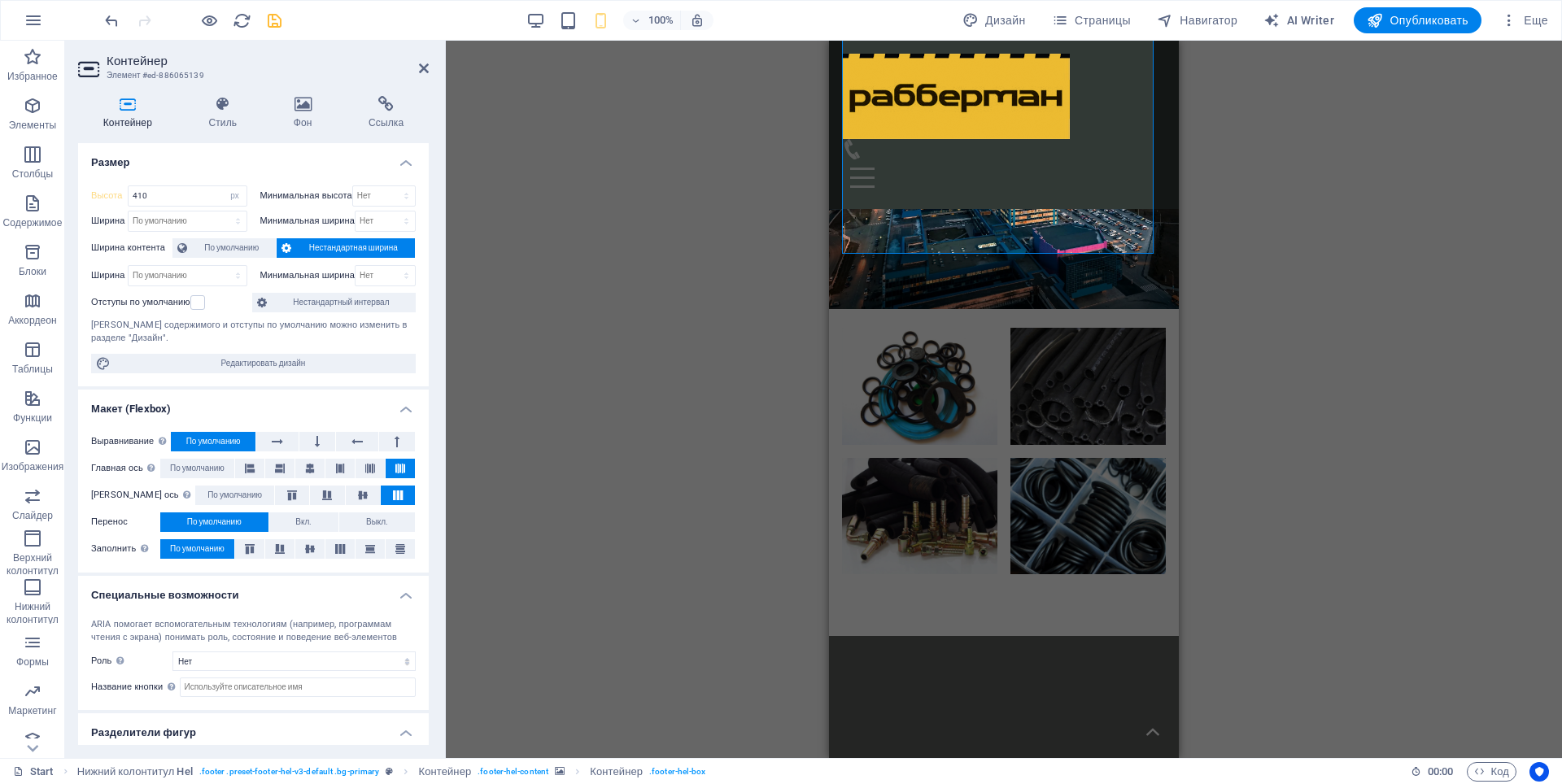
click at [1492, 378] on div "Перетащите сюда, чтобы заменить текущее содержимое. Нажмите Ctrl, если хотите с…" at bounding box center [1004, 399] width 1117 height 717
drag, startPoint x: 277, startPoint y: 18, endPoint x: 364, endPoint y: 77, distance: 105.1
click at [276, 20] on icon "save" at bounding box center [274, 20] width 18 height 18
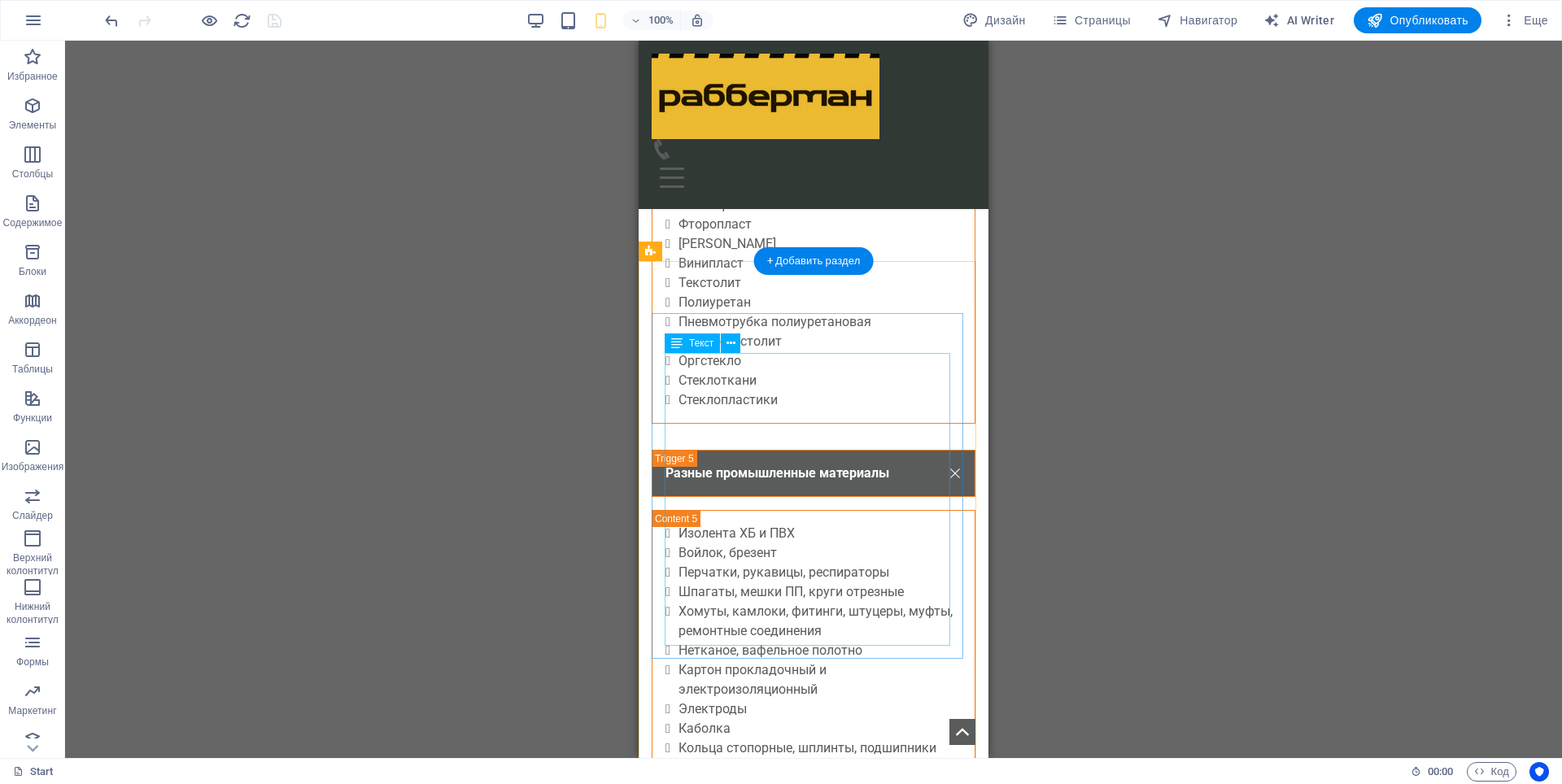
scroll to position [4573, 0]
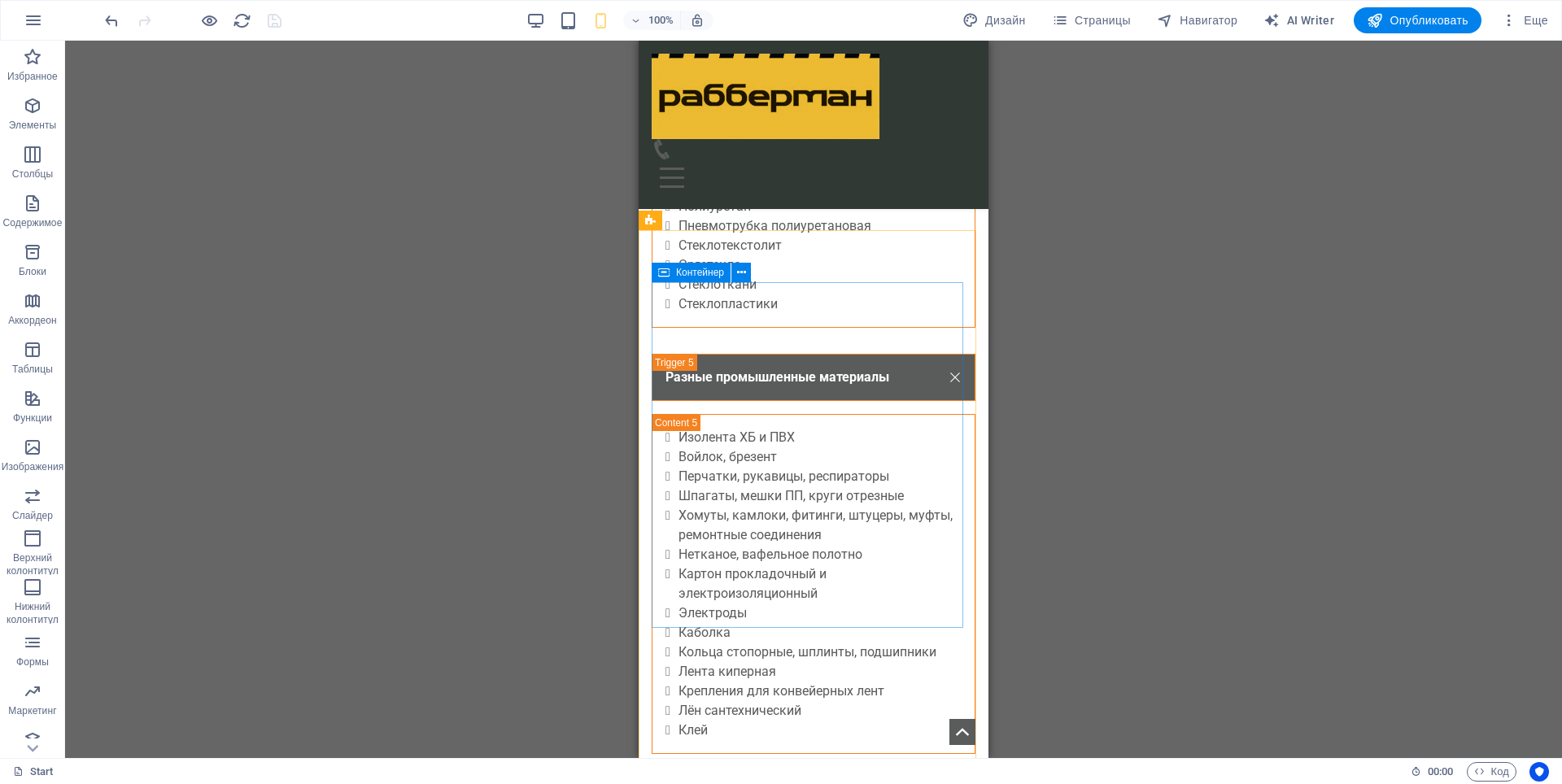
click at [677, 270] on span "Контейнер" at bounding box center [700, 272] width 48 height 10
click at [674, 270] on div "Контейнер" at bounding box center [691, 272] width 79 height 19
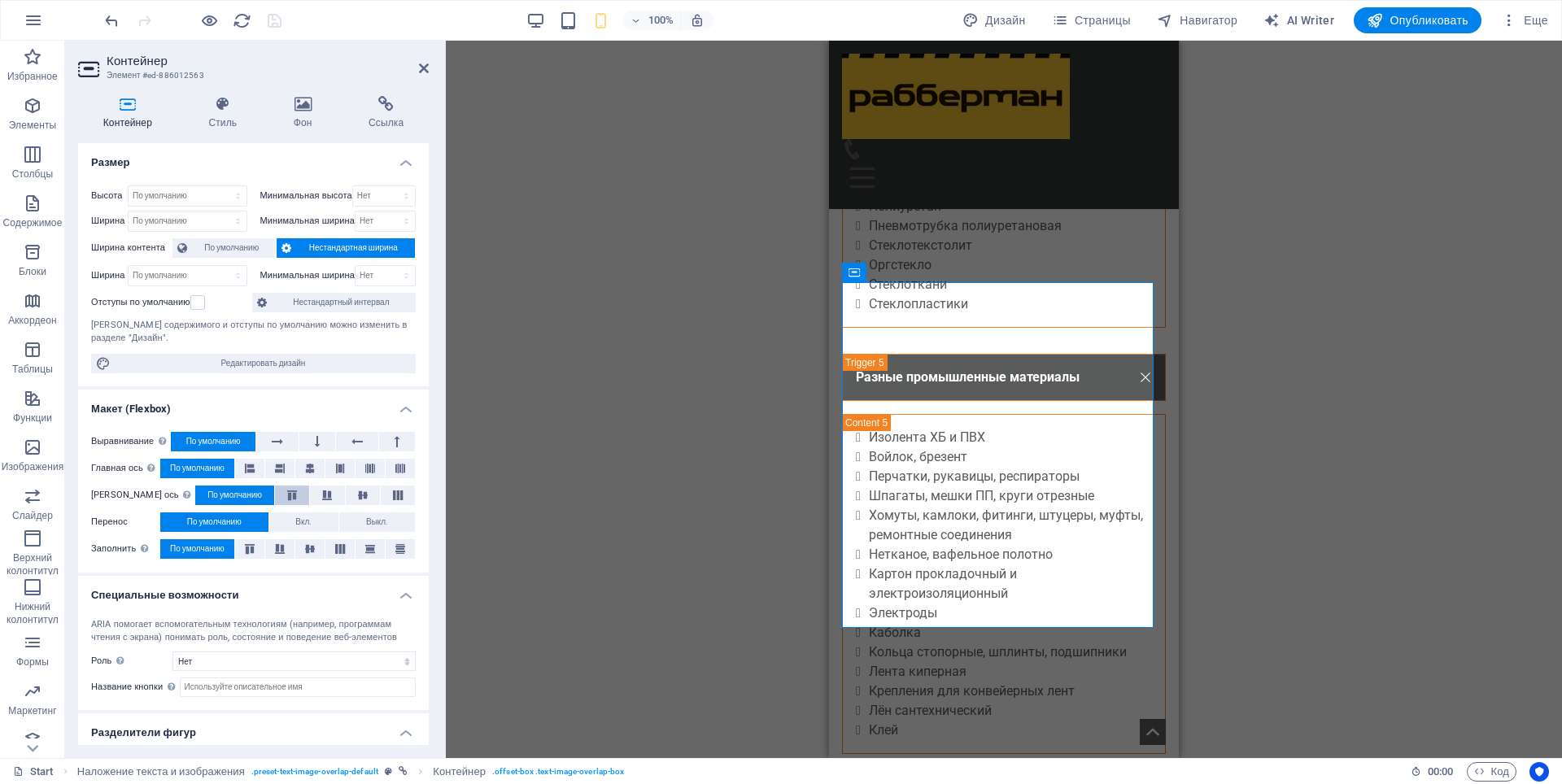
click at [282, 496] on icon at bounding box center [292, 495] width 19 height 10
click at [317, 494] on icon at bounding box center [327, 495] width 19 height 10
click at [213, 488] on span "По умолчанию" at bounding box center [234, 495] width 54 height 19
click at [882, 278] on div "Контейнер" at bounding box center [881, 272] width 79 height 19
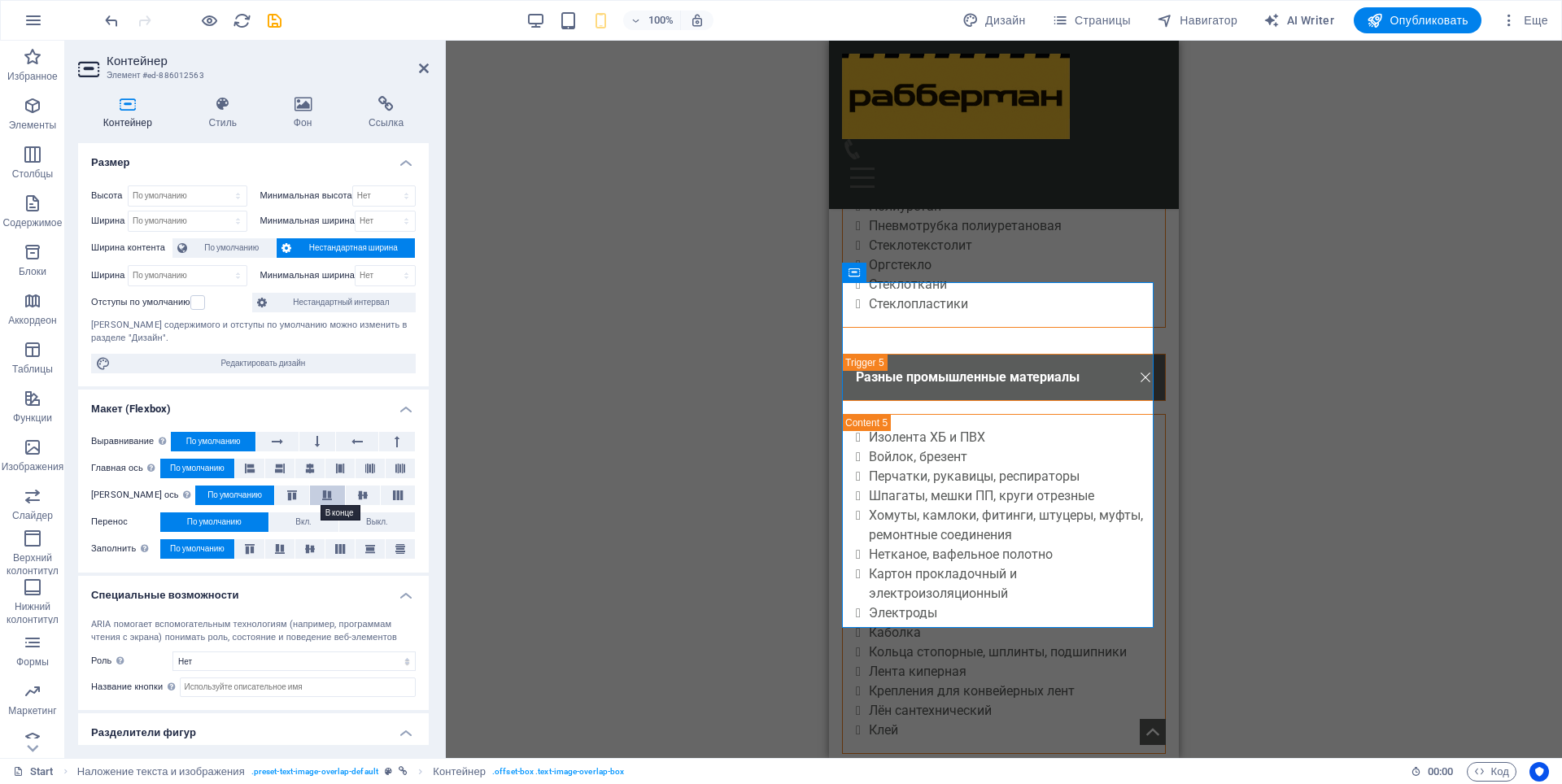
click at [317, 498] on icon at bounding box center [327, 495] width 19 height 10
click at [282, 549] on icon at bounding box center [280, 549] width 19 height 10
click at [216, 494] on span "По умолчанию" at bounding box center [234, 495] width 54 height 19
click at [204, 544] on span "По умолчанию" at bounding box center [197, 549] width 54 height 19
click at [312, 439] on button at bounding box center [317, 442] width 36 height 19
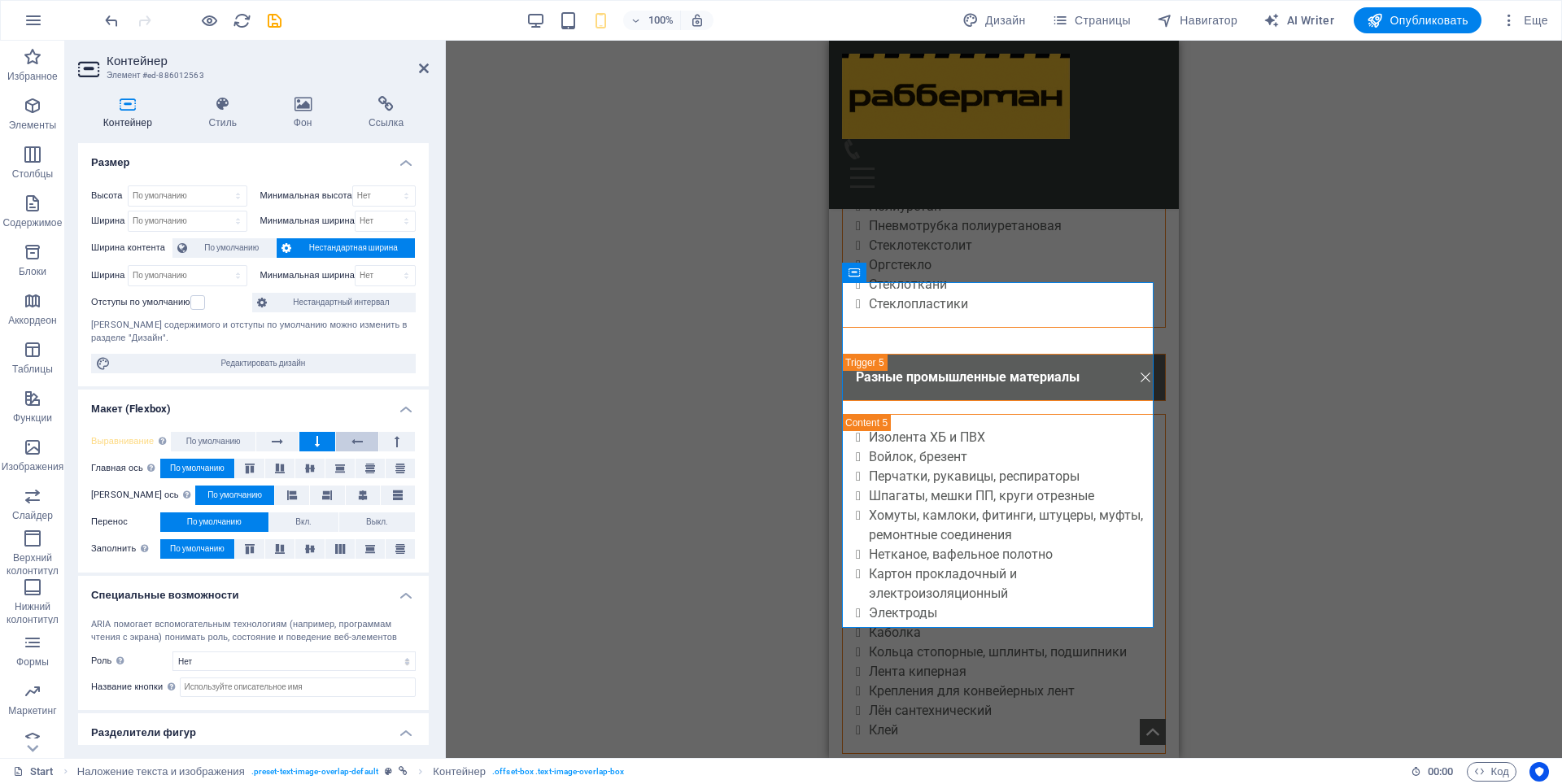
click at [358, 442] on icon at bounding box center [358, 442] width 12 height 19
click at [395, 442] on icon at bounding box center [397, 442] width 5 height 19
drag, startPoint x: 287, startPoint y: 445, endPoint x: 277, endPoint y: 445, distance: 10.0
click at [285, 445] on button at bounding box center [278, 442] width 43 height 19
click at [227, 442] on span "По умолчанию" at bounding box center [214, 442] width 54 height 19
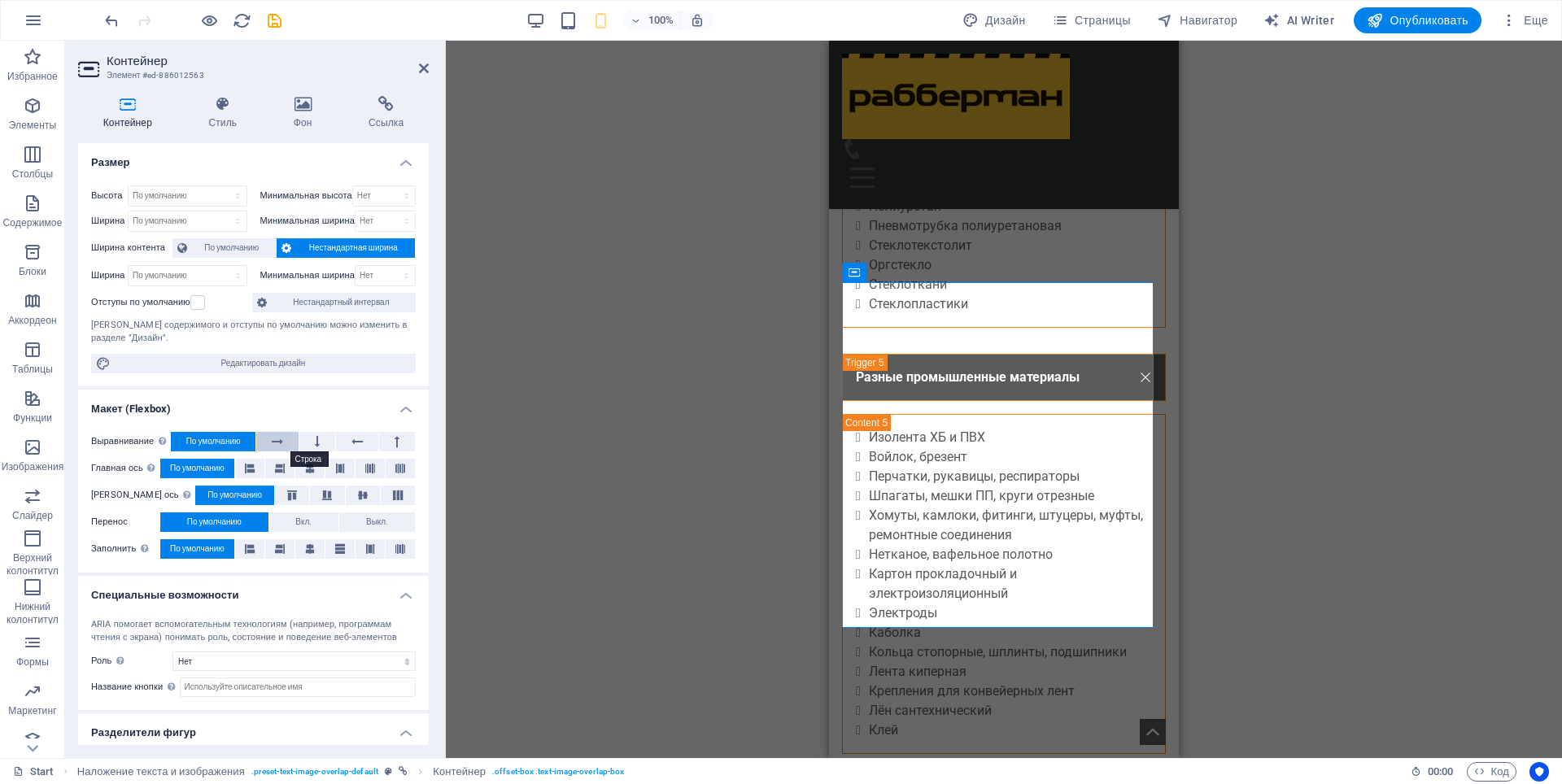
click at [293, 442] on button at bounding box center [278, 442] width 43 height 19
click at [361, 447] on icon at bounding box center [358, 442] width 12 height 19
click at [317, 445] on icon at bounding box center [317, 442] width 5 height 19
click at [390, 442] on button at bounding box center [397, 442] width 36 height 19
click at [213, 439] on span "По умолчанию" at bounding box center [214, 442] width 54 height 19
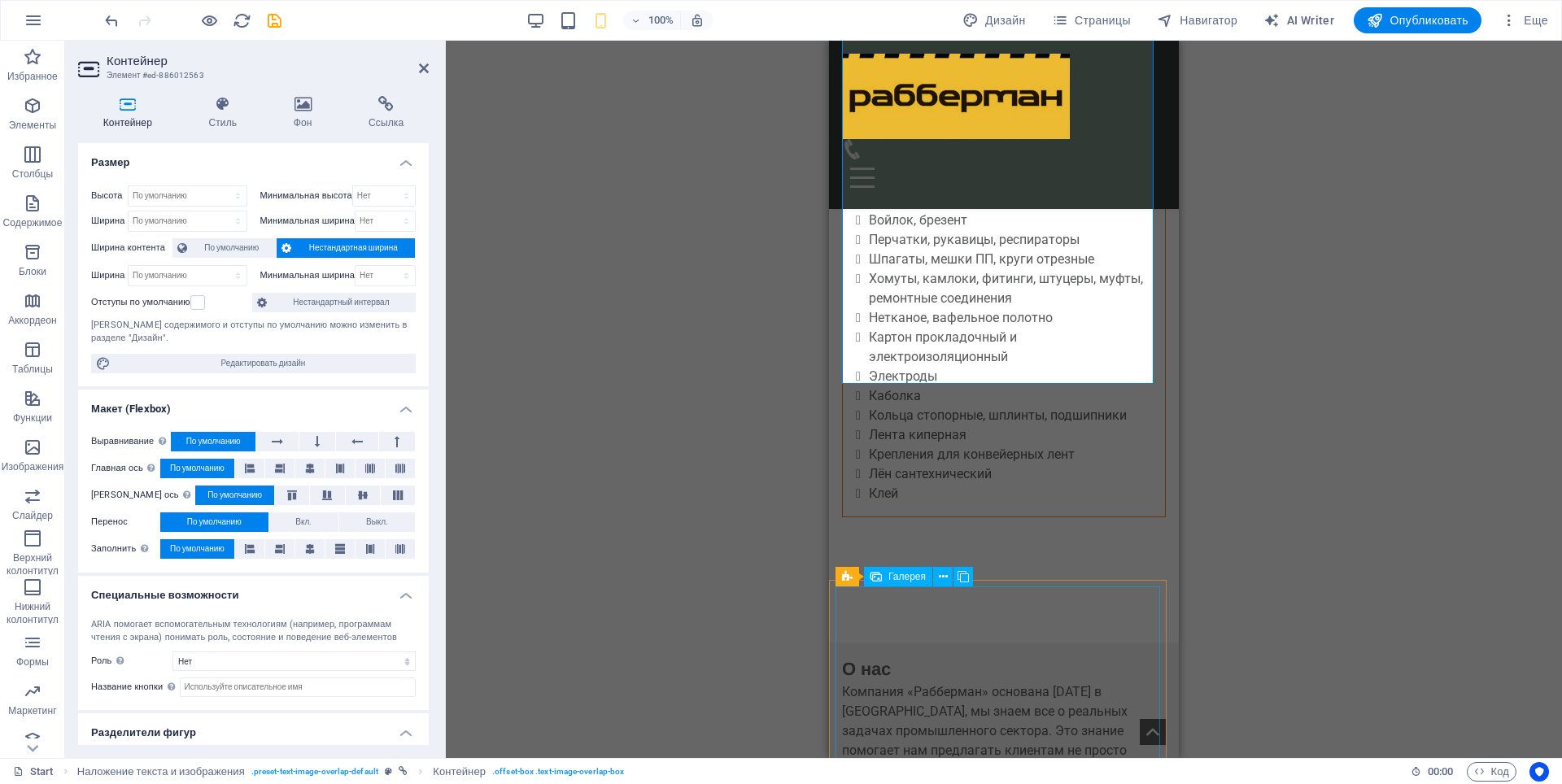
scroll to position [4817, 0]
click at [1400, 464] on div "Перетащите сюда, чтобы заменить текущее содержимое. Нажмите Ctrl, если хотите с…" at bounding box center [1004, 399] width 1117 height 717
click at [426, 70] on icon at bounding box center [424, 68] width 10 height 13
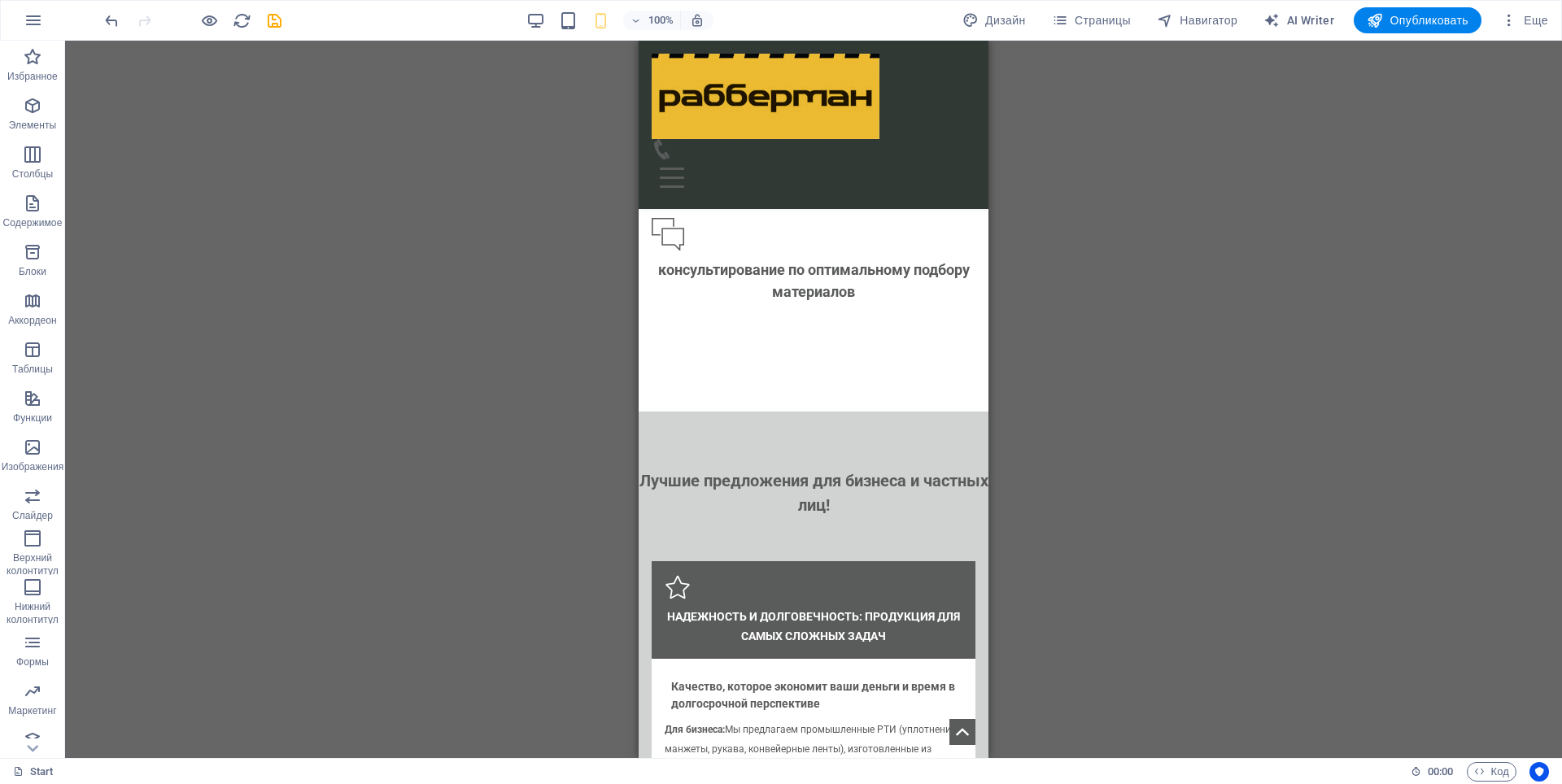
scroll to position [2353, 0]
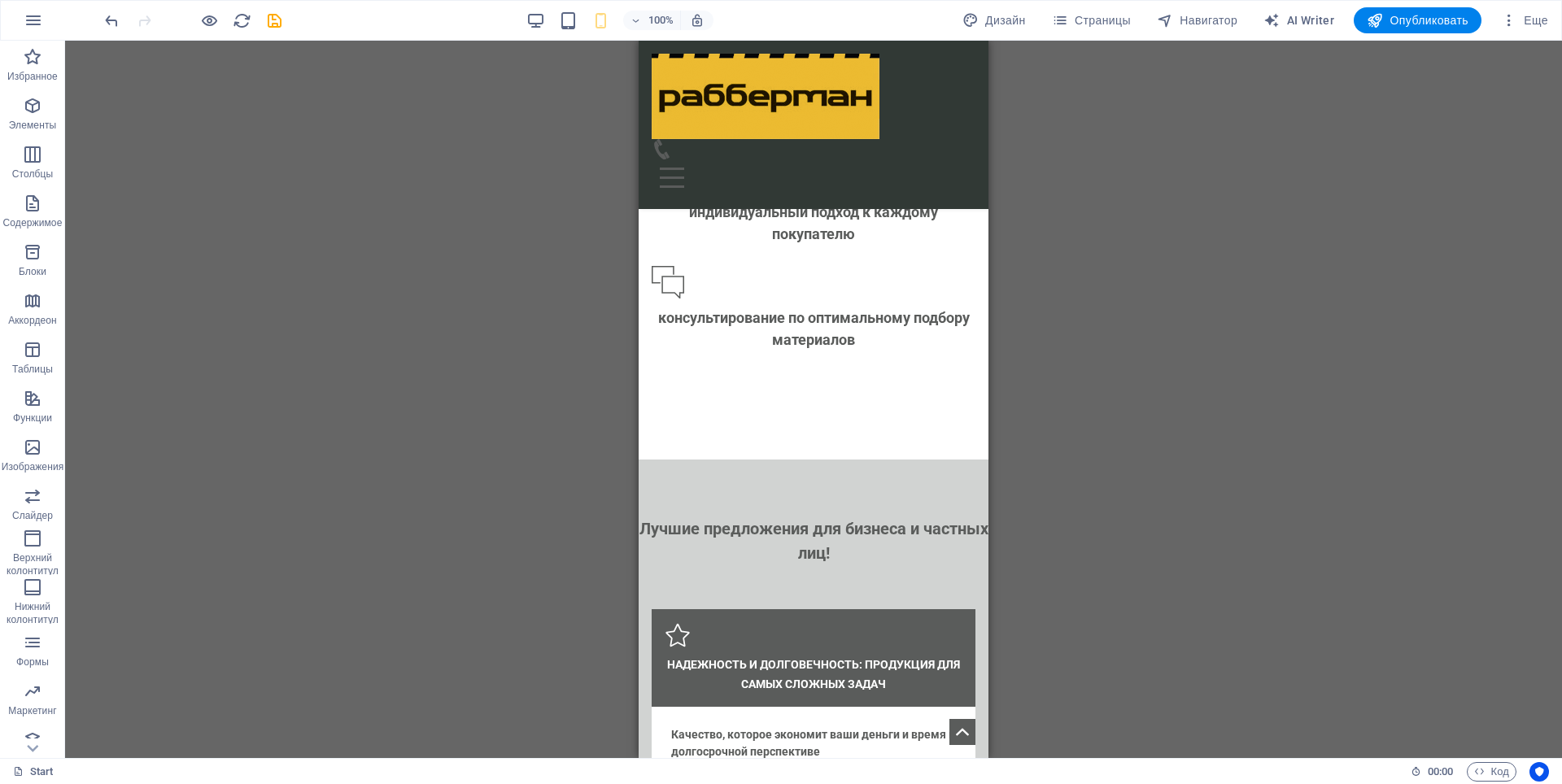
drag, startPoint x: 979, startPoint y: 568, endPoint x: 1637, endPoint y: 395, distance: 680.4
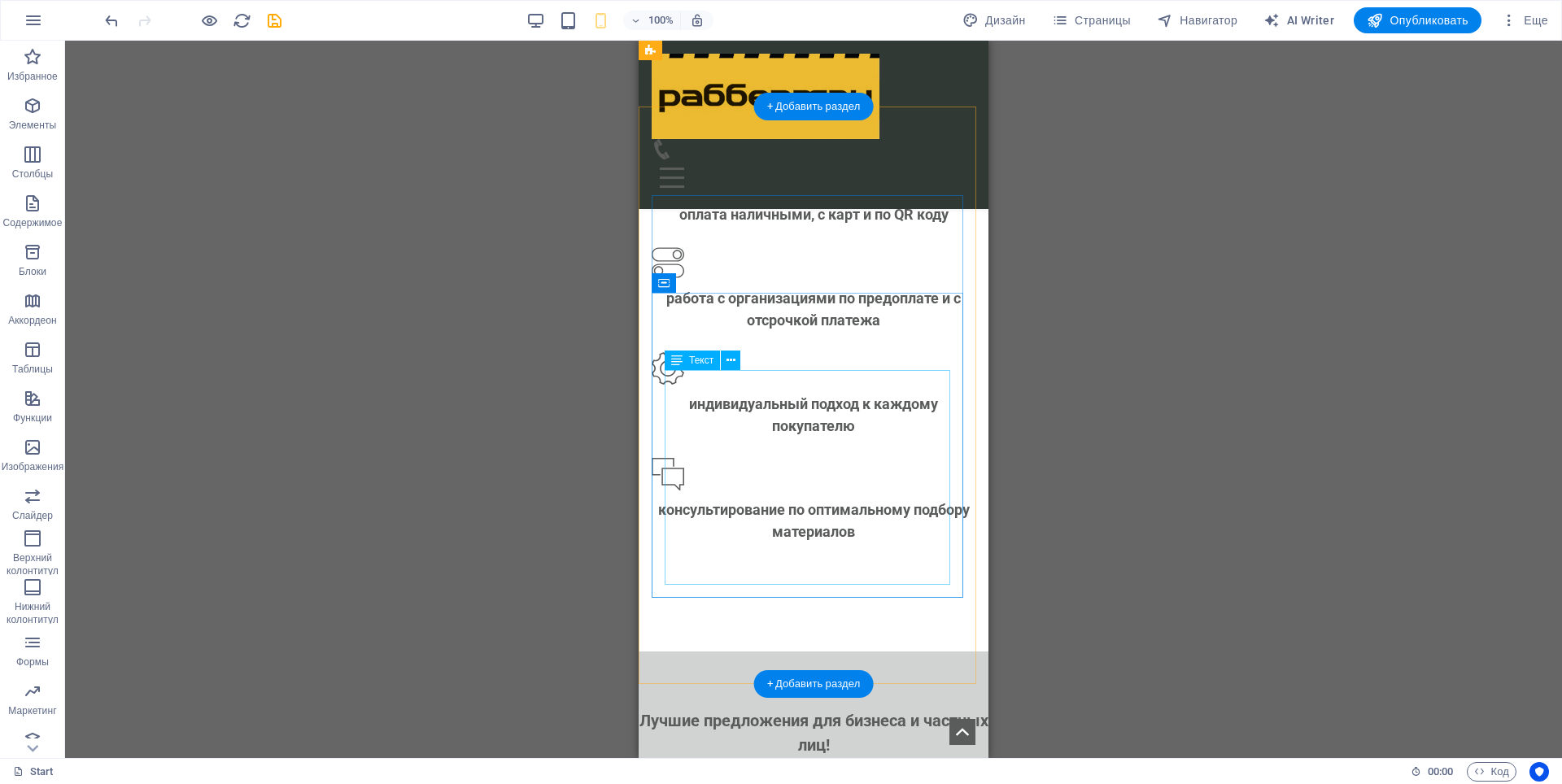
scroll to position [2109, 0]
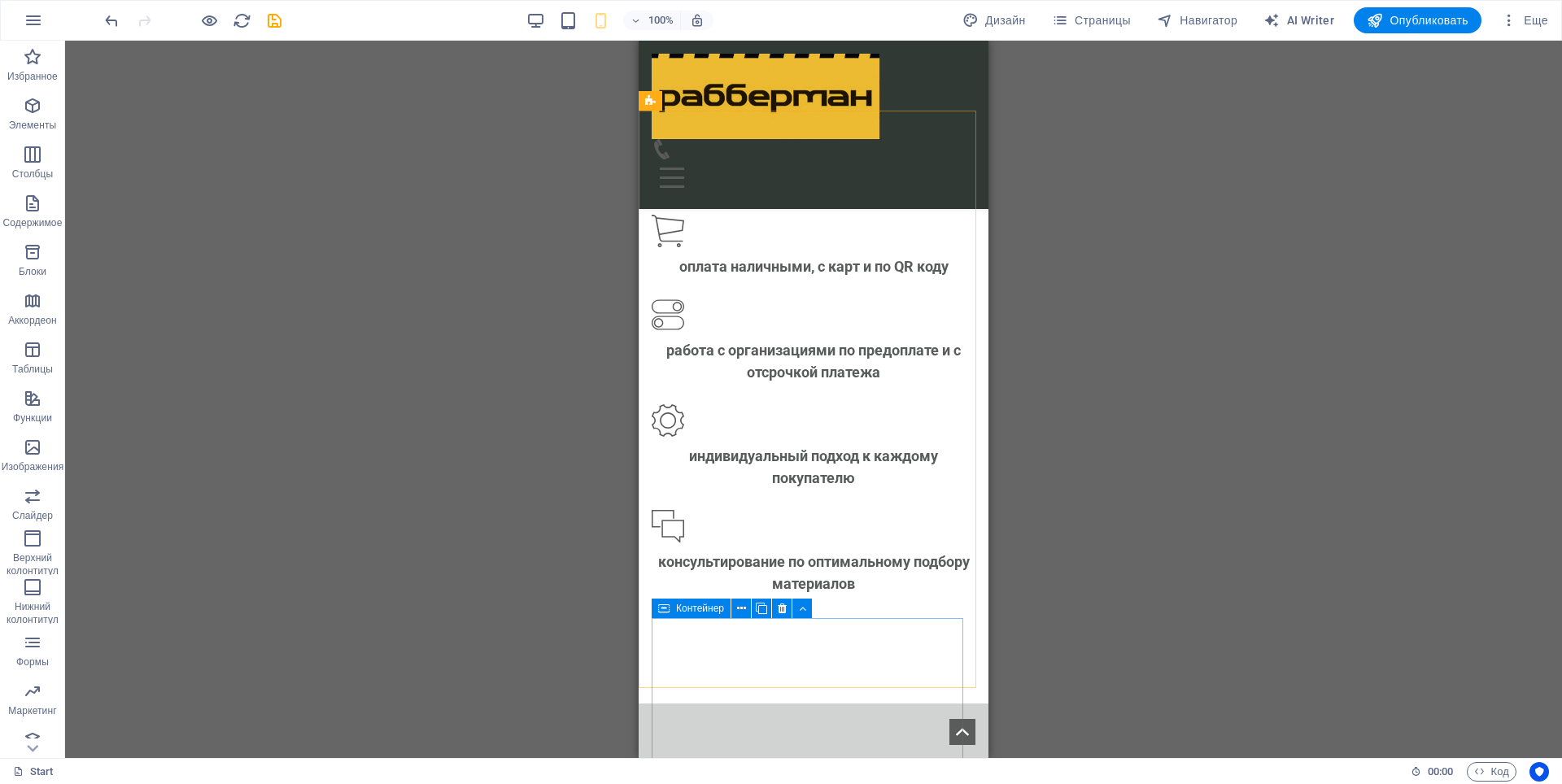
click at [669, 606] on icon at bounding box center [664, 608] width 12 height 19
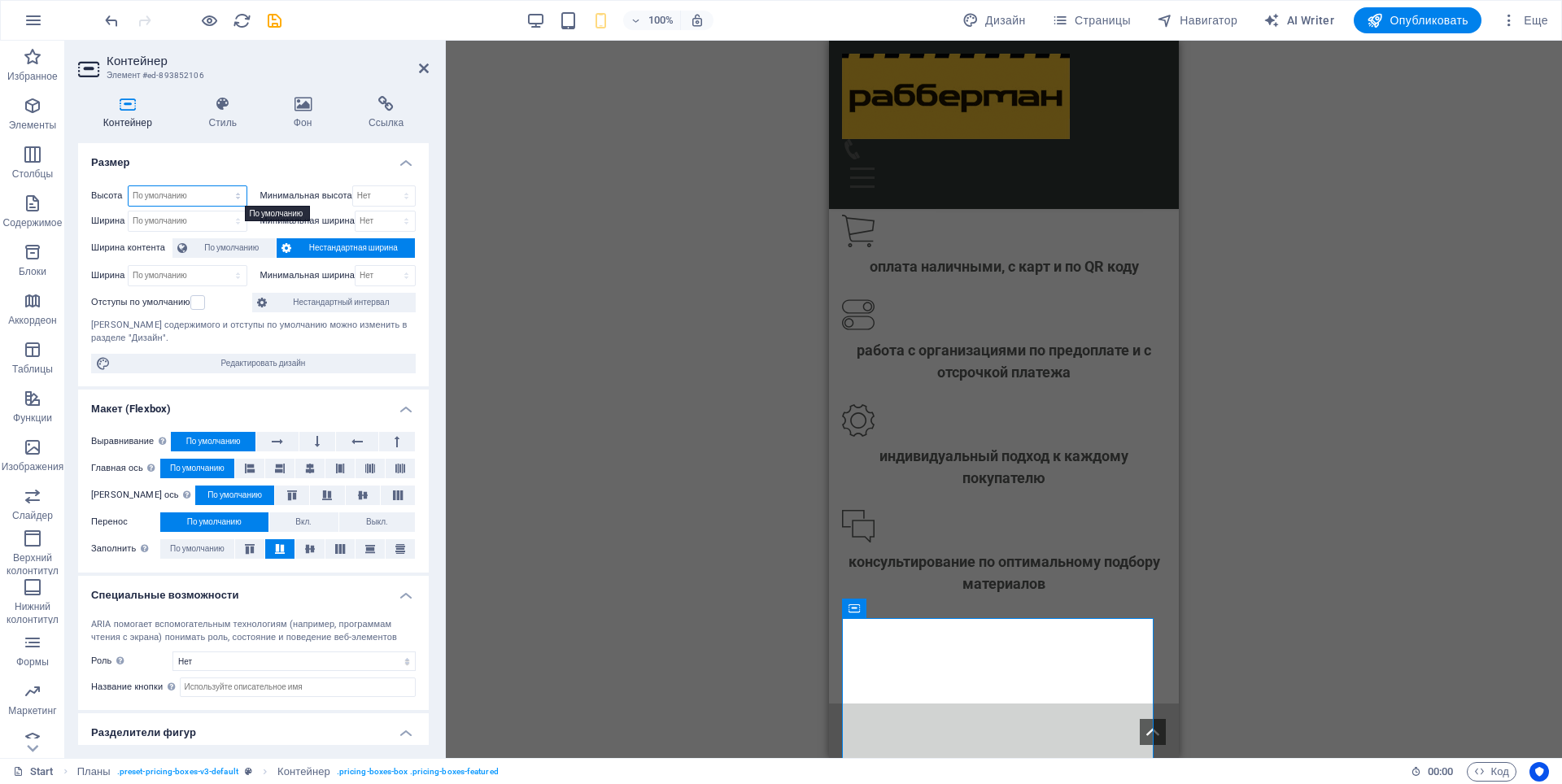
click at [178, 195] on select "По умолчанию px rem % vh vw" at bounding box center [187, 196] width 118 height 19
select select "px"
click at [222, 187] on select "По умолчанию px rem % vh vw" at bounding box center [187, 196] width 118 height 19
type input "495"
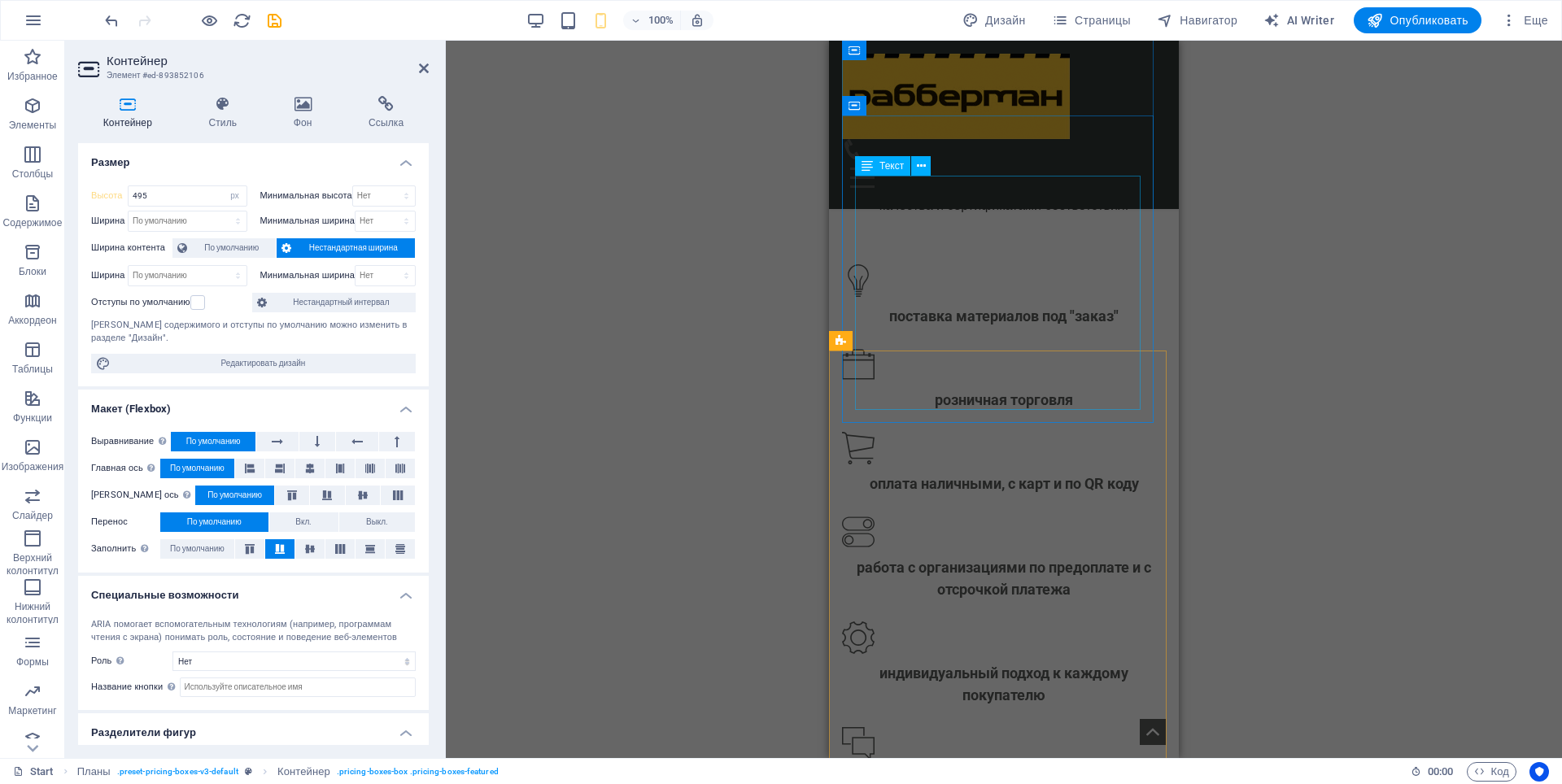
scroll to position [1865, 0]
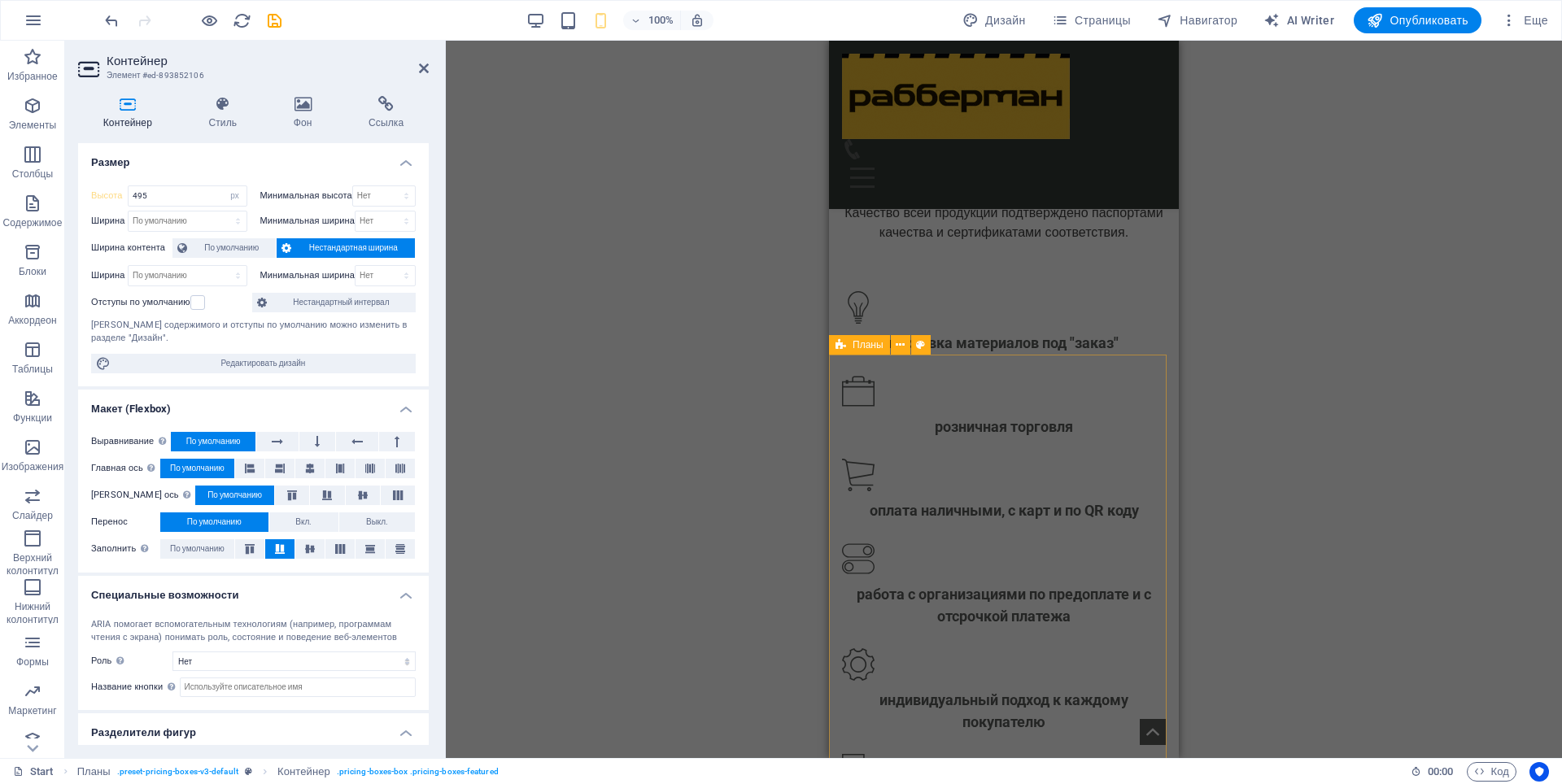
drag, startPoint x: 838, startPoint y: 467, endPoint x: 1026, endPoint y: 467, distance: 188.0
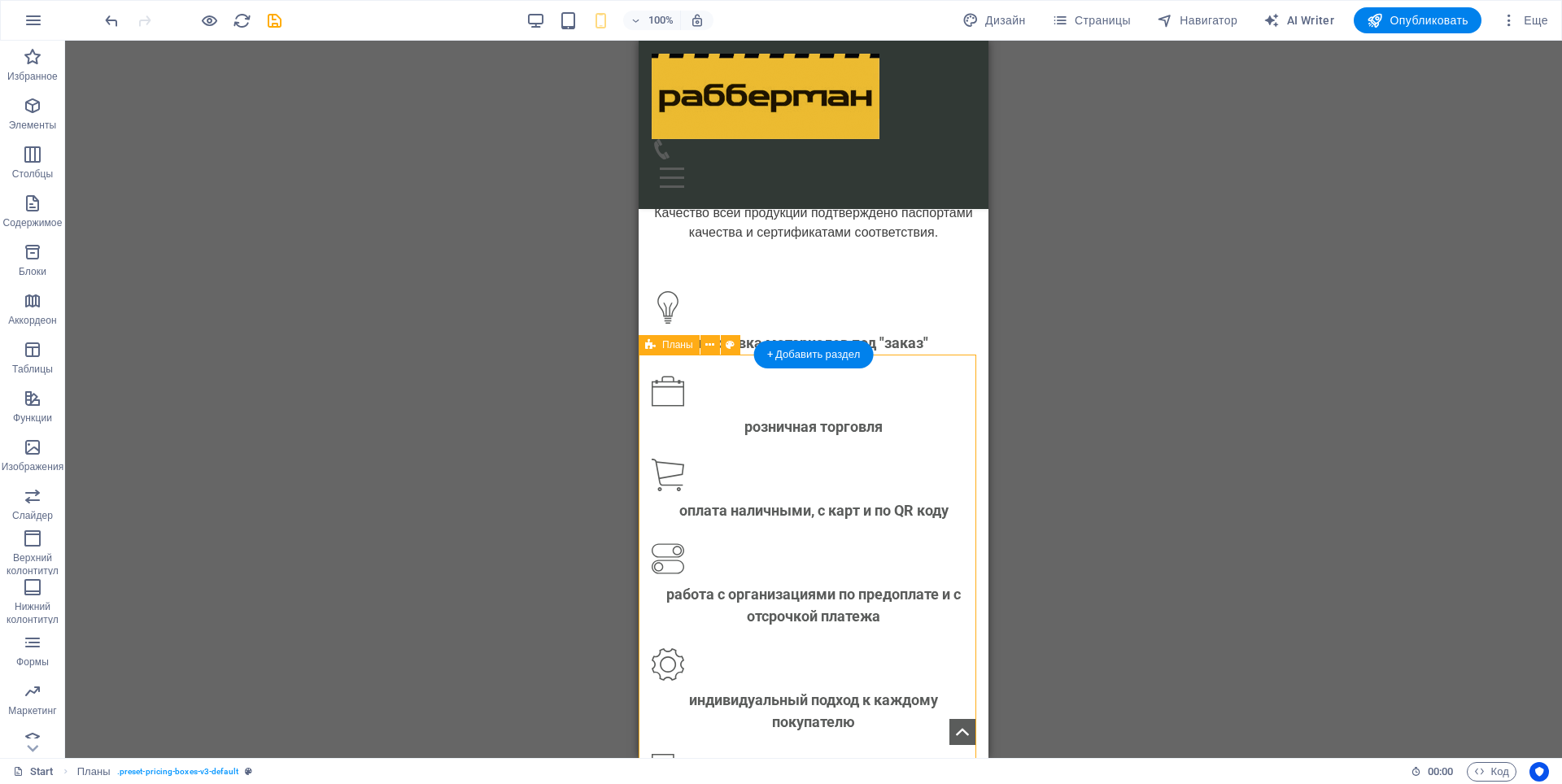
drag, startPoint x: 837, startPoint y: 467, endPoint x: 1518, endPoint y: 464, distance: 681.0
select select "px"
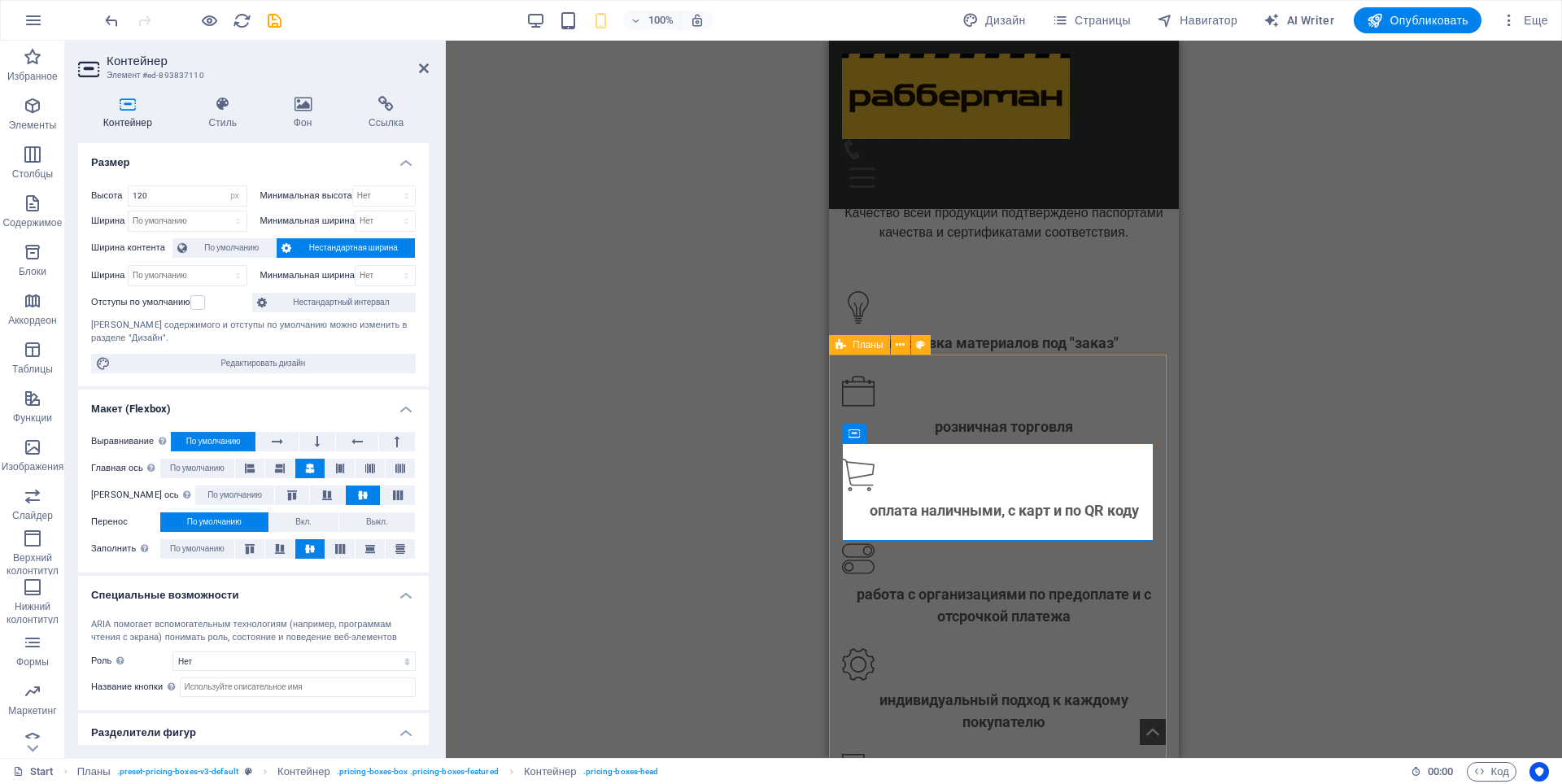
click at [842, 347] on icon at bounding box center [841, 345] width 11 height 19
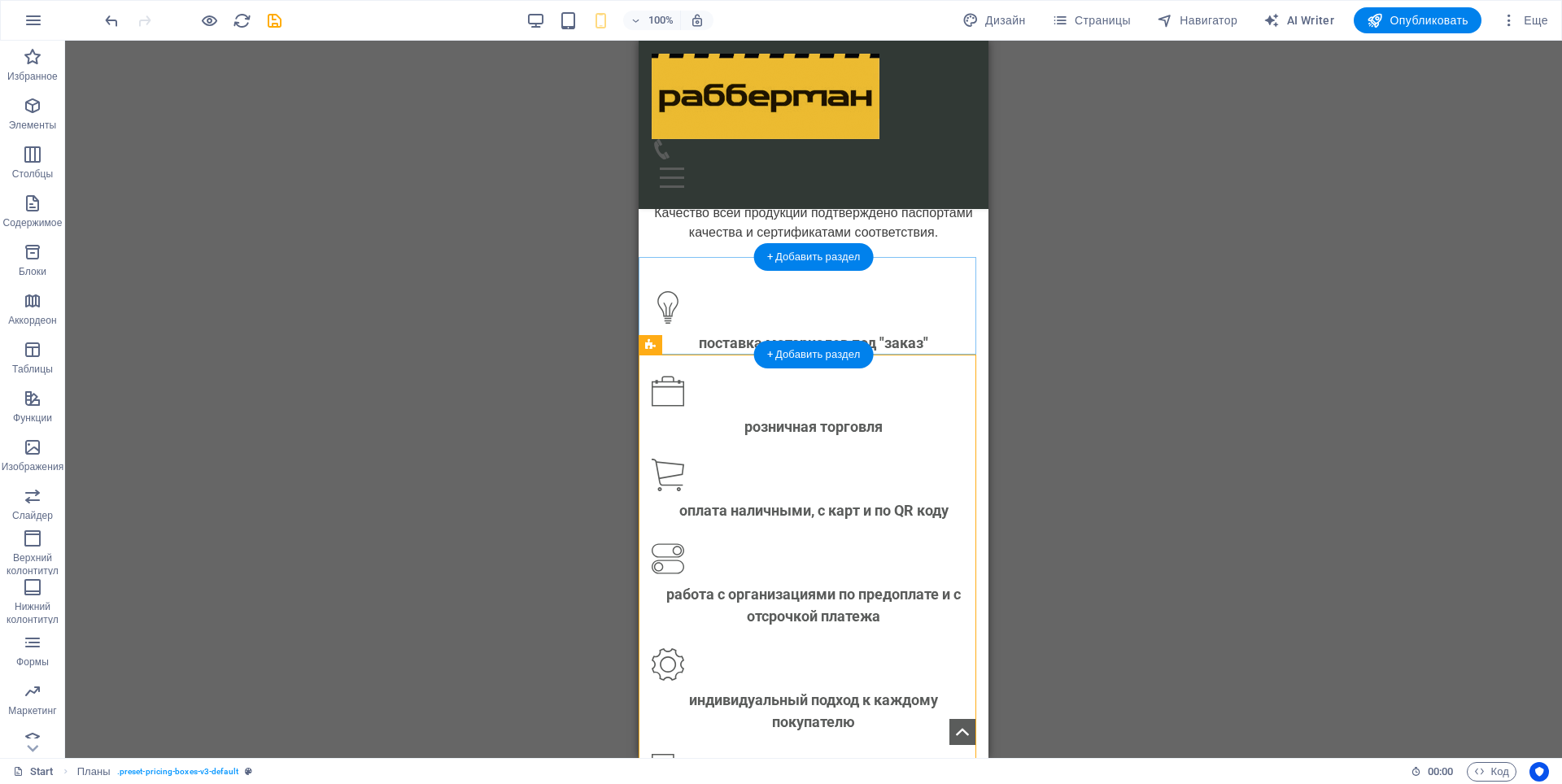
click at [842, 347] on div "+ Добавить раздел" at bounding box center [814, 355] width 120 height 27
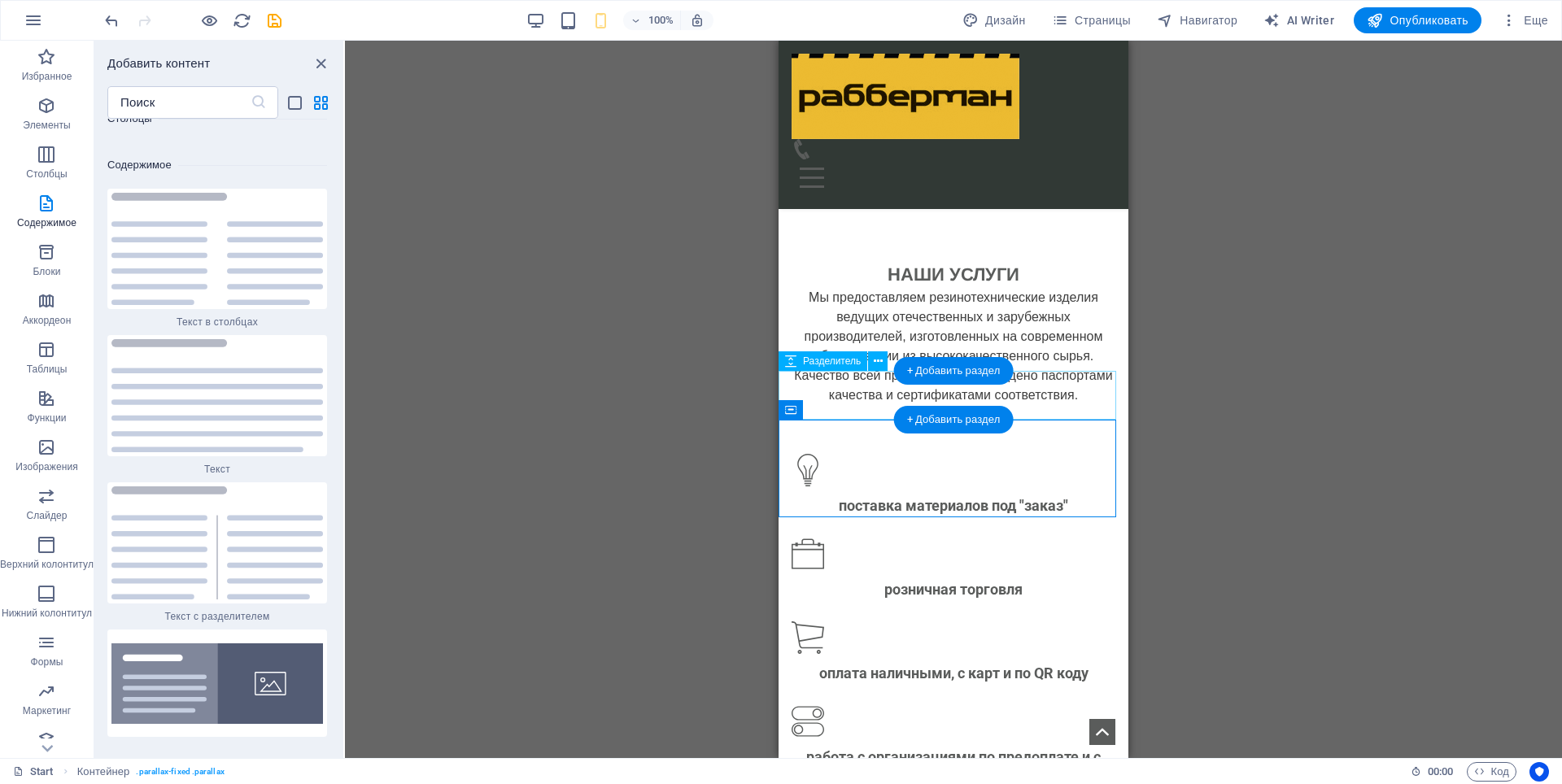
scroll to position [1620, 0]
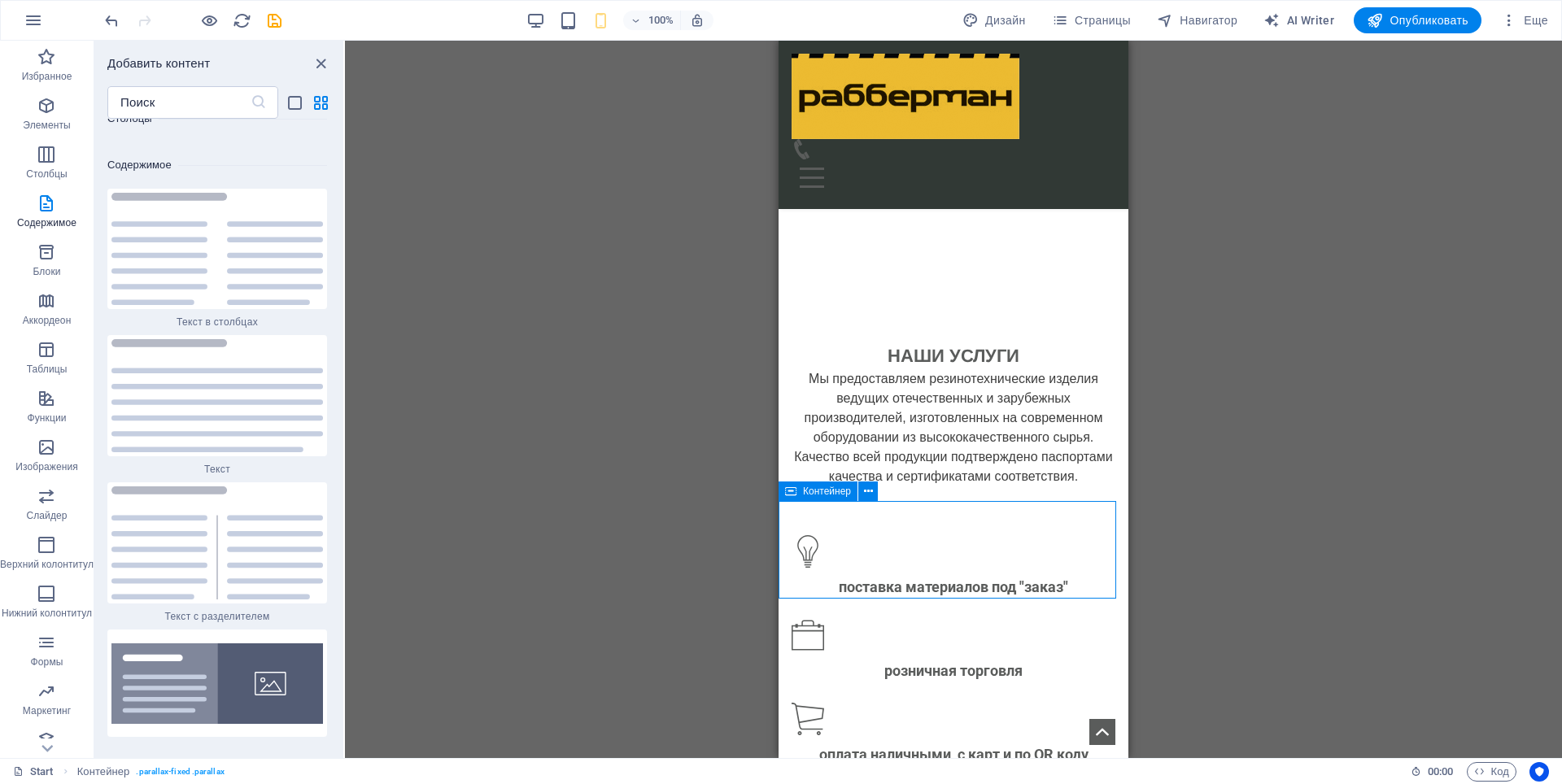
click at [792, 492] on icon at bounding box center [791, 492] width 12 height 19
click at [791, 492] on icon at bounding box center [791, 492] width 12 height 19
select select "px"
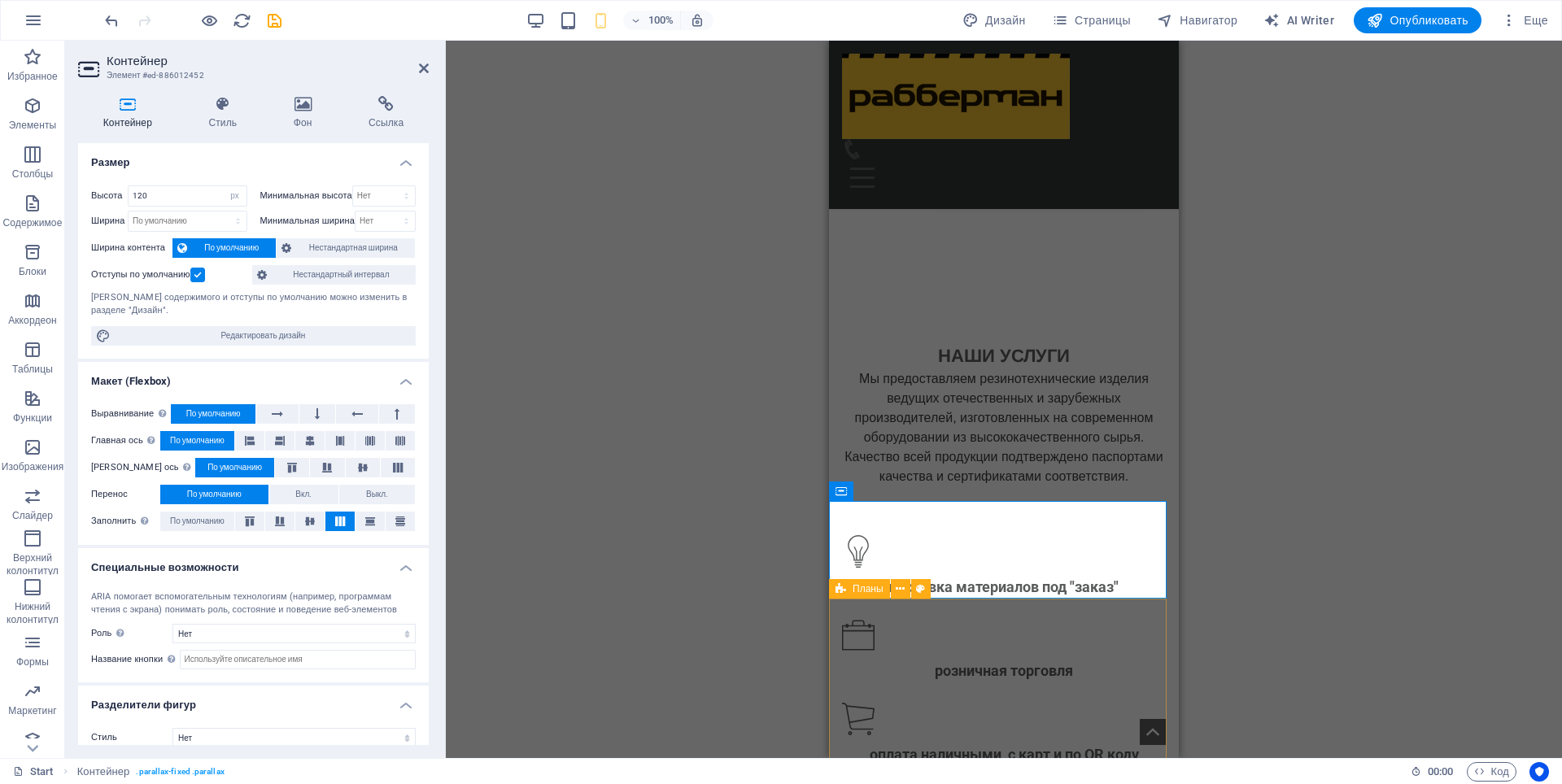
drag, startPoint x: 834, startPoint y: 631, endPoint x: 1195, endPoint y: 334, distance: 467.5
select select "px"
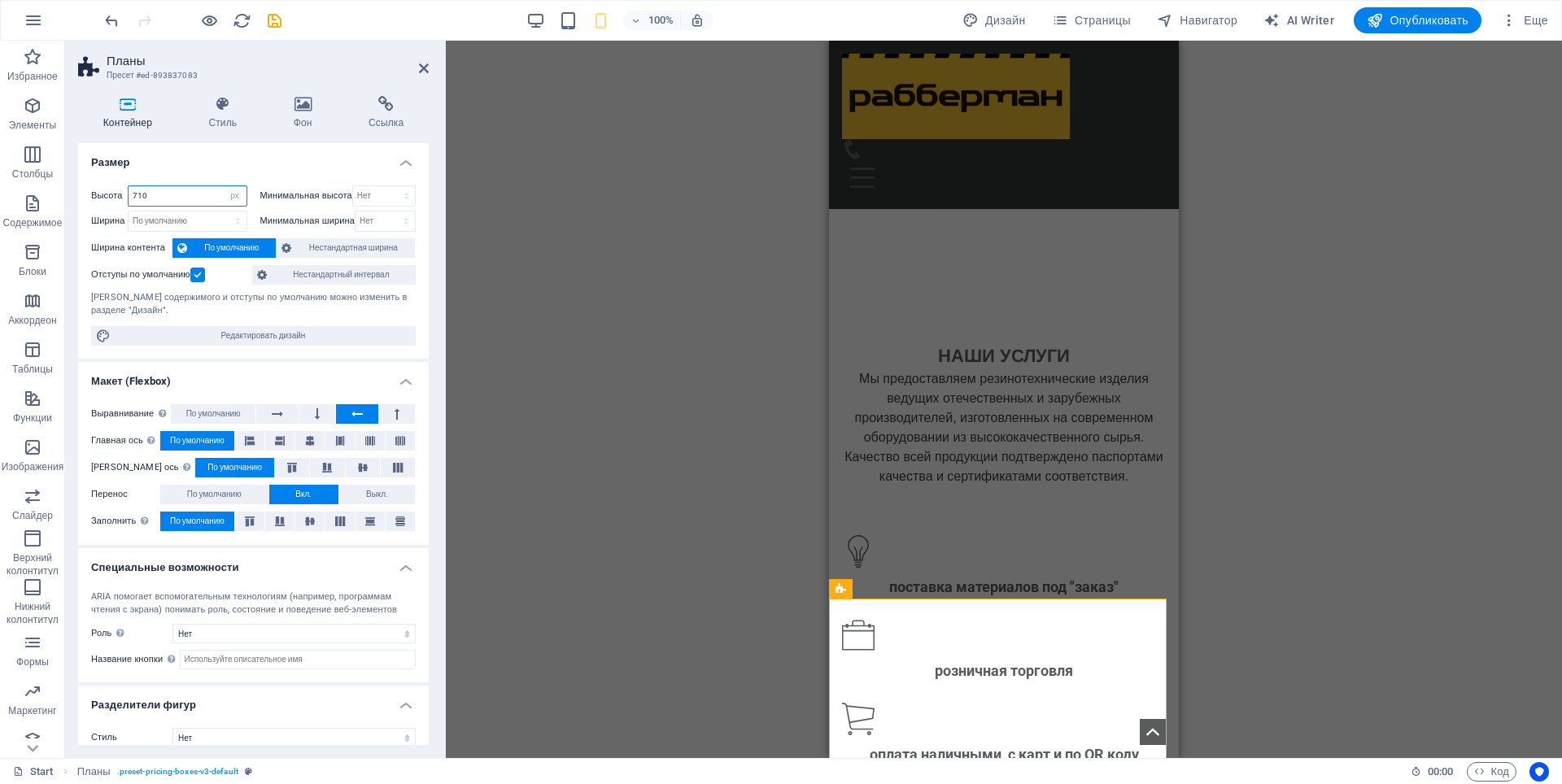
drag, startPoint x: 148, startPoint y: 194, endPoint x: 132, endPoint y: 198, distance: 16.5
click at [132, 198] on input "710" at bounding box center [187, 196] width 118 height 19
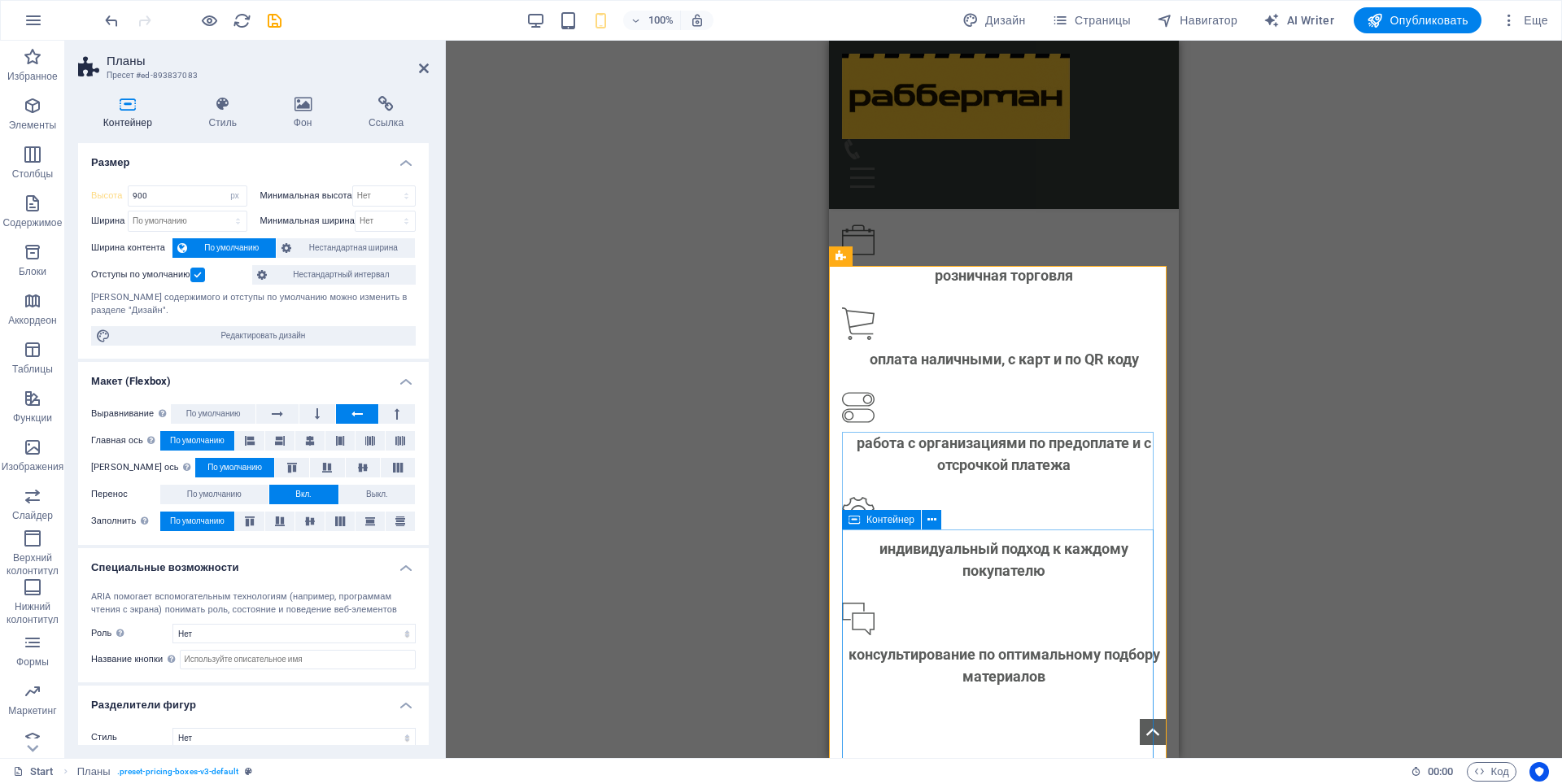
scroll to position [1946, 0]
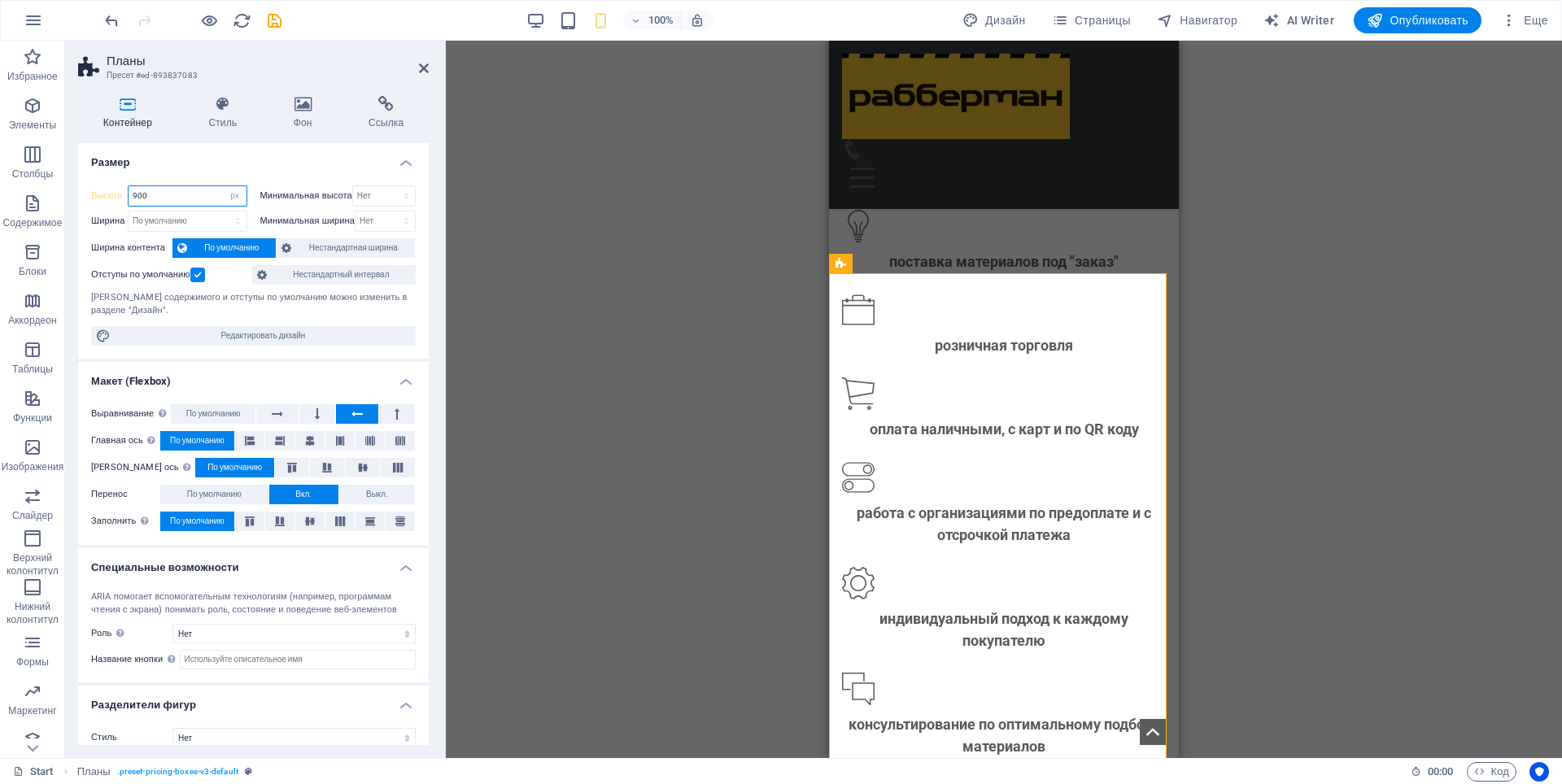
drag, startPoint x: 151, startPoint y: 198, endPoint x: 130, endPoint y: 201, distance: 21.2
click at [130, 201] on input "900" at bounding box center [187, 196] width 118 height 19
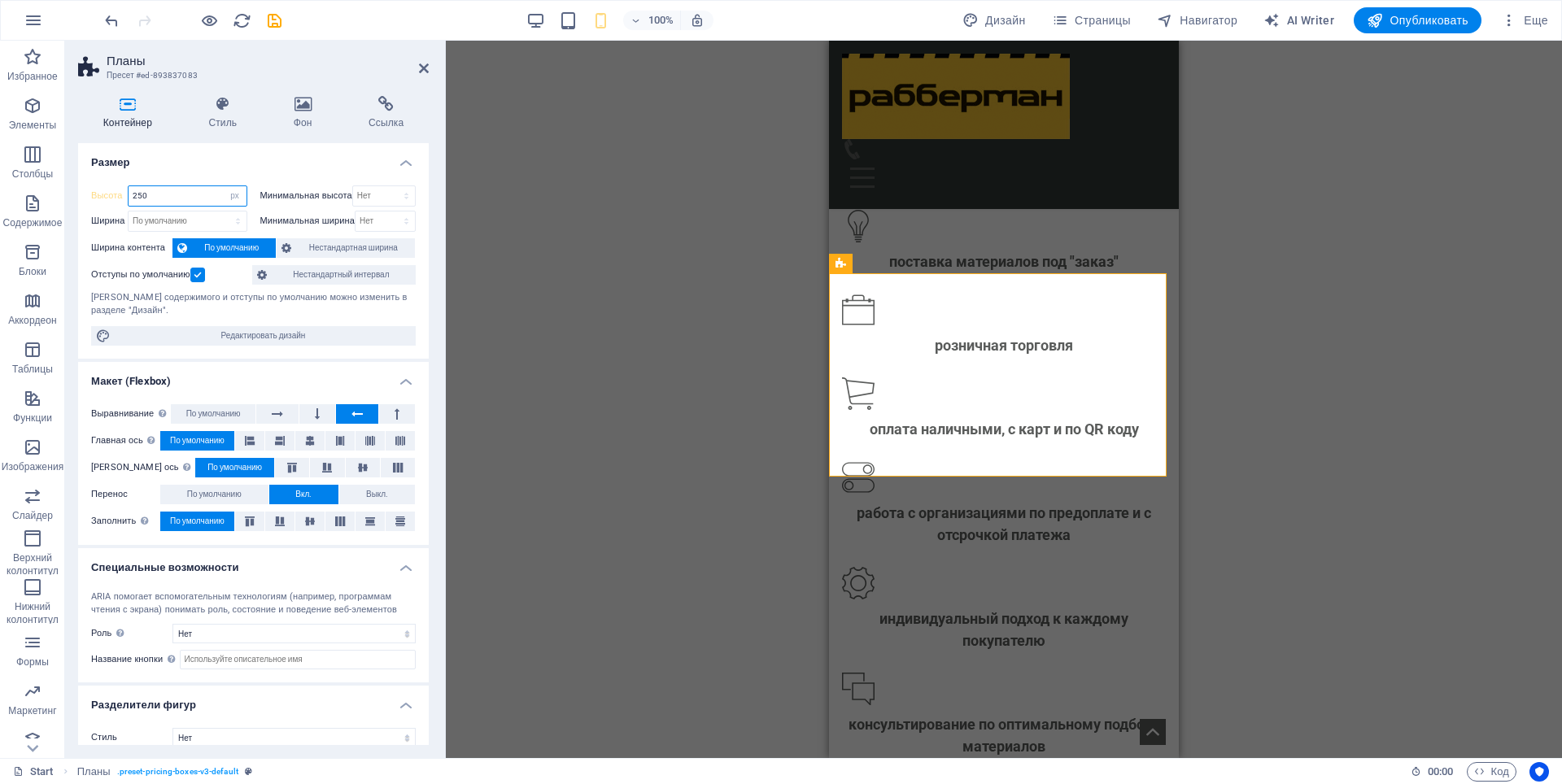
drag, startPoint x: 146, startPoint y: 197, endPoint x: 129, endPoint y: 198, distance: 17.0
click at [129, 198] on input "250" at bounding box center [187, 196] width 118 height 19
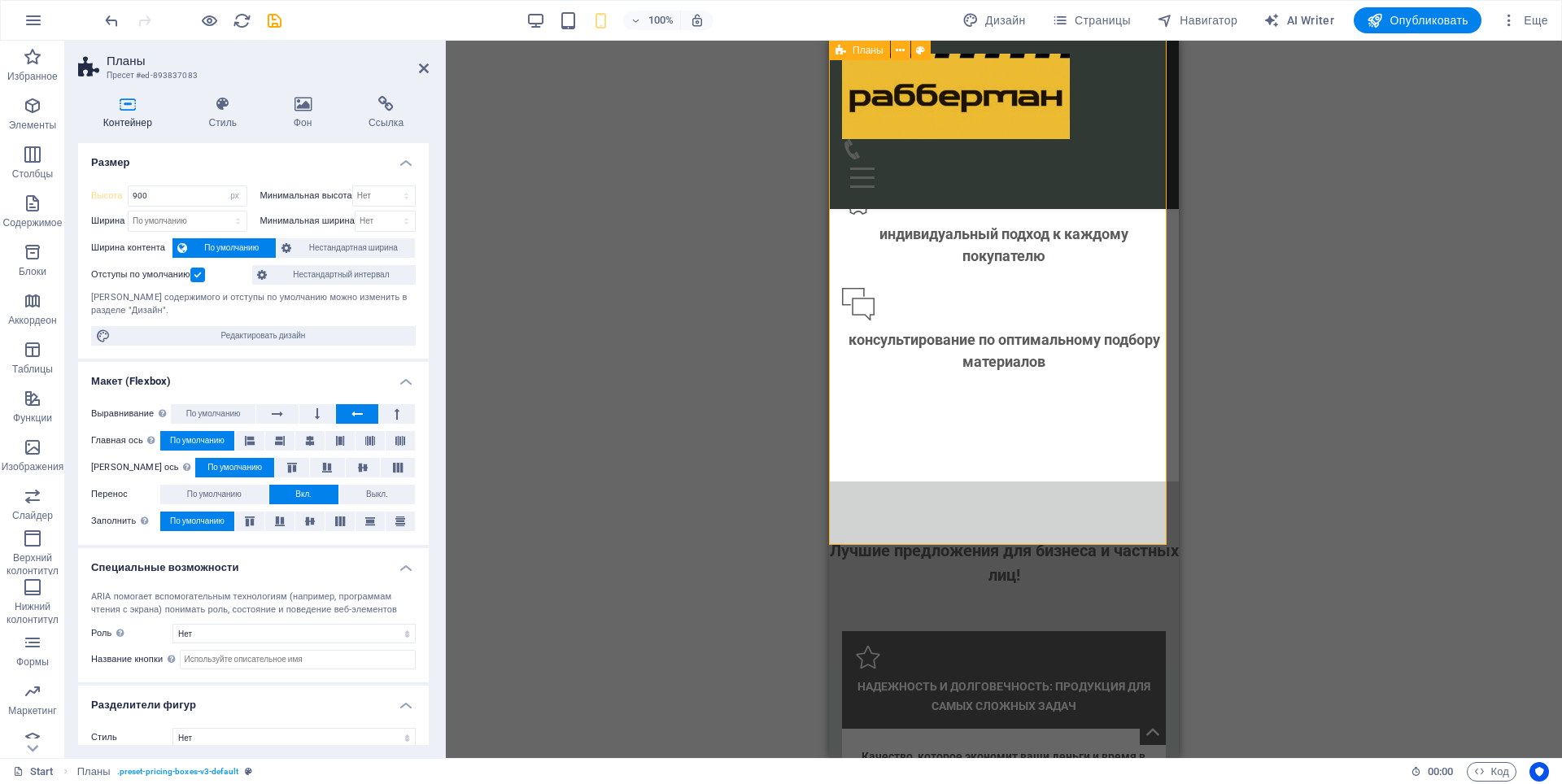
scroll to position [2435, 0]
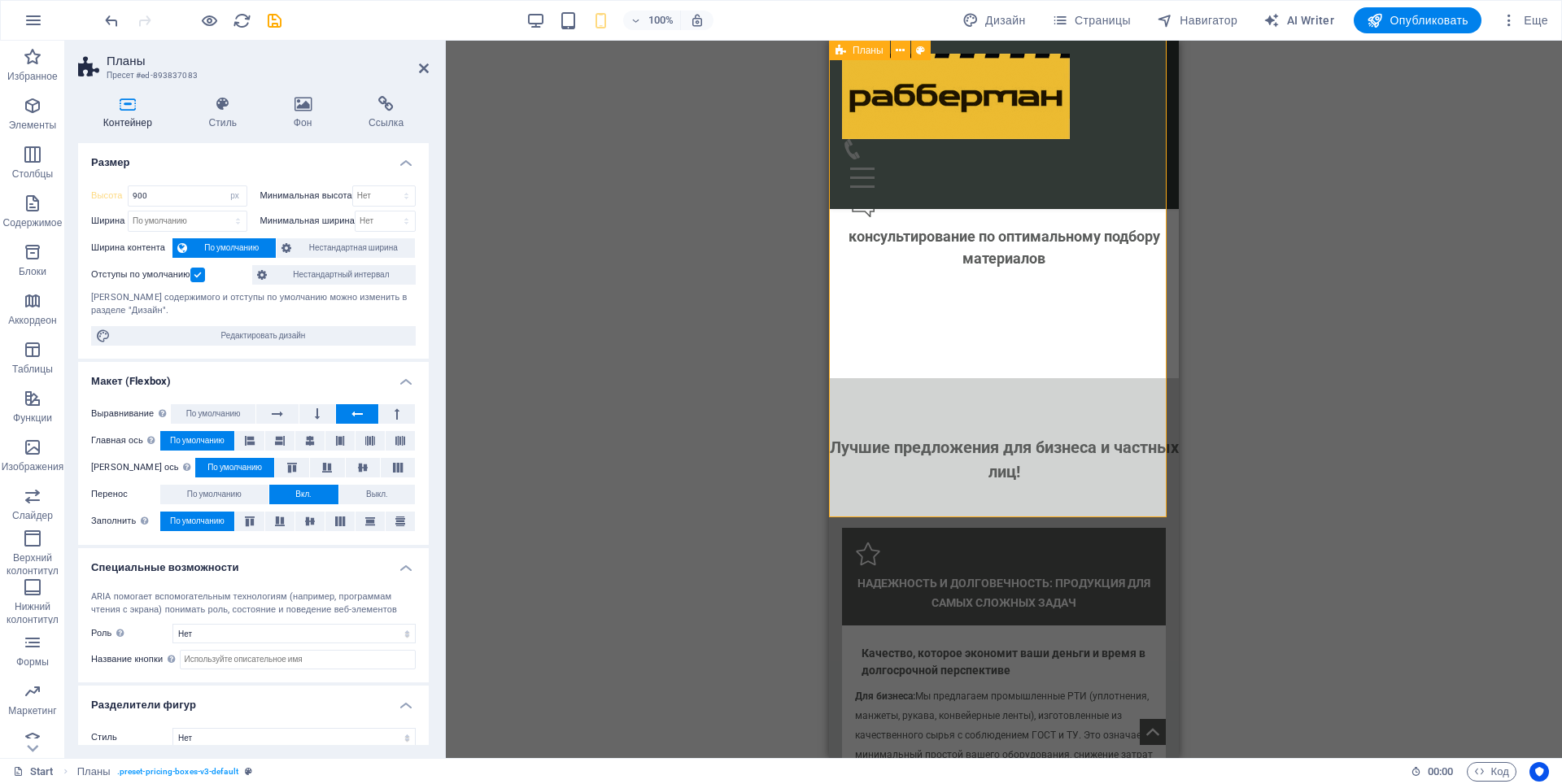
click at [128, 197] on input "900" at bounding box center [187, 196] width 118 height 19
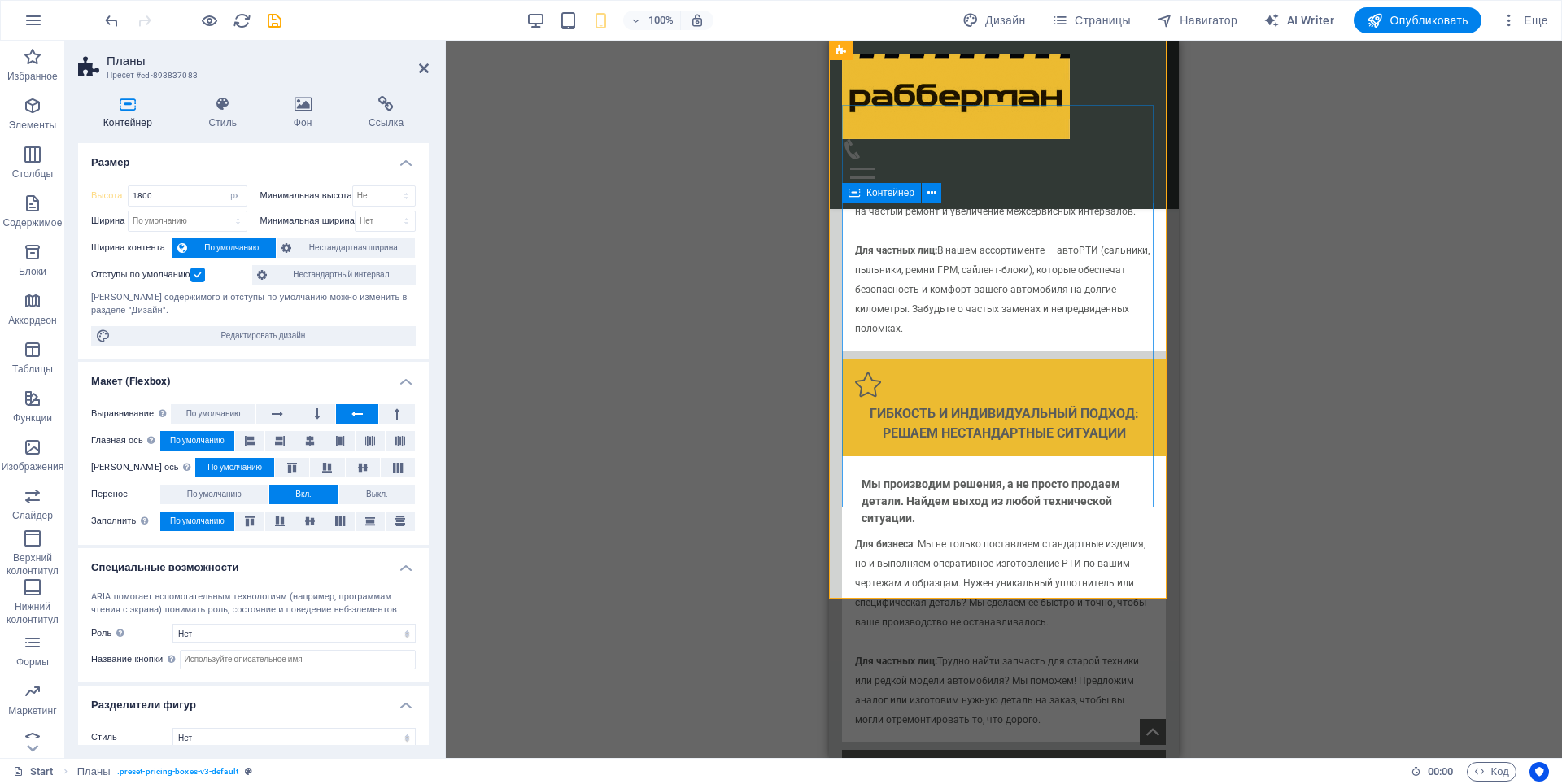
scroll to position [3085, 0]
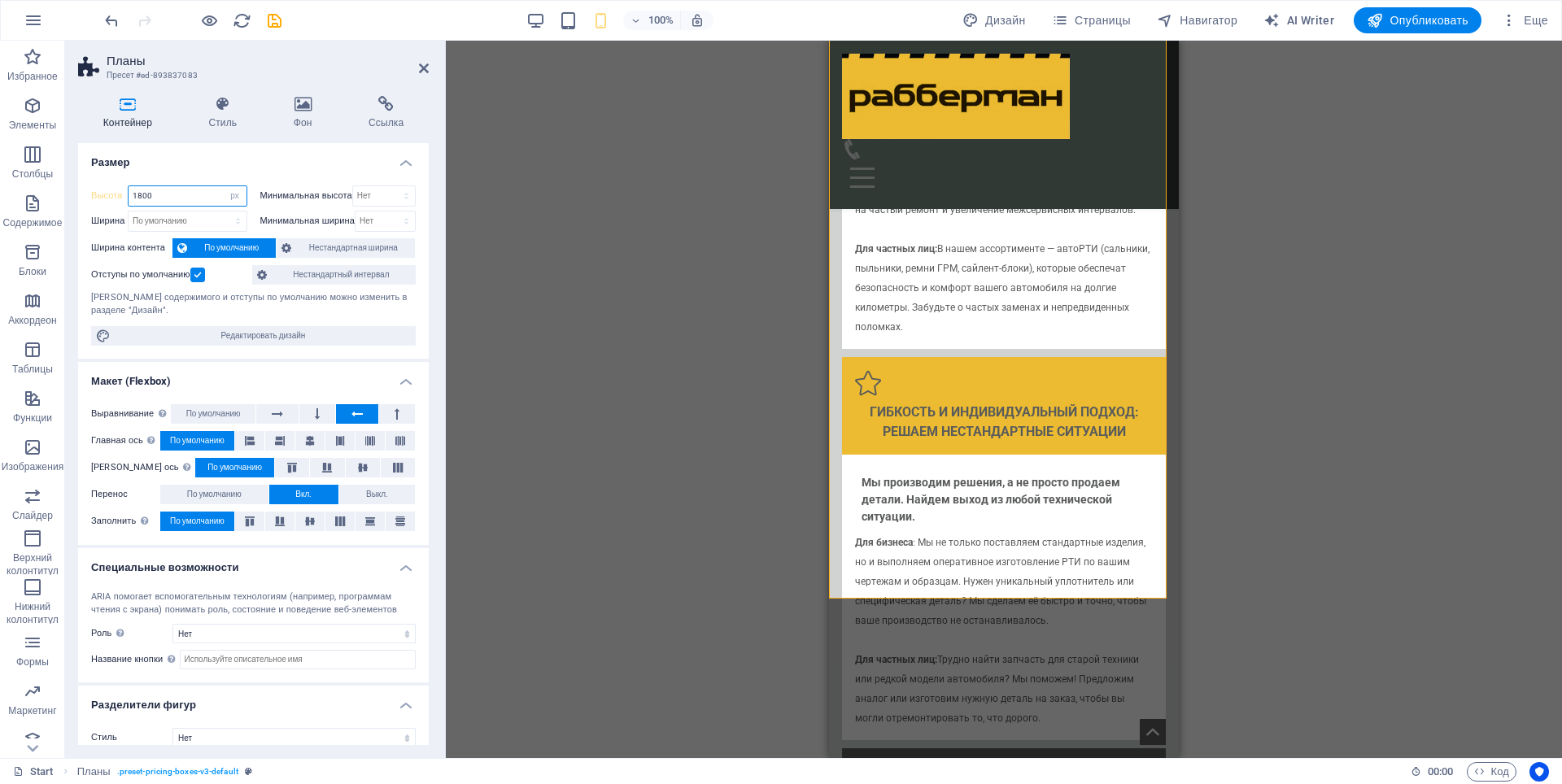
click at [137, 199] on input "1800" at bounding box center [187, 196] width 118 height 19
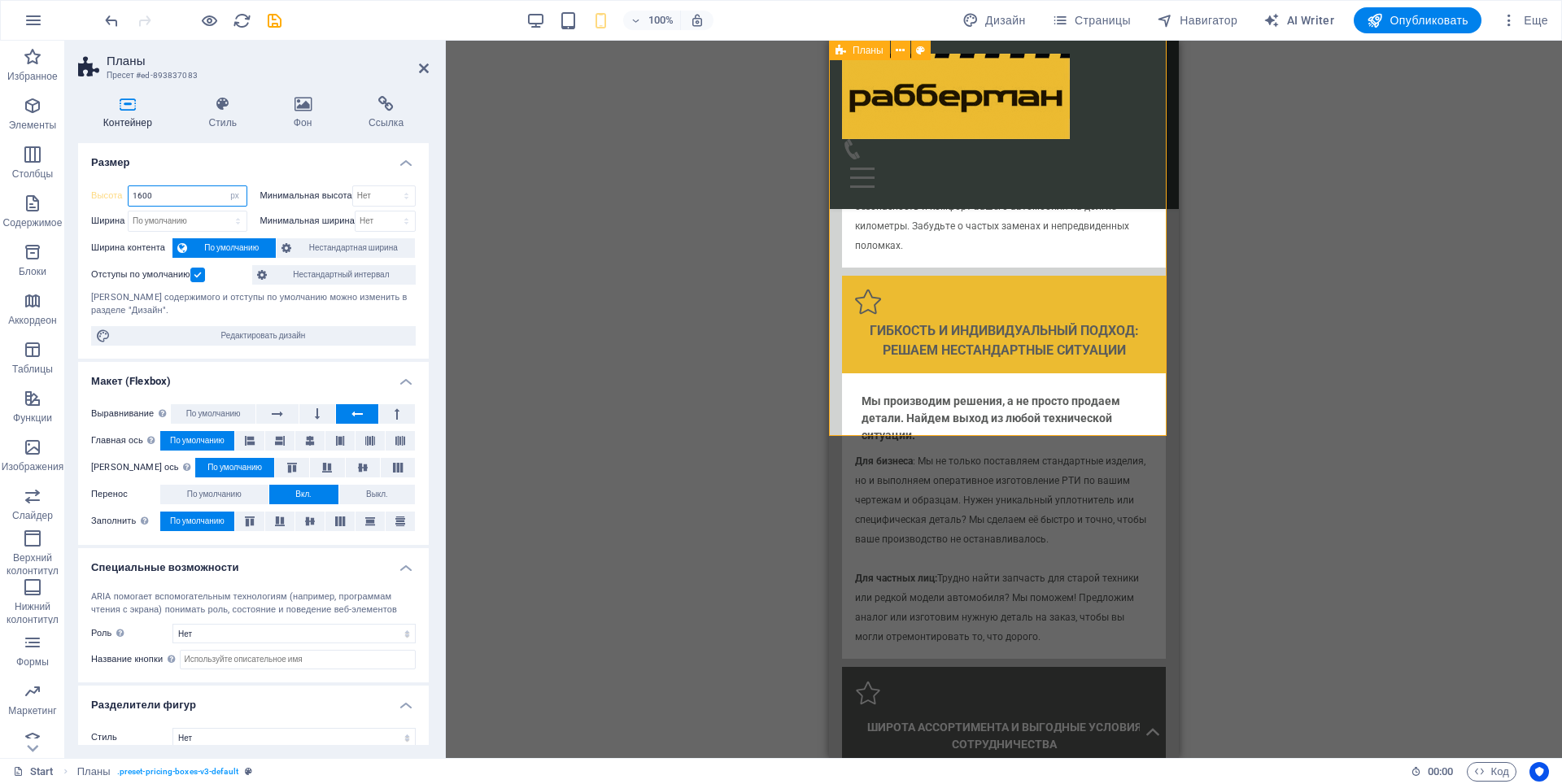
type input "1600"
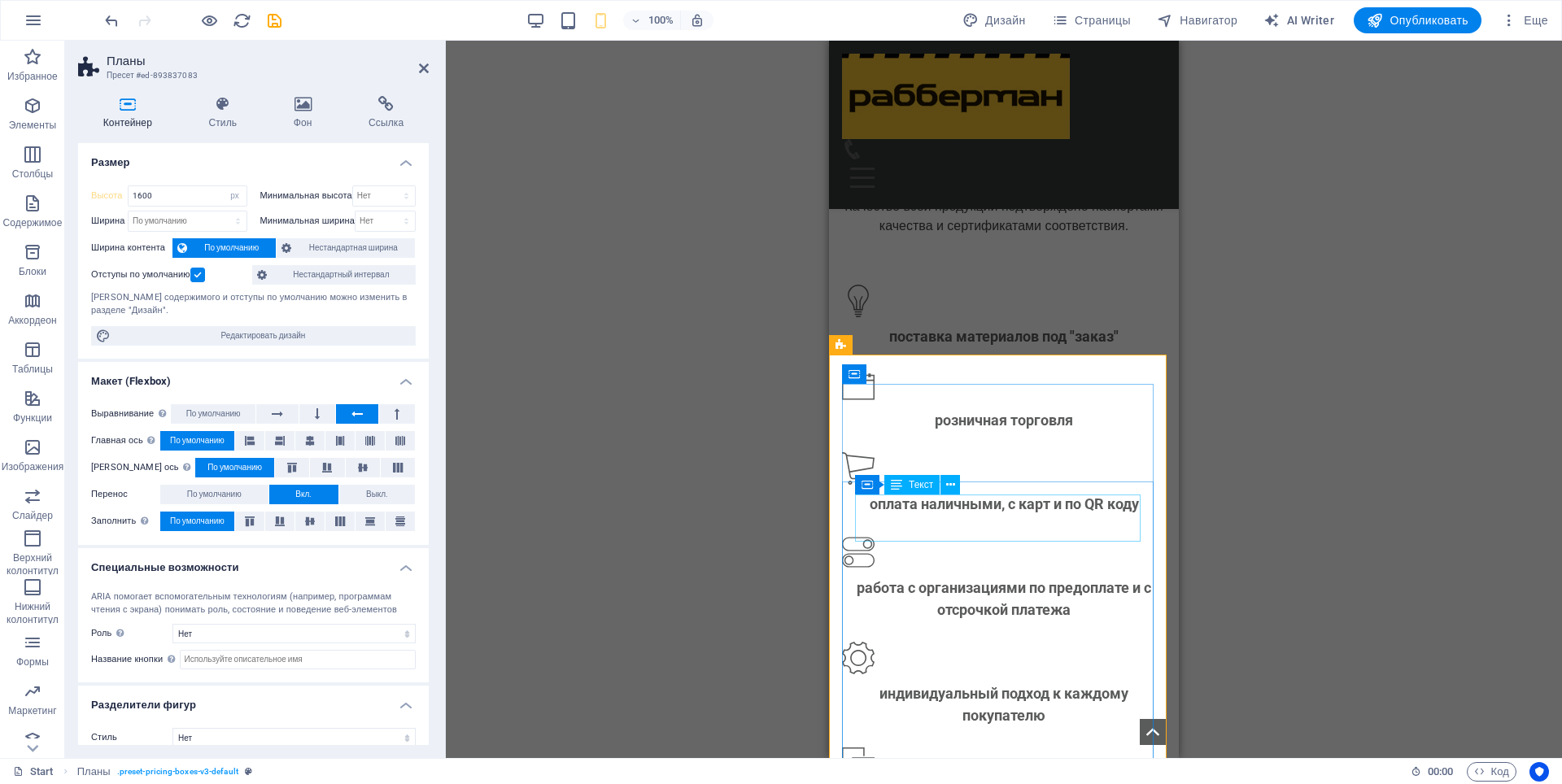
scroll to position [1865, 0]
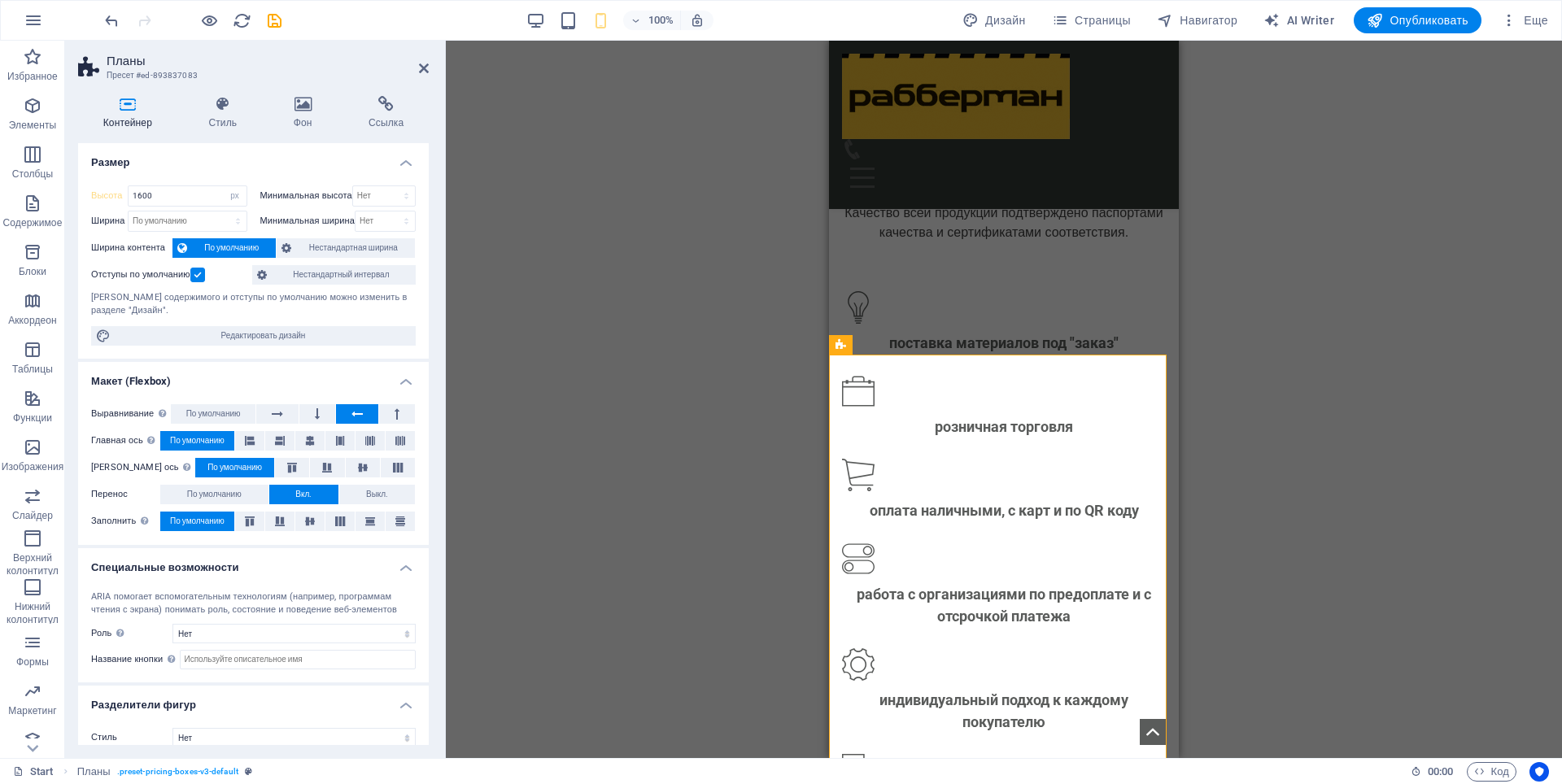
click at [1327, 463] on div "Перетащите сюда, чтобы заменить текущее содержимое. Нажмите Ctrl, если хотите с…" at bounding box center [1004, 399] width 1117 height 717
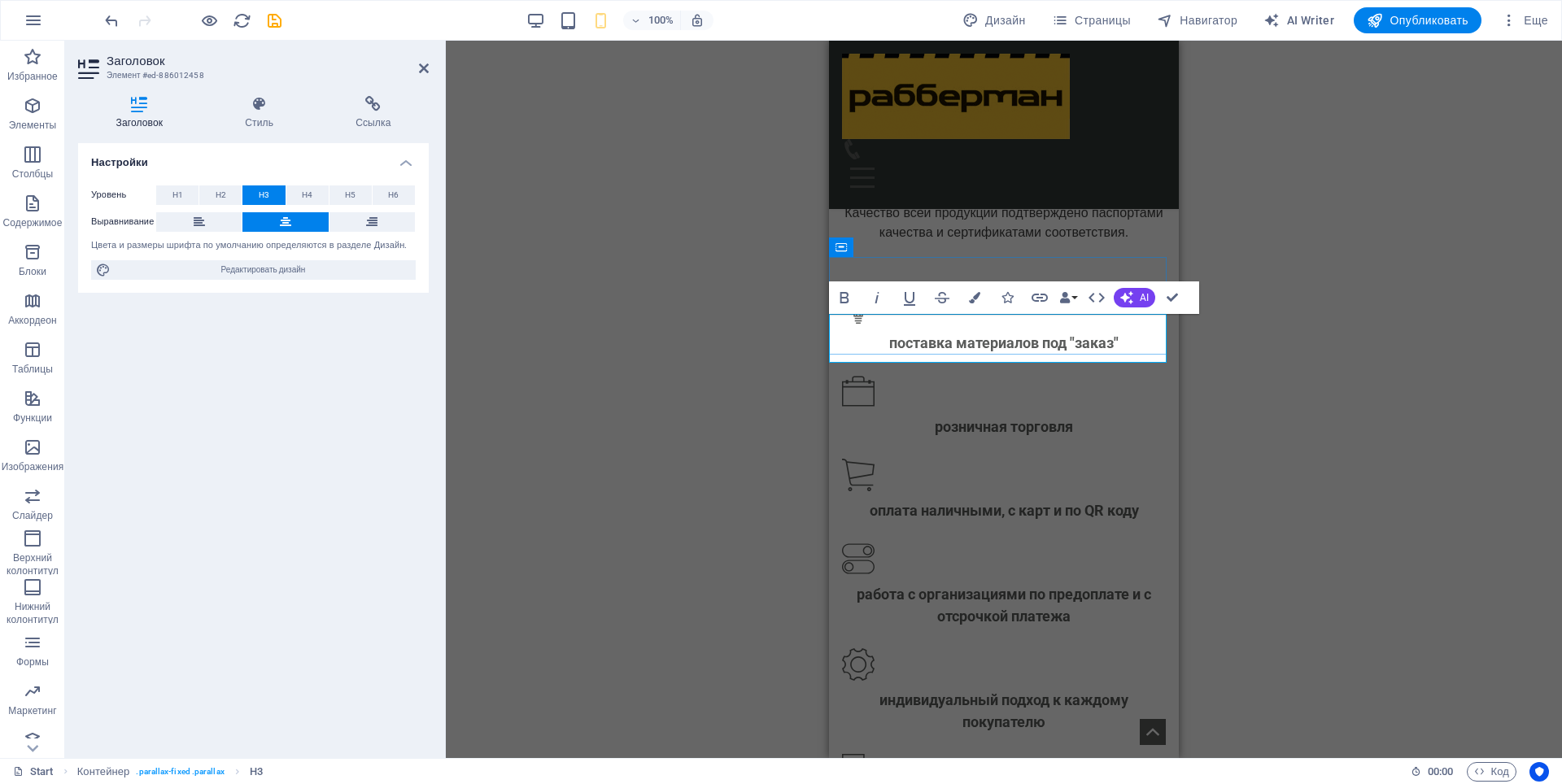
click at [1371, 446] on div "H1 [PERSON_NAME] H2 Разделитель Флажок Горизонтальная форма Форма Проверка Разд…" at bounding box center [1004, 399] width 1117 height 717
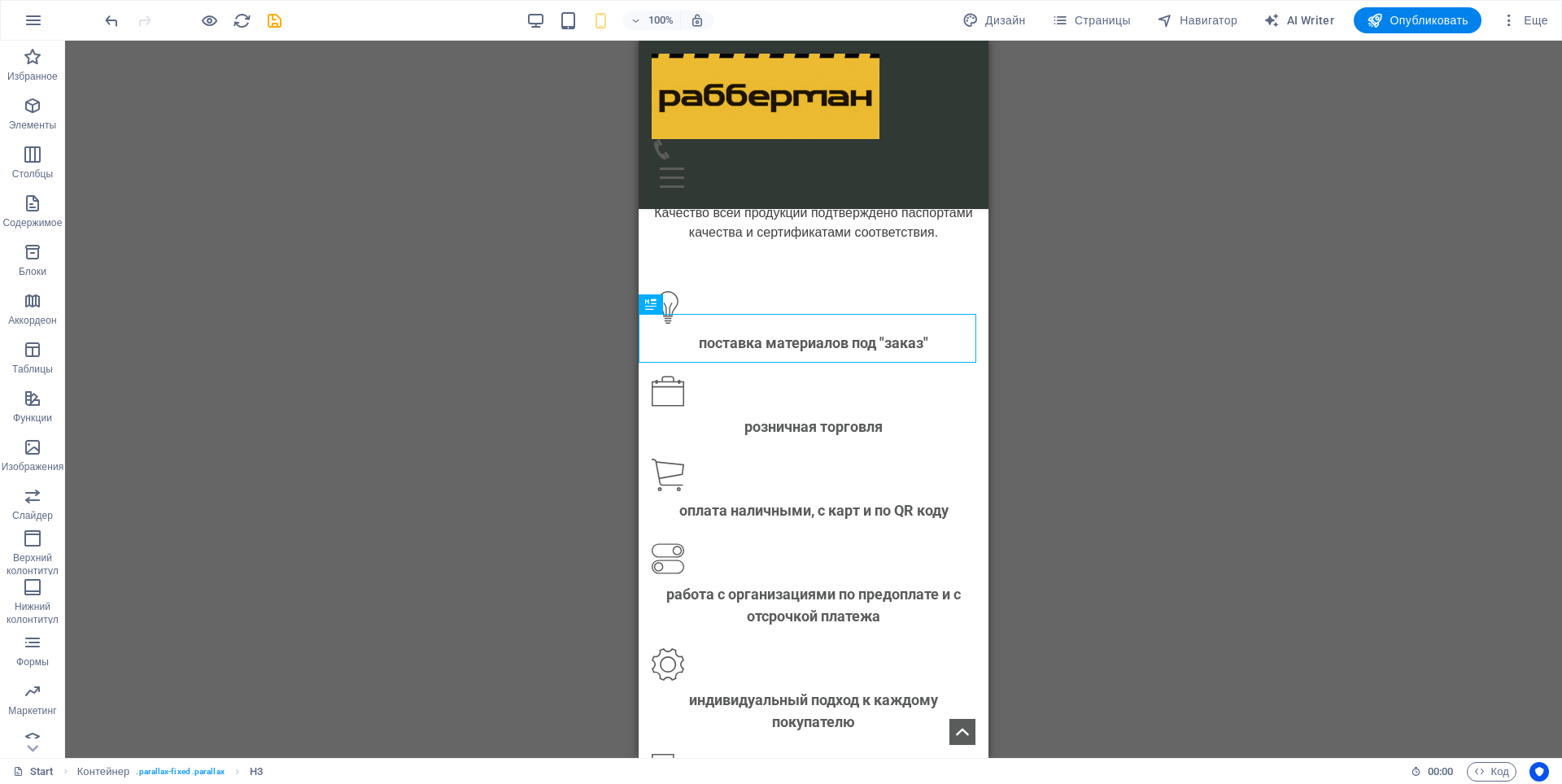
click at [1206, 491] on div "H1 [PERSON_NAME] H2 Разделитель Флажок Горизонтальная форма Форма Проверка Разд…" at bounding box center [814, 399] width 1497 height 717
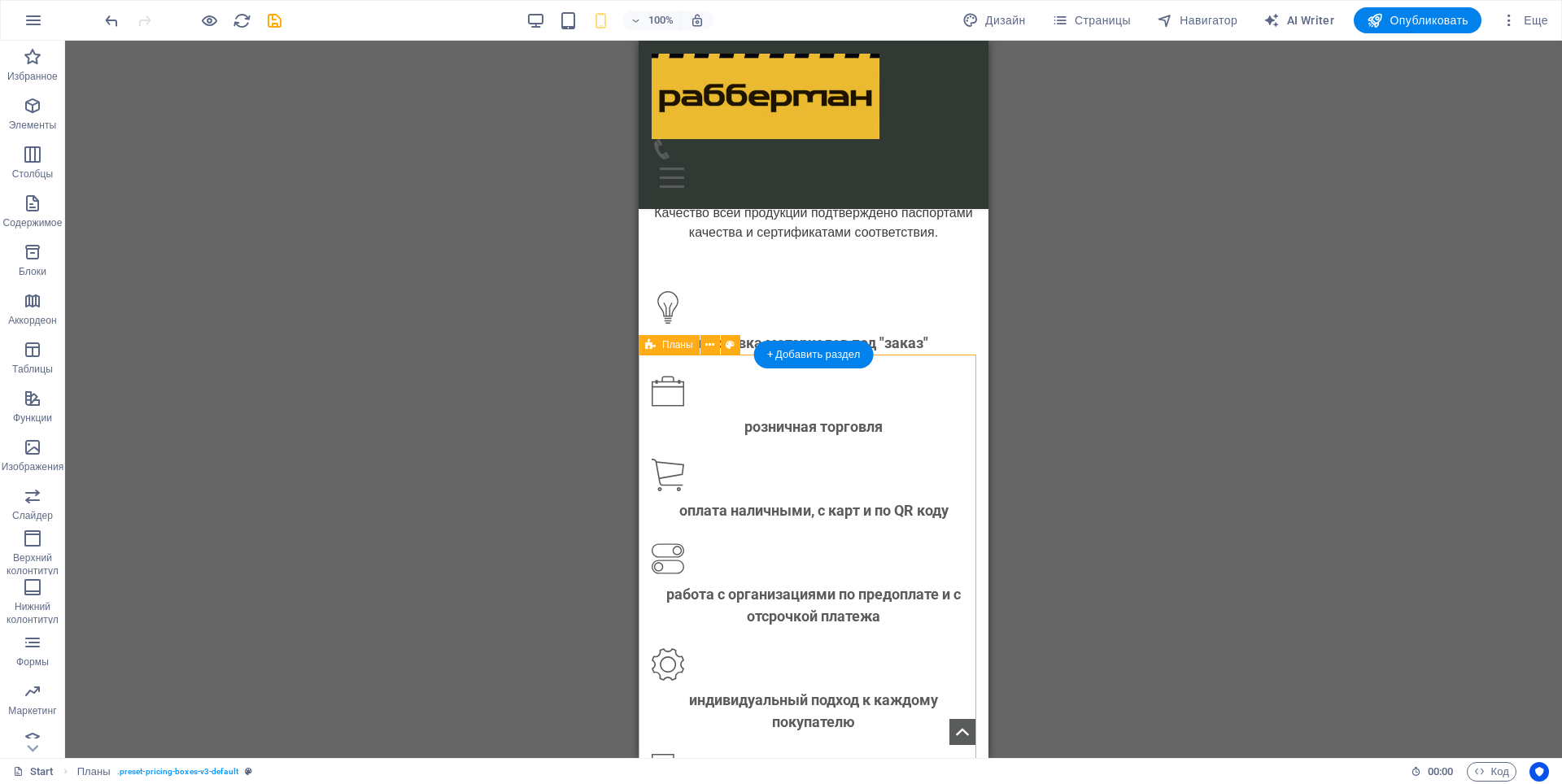
select select "px"
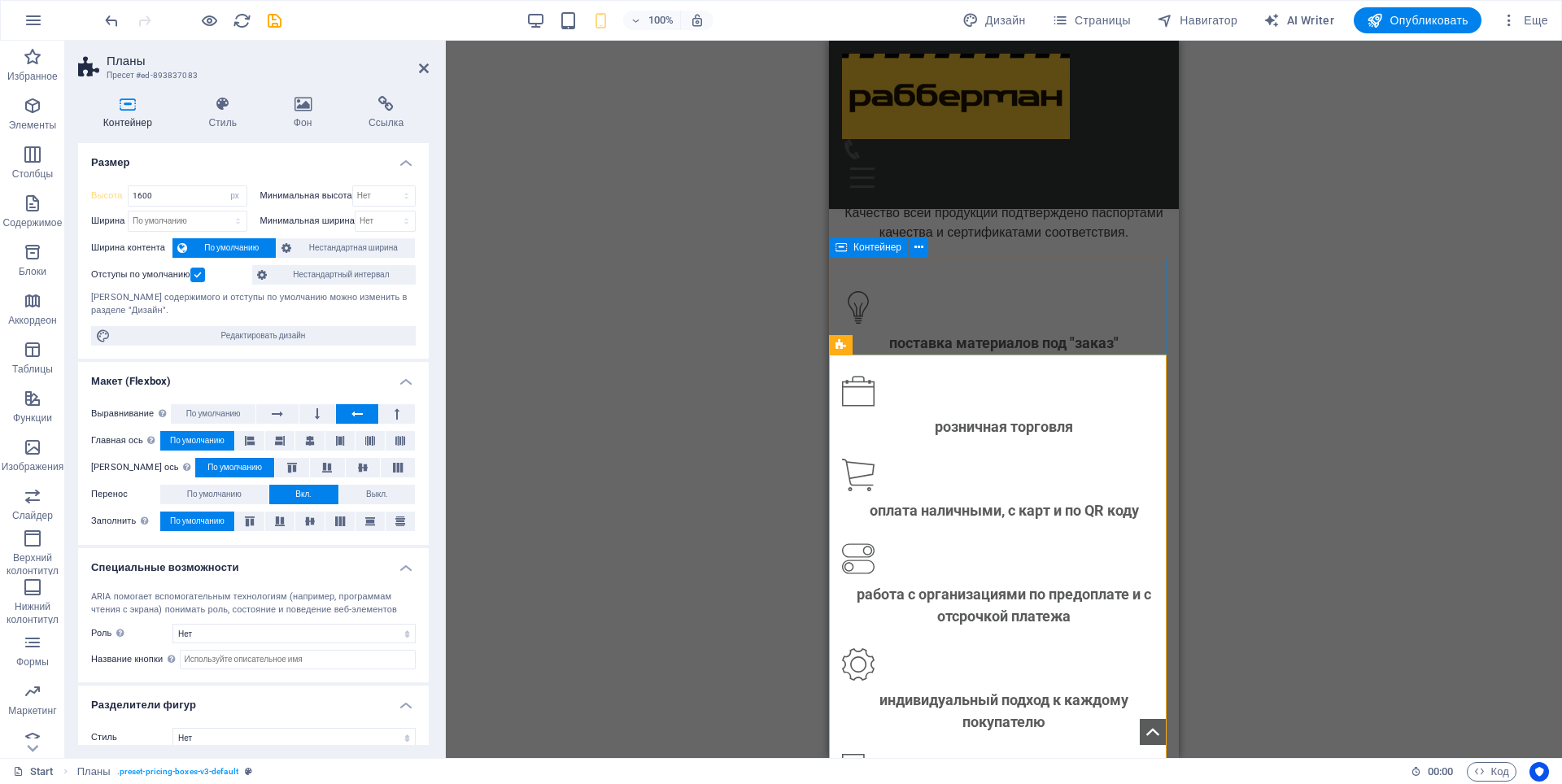
drag, startPoint x: 847, startPoint y: 275, endPoint x: 1057, endPoint y: 271, distance: 210.0
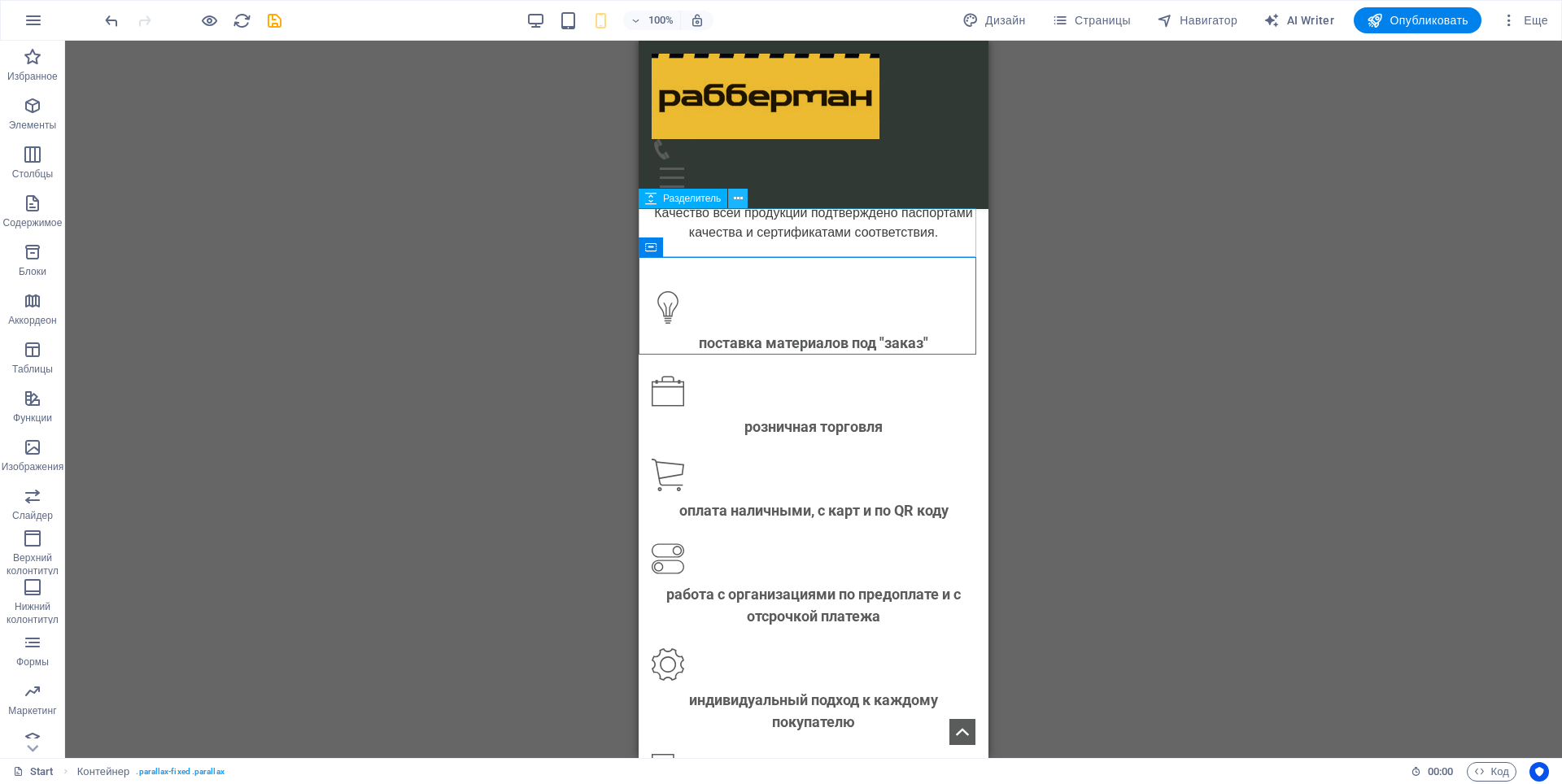
click at [737, 200] on icon at bounding box center [738, 199] width 9 height 17
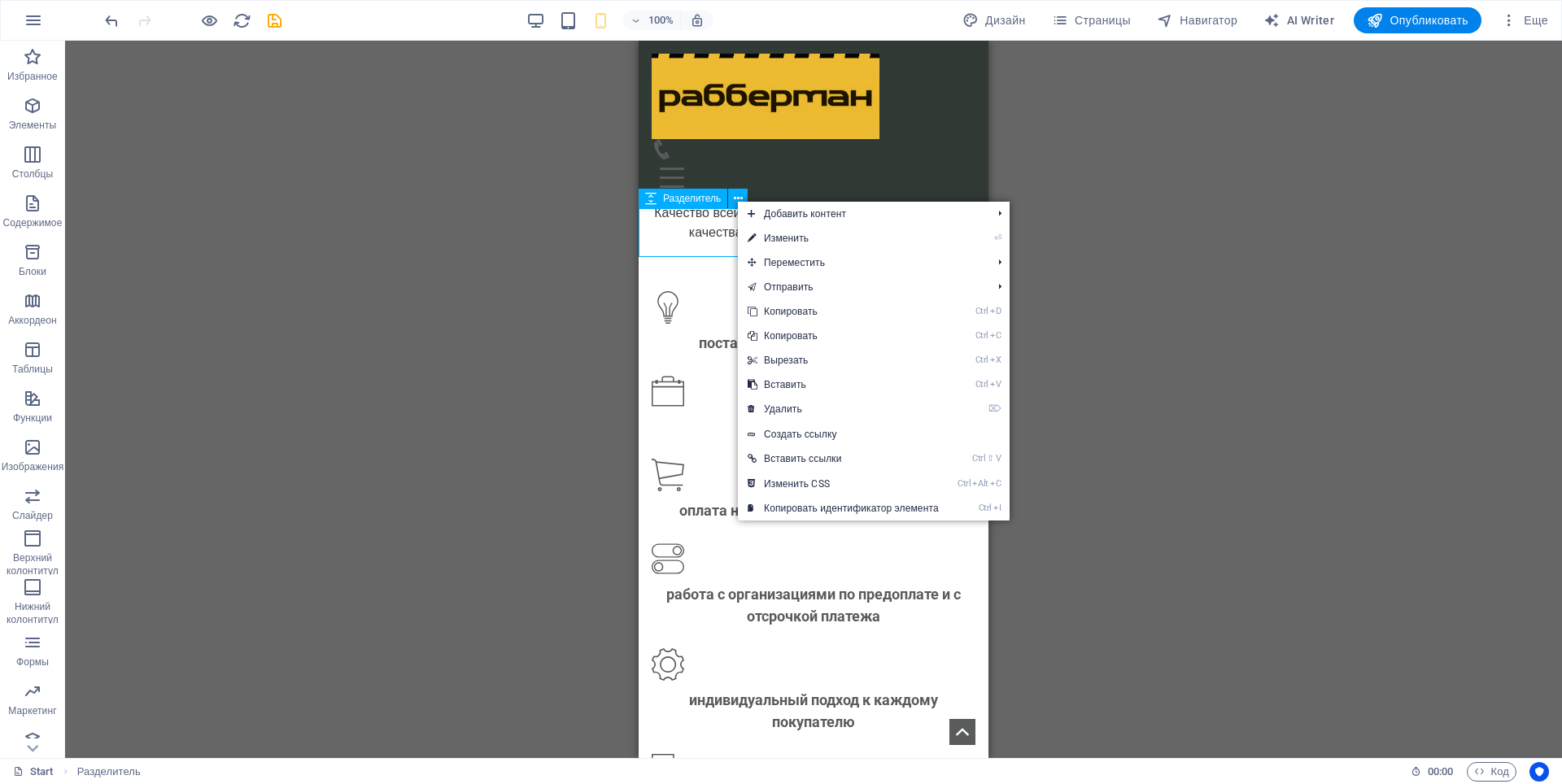
click at [698, 202] on span "Разделитель" at bounding box center [691, 198] width 57 height 10
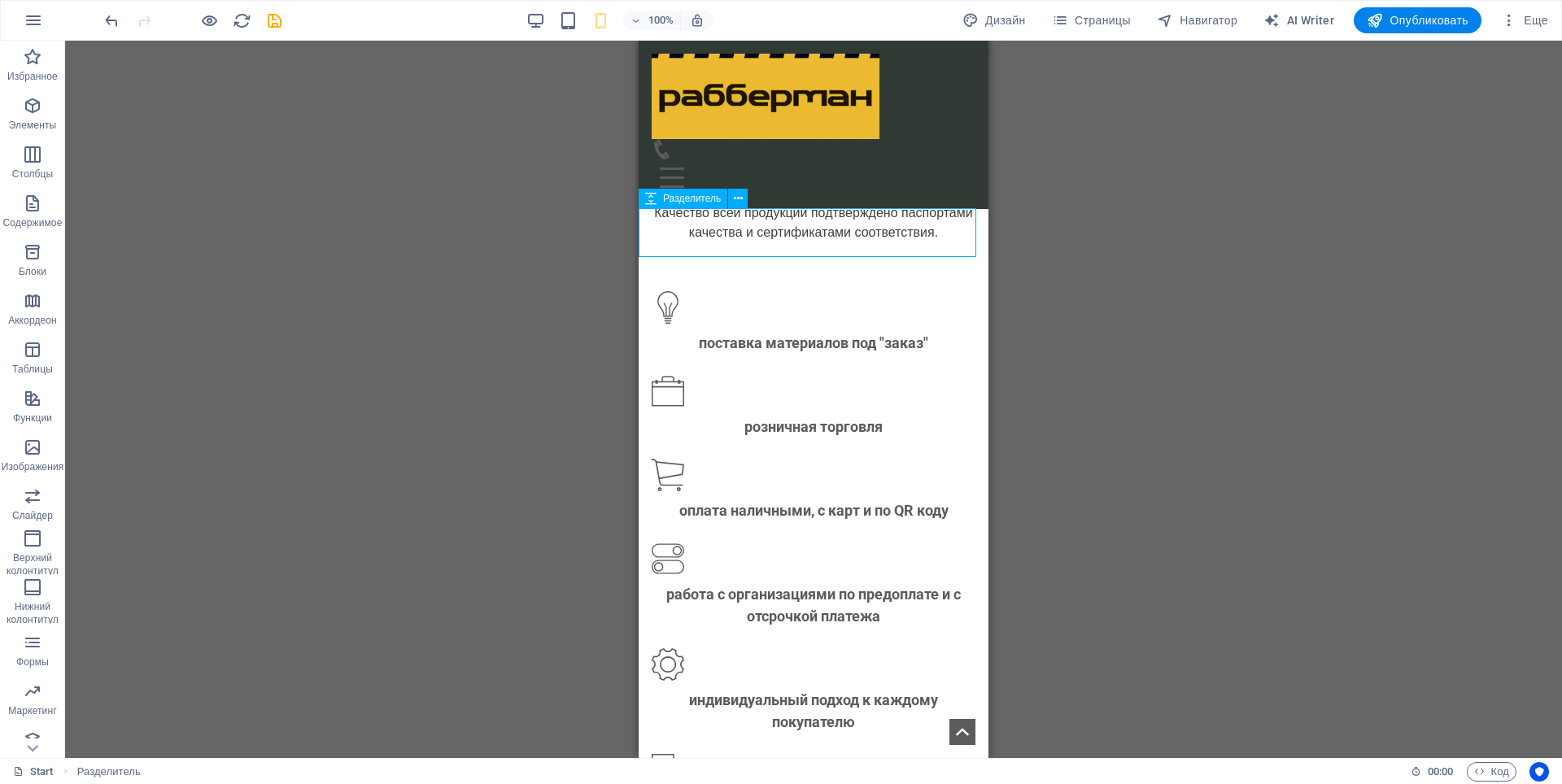
click at [698, 202] on span "Разделитель" at bounding box center [691, 198] width 57 height 10
select select "px"
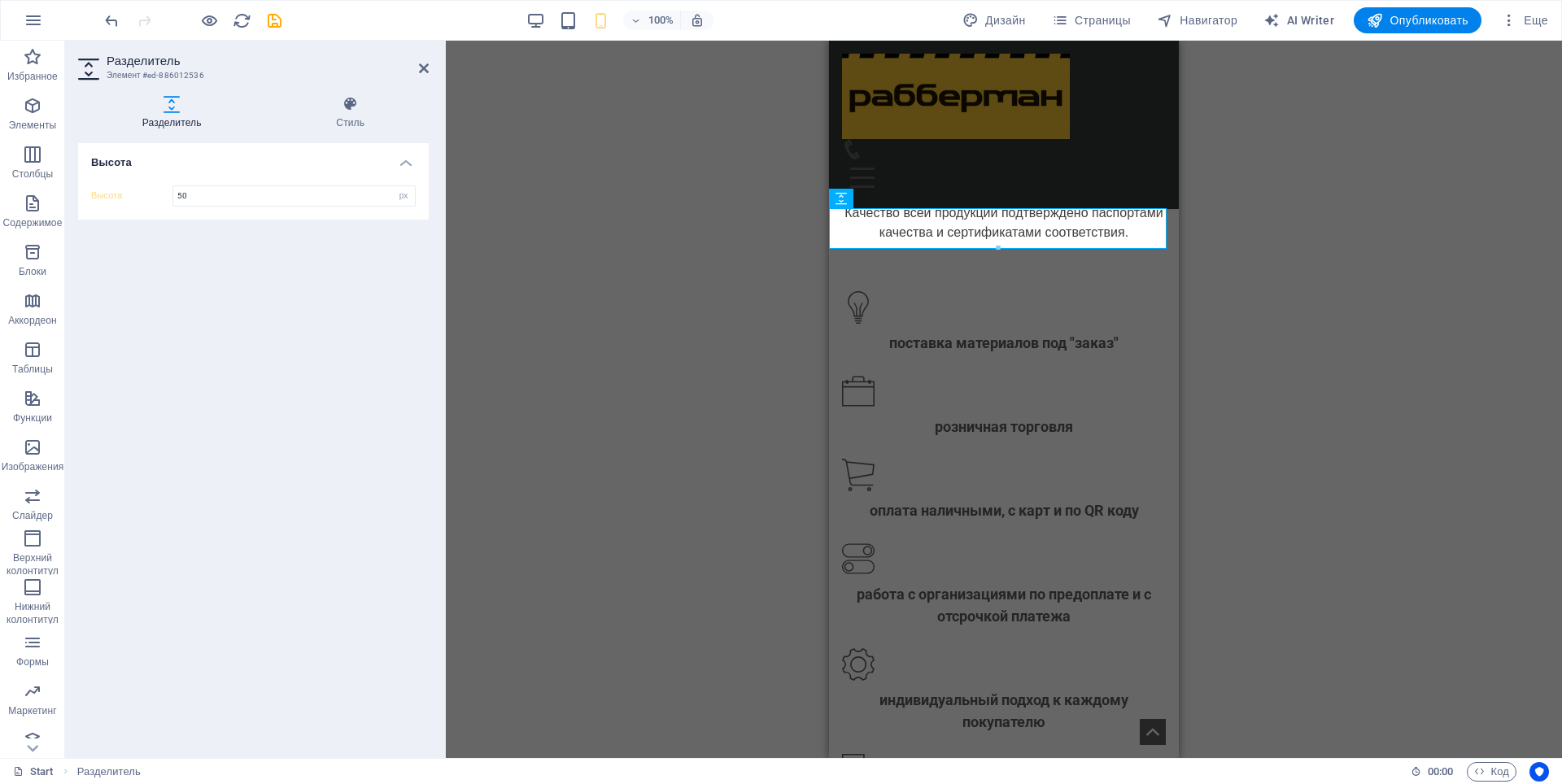
click at [1330, 459] on div "H1 [PERSON_NAME] H2 Разделитель Флажок Горизонтальная форма Форма Проверка Разд…" at bounding box center [1004, 399] width 1117 height 717
drag, startPoint x: 1827, startPoint y: 289, endPoint x: 999, endPoint y: 232, distance: 830.0
click at [998, 254] on div at bounding box center [998, 256] width 336 height 6
type input "58"
click at [1222, 306] on div "H1 [PERSON_NAME] H2 Разделитель Флажок Горизонтальная форма Форма Проверка Разд…" at bounding box center [1004, 399] width 1117 height 717
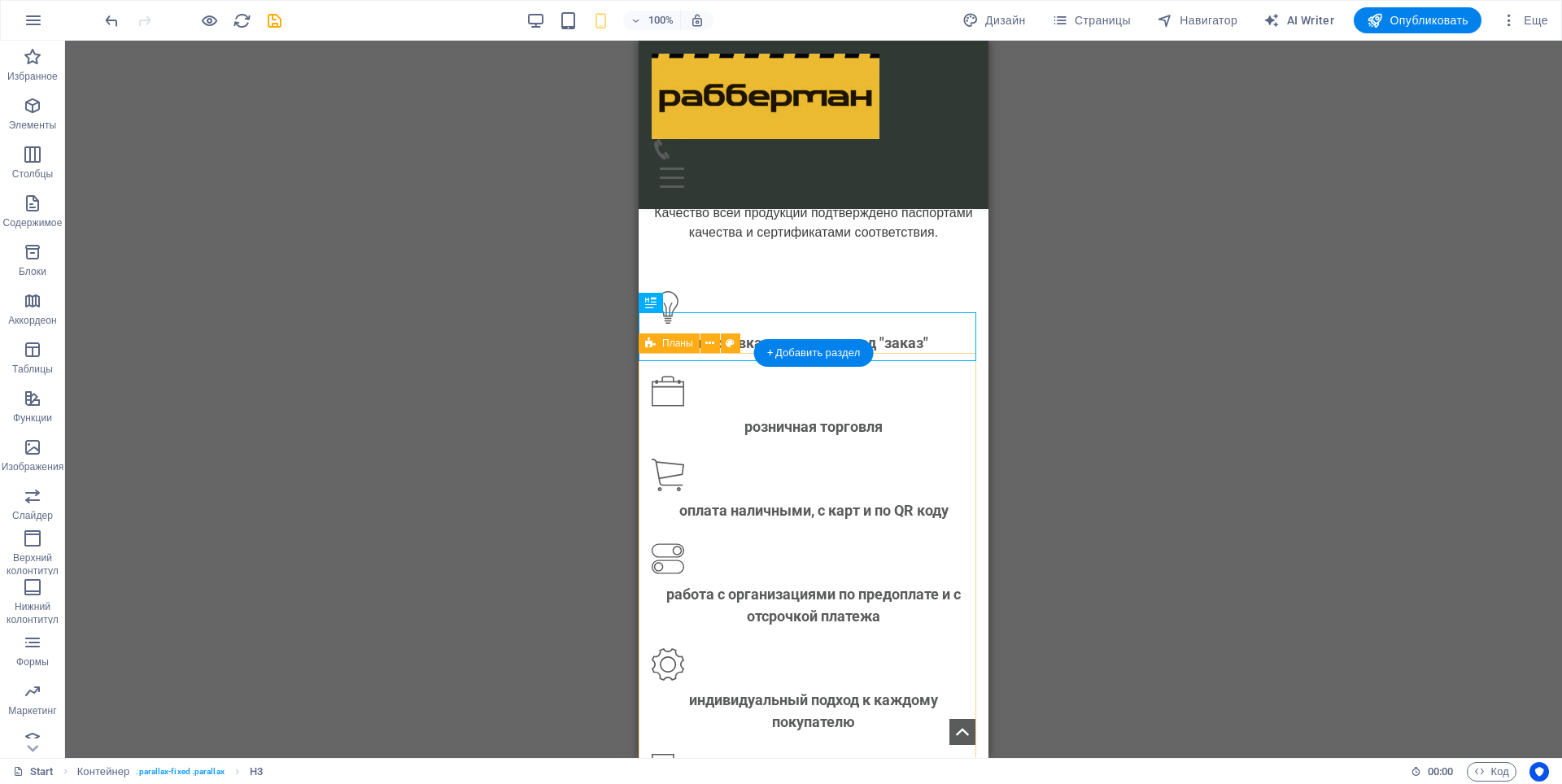
select select "px"
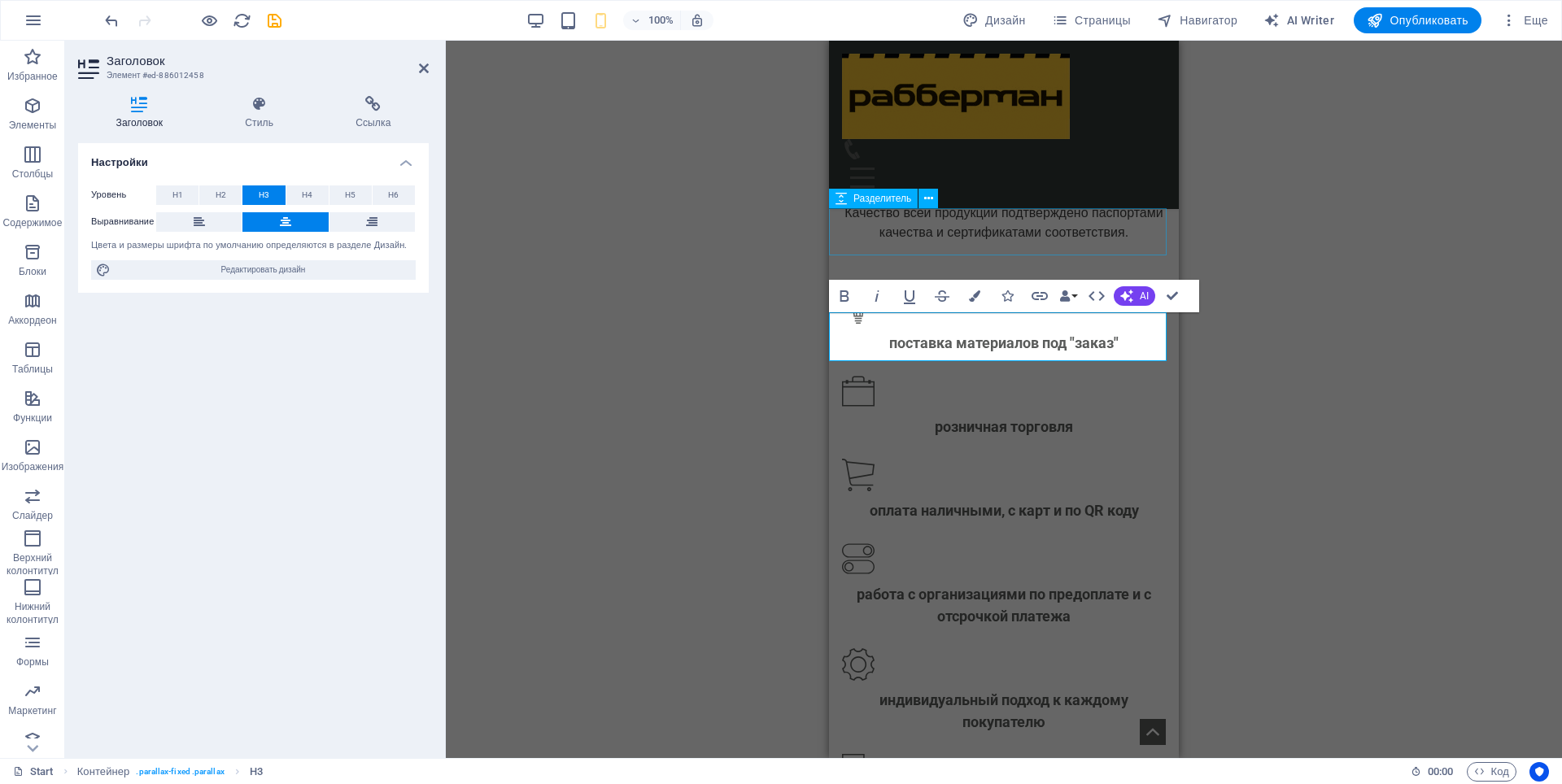
click at [887, 204] on div "Разделитель" at bounding box center [873, 198] width 88 height 19
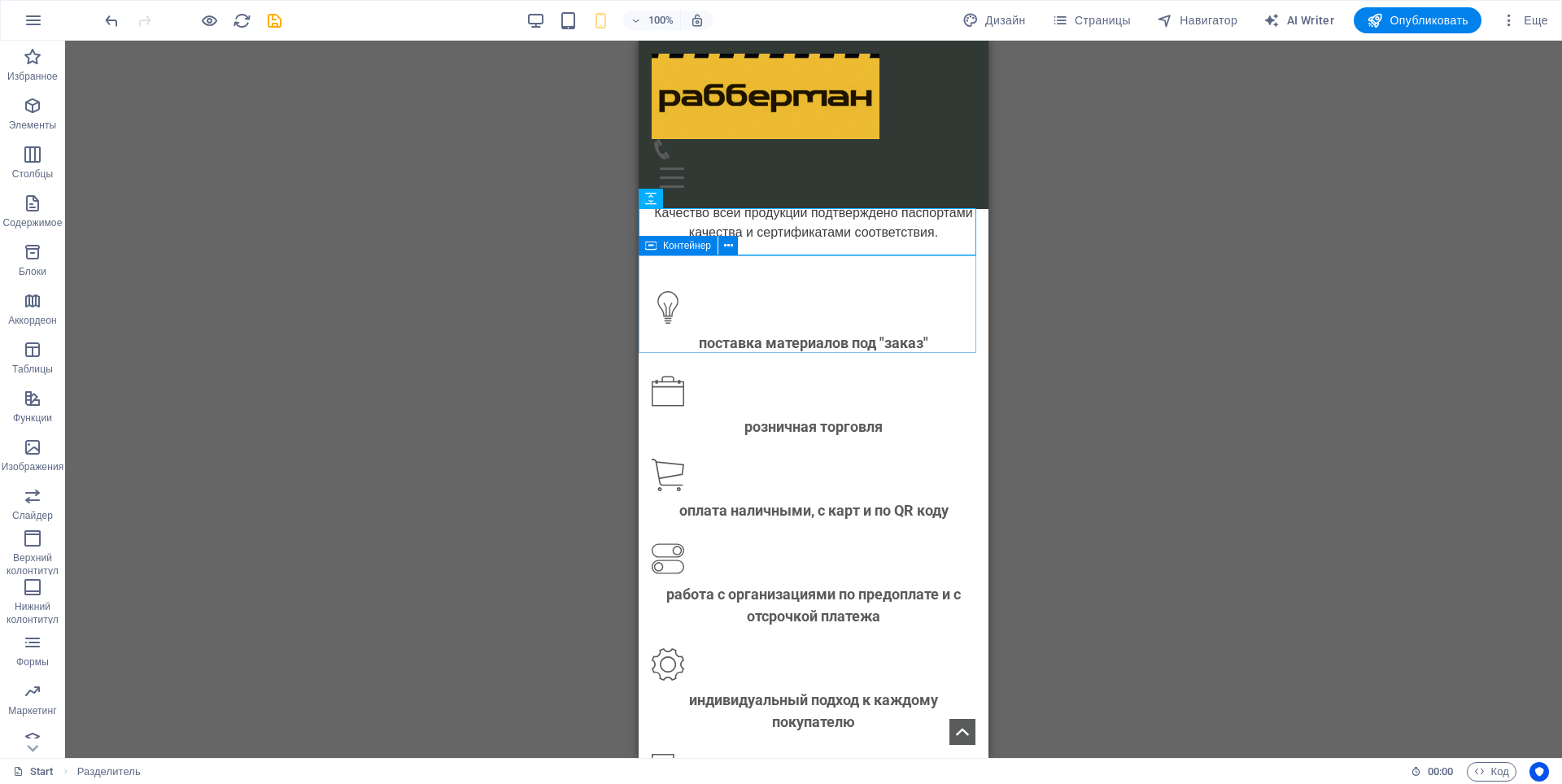
click at [652, 248] on icon at bounding box center [651, 246] width 12 height 19
select select "px"
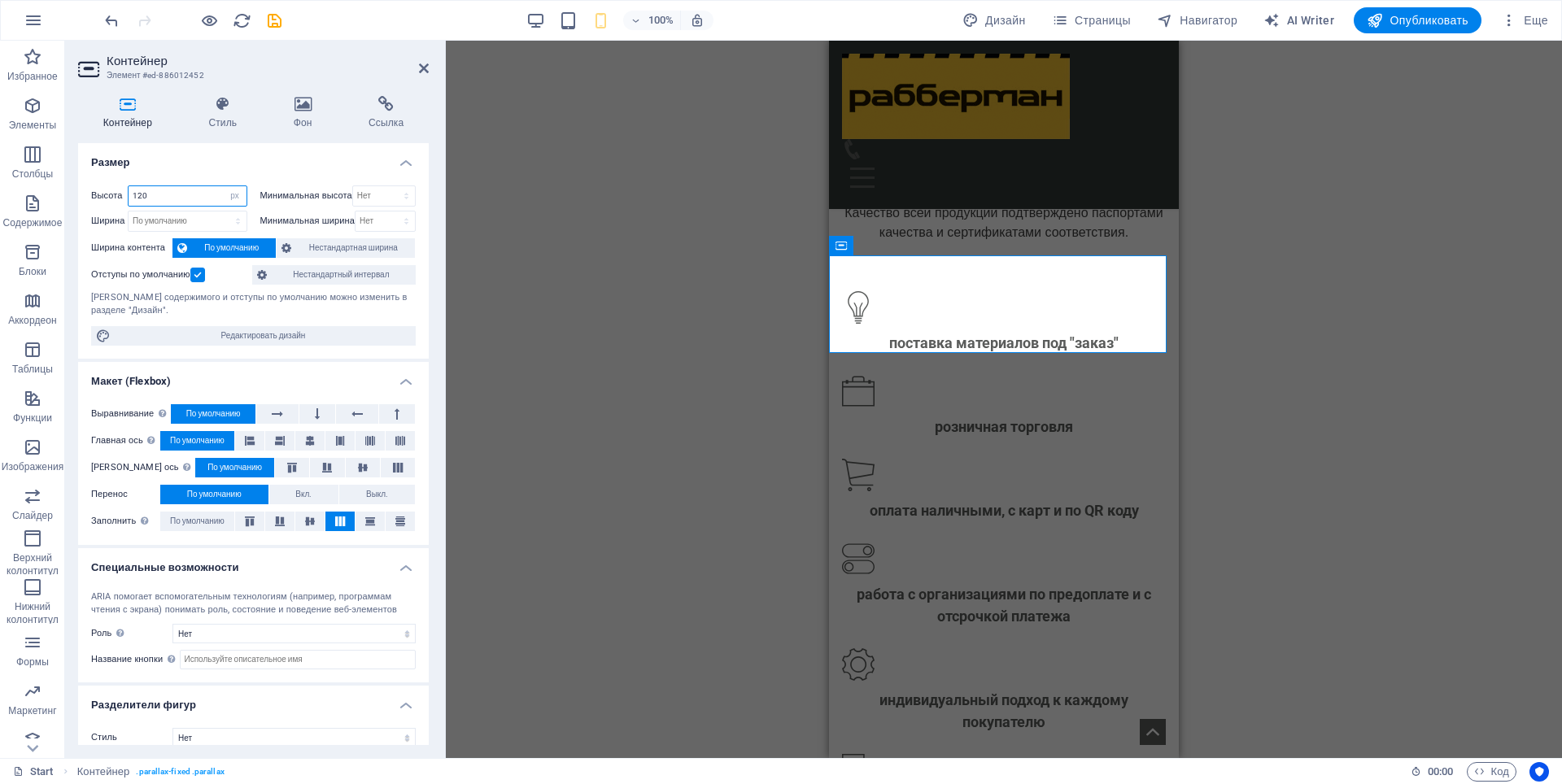
click at [137, 197] on input "120" at bounding box center [187, 196] width 118 height 19
type input "130"
click at [1271, 436] on div "Перетащите сюда, чтобы заменить текущее содержимое. Нажмите Ctrl, если хотите с…" at bounding box center [1004, 399] width 1117 height 717
drag, startPoint x: 984, startPoint y: 272, endPoint x: 954, endPoint y: 277, distance: 30.4
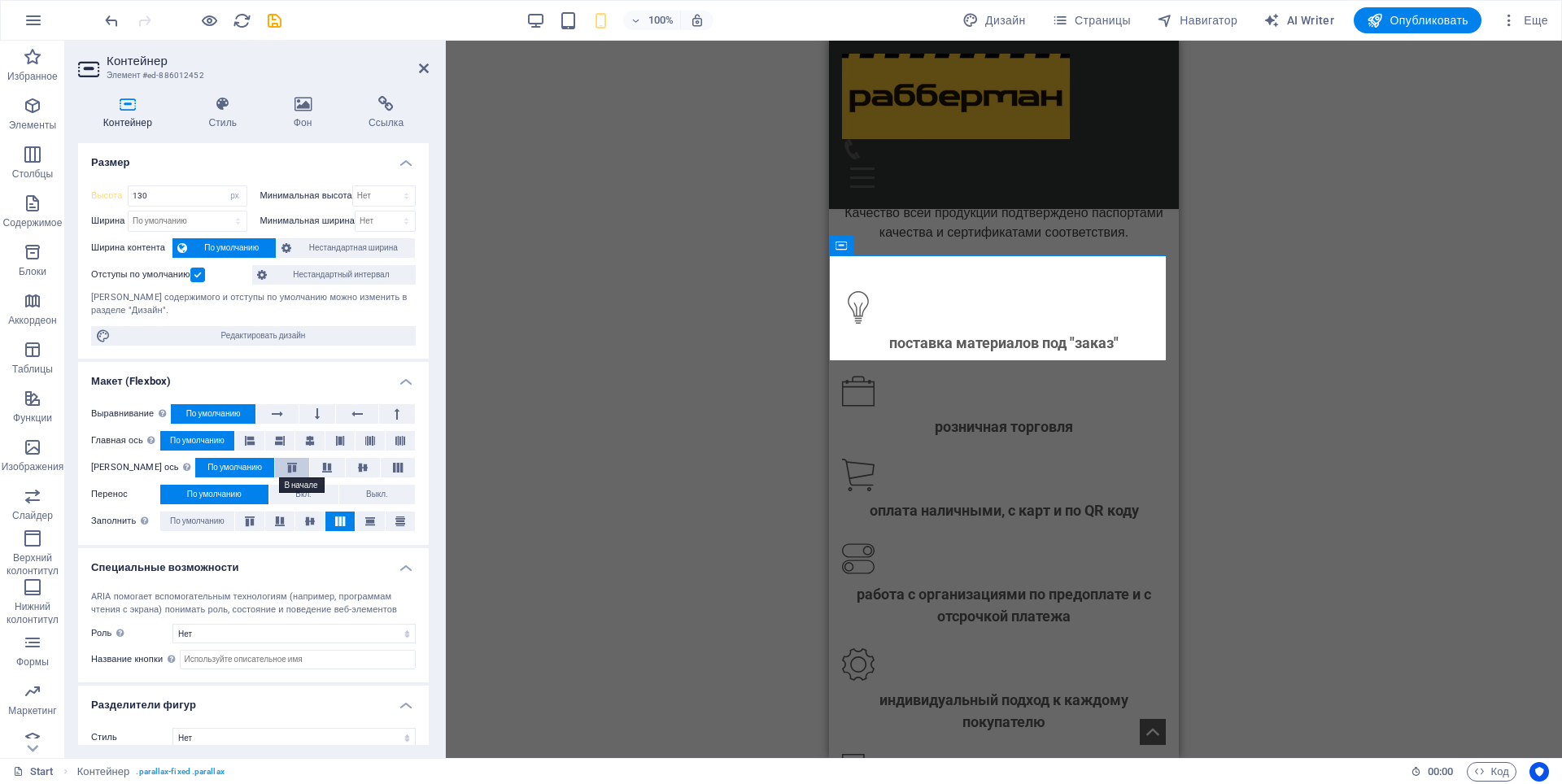
click at [282, 464] on icon at bounding box center [292, 467] width 19 height 10
click at [317, 472] on icon at bounding box center [327, 467] width 19 height 10
click at [287, 439] on button at bounding box center [280, 441] width 29 height 19
click at [318, 441] on button at bounding box center [310, 441] width 29 height 19
click at [318, 417] on icon at bounding box center [317, 414] width 5 height 19
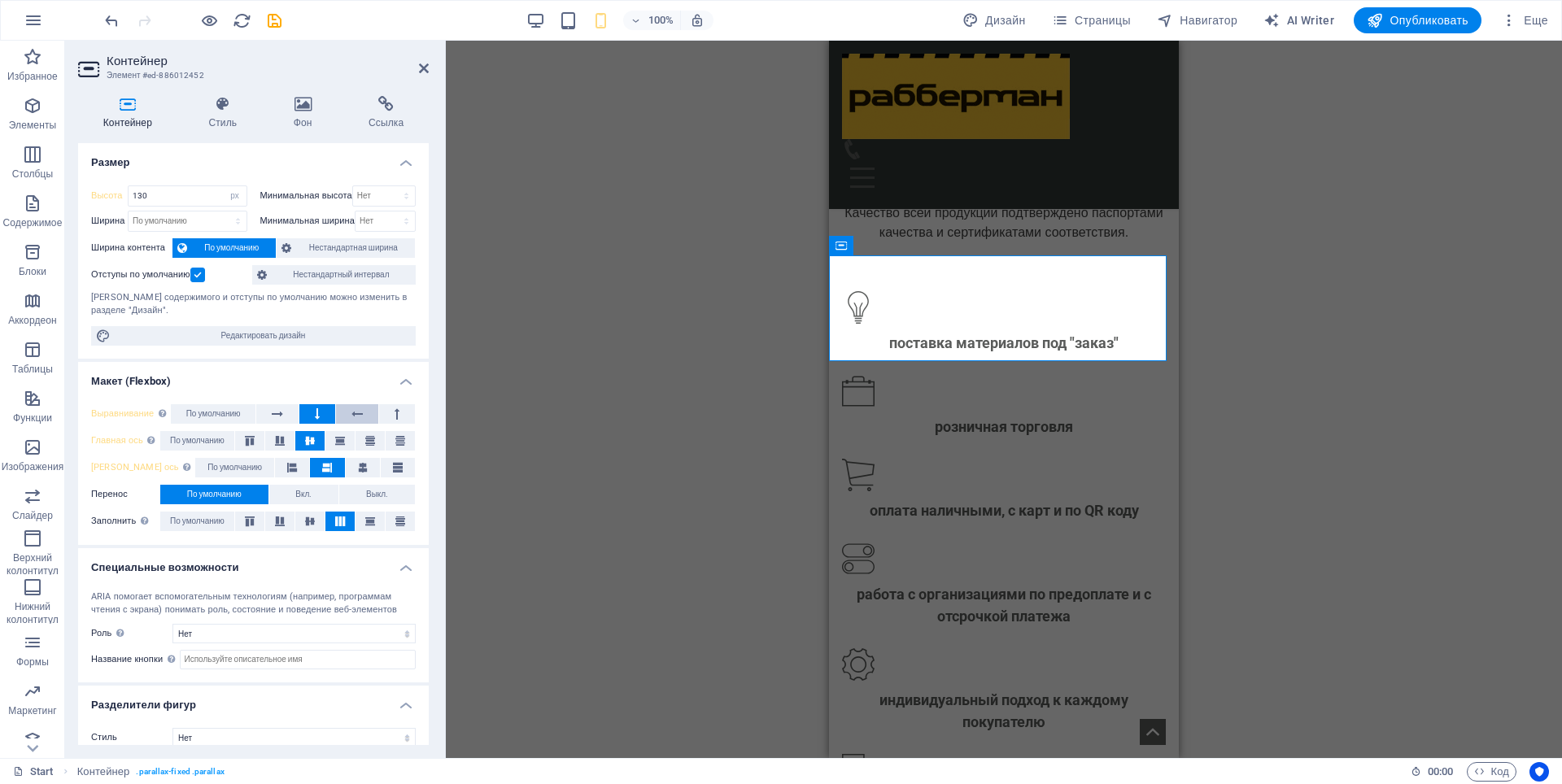
click at [364, 412] on button at bounding box center [358, 414] width 43 height 19
click at [277, 416] on icon at bounding box center [278, 414] width 12 height 19
drag, startPoint x: 223, startPoint y: 407, endPoint x: 217, endPoint y: 425, distance: 19.0
click at [222, 407] on span "По умолчанию" at bounding box center [214, 414] width 54 height 19
click at [208, 437] on span "По умолчанию" at bounding box center [197, 441] width 54 height 19
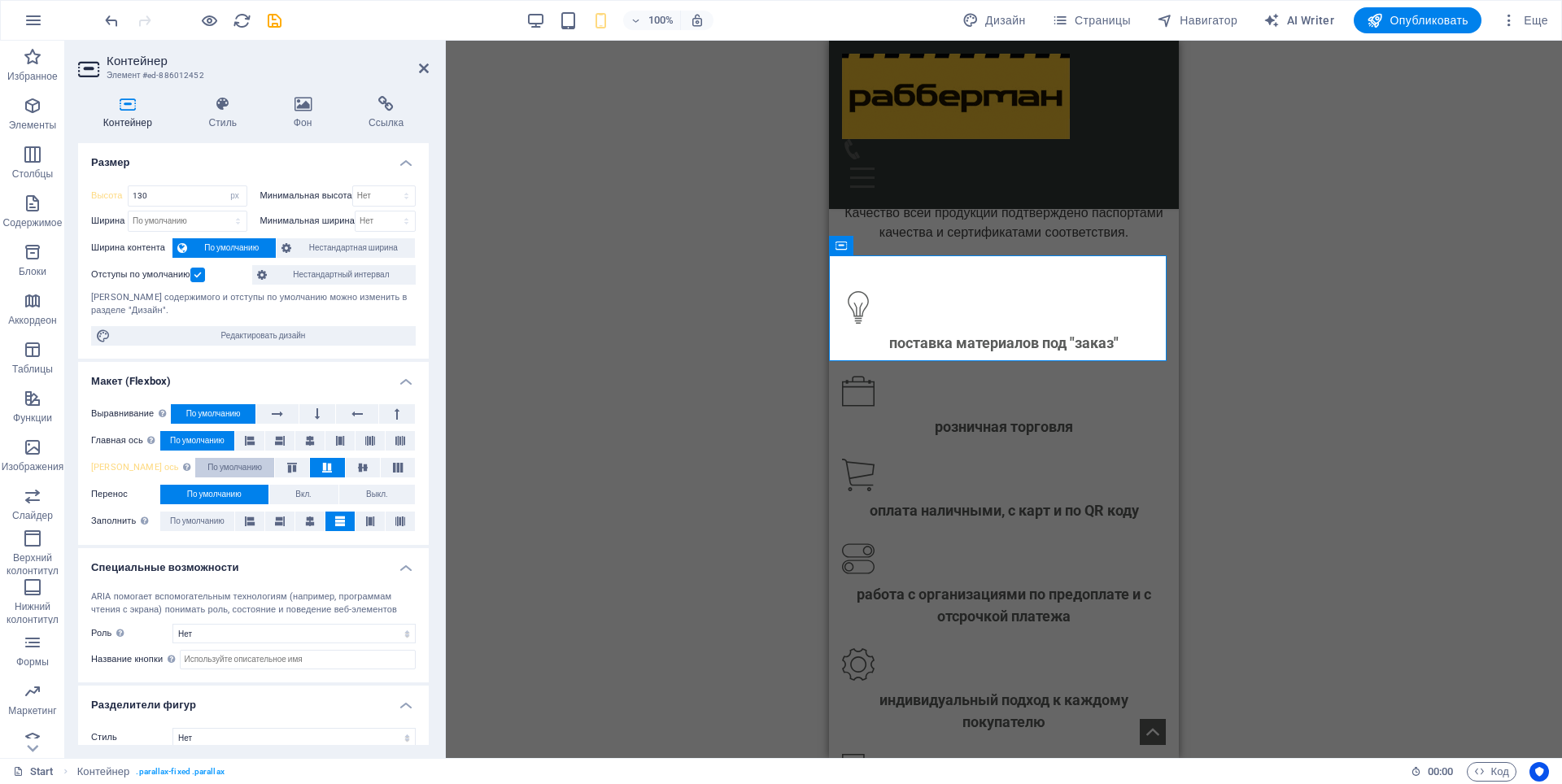
click at [207, 470] on span "По умолчанию" at bounding box center [234, 467] width 54 height 19
click at [305, 518] on icon at bounding box center [310, 522] width 10 height 19
click at [217, 517] on span "По умолчанию" at bounding box center [197, 522] width 54 height 19
click at [270, 19] on icon "save" at bounding box center [274, 20] width 18 height 18
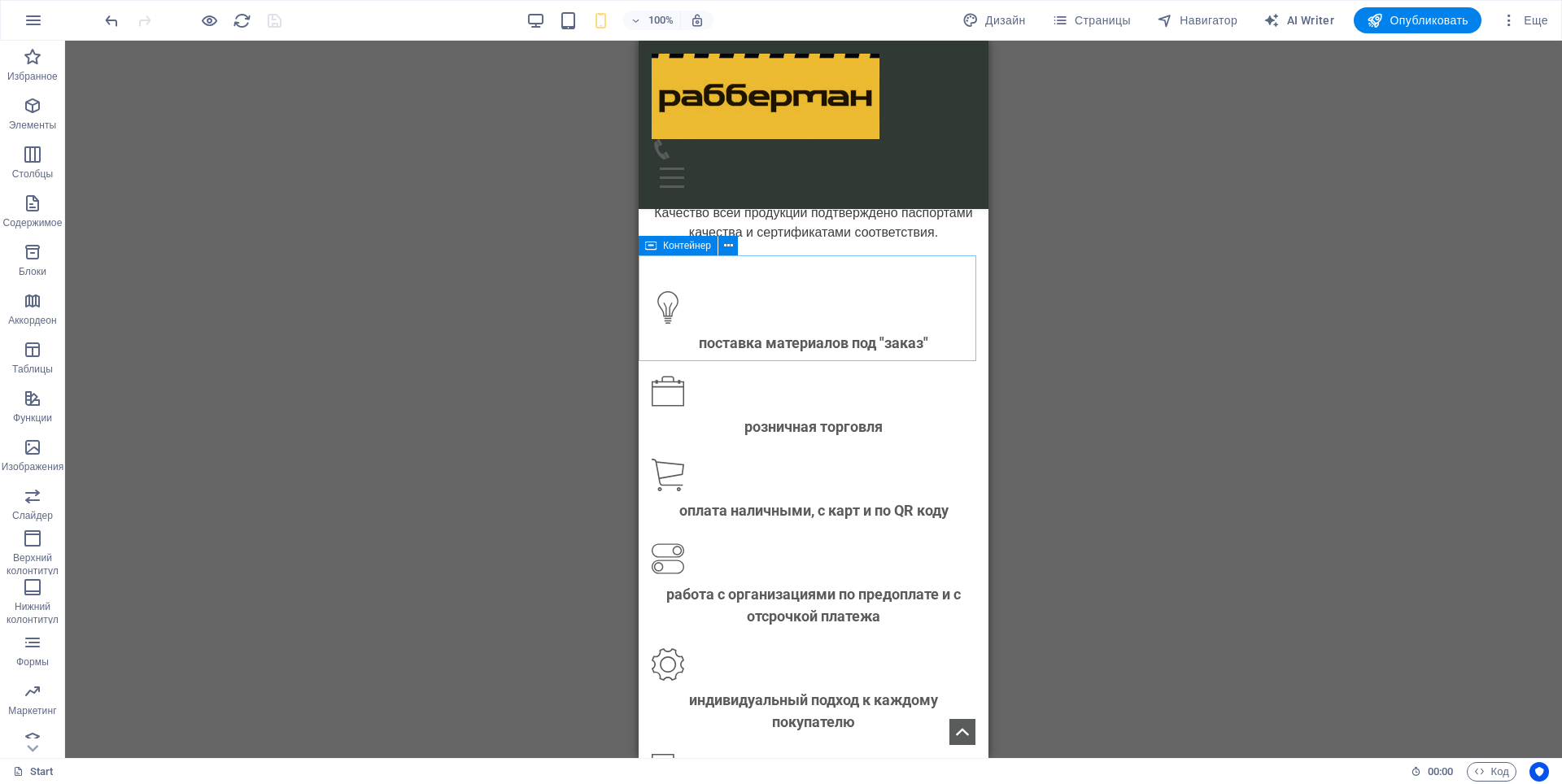
click at [684, 245] on span "Контейнер" at bounding box center [686, 246] width 48 height 10
select select "px"
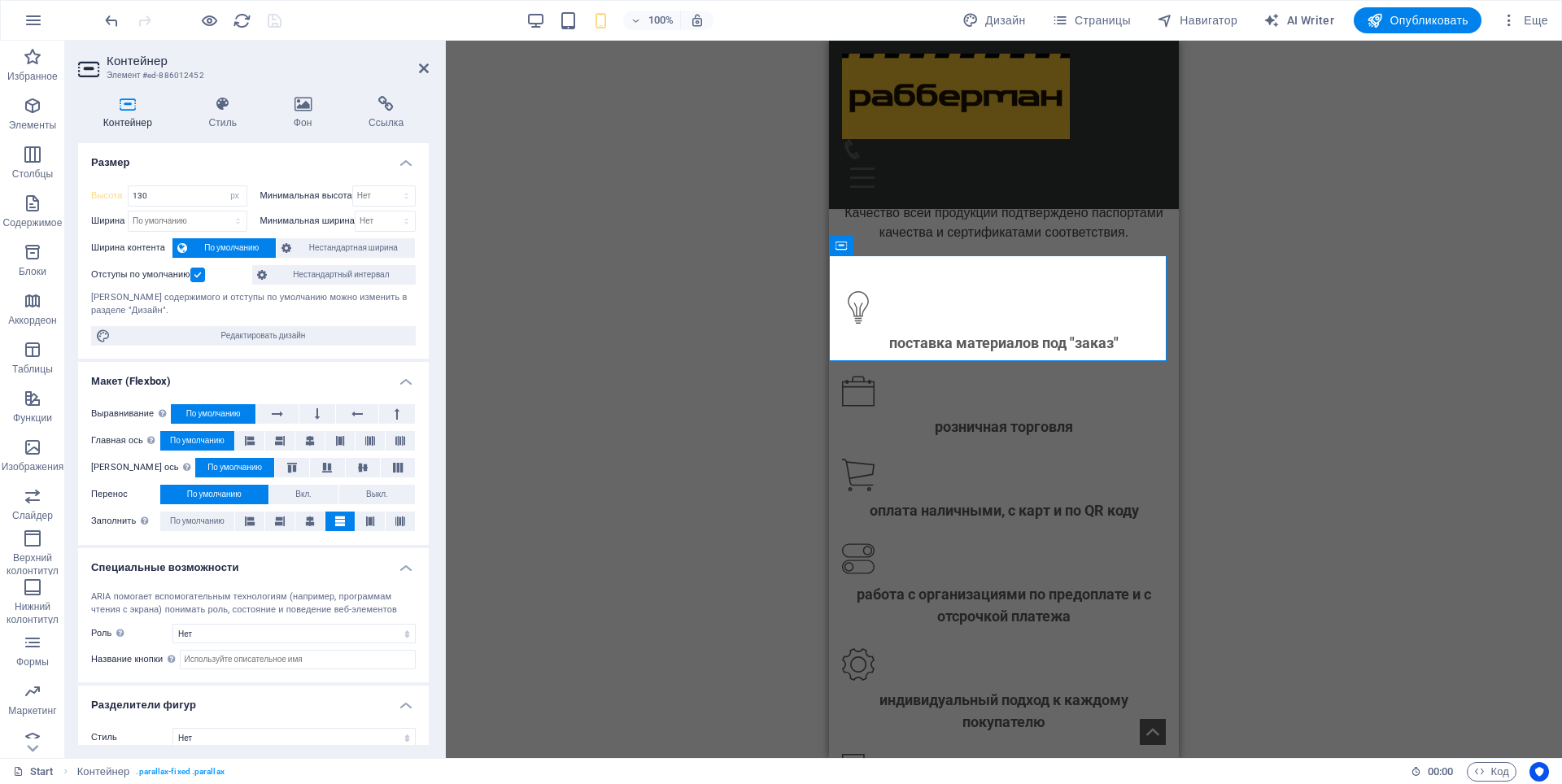
click at [195, 282] on label at bounding box center [197, 274] width 15 height 15
click at [0, 0] on input "Отступы по умолчанию" at bounding box center [0, 0] width 0 height 0
click at [197, 276] on label at bounding box center [197, 274] width 15 height 15
click at [0, 0] on input "Отступы по умолчанию" at bounding box center [0, 0] width 0 height 0
click at [197, 276] on label at bounding box center [197, 274] width 15 height 15
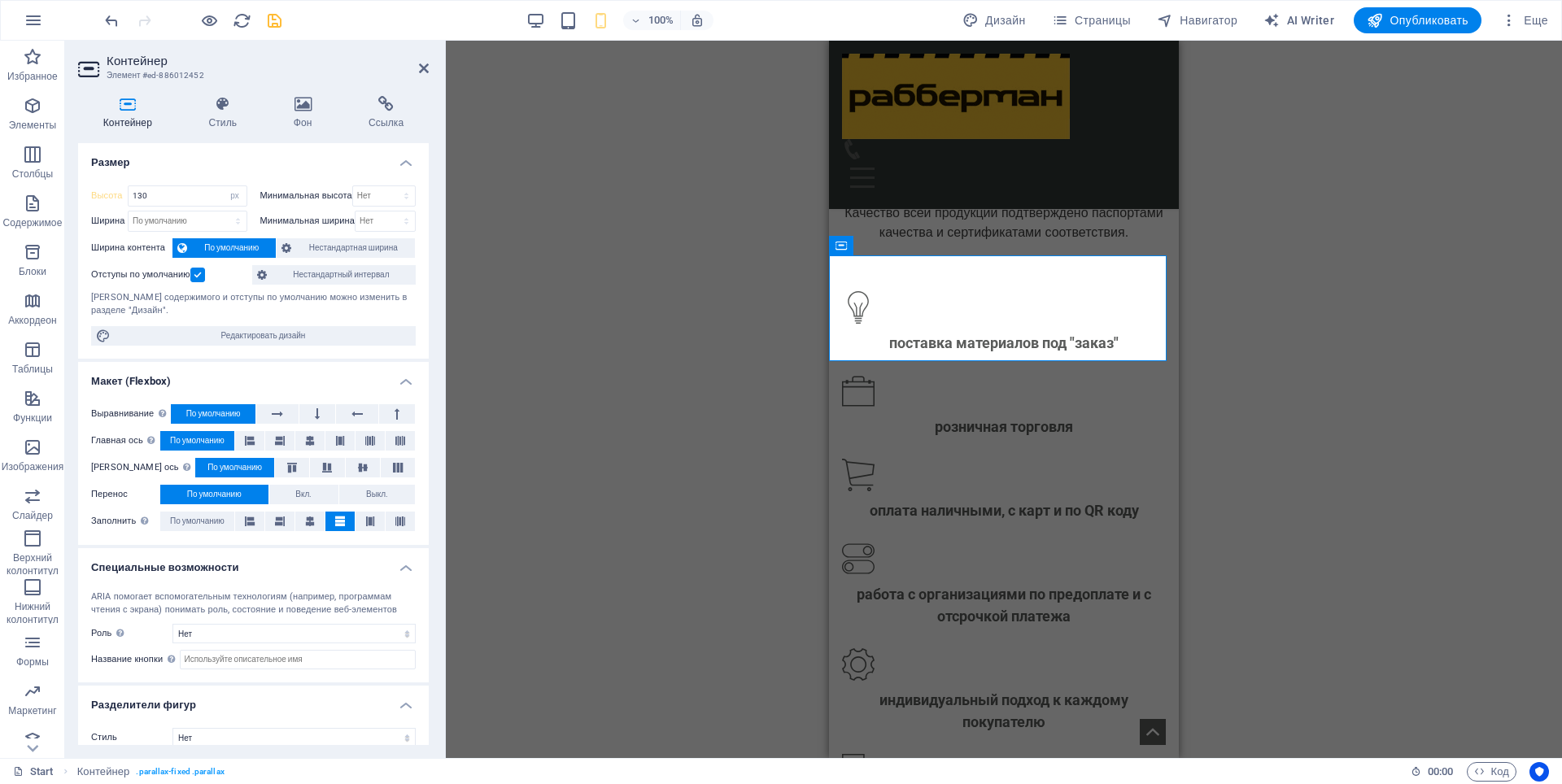
click at [0, 0] on input "Отступы по умолчанию" at bounding box center [0, 0] width 0 height 0
drag, startPoint x: 279, startPoint y: 22, endPoint x: 312, endPoint y: 99, distance: 83.8
click at [279, 25] on icon "save" at bounding box center [274, 20] width 18 height 18
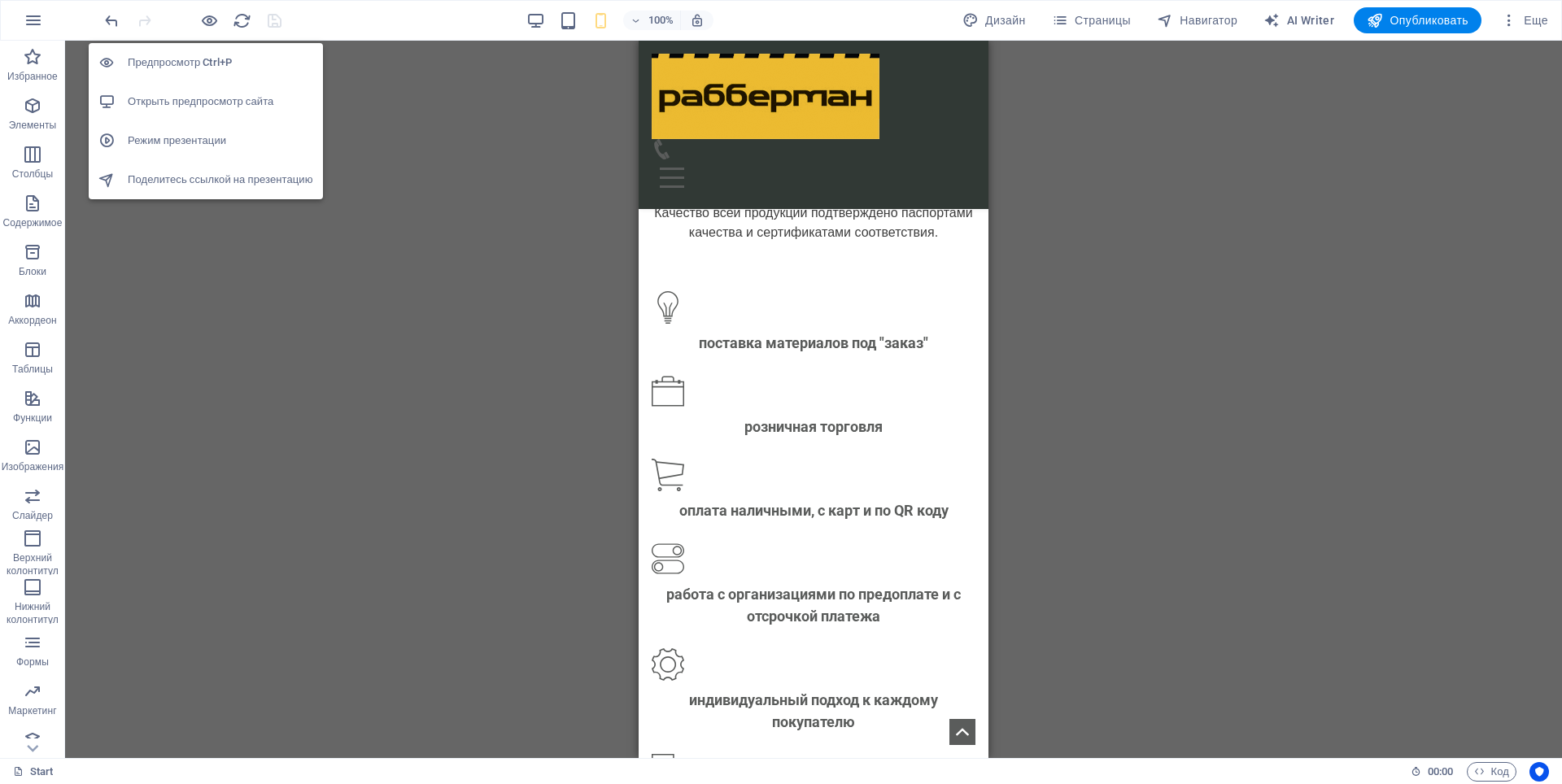
click at [180, 106] on h6 "Открыть предпросмотр сайта" at bounding box center [220, 102] width 186 height 19
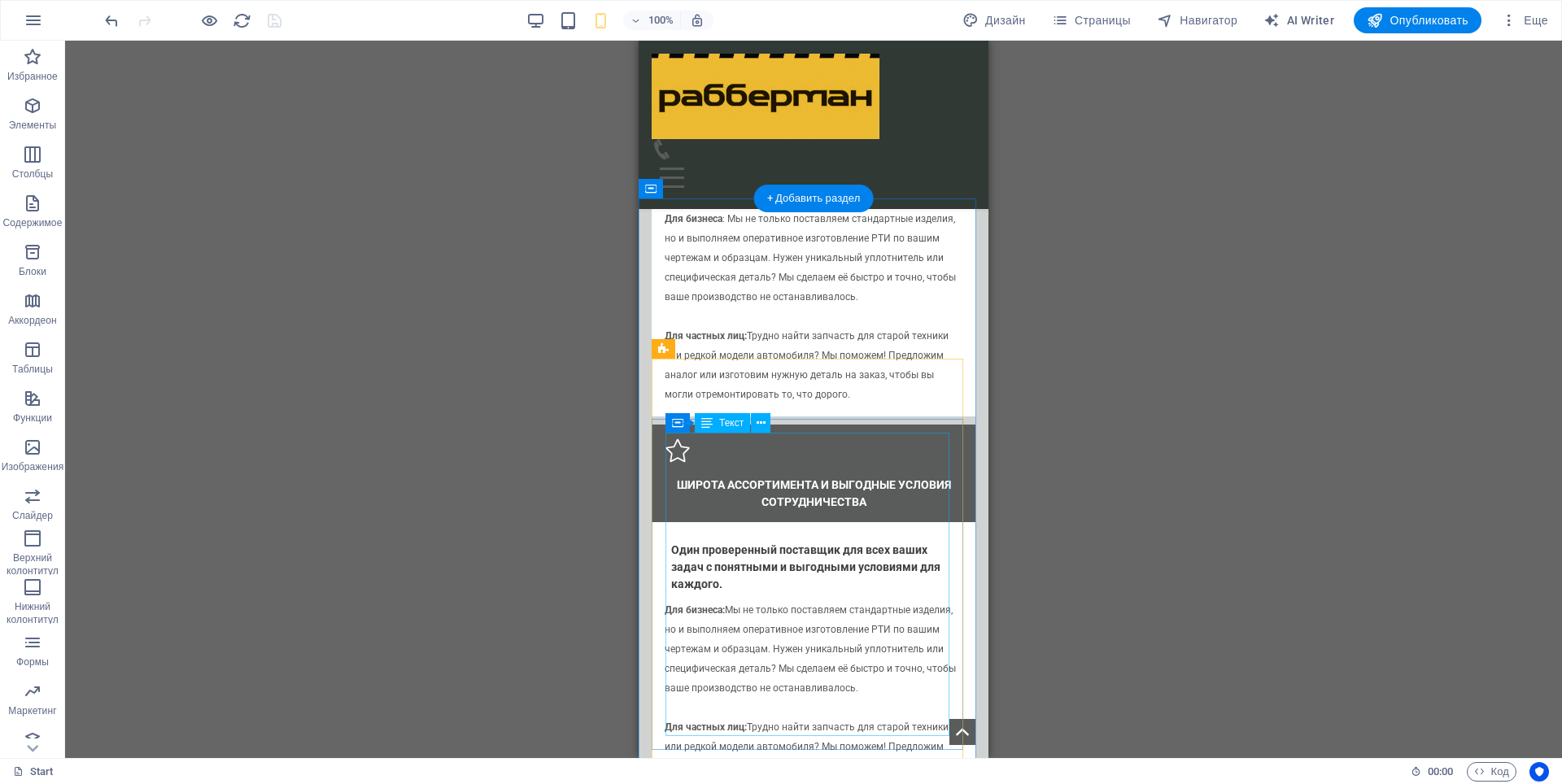
scroll to position [3410, 0]
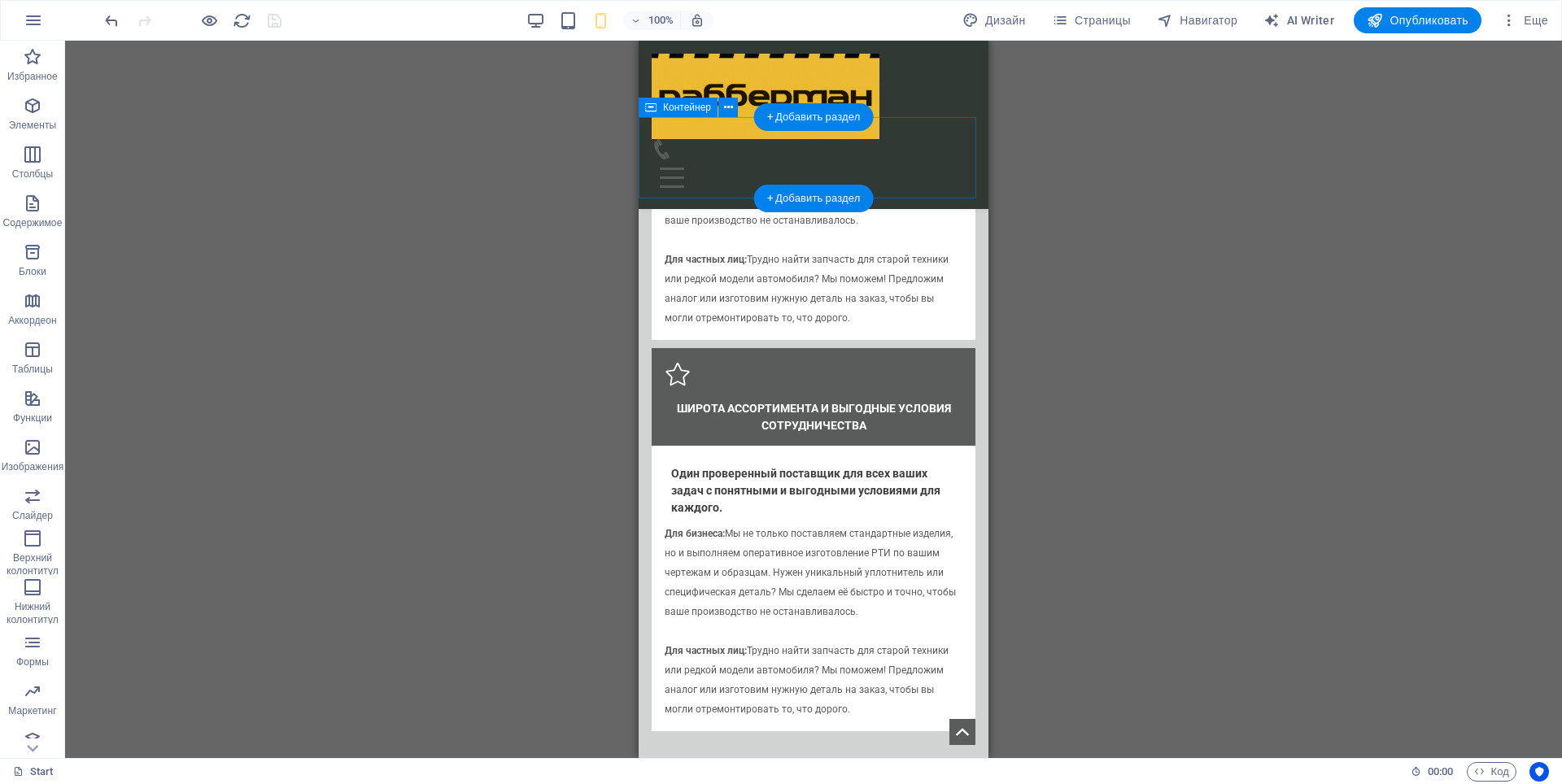
select select "px"
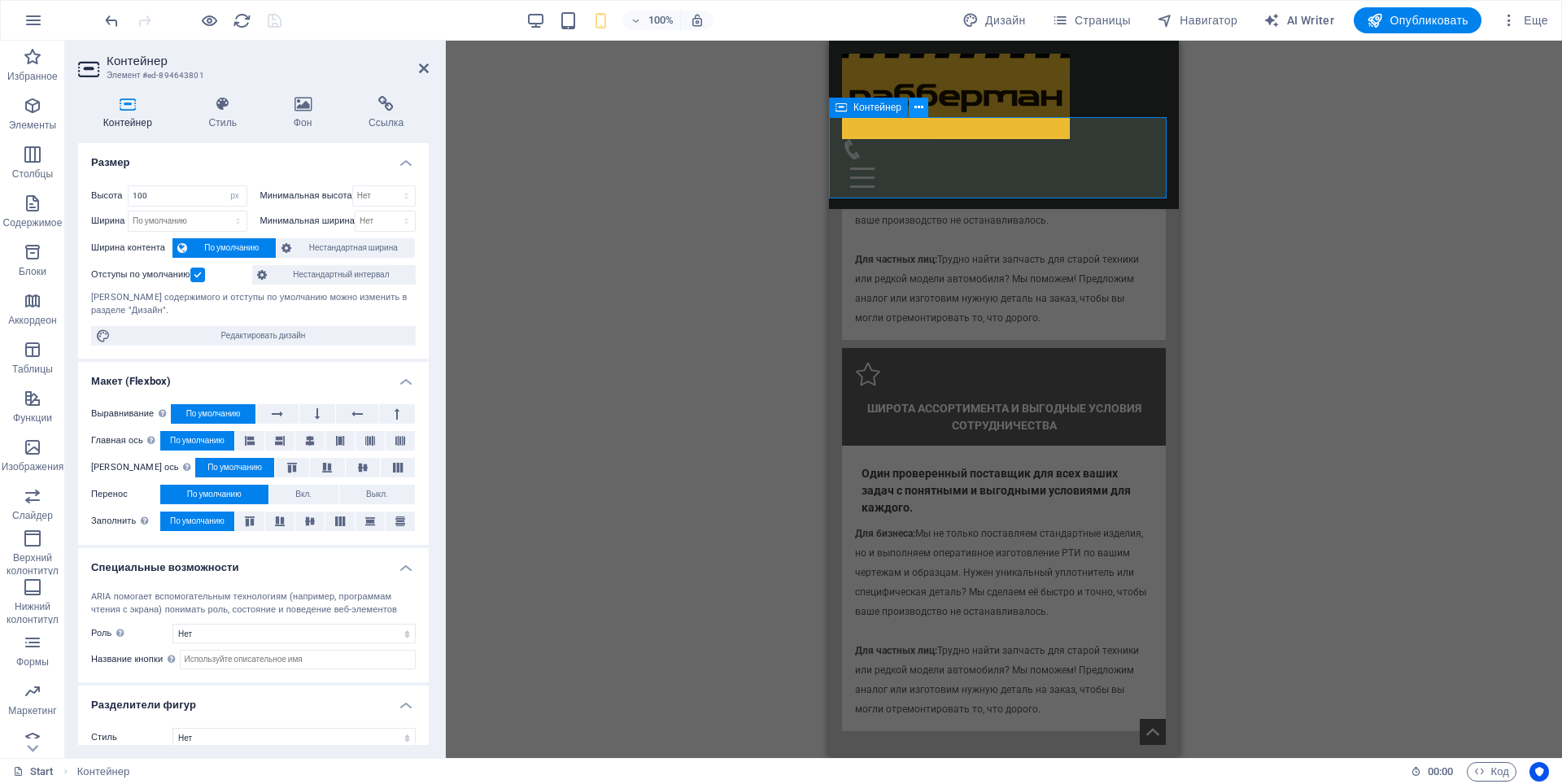
click at [921, 112] on icon at bounding box center [919, 108] width 9 height 17
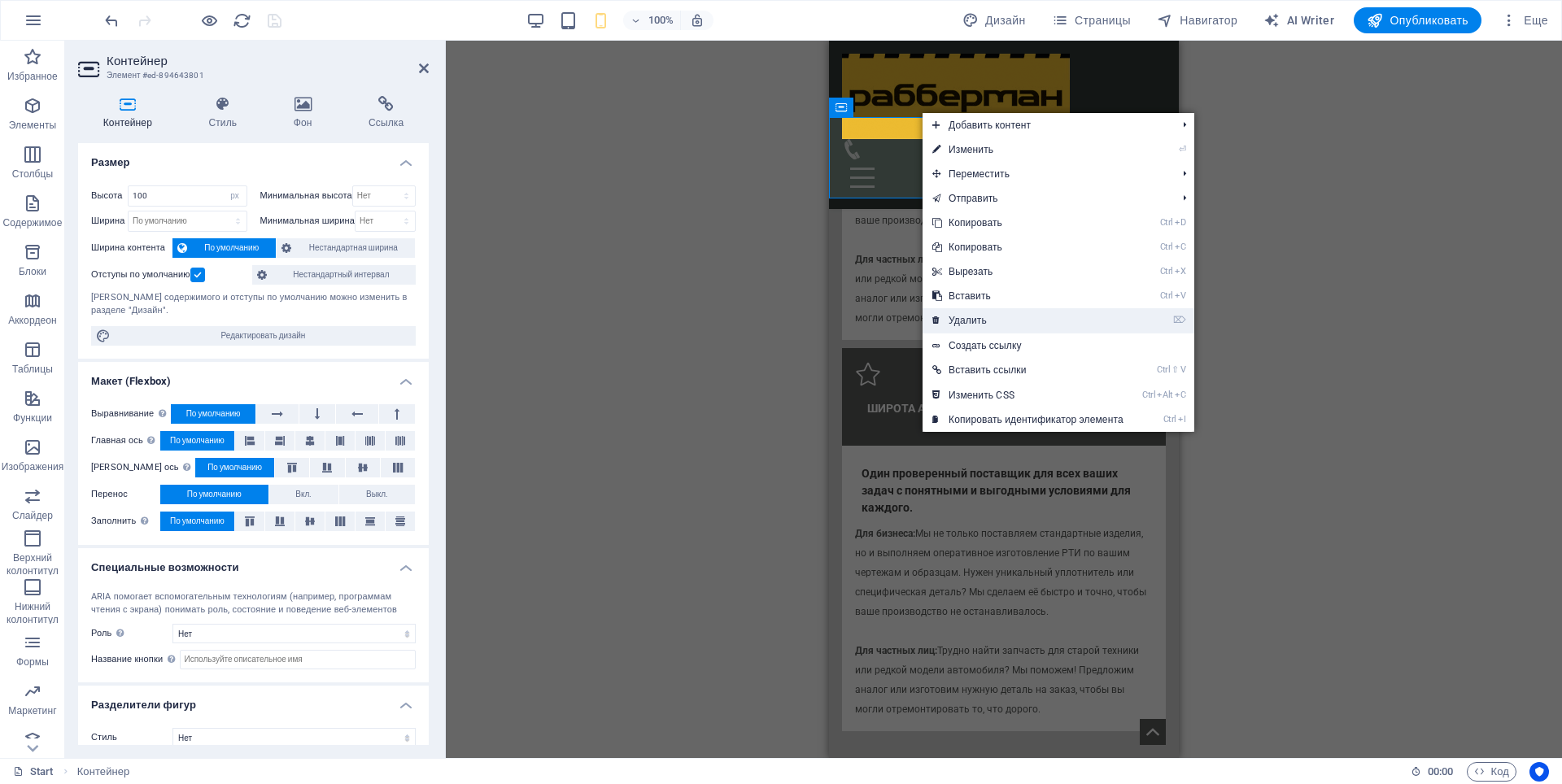
click at [966, 314] on link "⌦ Удалить" at bounding box center [1027, 320] width 211 height 24
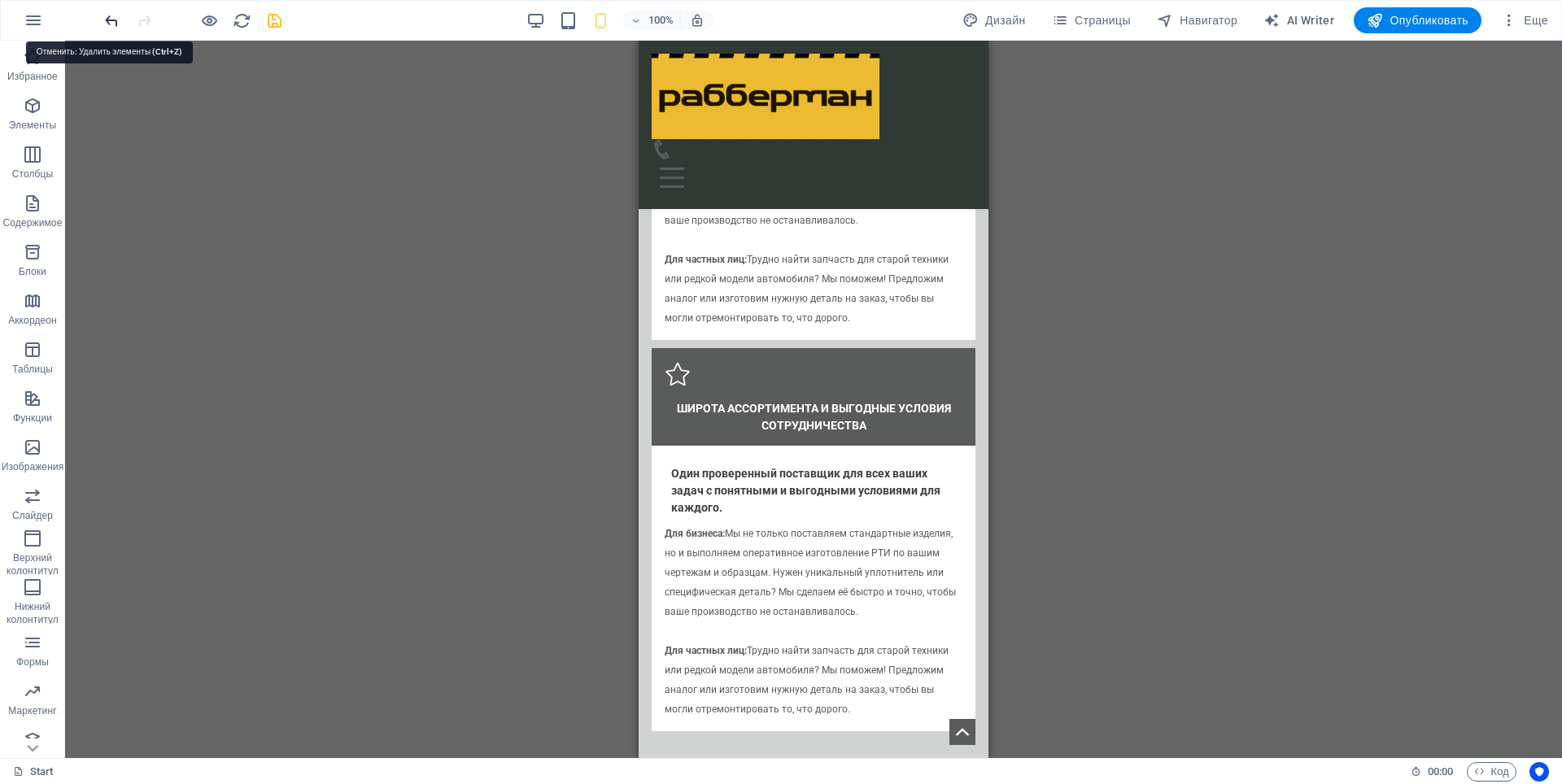
click at [104, 15] on icon "undo" at bounding box center [111, 20] width 18 height 18
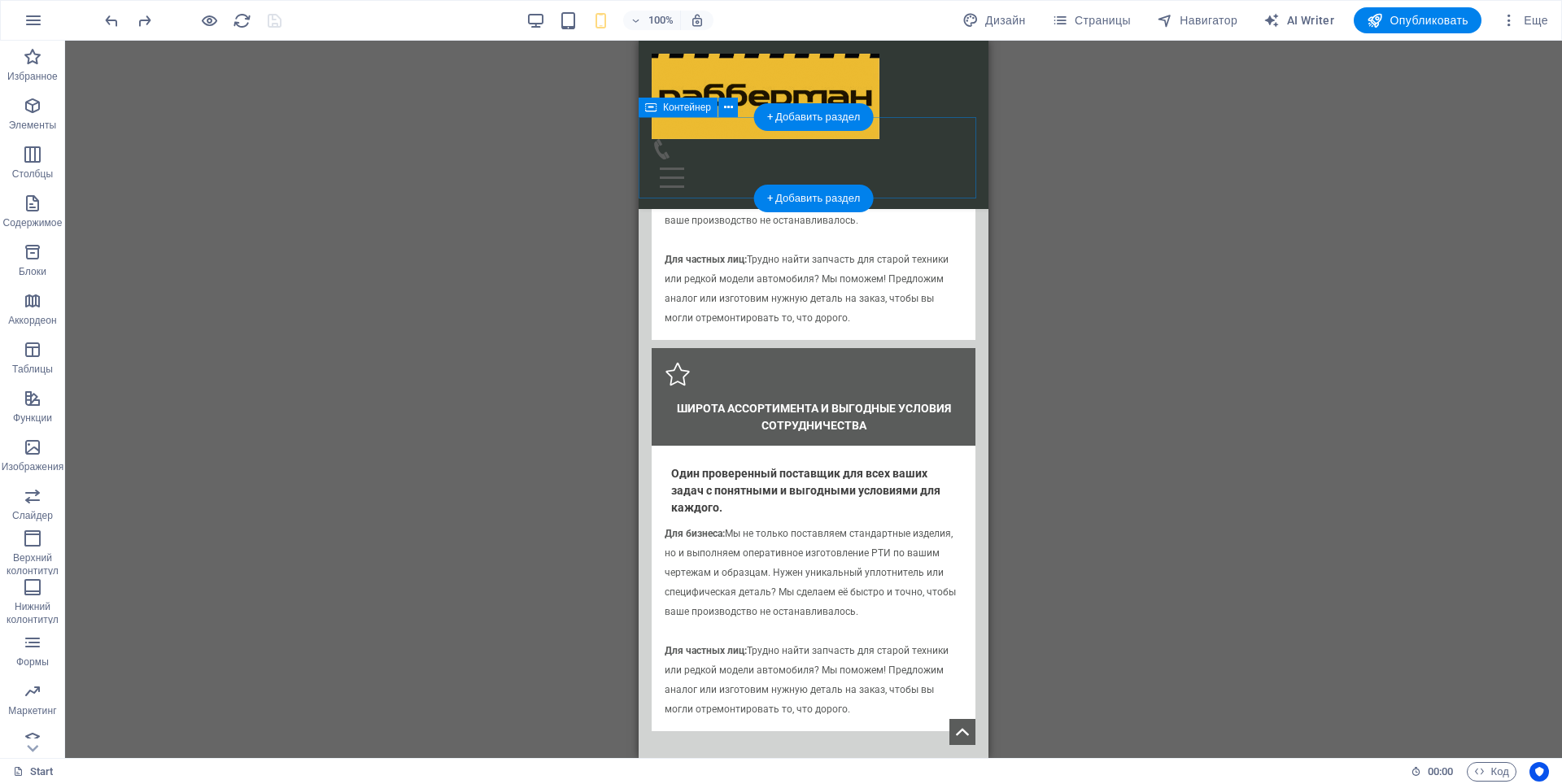
select select "px"
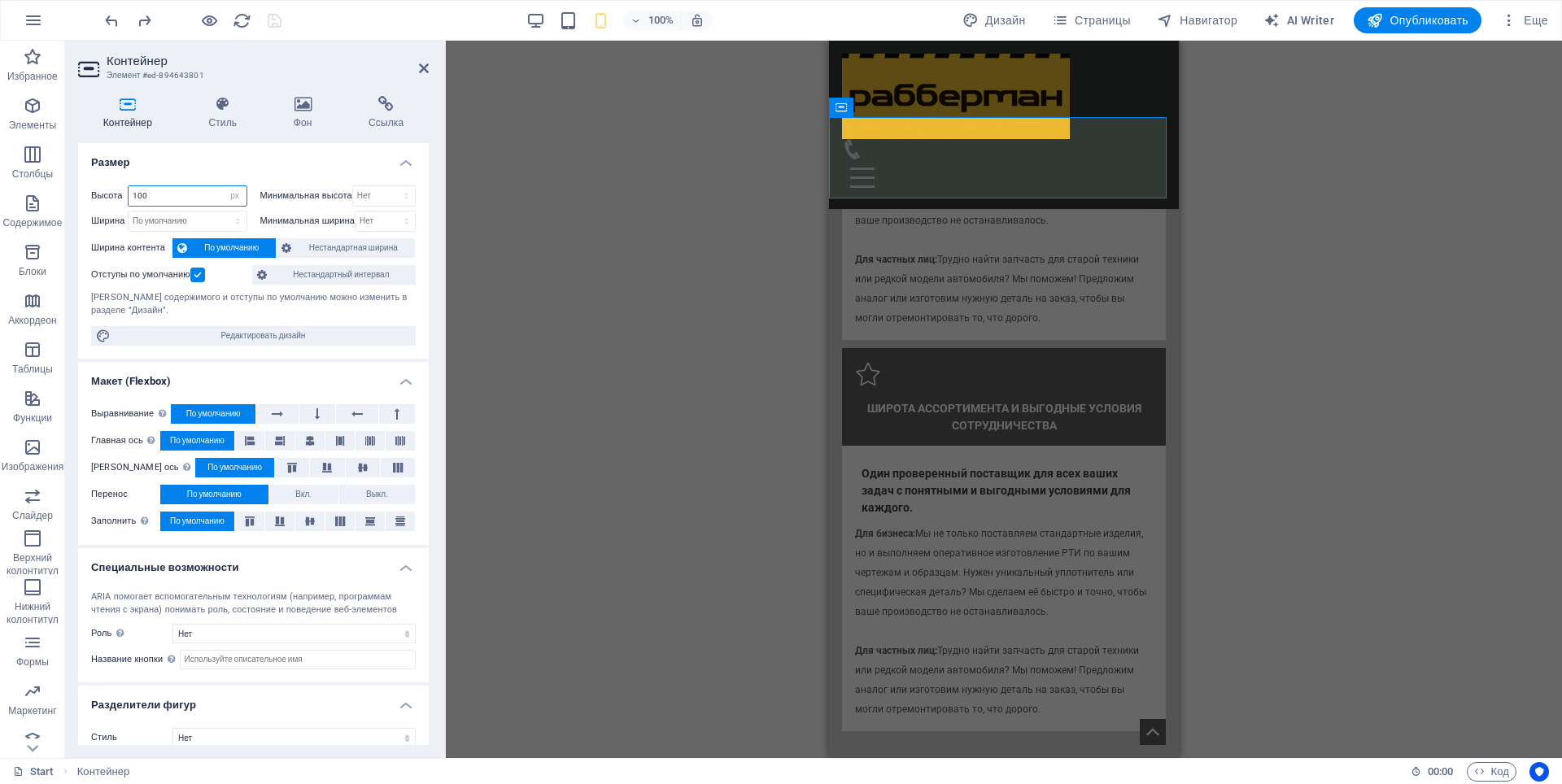
drag, startPoint x: 142, startPoint y: 195, endPoint x: 132, endPoint y: 198, distance: 10.4
click at [132, 198] on input "100" at bounding box center [187, 196] width 118 height 19
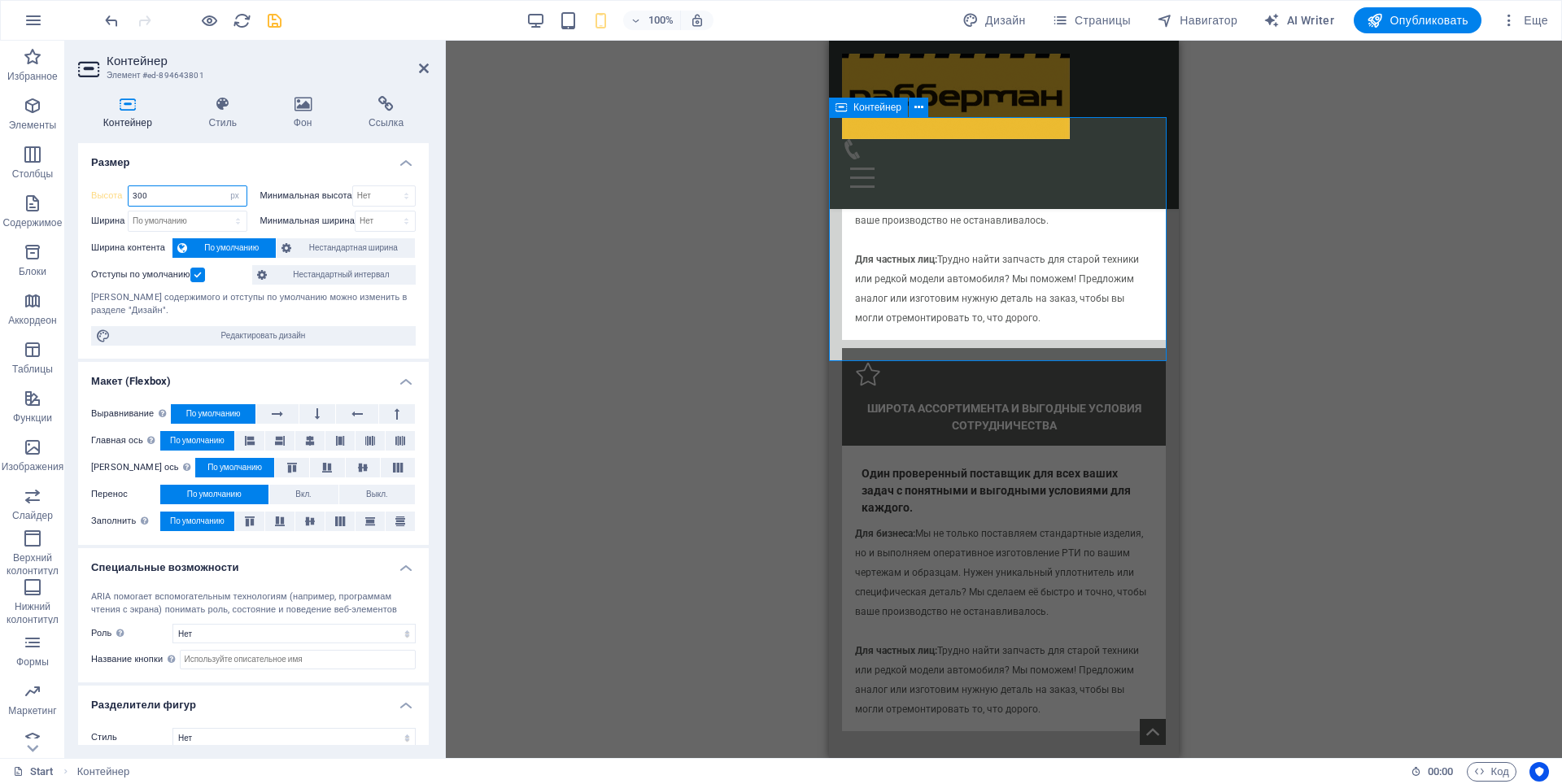
type input "300"
click at [921, 110] on icon at bounding box center [919, 108] width 9 height 17
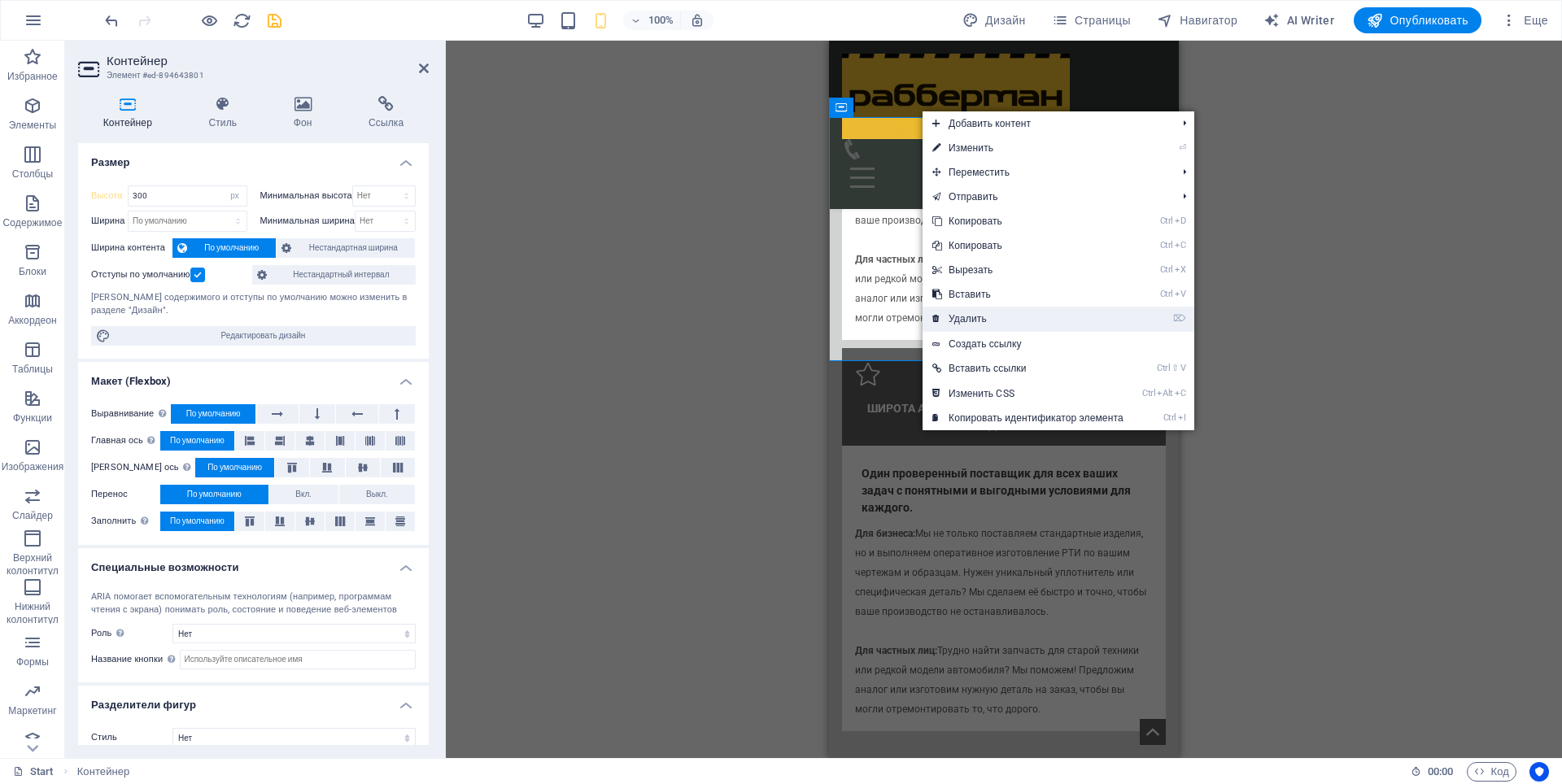
drag, startPoint x: 966, startPoint y: 312, endPoint x: 992, endPoint y: 313, distance: 26.0
click at [966, 313] on link "⌦ Удалить" at bounding box center [1027, 319] width 211 height 24
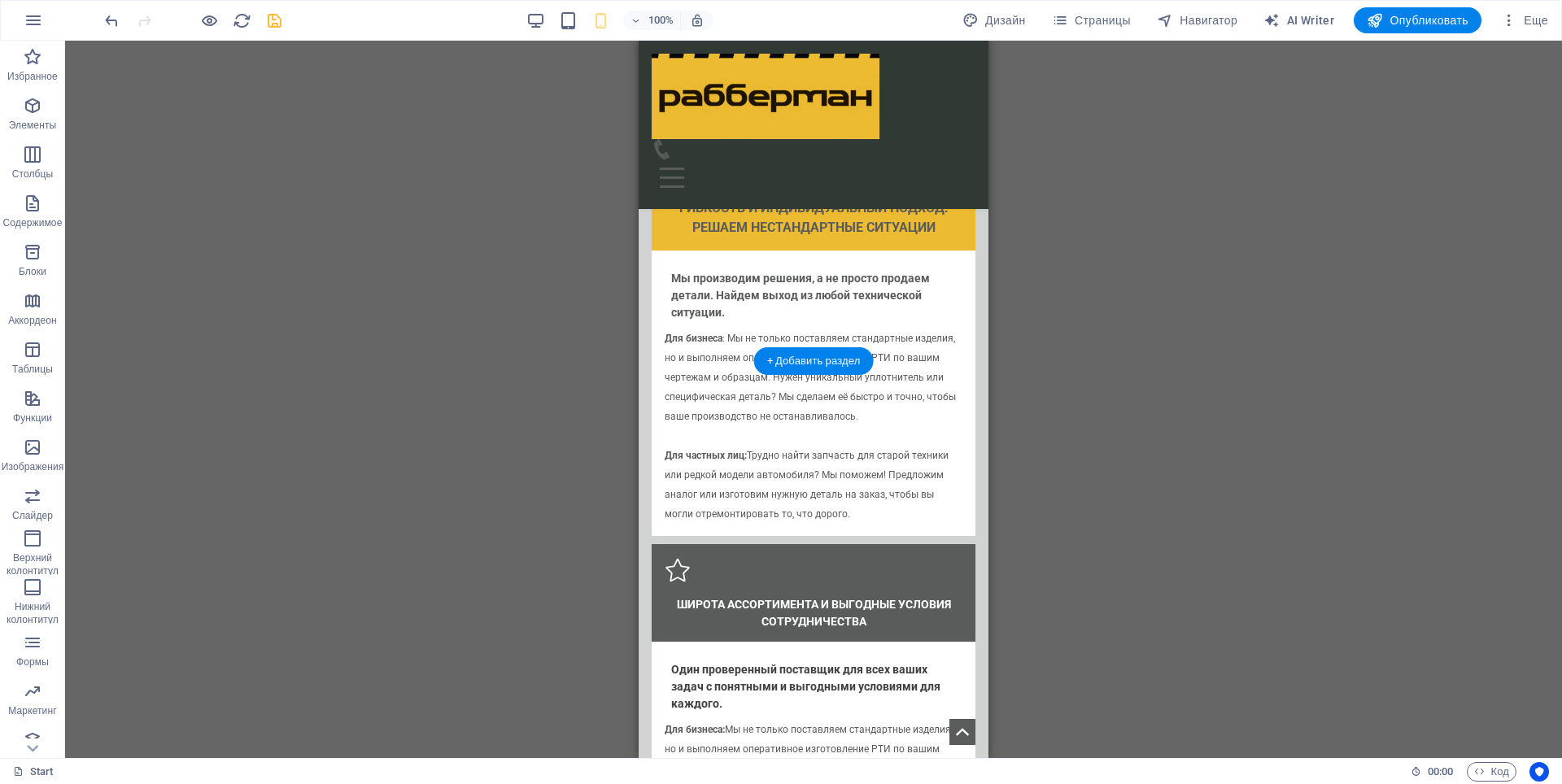
scroll to position [3166, 0]
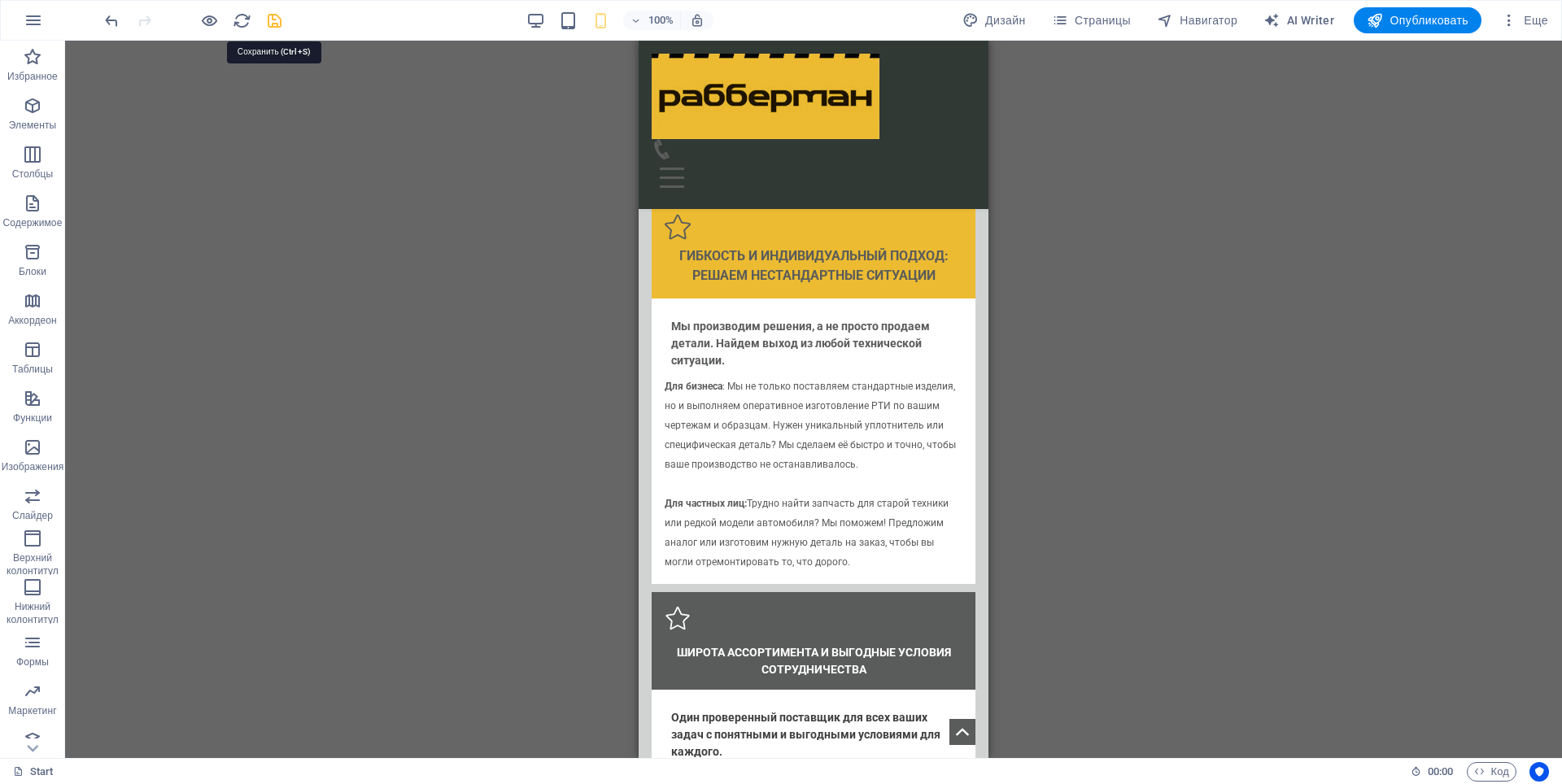
click at [282, 26] on icon "save" at bounding box center [274, 20] width 18 height 18
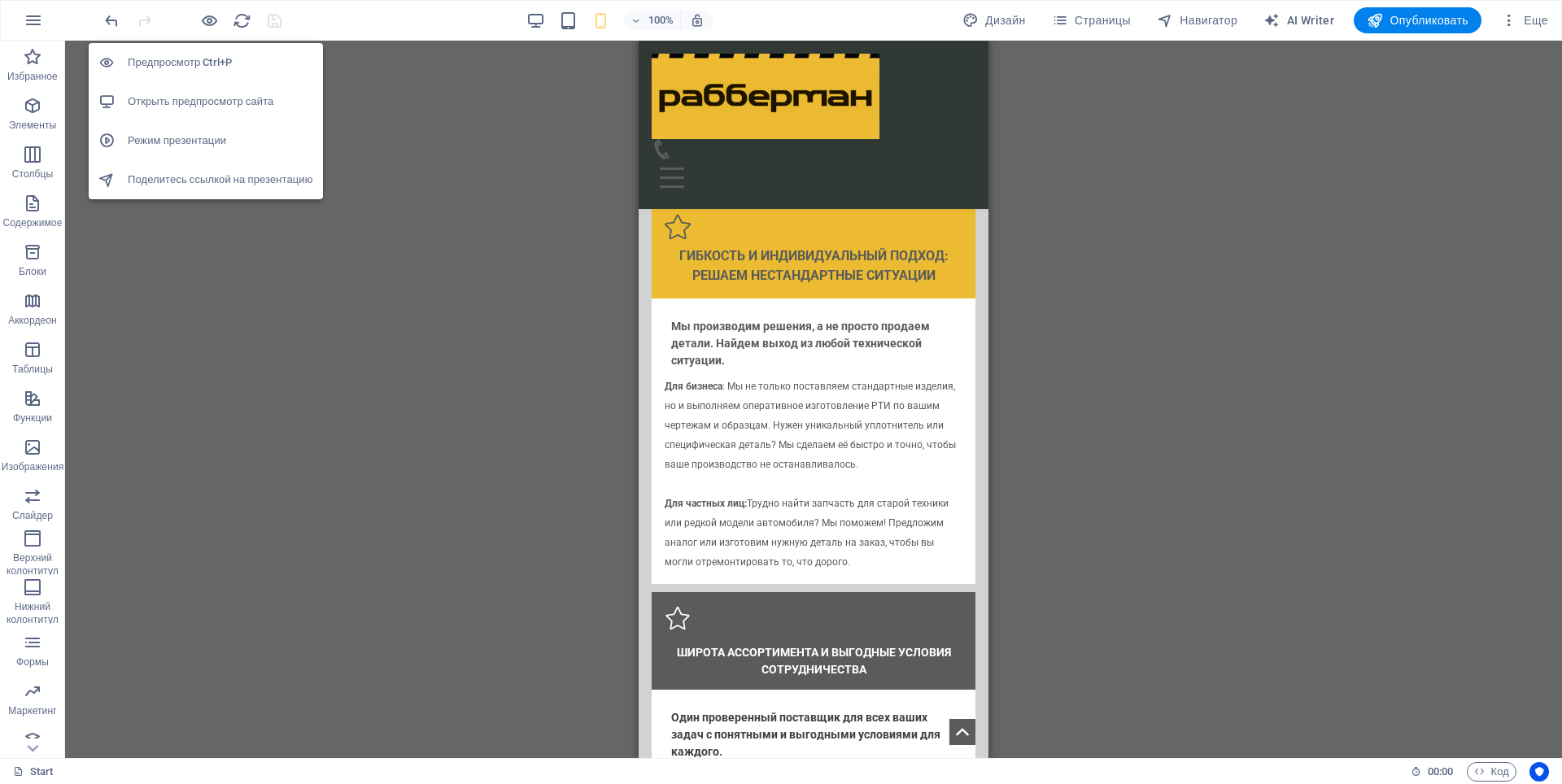
click at [197, 108] on h6 "Открыть предпросмотр сайта" at bounding box center [220, 102] width 186 height 19
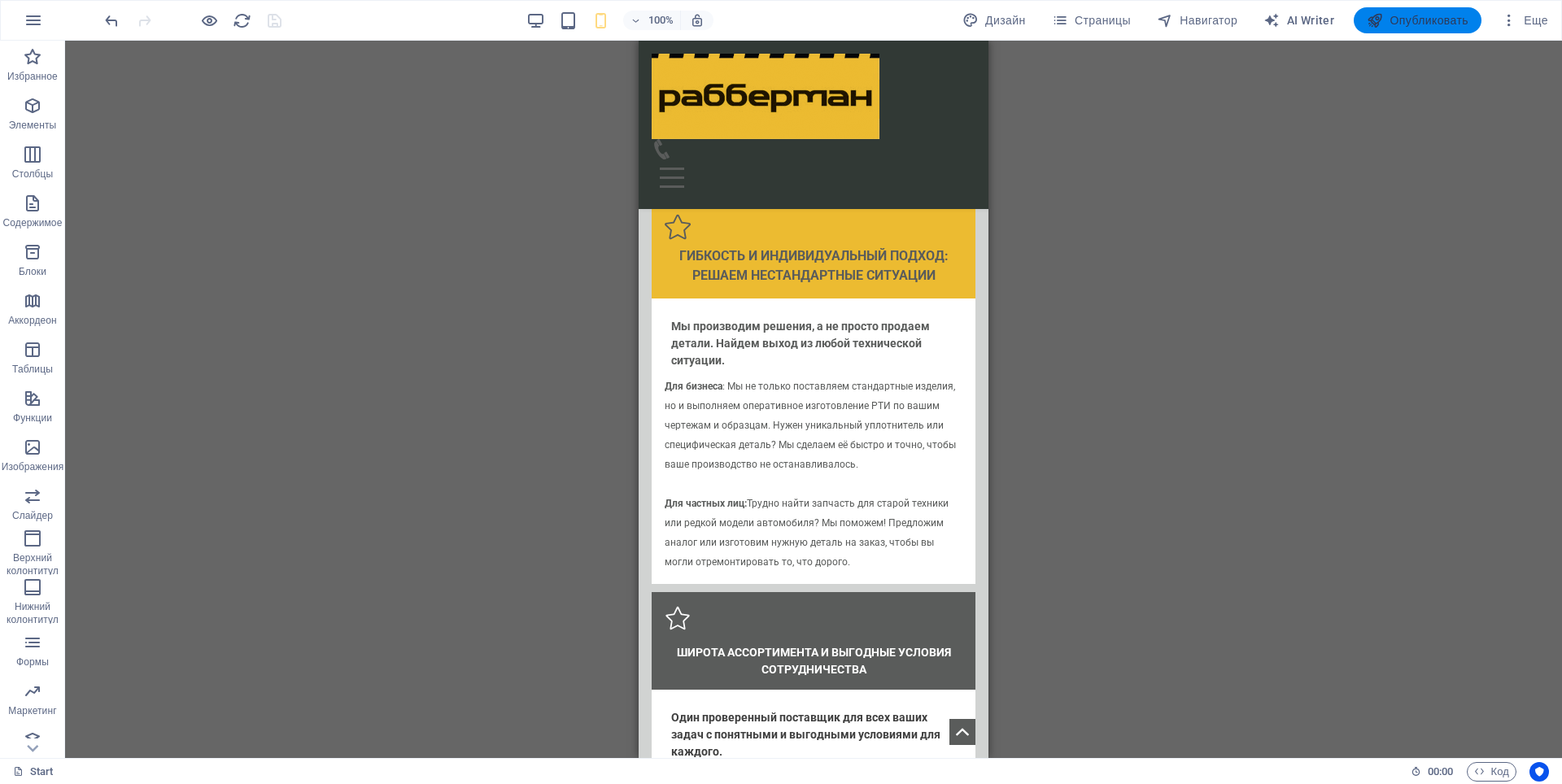
click at [1417, 17] on span "Опубликовать" at bounding box center [1417, 20] width 102 height 17
